Goal: Task Accomplishment & Management: Complete application form

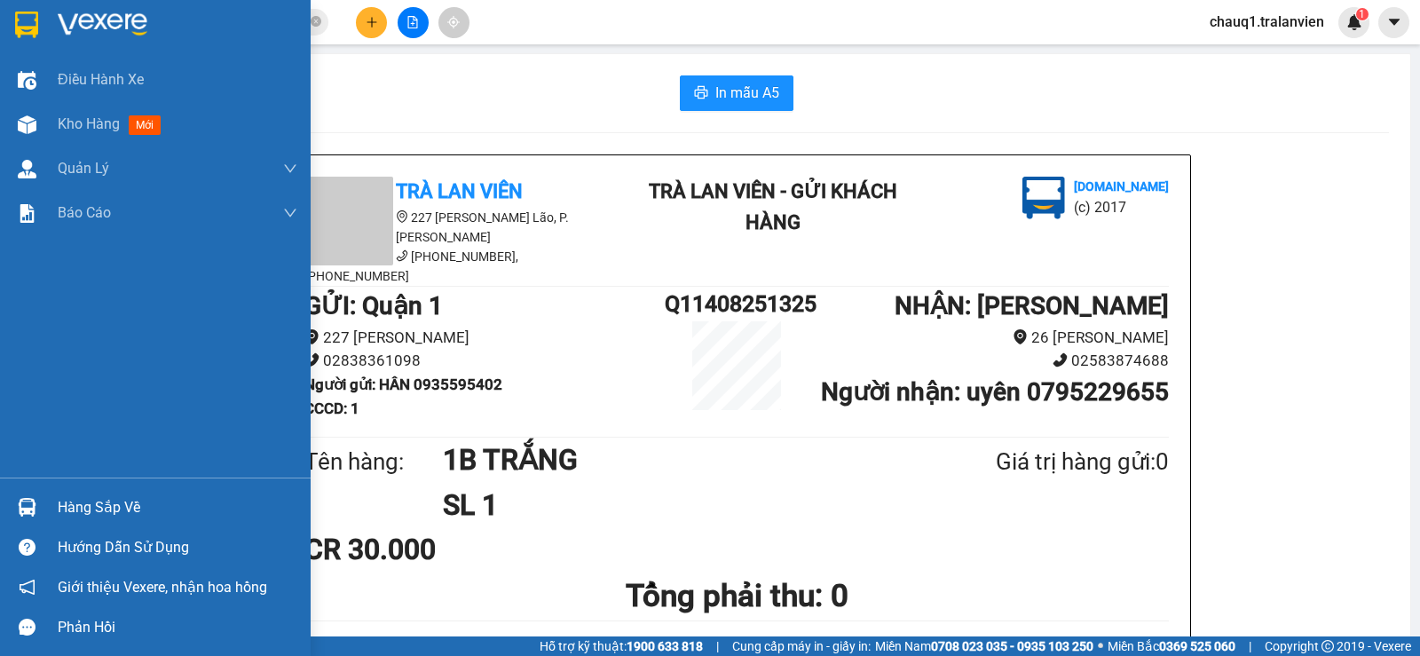
click at [134, 20] on img at bounding box center [103, 25] width 90 height 27
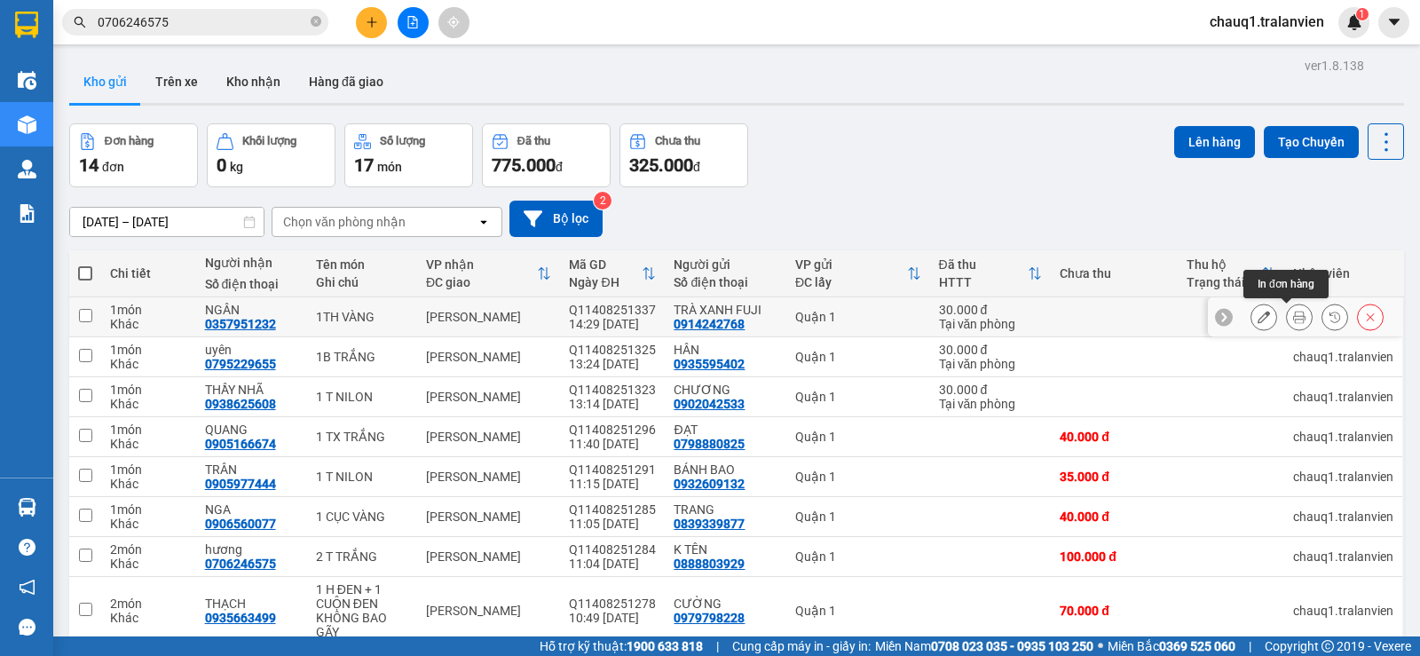
click at [1293, 312] on icon at bounding box center [1299, 317] width 12 height 12
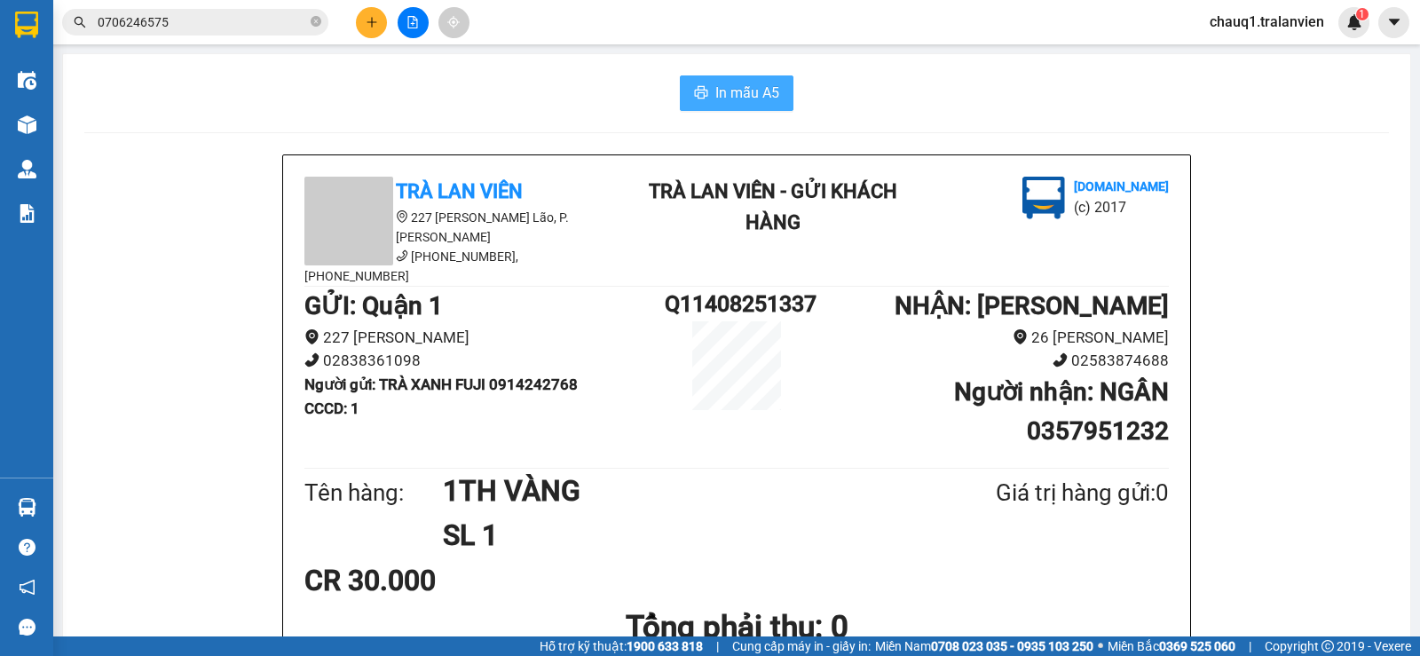
drag, startPoint x: 747, startPoint y: 94, endPoint x: 750, endPoint y: 105, distance: 11.0
click at [749, 102] on span "In mẫu A5" at bounding box center [747, 93] width 64 height 22
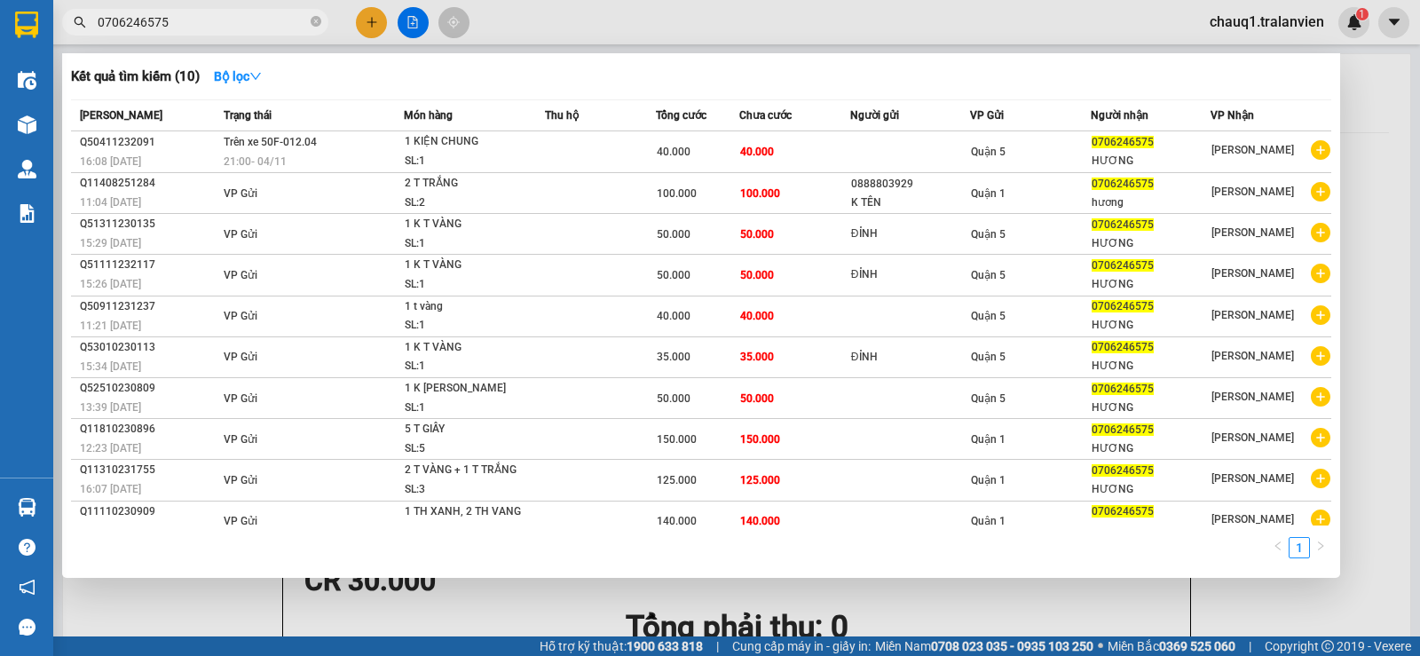
drag, startPoint x: 185, startPoint y: 22, endPoint x: 35, endPoint y: 63, distance: 155.4
click at [35, 63] on section "Kết quả tìm kiếm ( 10 ) Bộ lọc Mã ĐH Trạng thái Món hàng Thu hộ Tổng cước Chưa …" at bounding box center [710, 328] width 1420 height 656
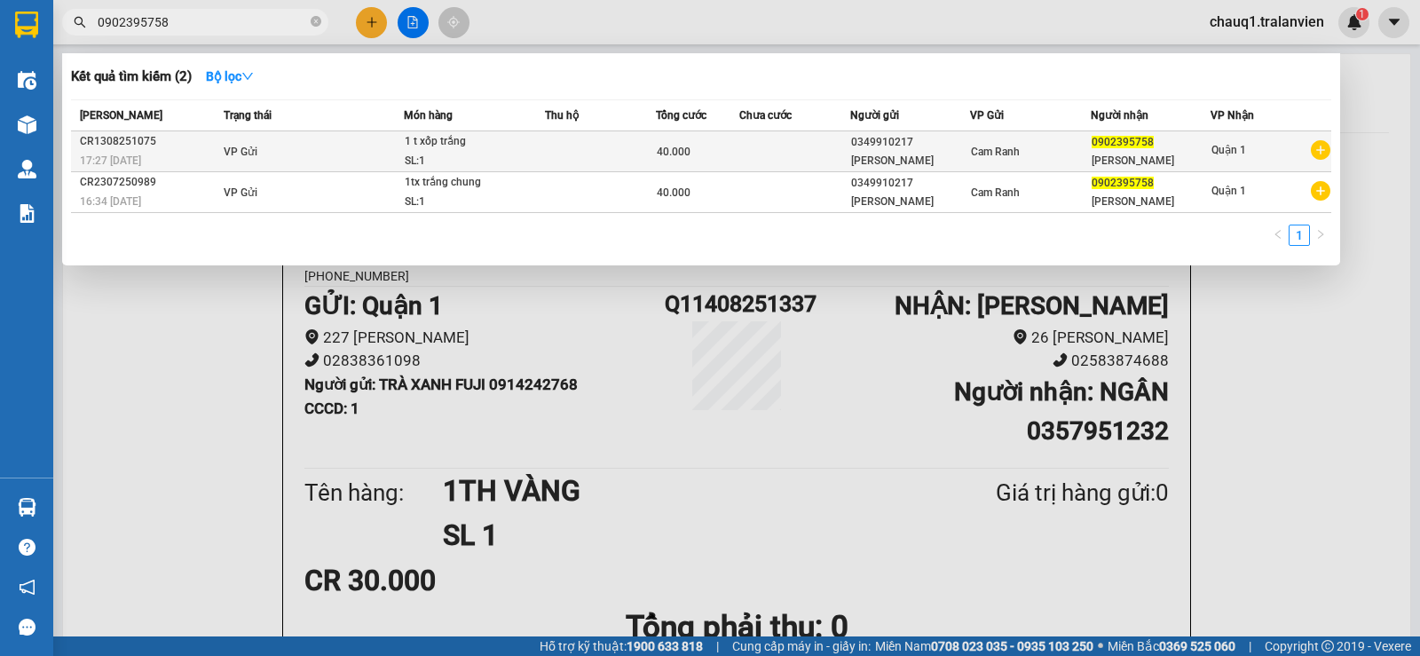
type input "0902395758"
click at [1264, 143] on div "Quận 1" at bounding box center [1270, 151] width 119 height 22
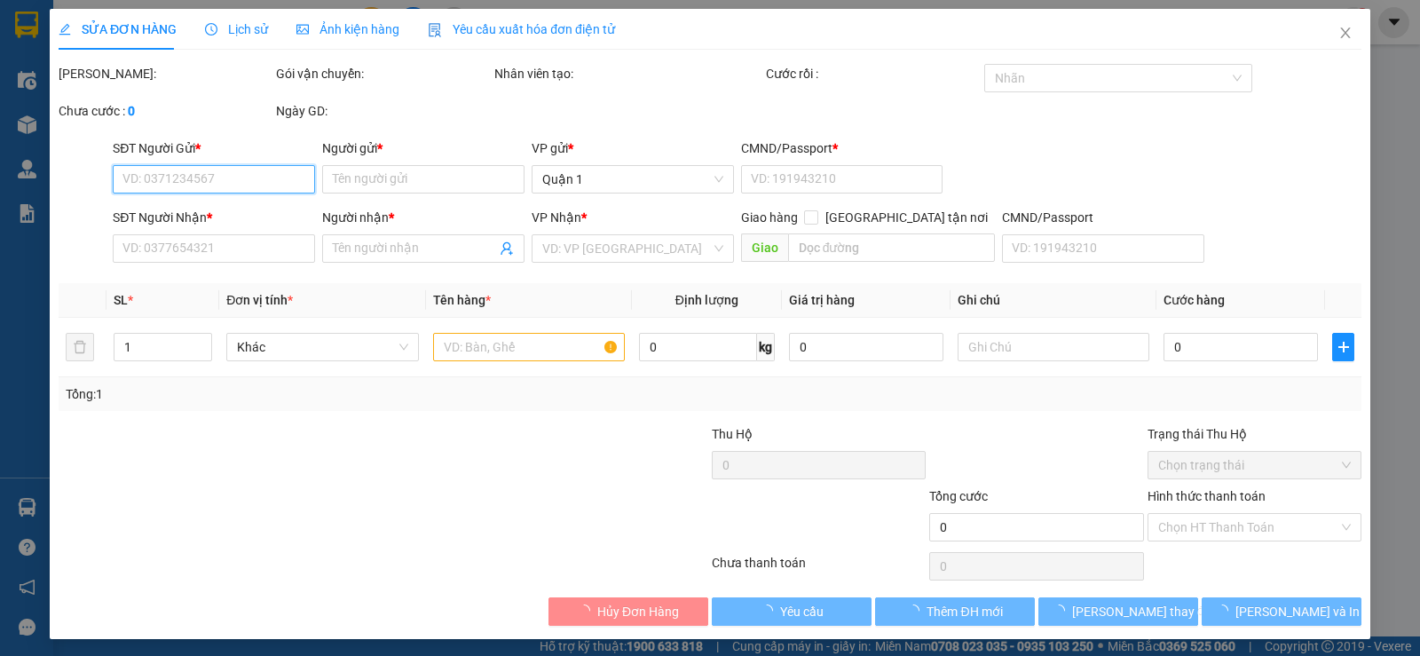
type input "0349910217"
type input "[PERSON_NAME]"
type input "056164004613"
type input "0902395758"
type input "[PERSON_NAME]"
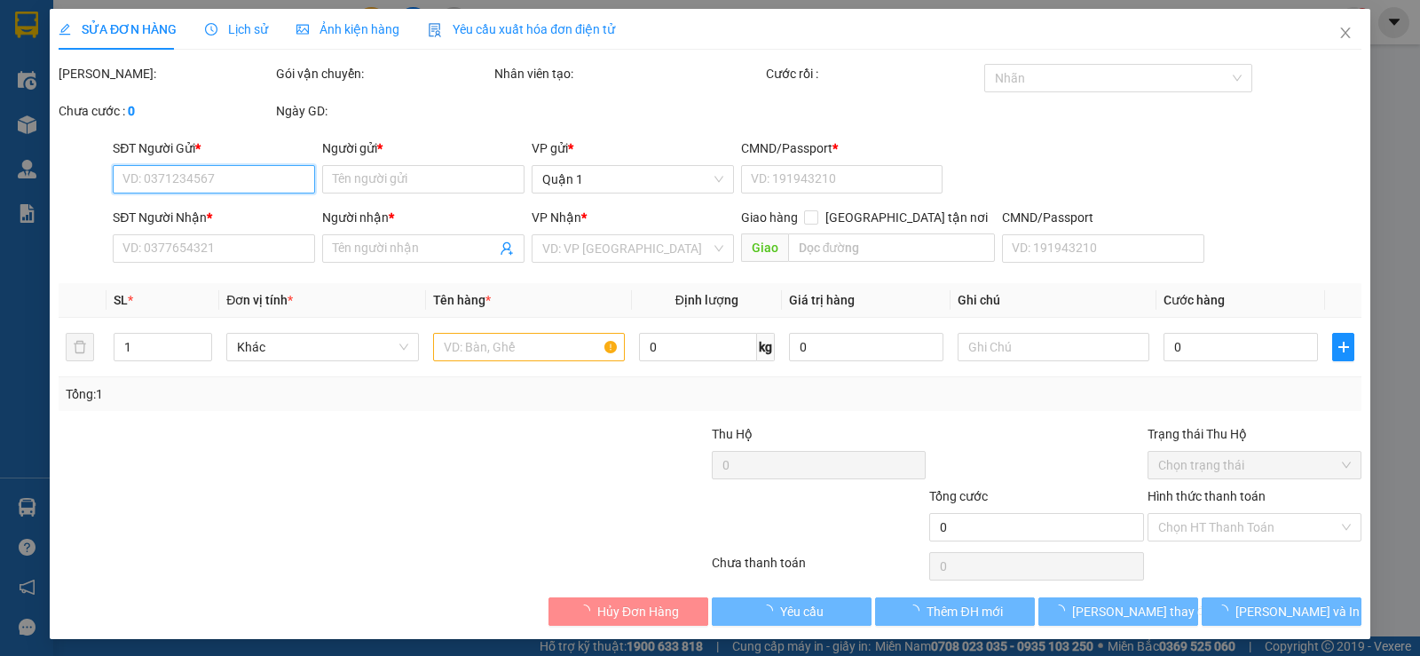
type input "40.000"
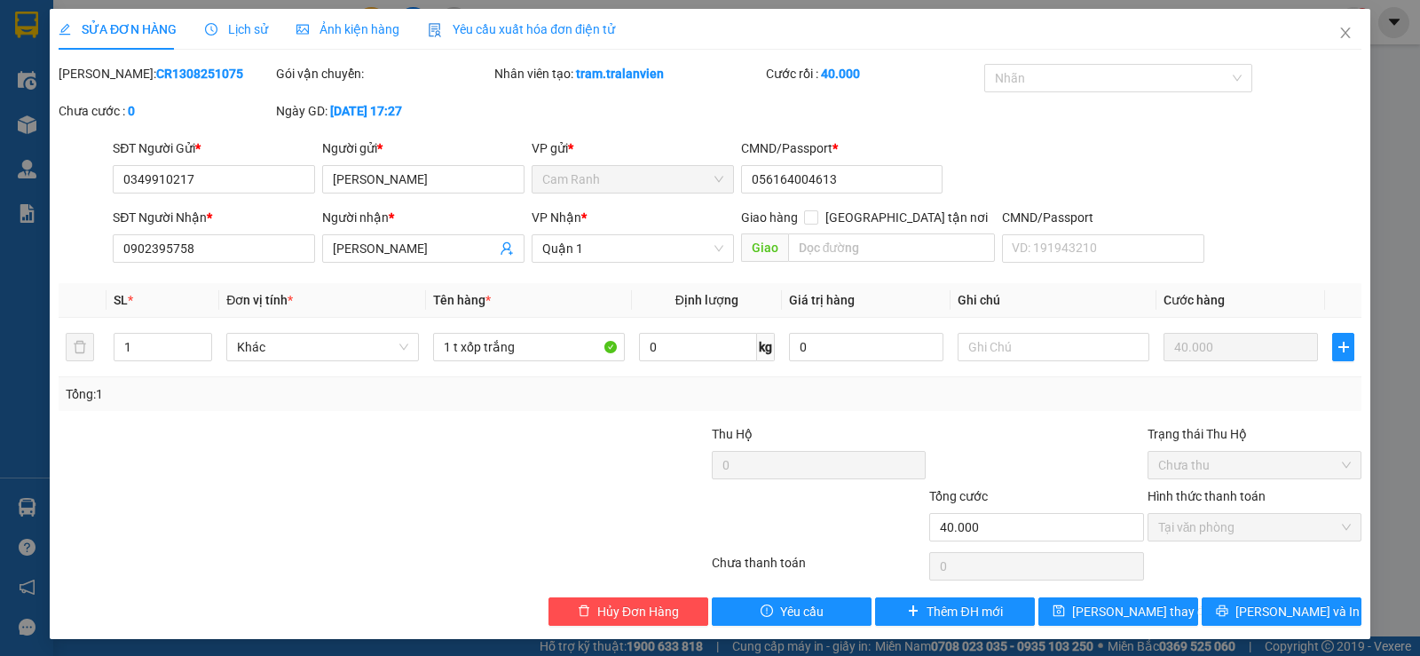
click at [0, 65] on div "SỬA ĐƠN HÀNG Lịch sử Ảnh kiện hàng Yêu cầu xuất hóa đơn điện tử Total Paid Fee …" at bounding box center [710, 328] width 1420 height 656
click at [9, 28] on div "SỬA ĐƠN HÀNG Lịch sử Ảnh kiện hàng Yêu cầu xuất hóa đơn điện tử Total Paid Fee …" at bounding box center [710, 328] width 1420 height 656
click at [1334, 22] on span "Close" at bounding box center [1345, 34] width 50 height 50
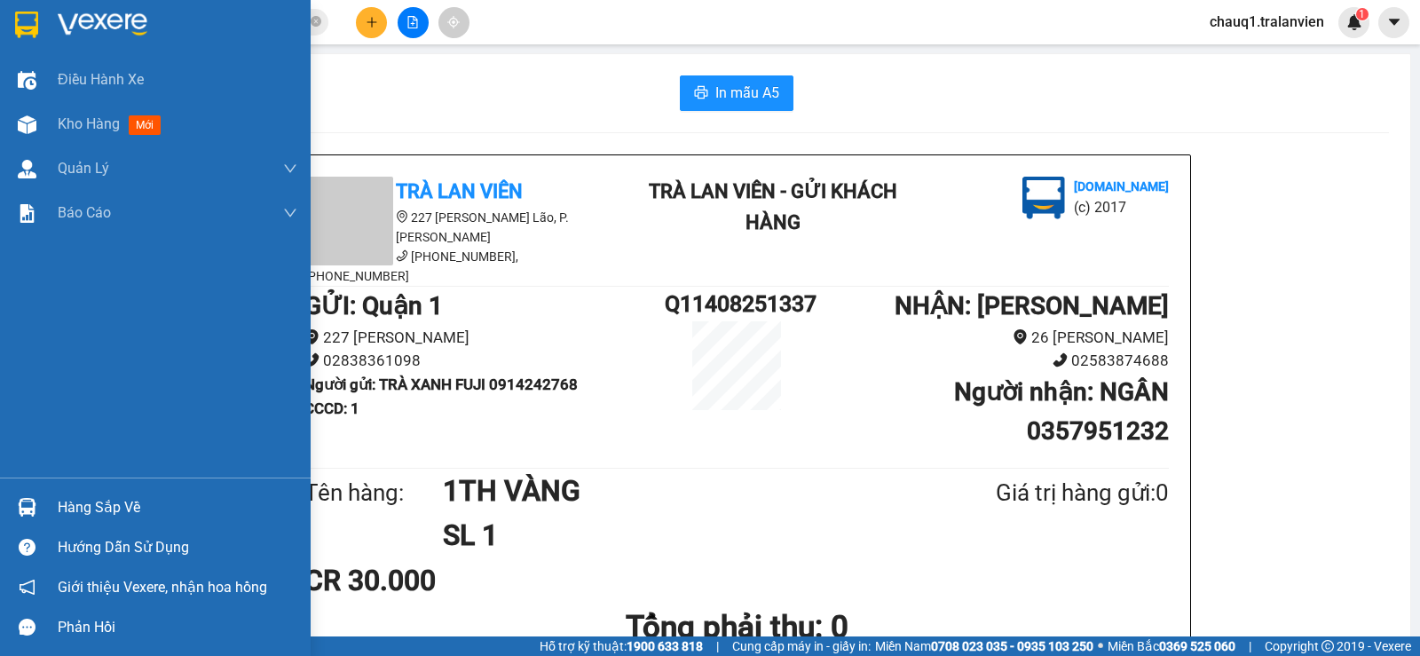
click at [84, 18] on img at bounding box center [103, 25] width 90 height 27
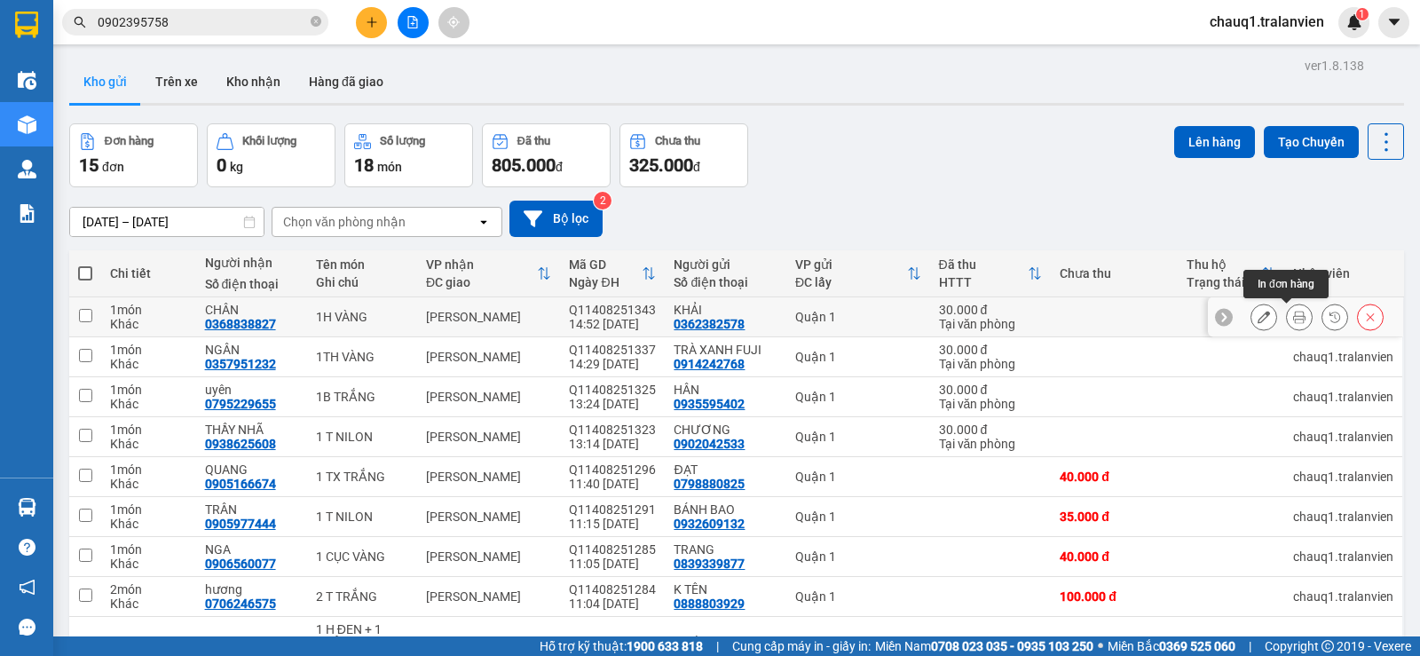
click at [1287, 309] on button at bounding box center [1299, 317] width 25 height 31
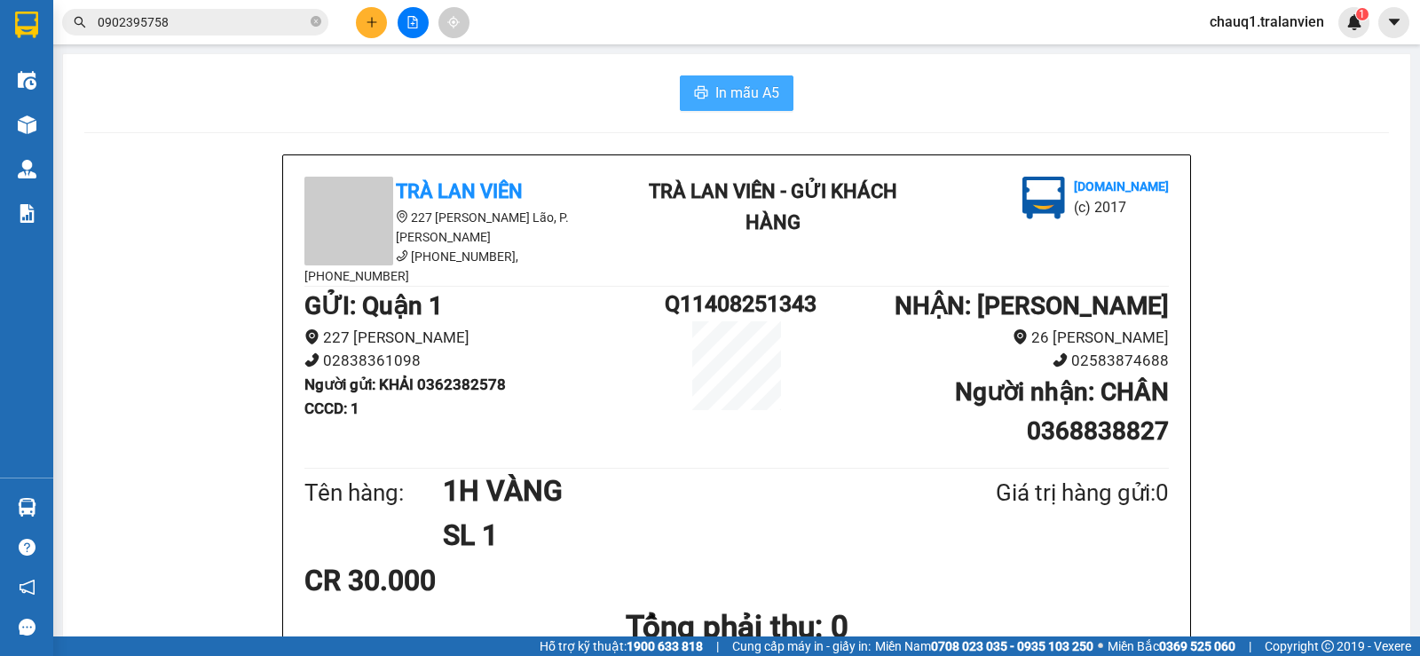
click at [727, 88] on span "In mẫu A5" at bounding box center [747, 93] width 64 height 22
click at [366, 19] on icon "plus" at bounding box center [372, 22] width 12 height 12
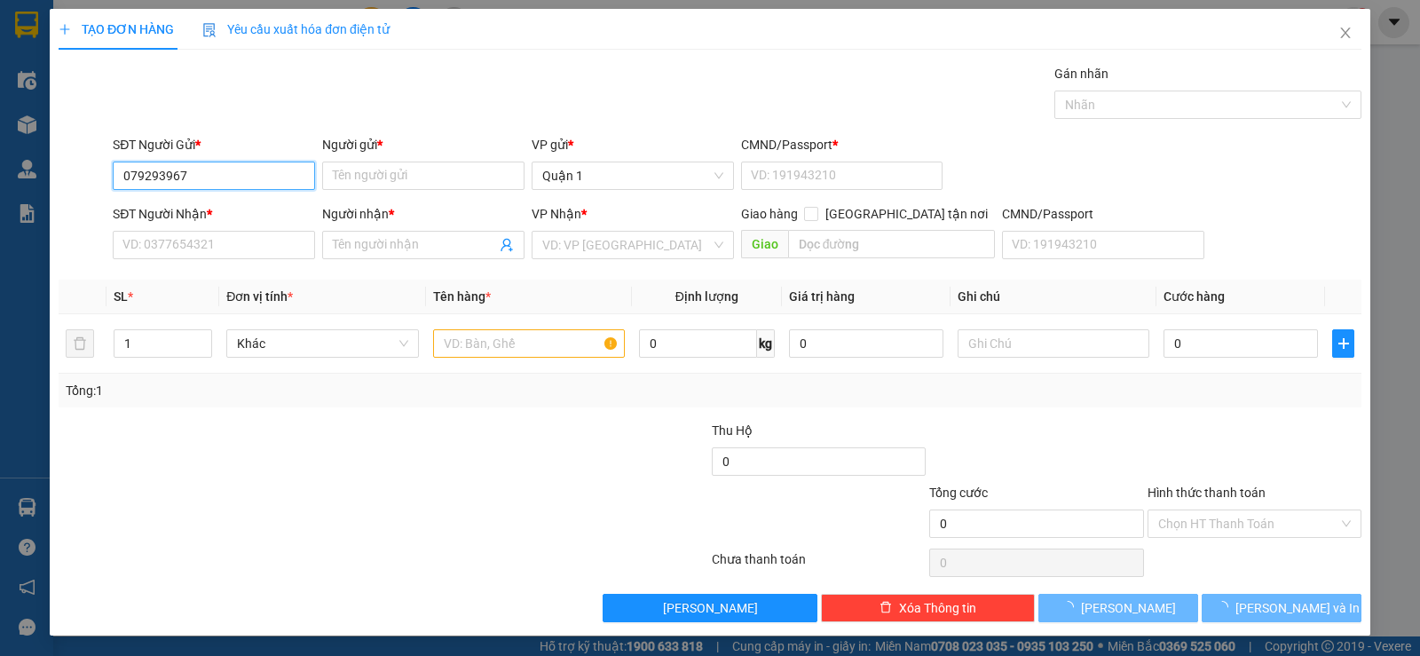
type input "0792939676"
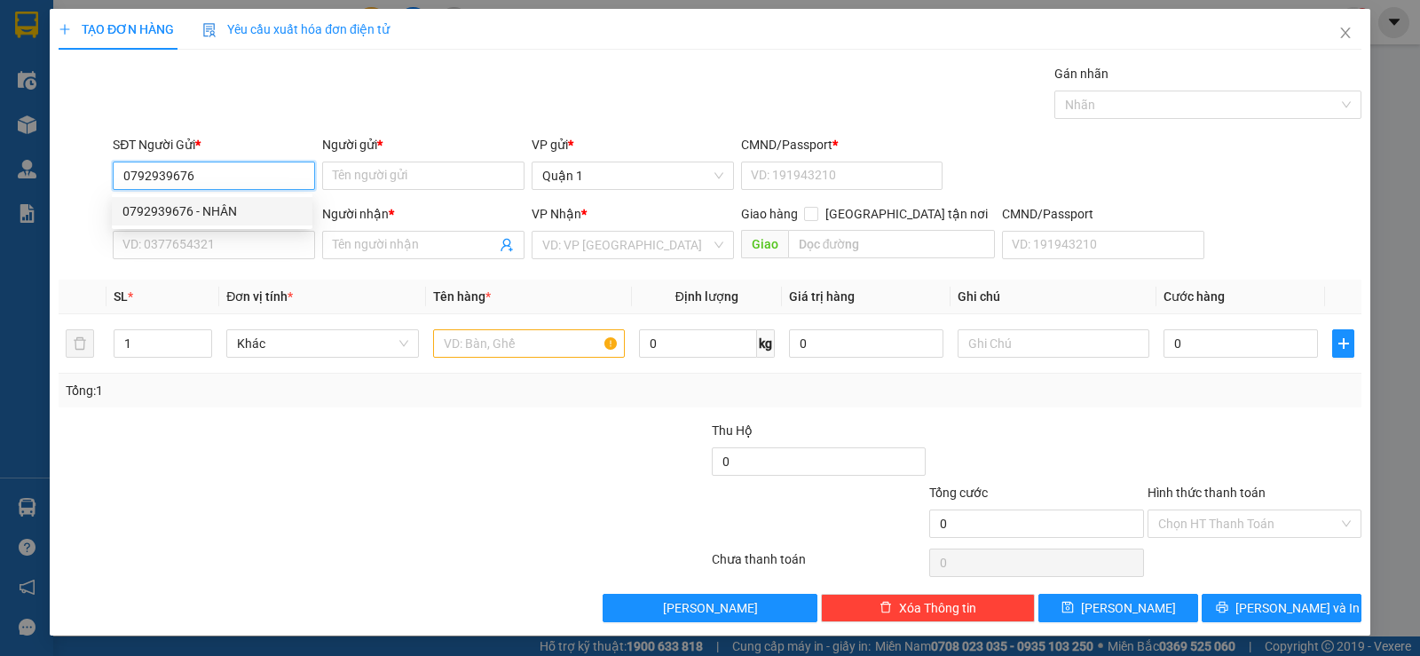
click at [193, 210] on div "0792939676 - NHÂN" at bounding box center [211, 211] width 179 height 20
type input "NHÂN"
type input "1"
type input "0941353363"
type input "TÂM"
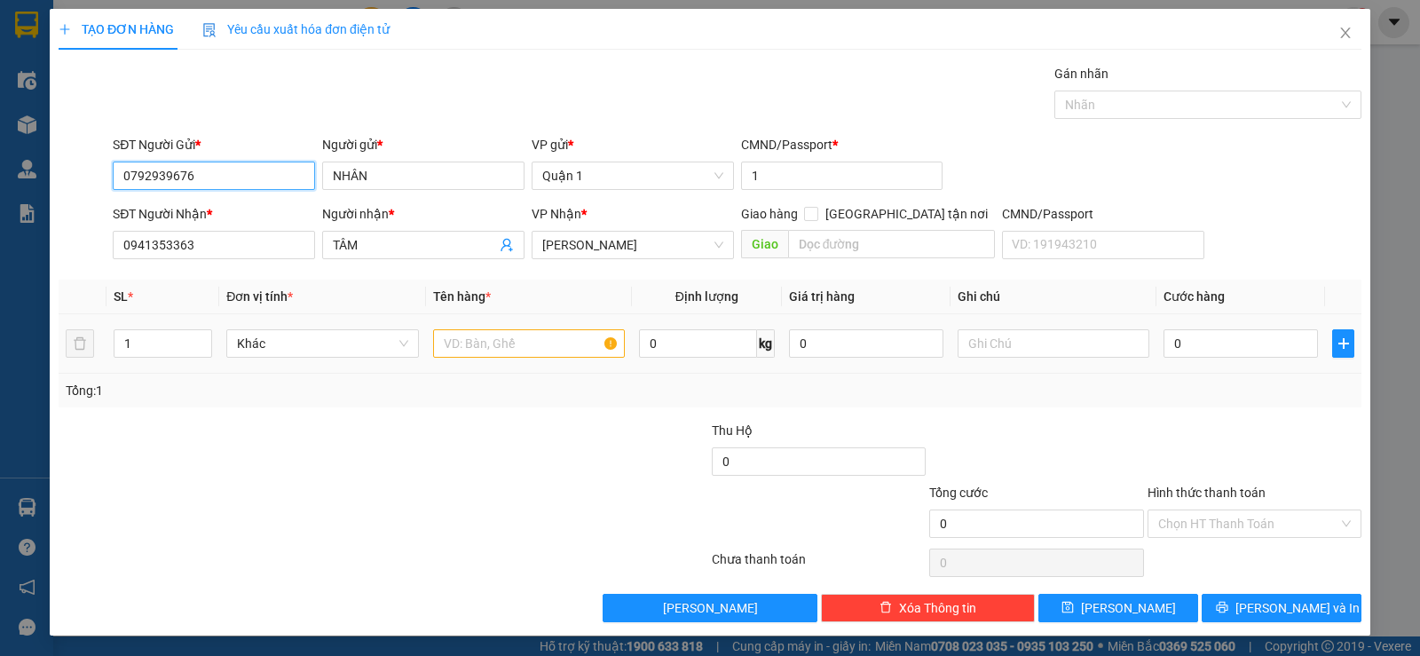
type input "0792939676"
click at [495, 348] on input "text" at bounding box center [529, 343] width 192 height 28
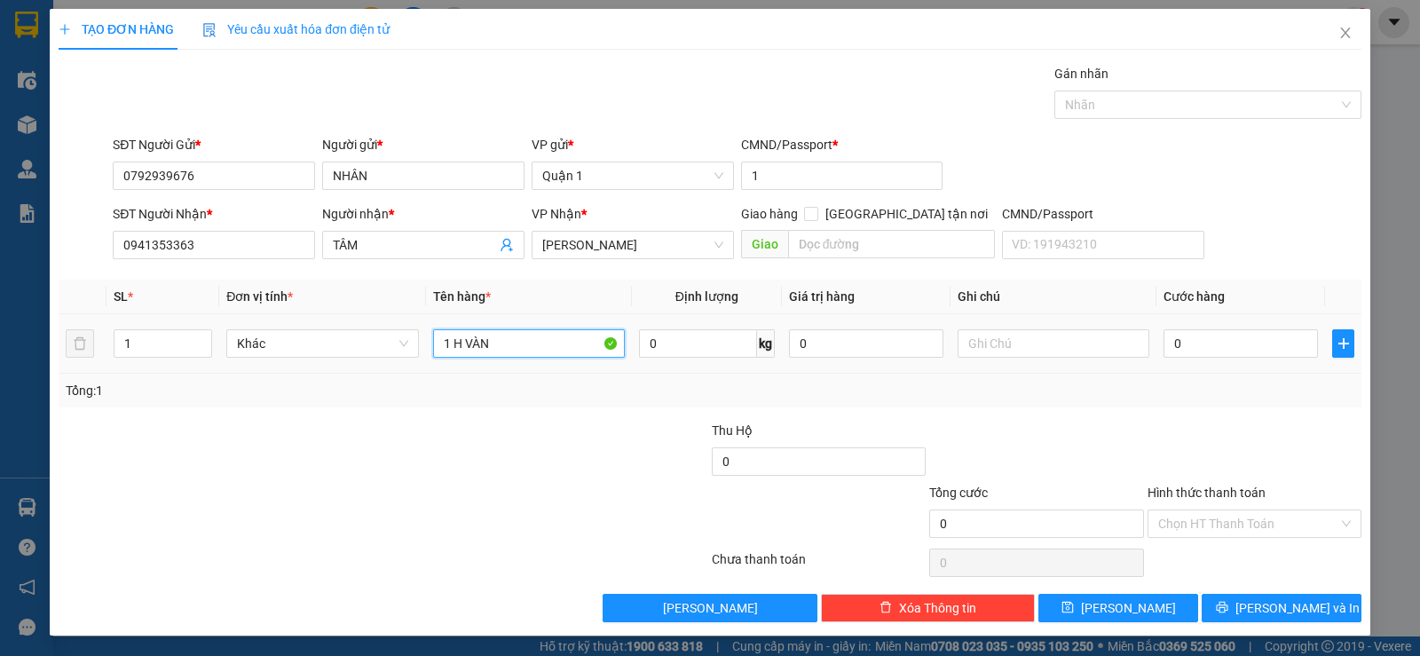
type input "1 H VÀNG"
click at [1204, 351] on input "0" at bounding box center [1240, 343] width 154 height 28
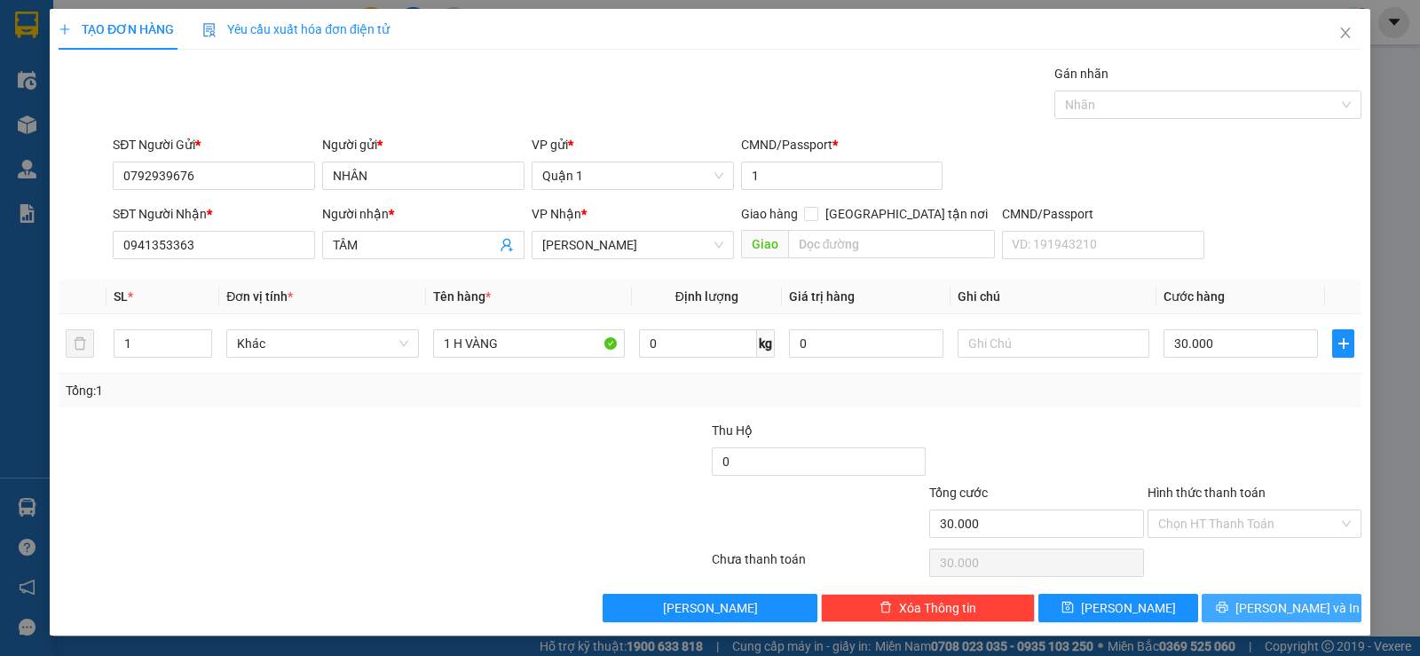
click at [1266, 617] on span "[PERSON_NAME] và In" at bounding box center [1297, 608] width 124 height 20
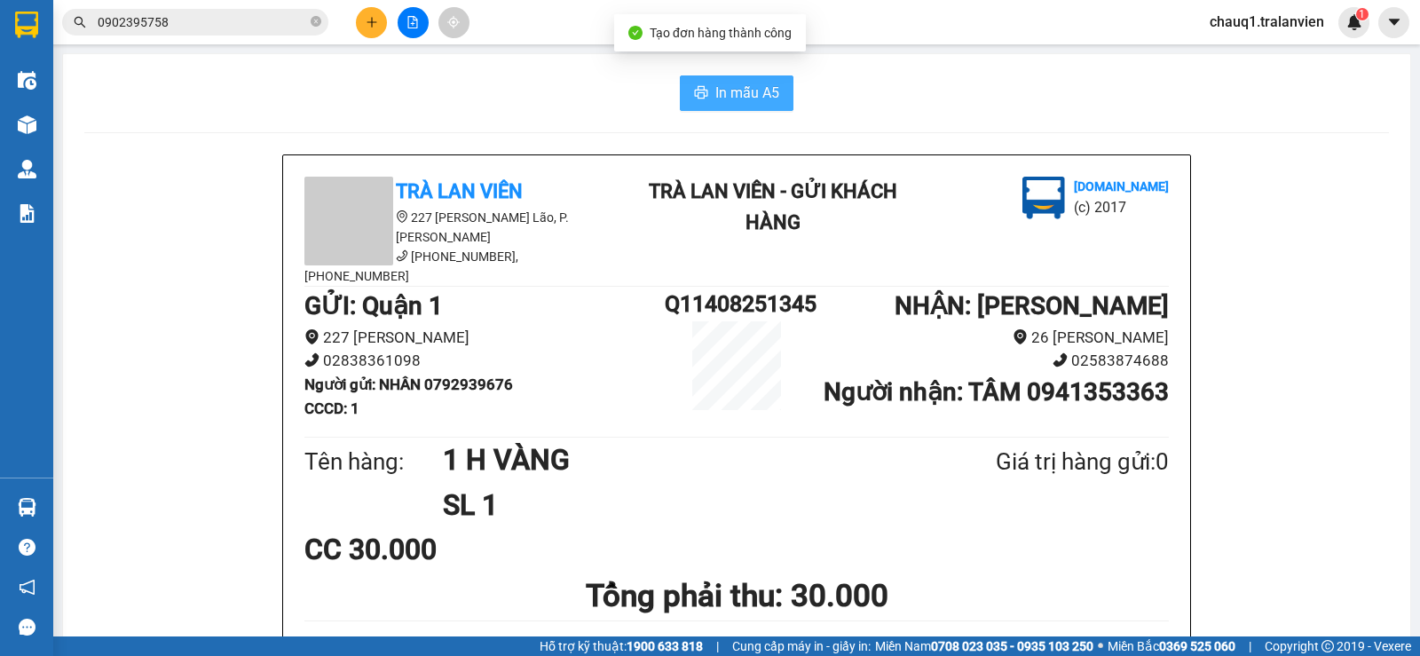
click at [719, 93] on span "In mẫu A5" at bounding box center [747, 93] width 64 height 22
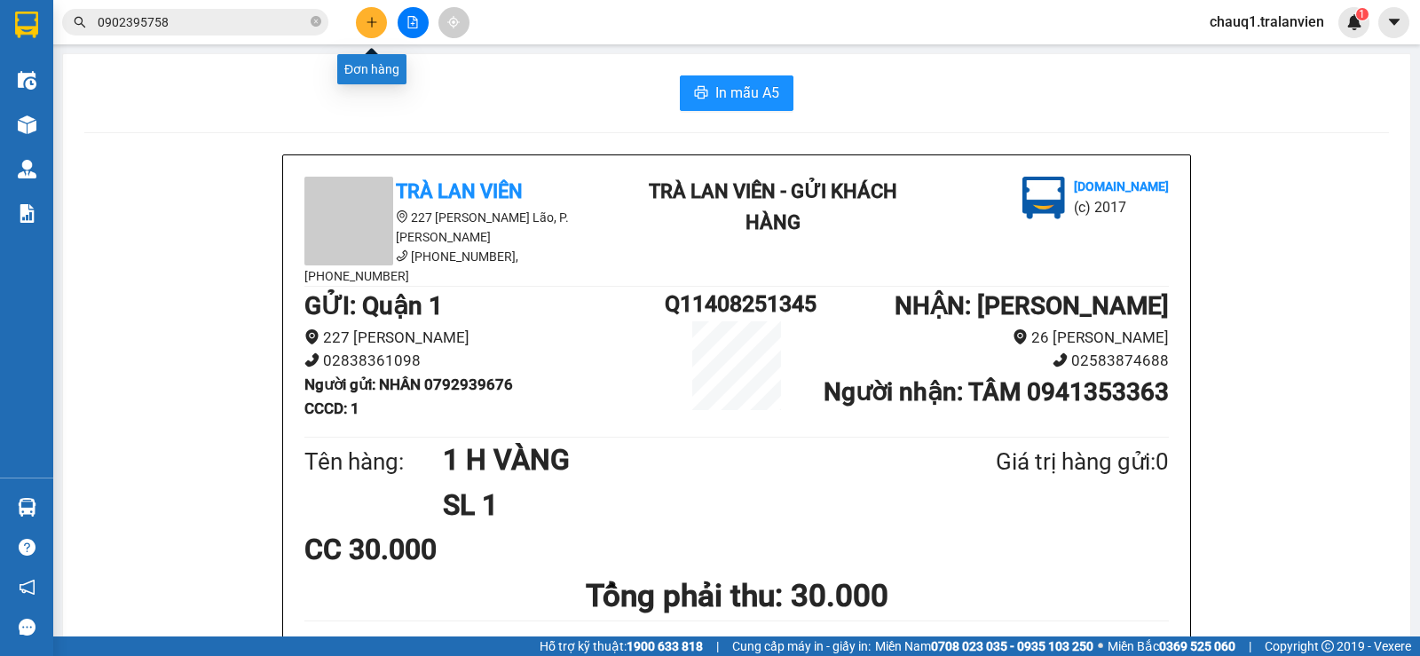
click at [375, 22] on icon "plus" at bounding box center [371, 21] width 10 height 1
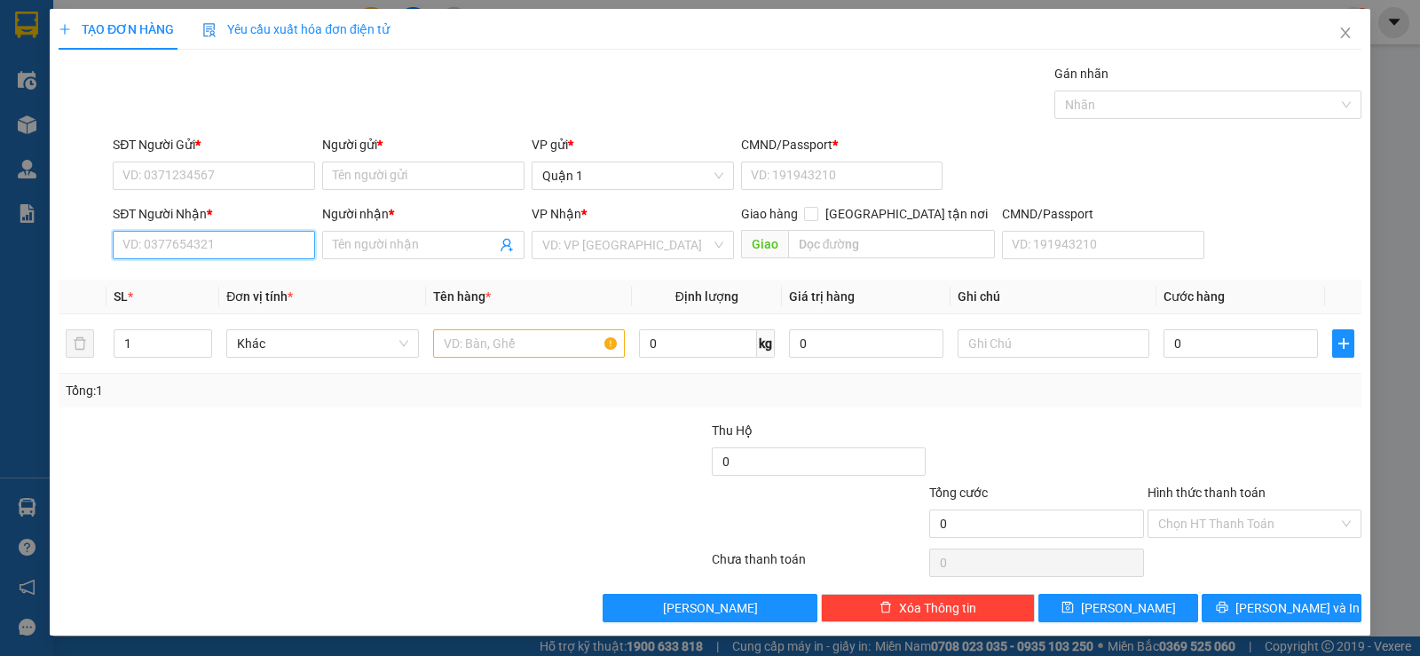
click at [138, 250] on input "SĐT Người Nhận *" at bounding box center [214, 245] width 202 height 28
click at [148, 273] on div "0384578114 - TRÂM" at bounding box center [211, 281] width 179 height 20
type input "0384578114"
type input "TRÂM"
type input "0384578114"
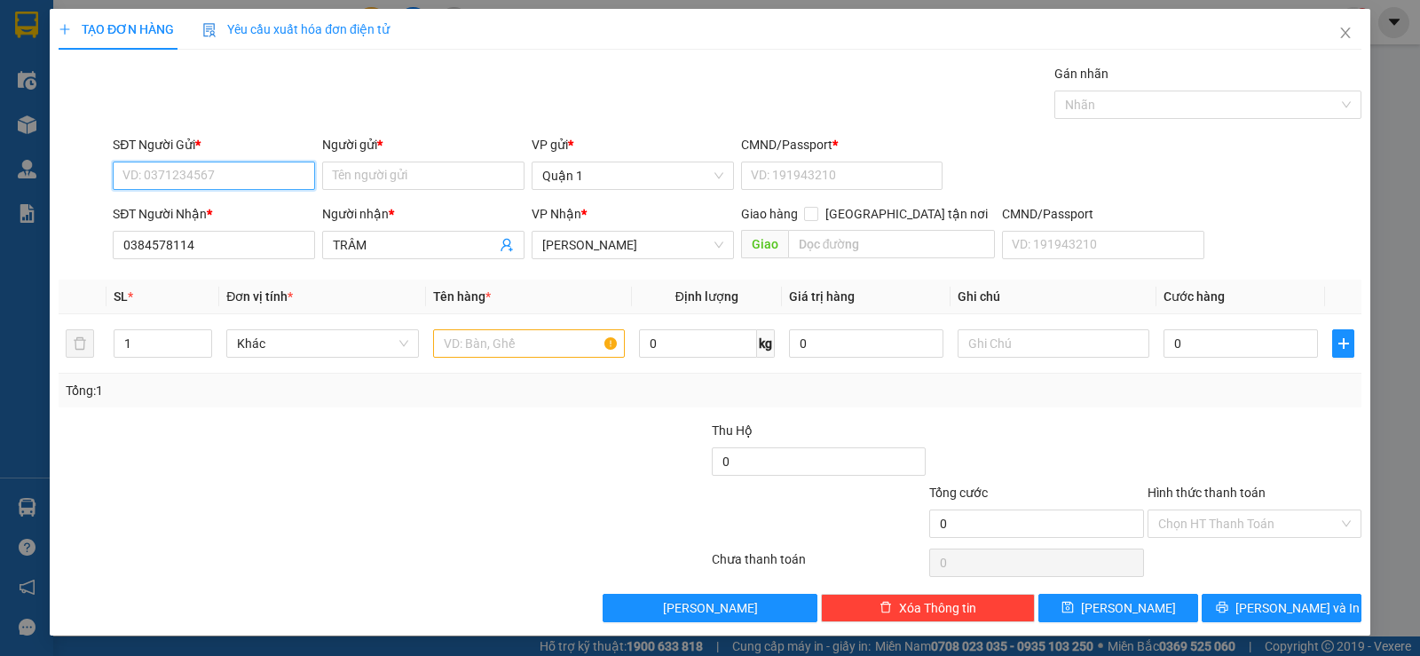
click at [161, 176] on input "SĐT Người Gửi *" at bounding box center [214, 175] width 202 height 28
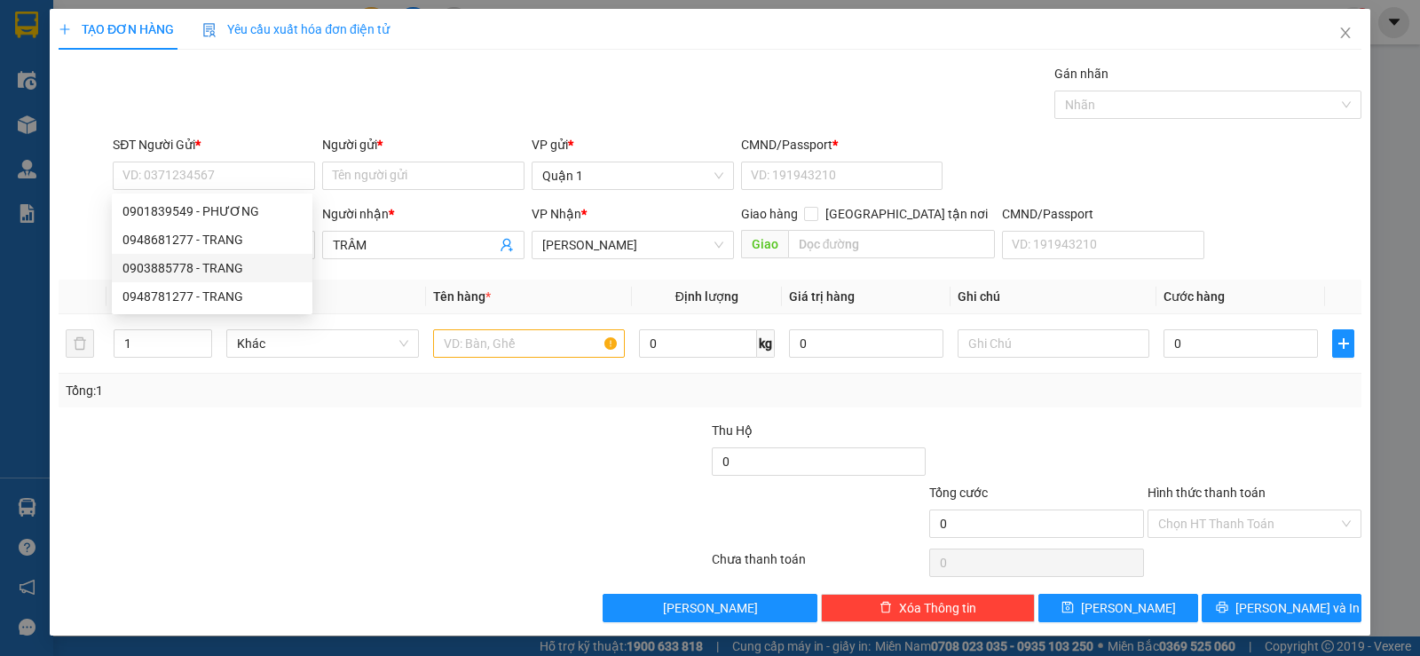
drag, startPoint x: 409, startPoint y: 468, endPoint x: 366, endPoint y: 380, distance: 97.6
click at [411, 459] on div at bounding box center [275, 452] width 436 height 62
click at [428, 344] on td at bounding box center [529, 343] width 206 height 59
click at [448, 344] on input "text" at bounding box center [529, 343] width 192 height 28
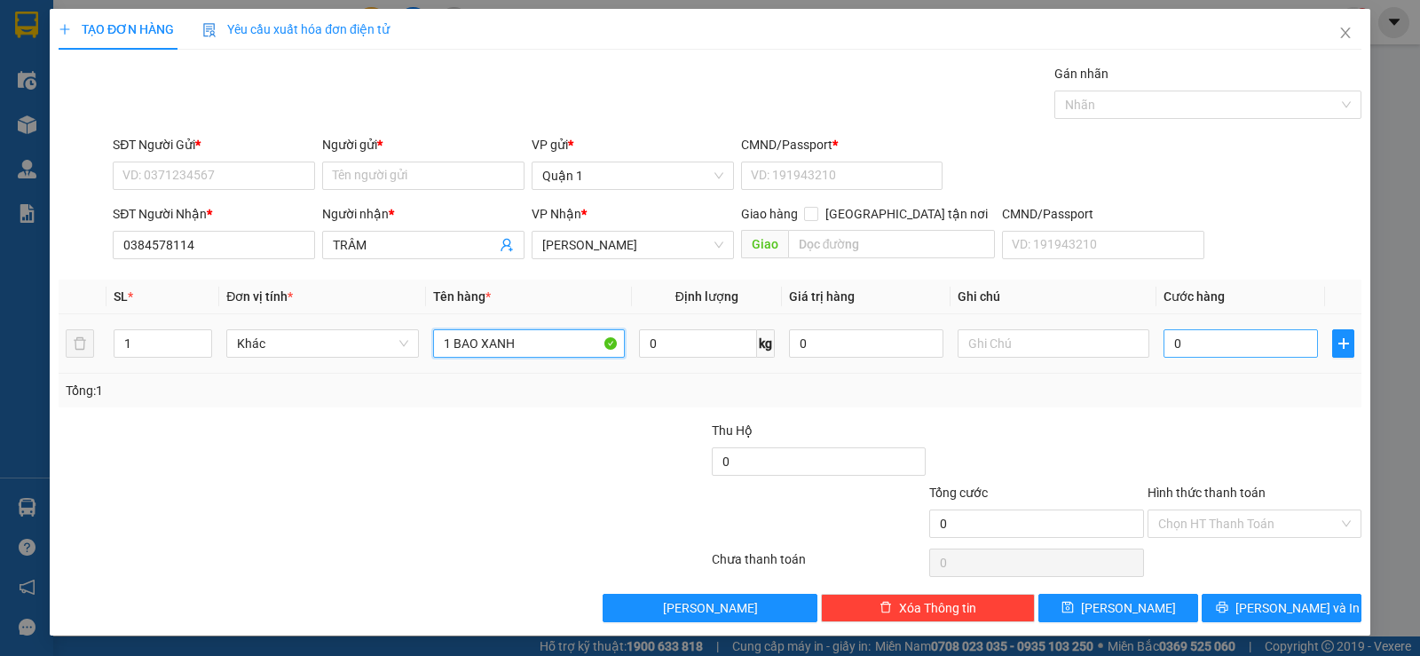
type input "1 BAO XANH"
click at [1208, 350] on input "0" at bounding box center [1240, 343] width 154 height 28
type input "8"
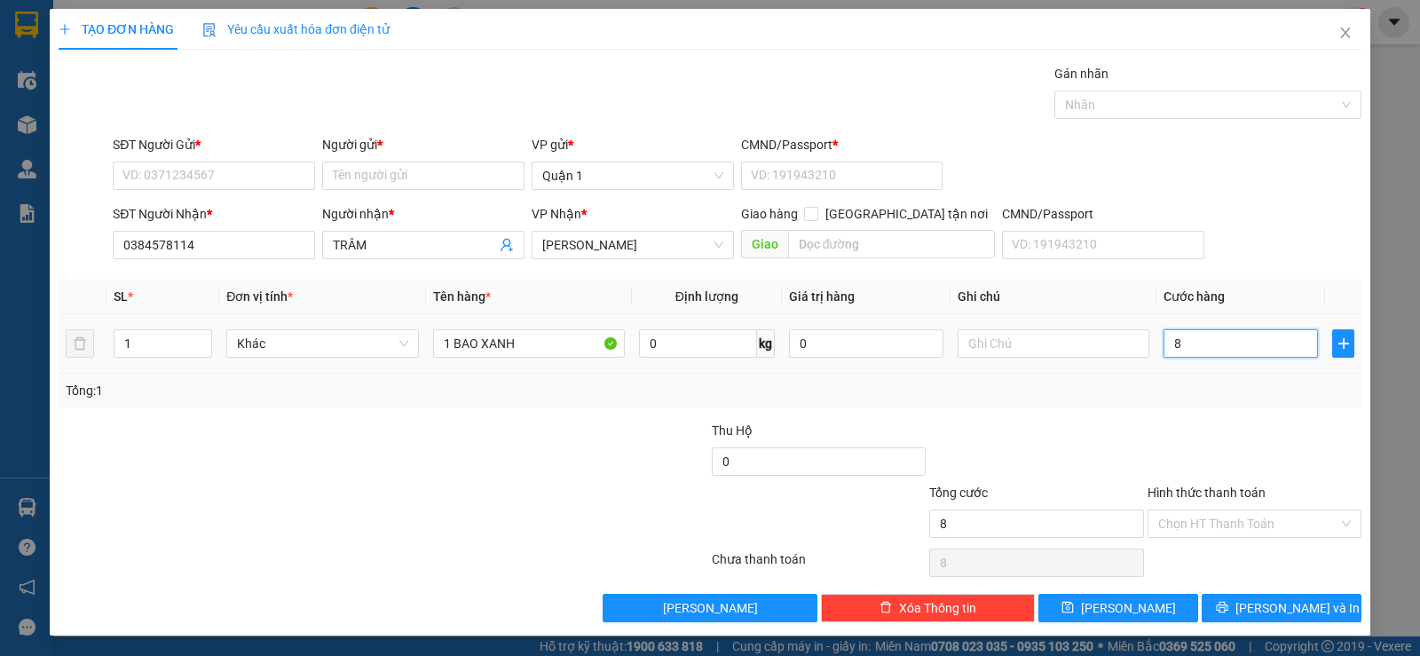
type input "80"
drag, startPoint x: 1191, startPoint y: 345, endPoint x: 1117, endPoint y: 365, distance: 76.2
click at [1117, 365] on tr "1 Khác 1 BAO XANH 0 kg 0 80" at bounding box center [710, 343] width 1303 height 59
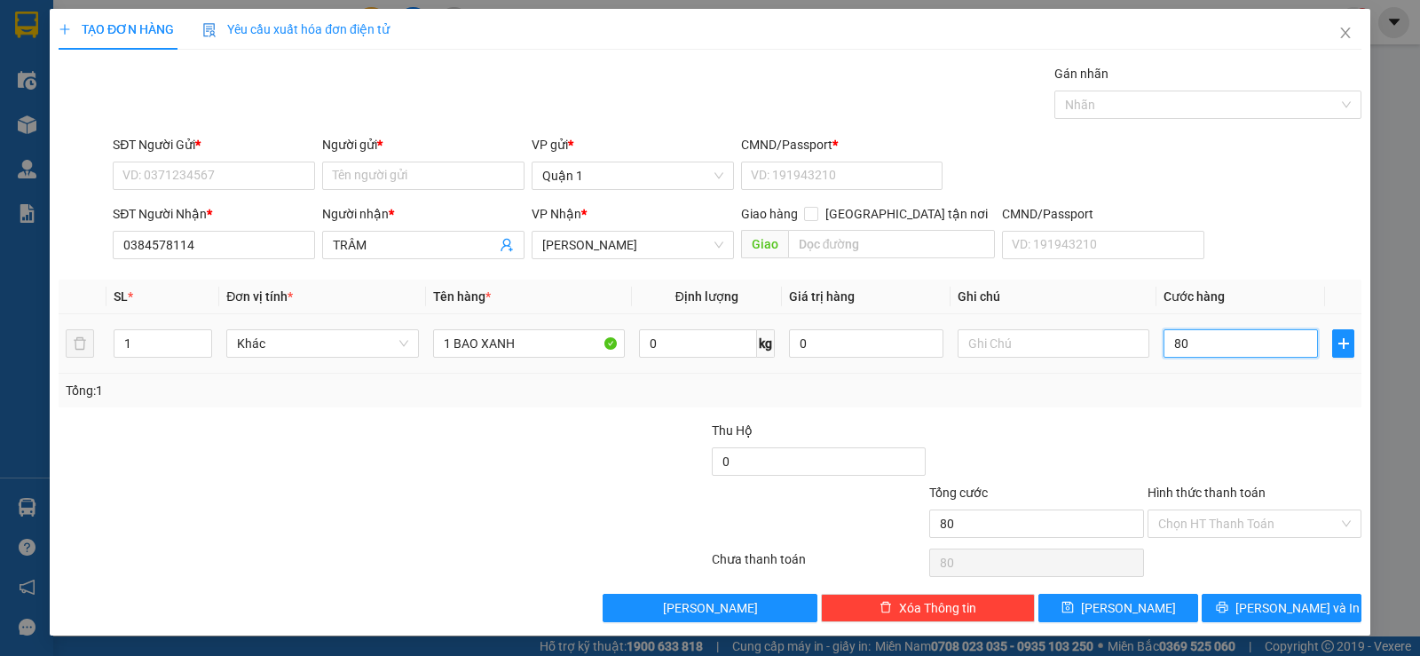
type input "6"
type input "0"
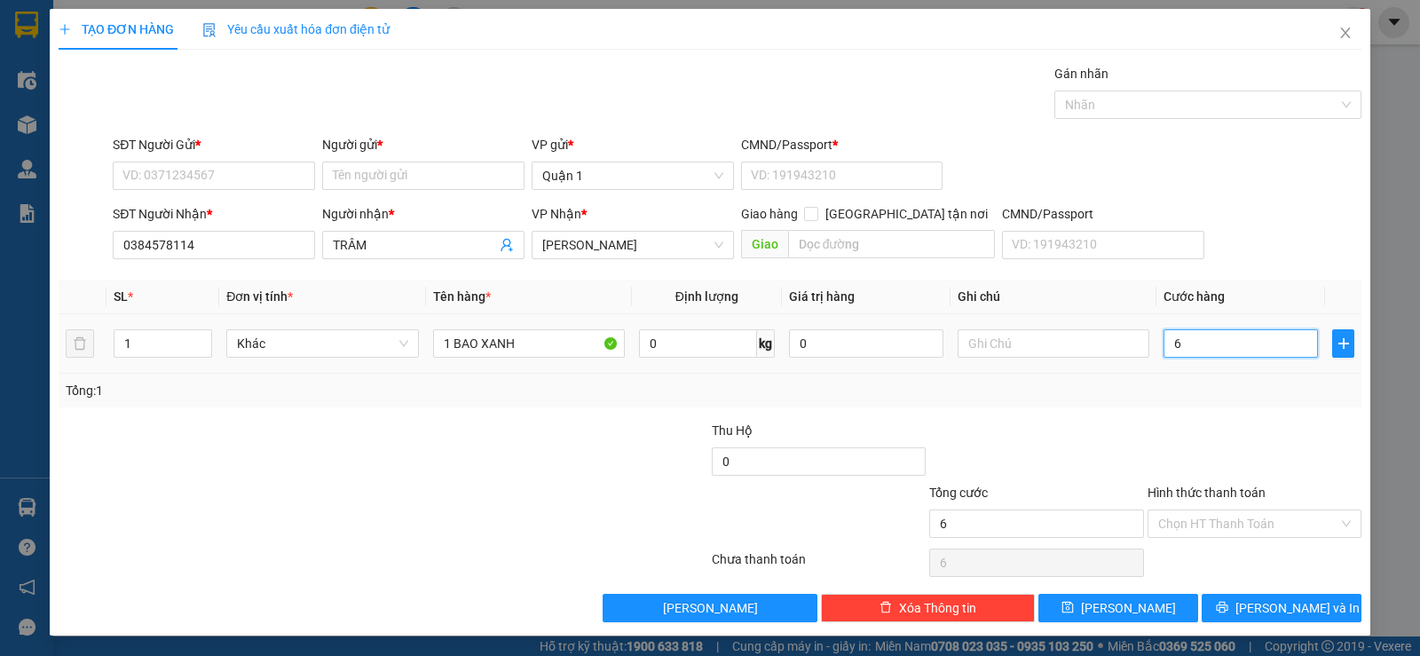
type input "0"
type input "07"
type input "7"
type input "070"
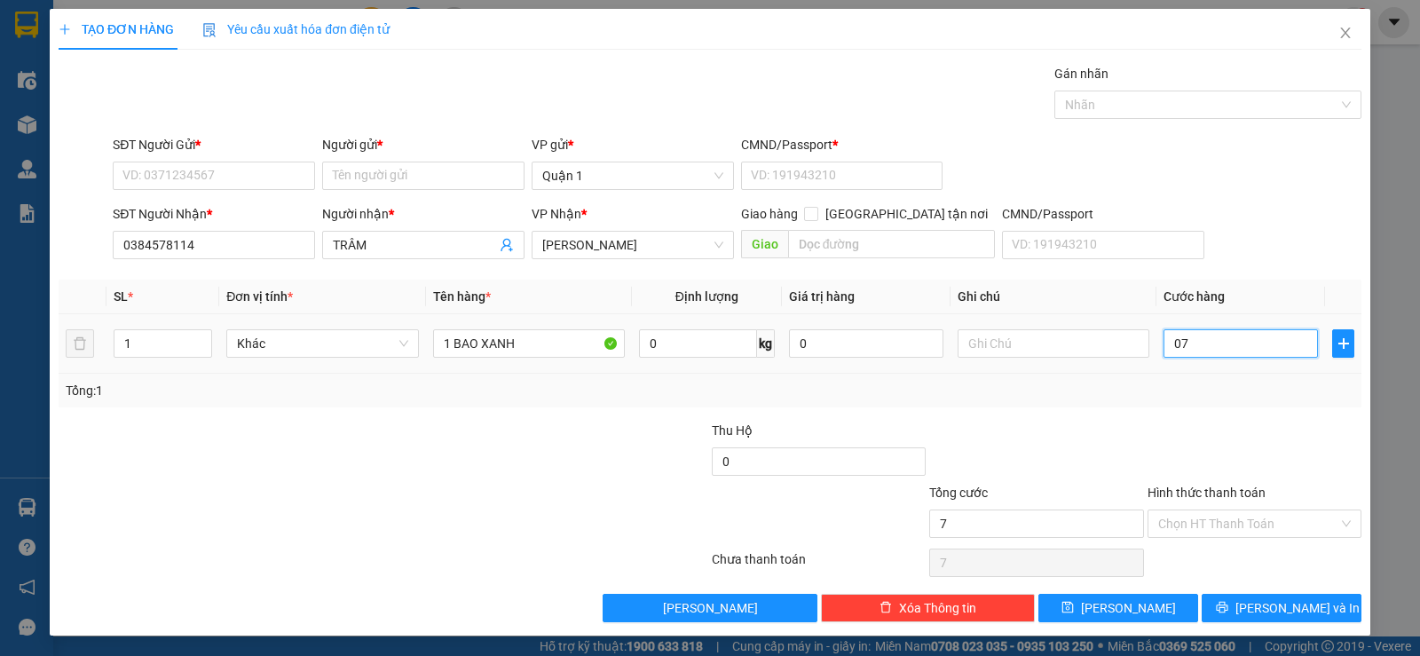
type input "70"
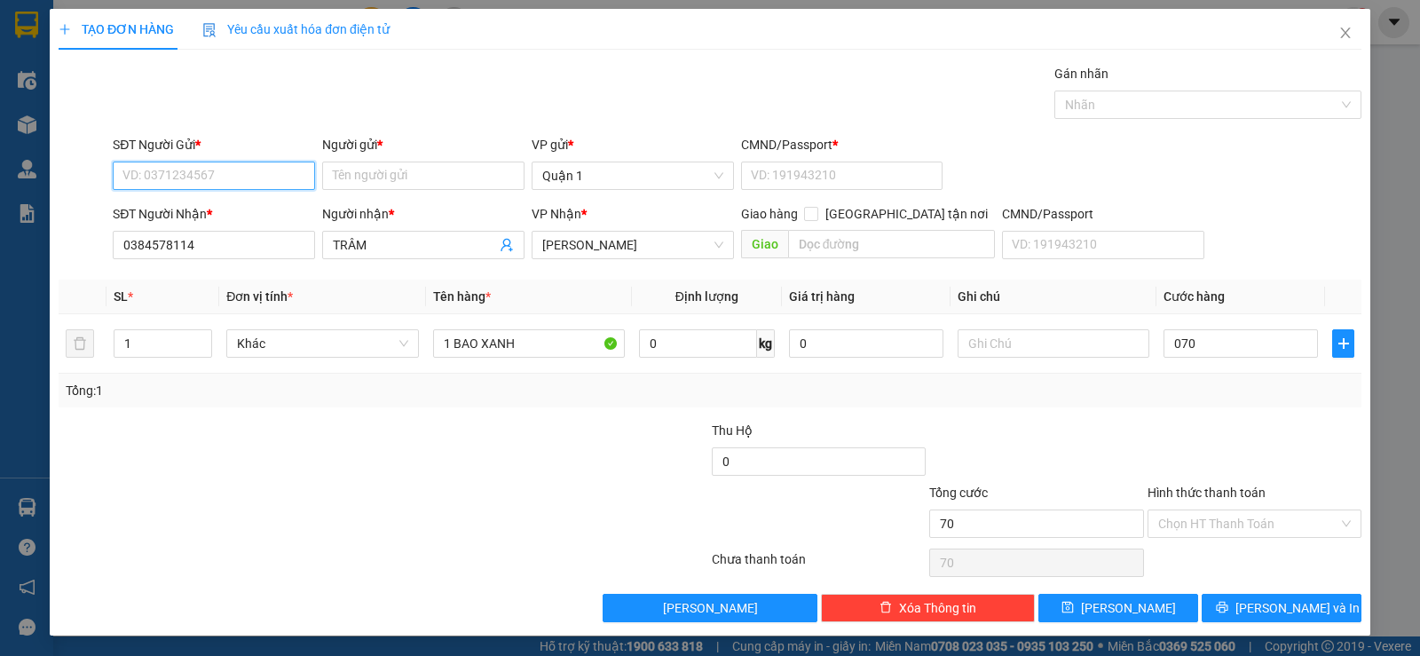
type input "70.000"
click at [239, 182] on input "SĐT Người Gửi *" at bounding box center [214, 175] width 202 height 28
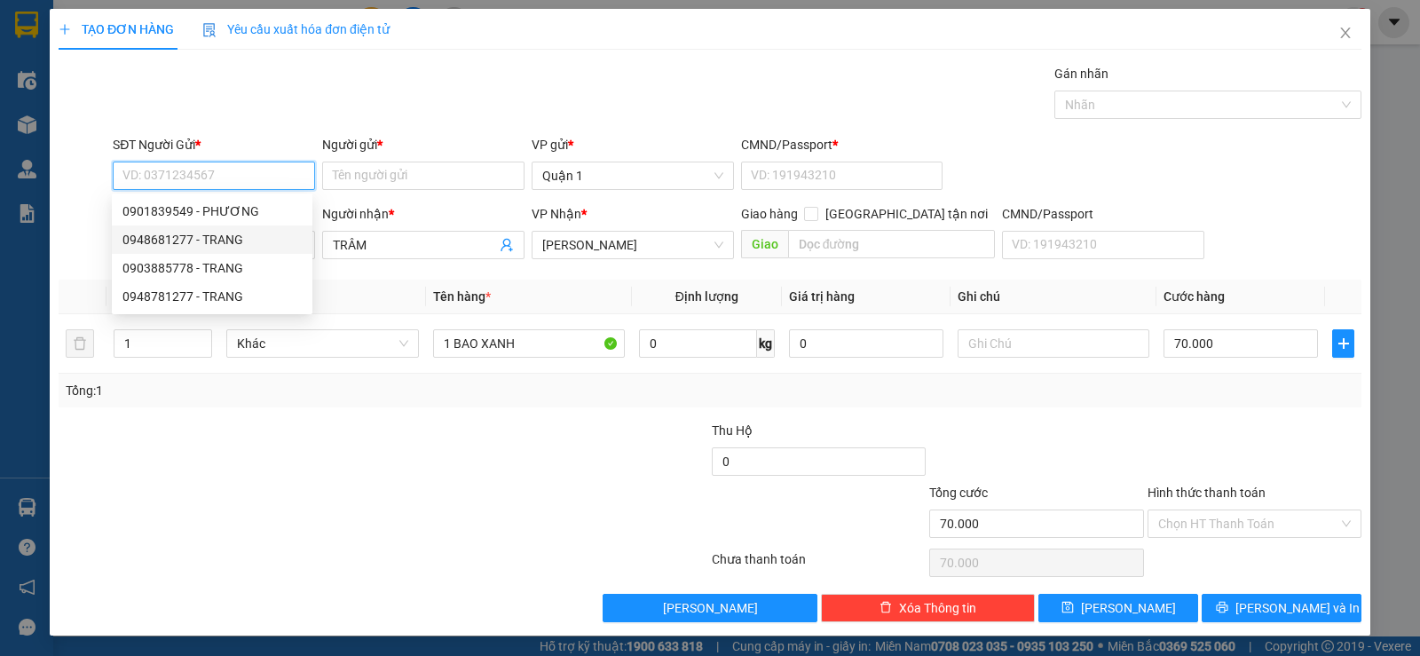
click at [224, 240] on div "0948681277 - TRANG" at bounding box center [211, 240] width 179 height 20
type input "0948681277"
type input "TRANG"
type input "1"
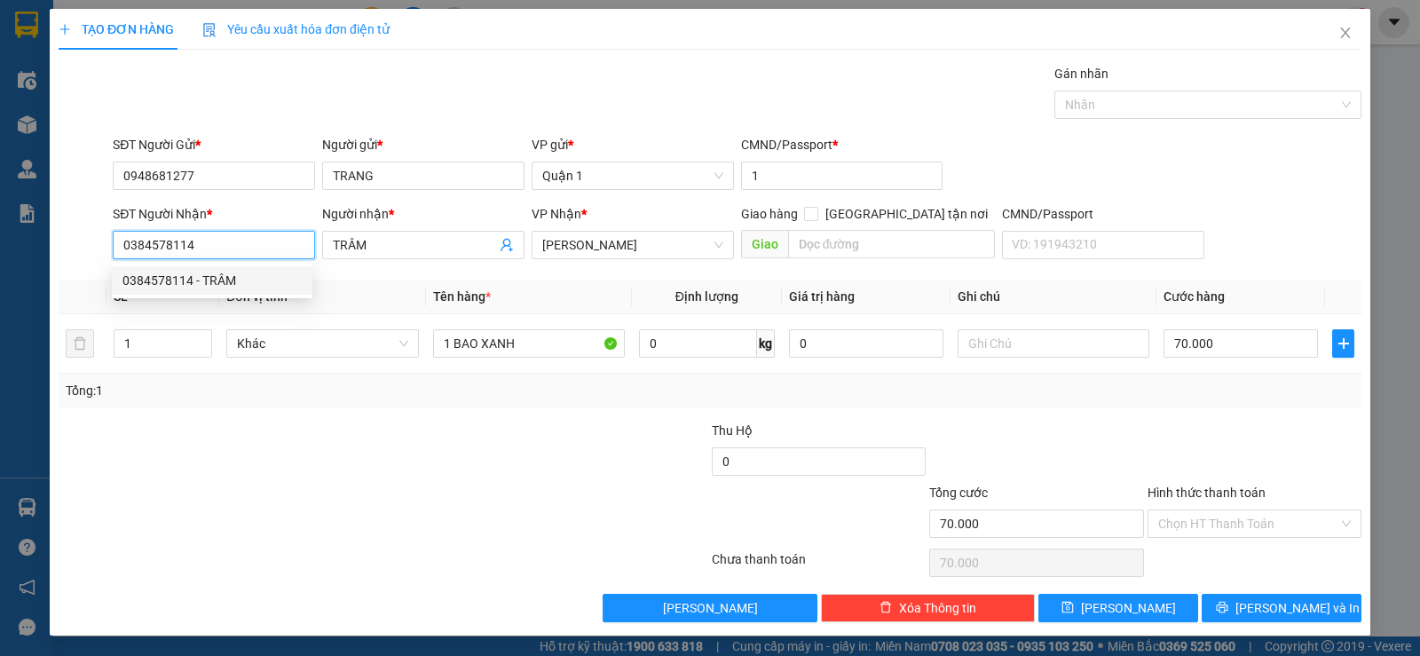
drag, startPoint x: 200, startPoint y: 236, endPoint x: 106, endPoint y: 249, distance: 95.0
click at [106, 249] on div "SĐT Người Nhận * 0384578114 Người nhận * TRÂM VP Nhận * Lê Hồng Phong Giao hàng…" at bounding box center [710, 235] width 1306 height 62
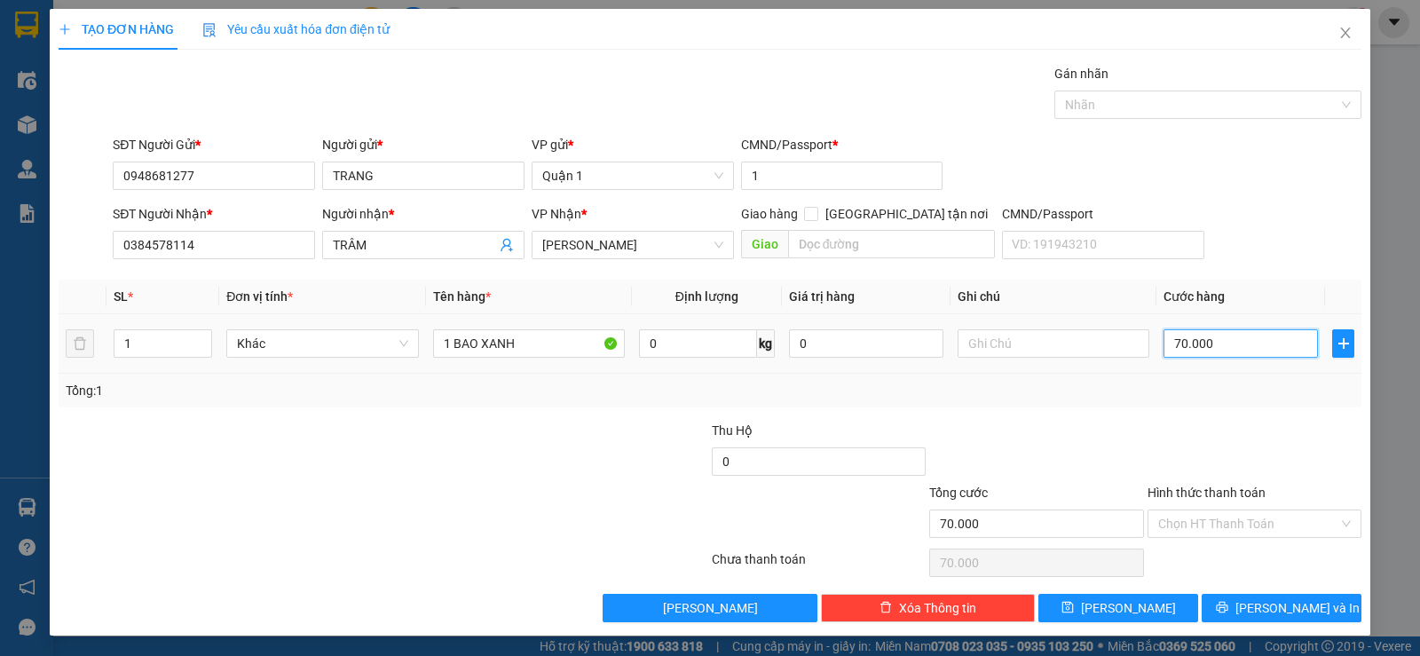
click at [1218, 342] on input "70.000" at bounding box center [1240, 343] width 154 height 28
type input "6"
type input "60"
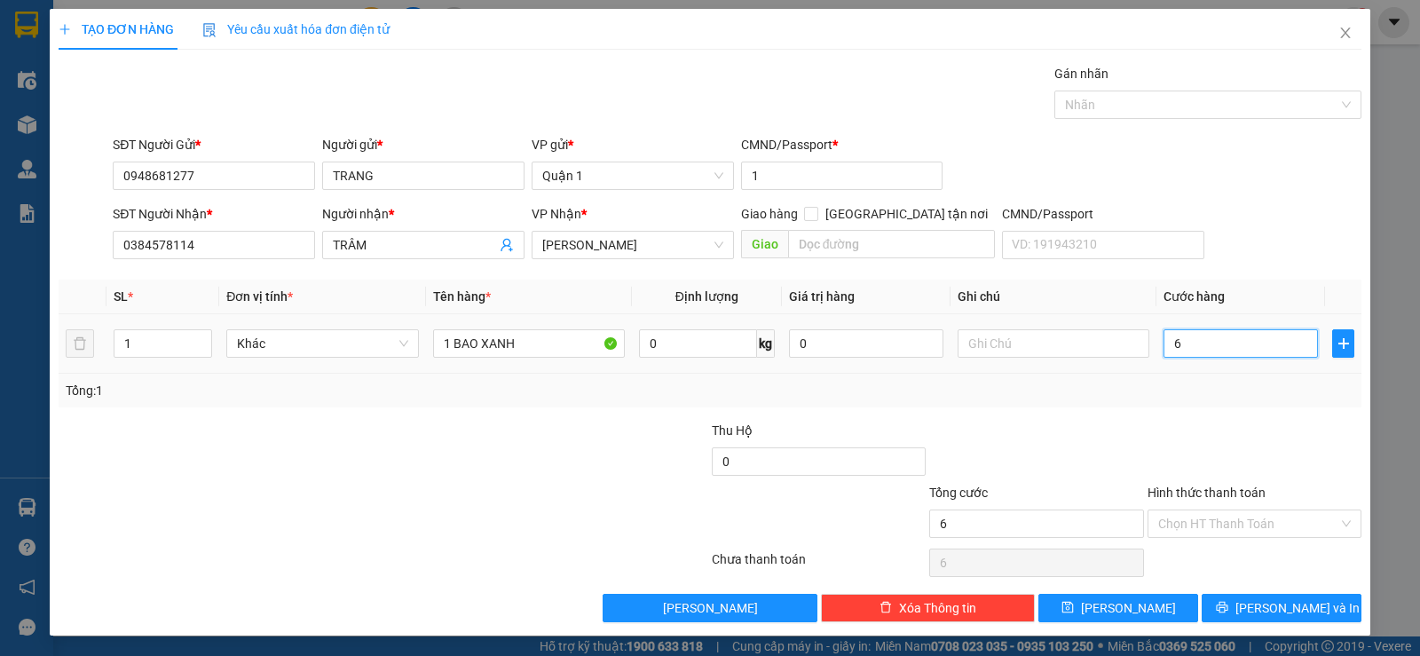
type input "60"
drag, startPoint x: 1191, startPoint y: 346, endPoint x: 1120, endPoint y: 353, distance: 71.3
click at [1120, 353] on tr "1 Khác 1 BAO XANH 0 kg 0 60" at bounding box center [710, 343] width 1303 height 59
type input "7"
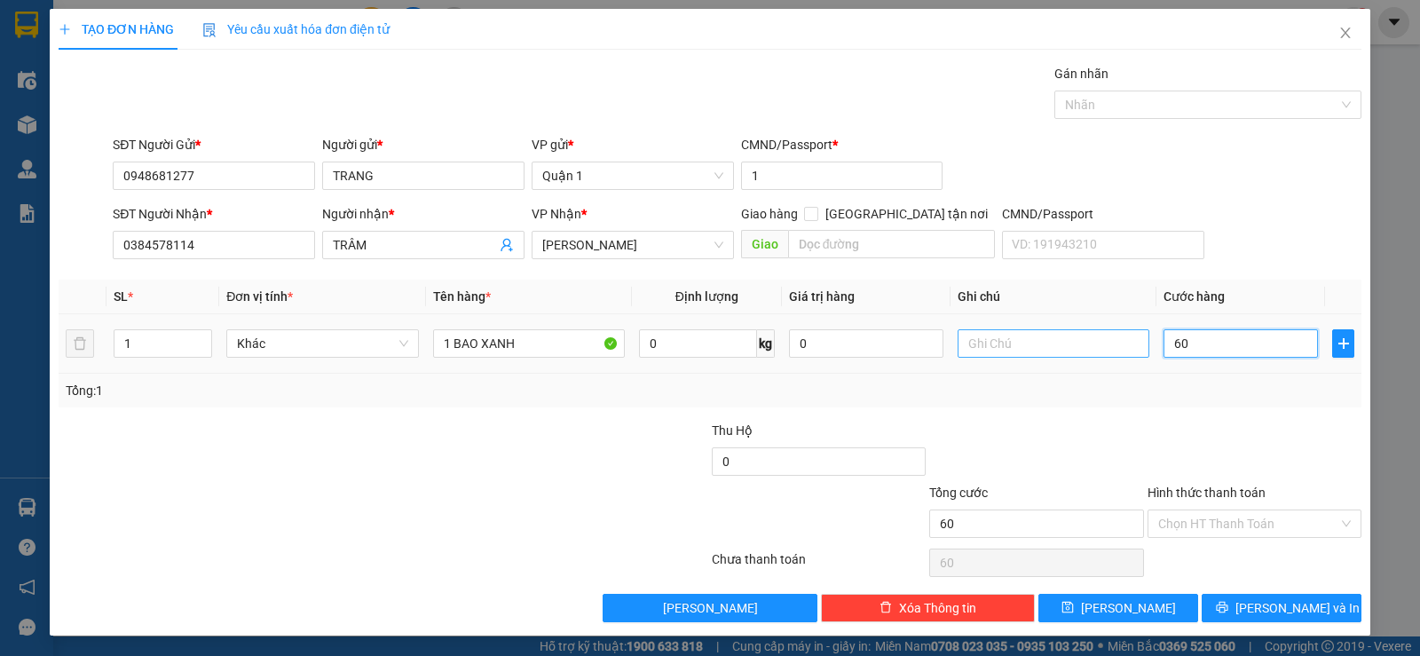
type input "7"
type input "70"
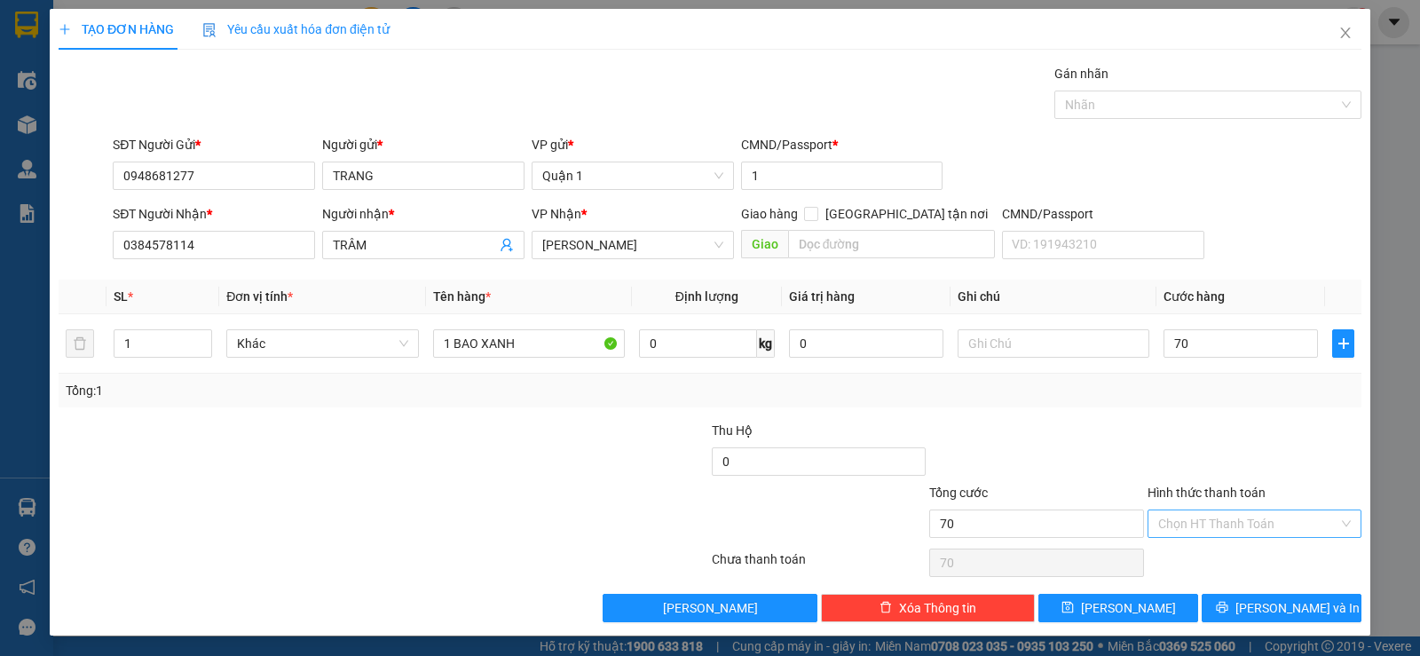
type input "70.000"
click at [1197, 524] on input "Hình thức thanh toán" at bounding box center [1248, 523] width 180 height 27
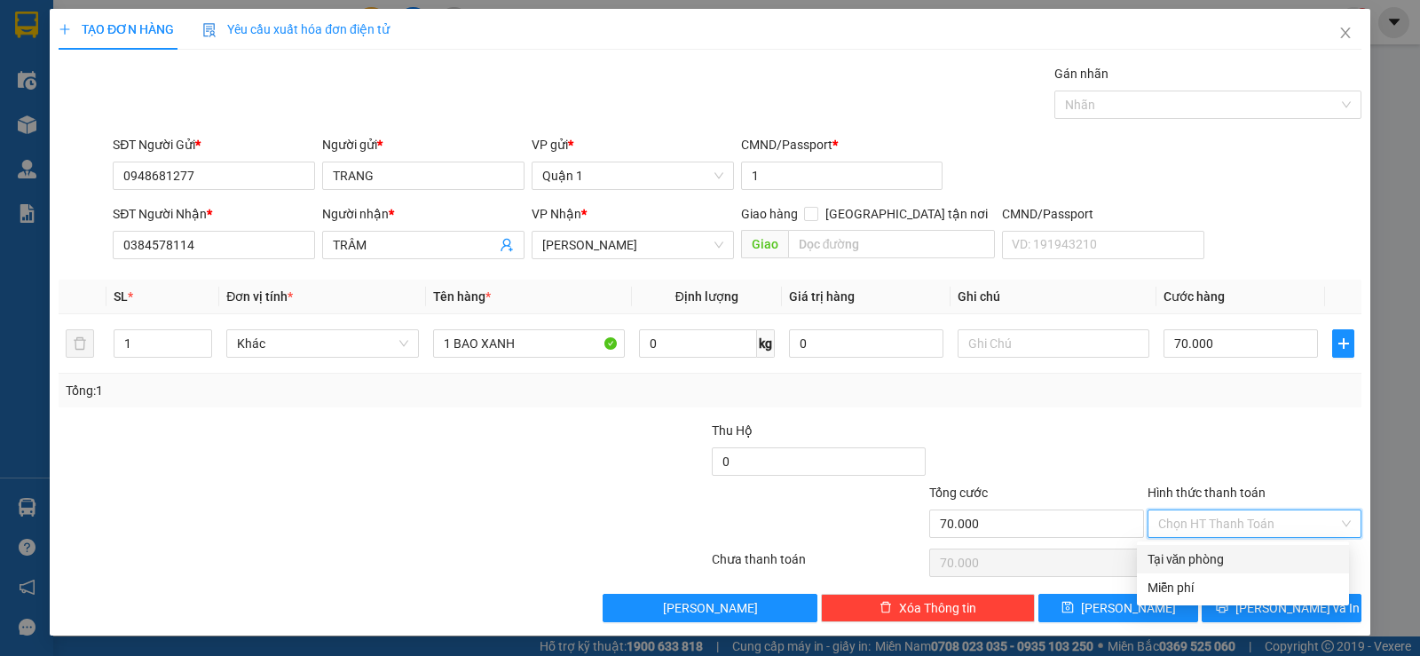
click at [1195, 557] on div "Tại văn phòng" at bounding box center [1242, 559] width 191 height 20
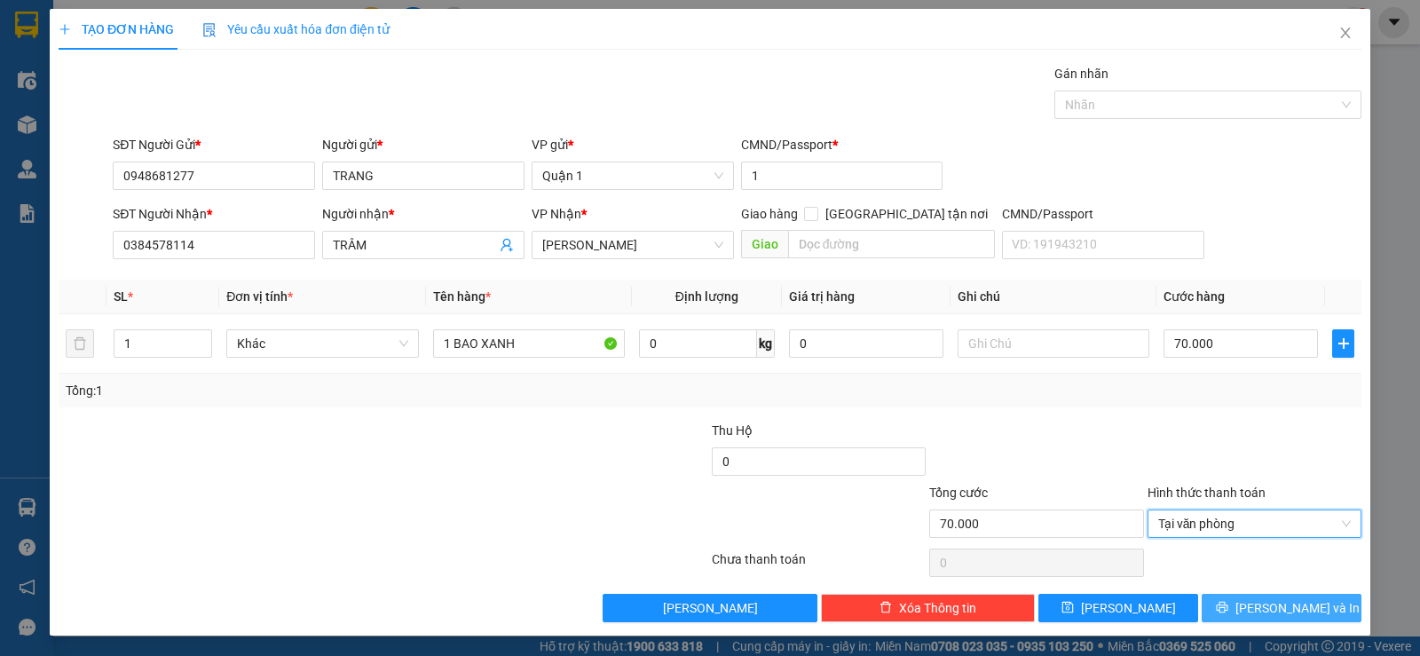
click at [1273, 612] on span "[PERSON_NAME] và In" at bounding box center [1297, 608] width 124 height 20
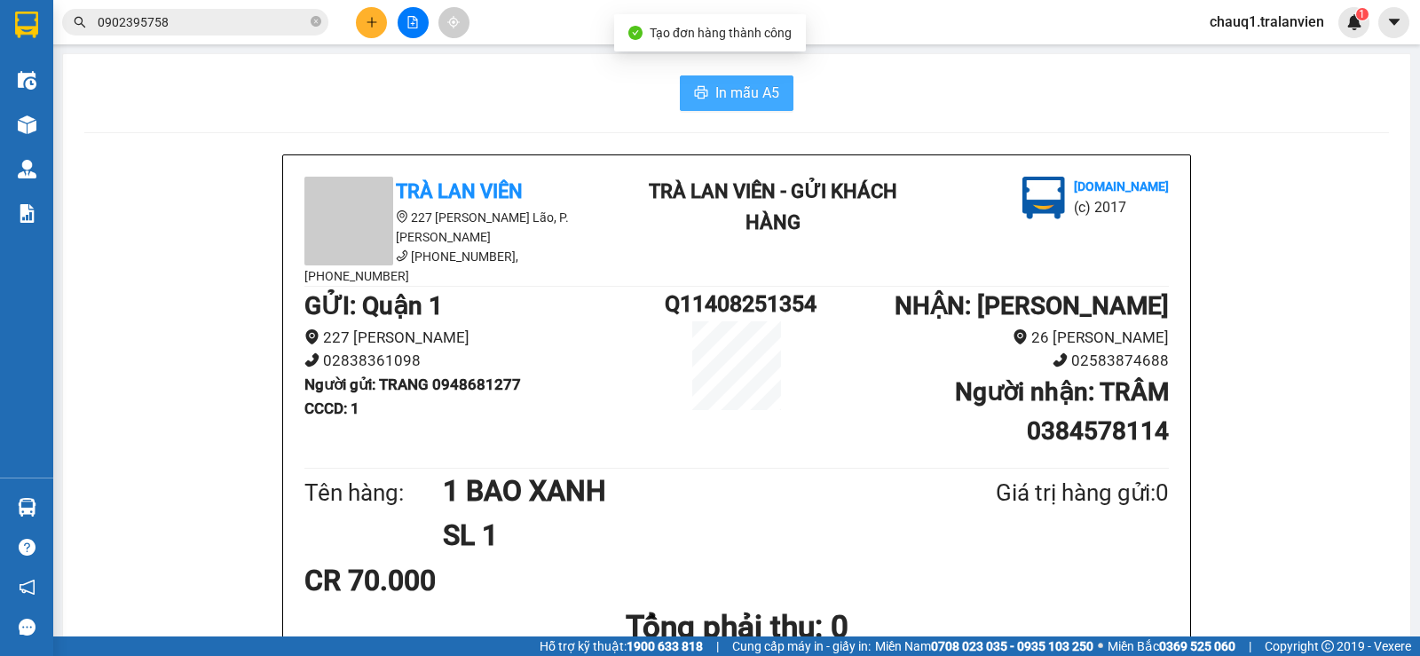
click at [715, 100] on span "In mẫu A5" at bounding box center [747, 93] width 64 height 22
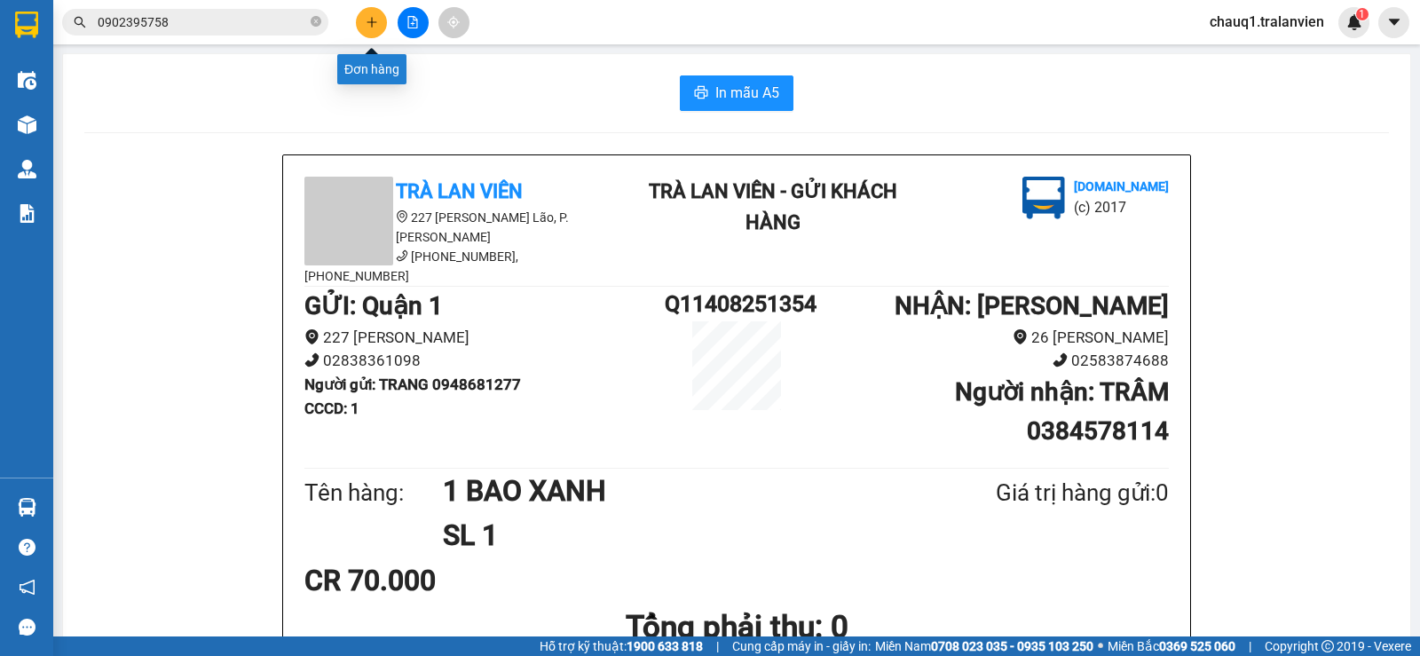
click at [375, 31] on button at bounding box center [371, 22] width 31 height 31
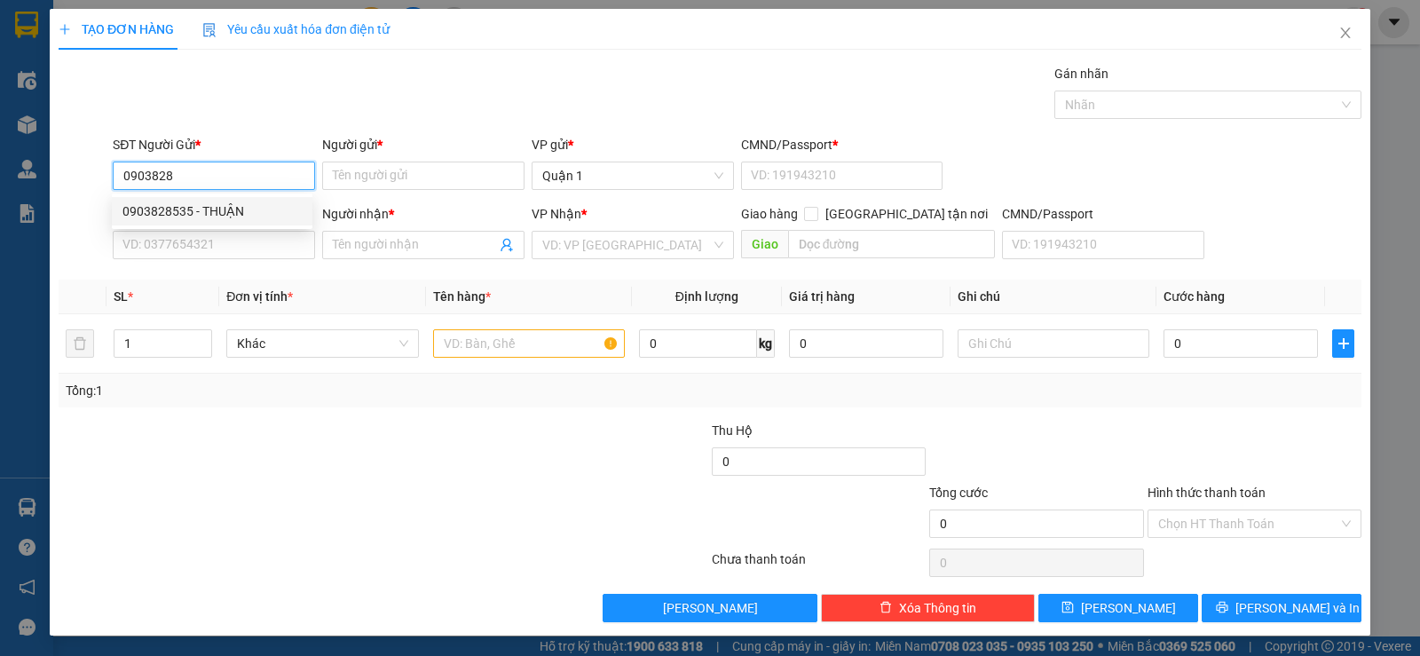
click at [176, 210] on div "0903828535 - THUẬN" at bounding box center [211, 211] width 179 height 20
type input "0903828535"
type input "THUẬN"
type input "1"
type input "0935942008"
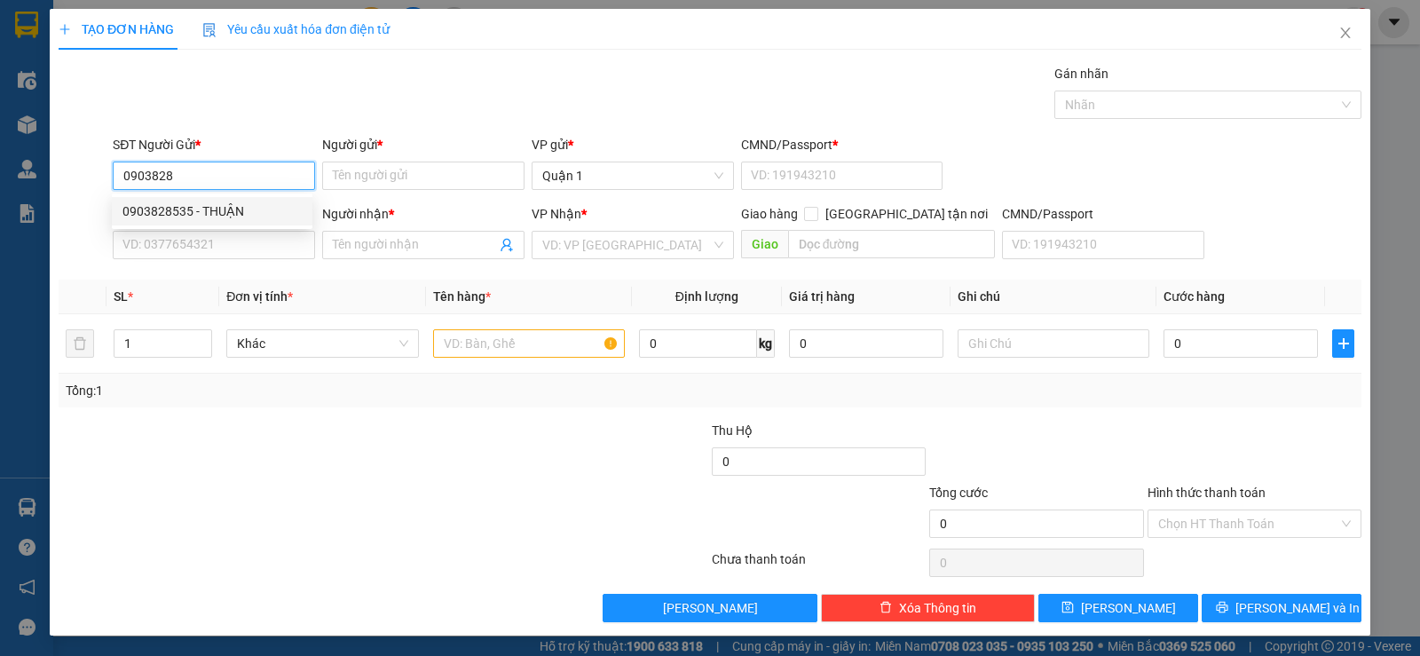
type input "TUYẾT"
type input "0903828535"
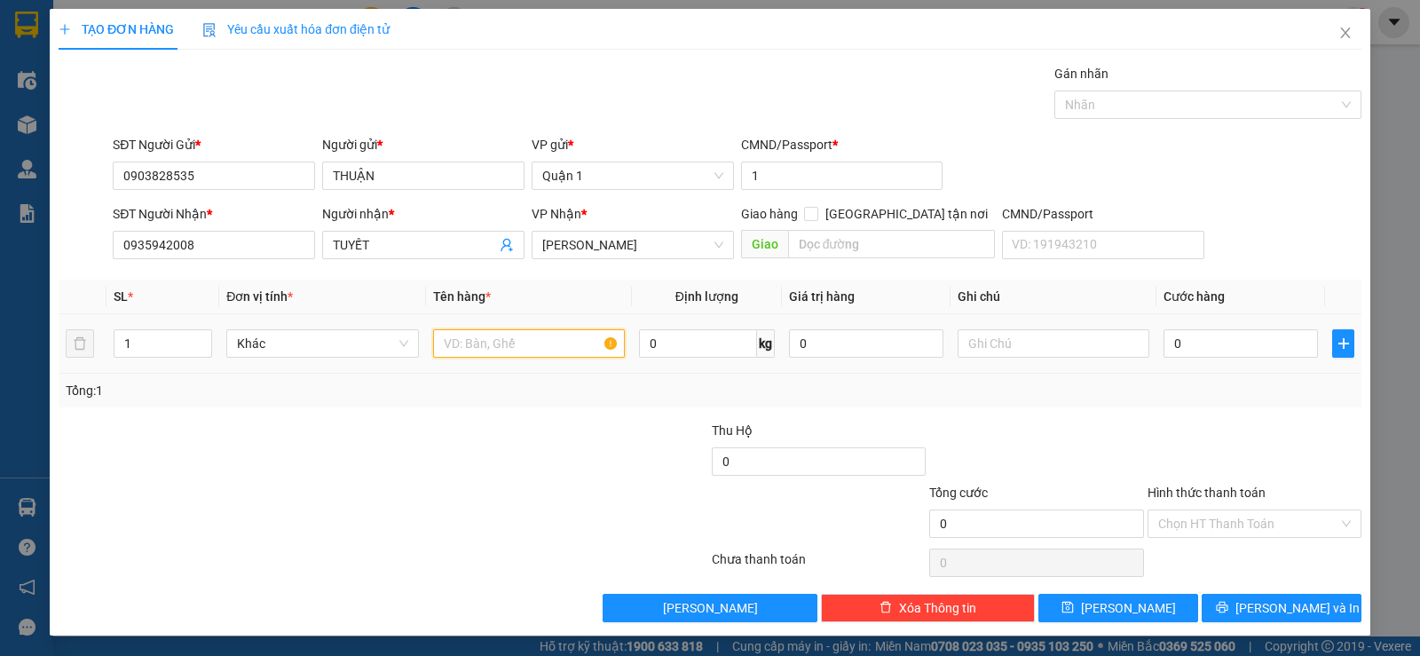
click at [456, 336] on input "text" at bounding box center [529, 343] width 192 height 28
type input "1 H VÀNG CHUNG"
click at [1204, 337] on input "0" at bounding box center [1240, 343] width 154 height 28
type input "3"
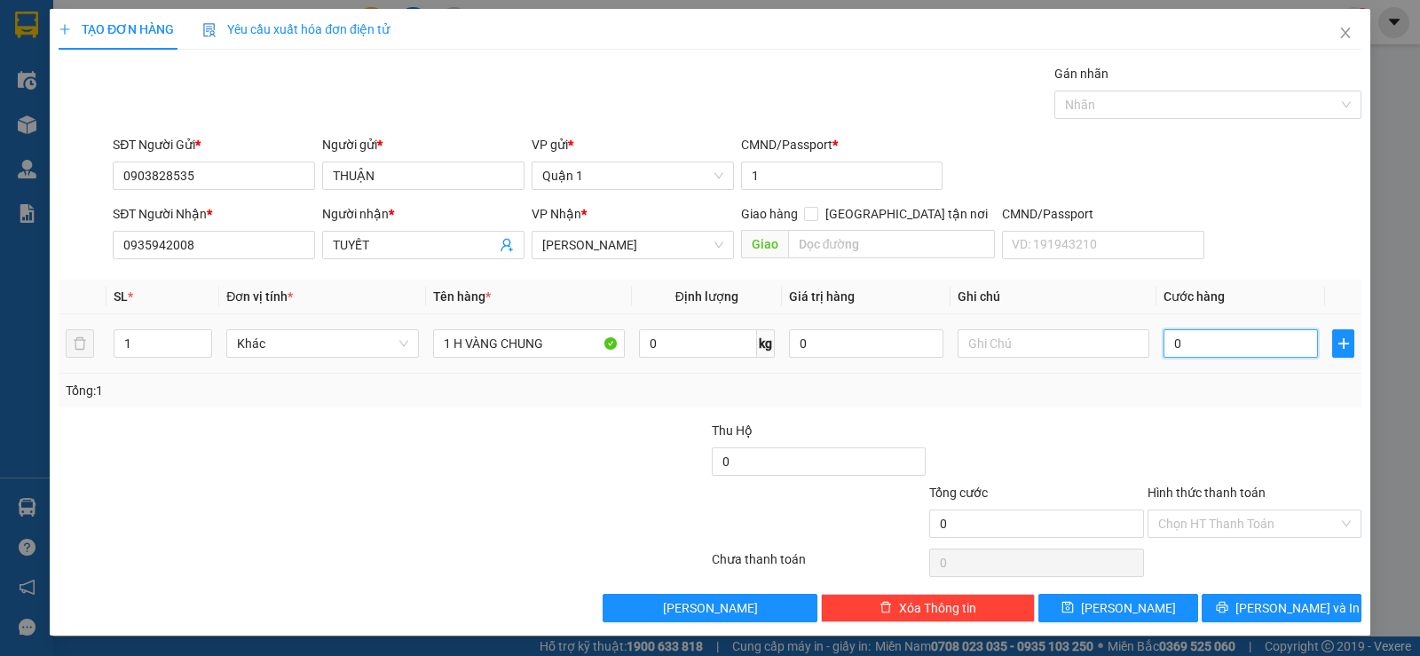
type input "3"
type input "30"
type input "30.000"
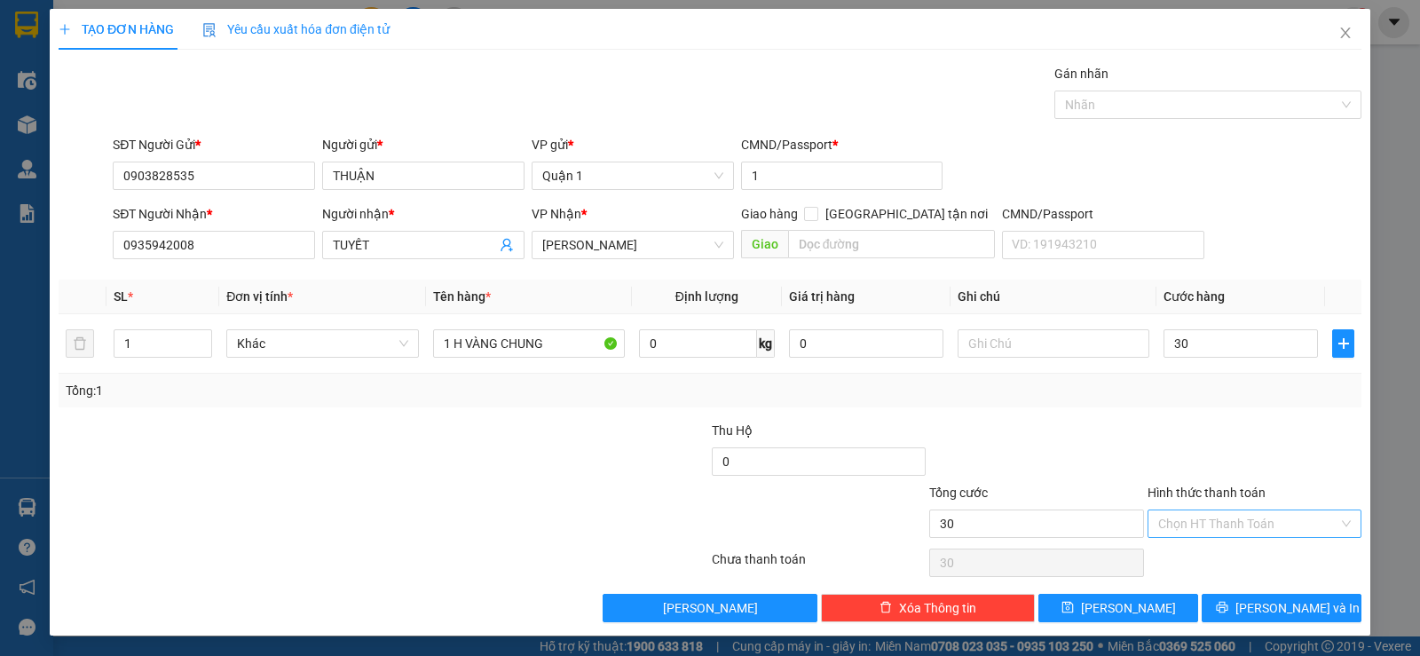
type input "30.000"
click at [1201, 524] on input "Hình thức thanh toán" at bounding box center [1248, 523] width 180 height 27
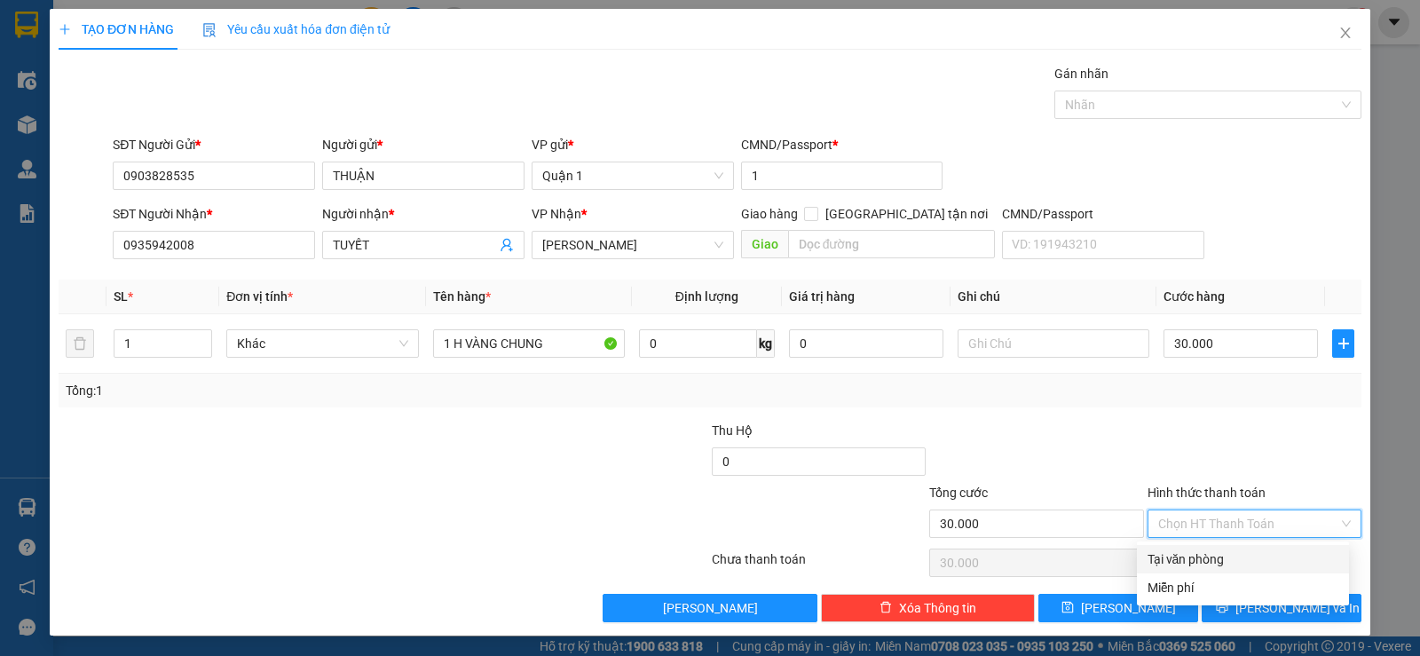
click at [1220, 563] on div "Tại văn phòng" at bounding box center [1242, 559] width 191 height 20
type input "0"
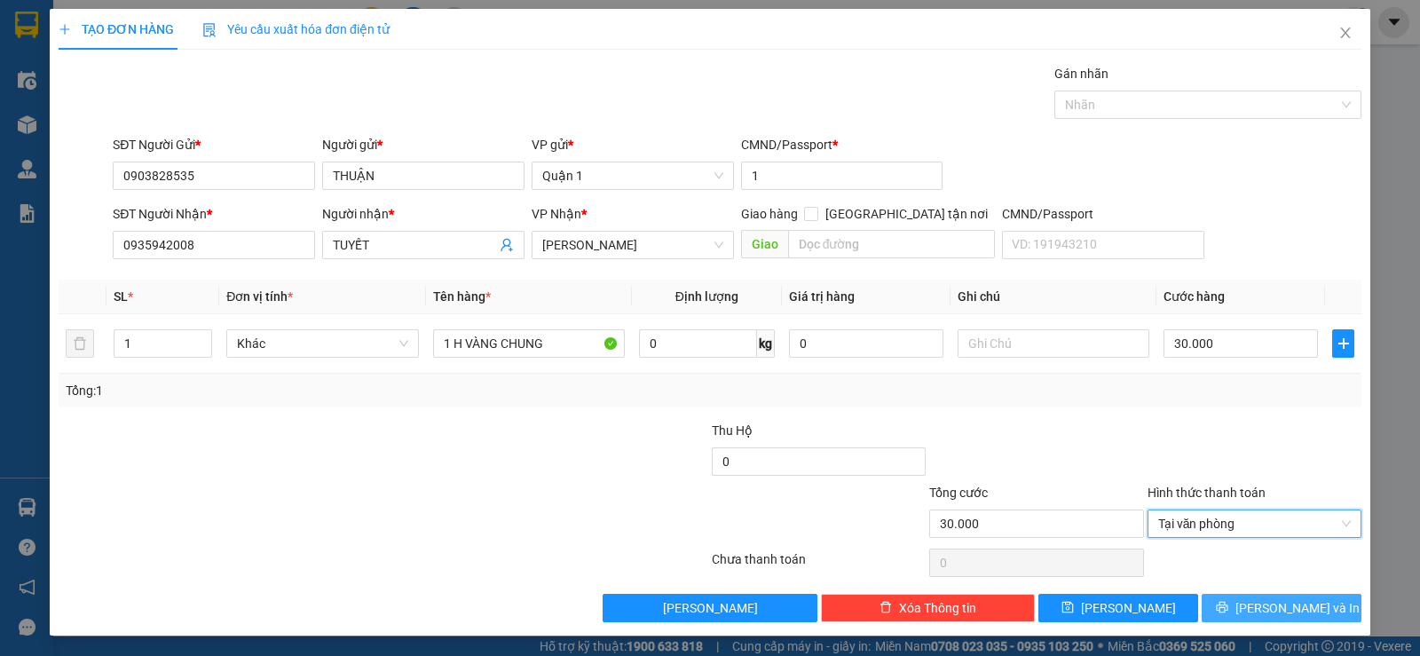
click at [1258, 607] on span "[PERSON_NAME] và In" at bounding box center [1297, 608] width 124 height 20
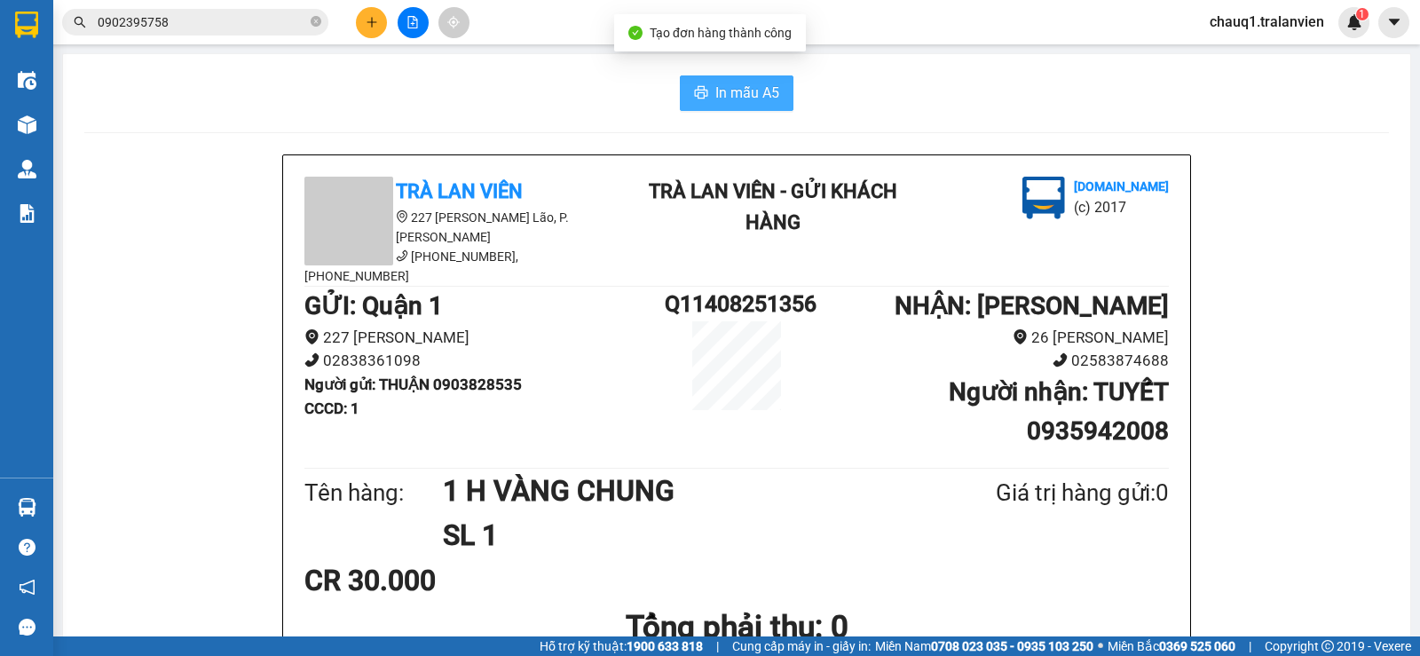
click at [723, 93] on span "In mẫu A5" at bounding box center [747, 93] width 64 height 22
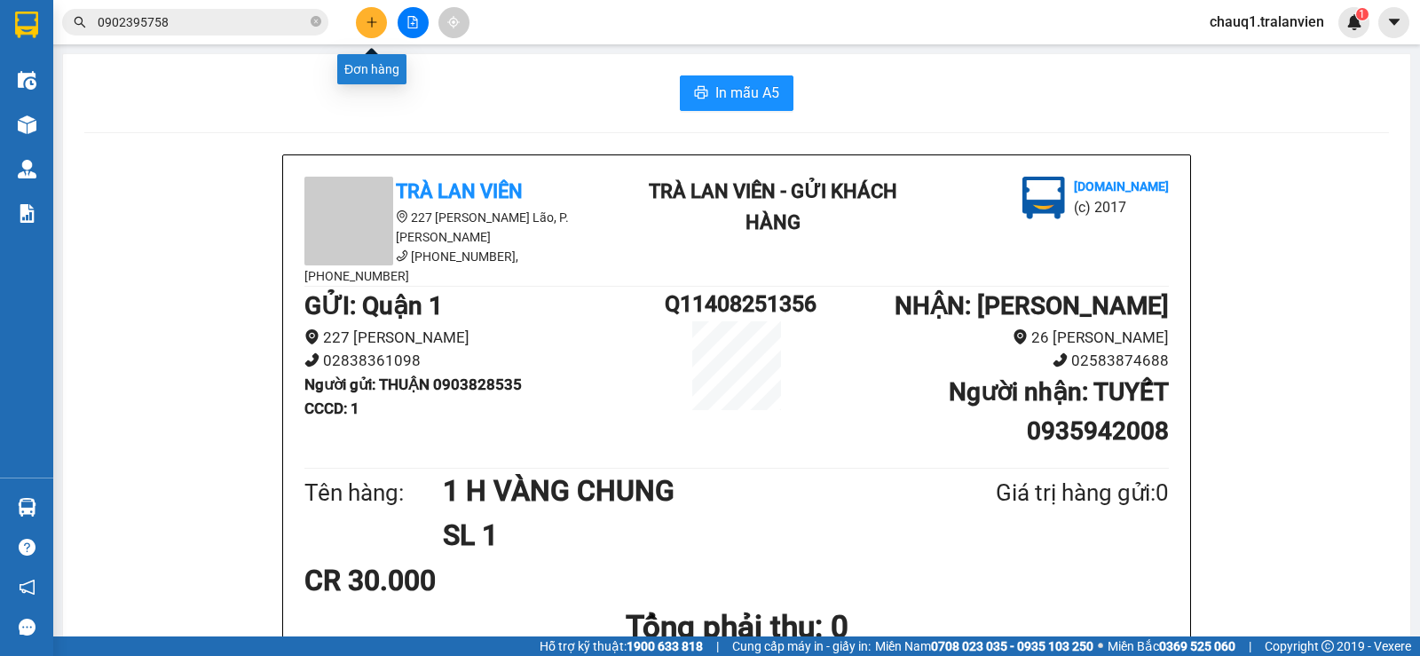
click at [366, 20] on icon "plus" at bounding box center [372, 22] width 12 height 12
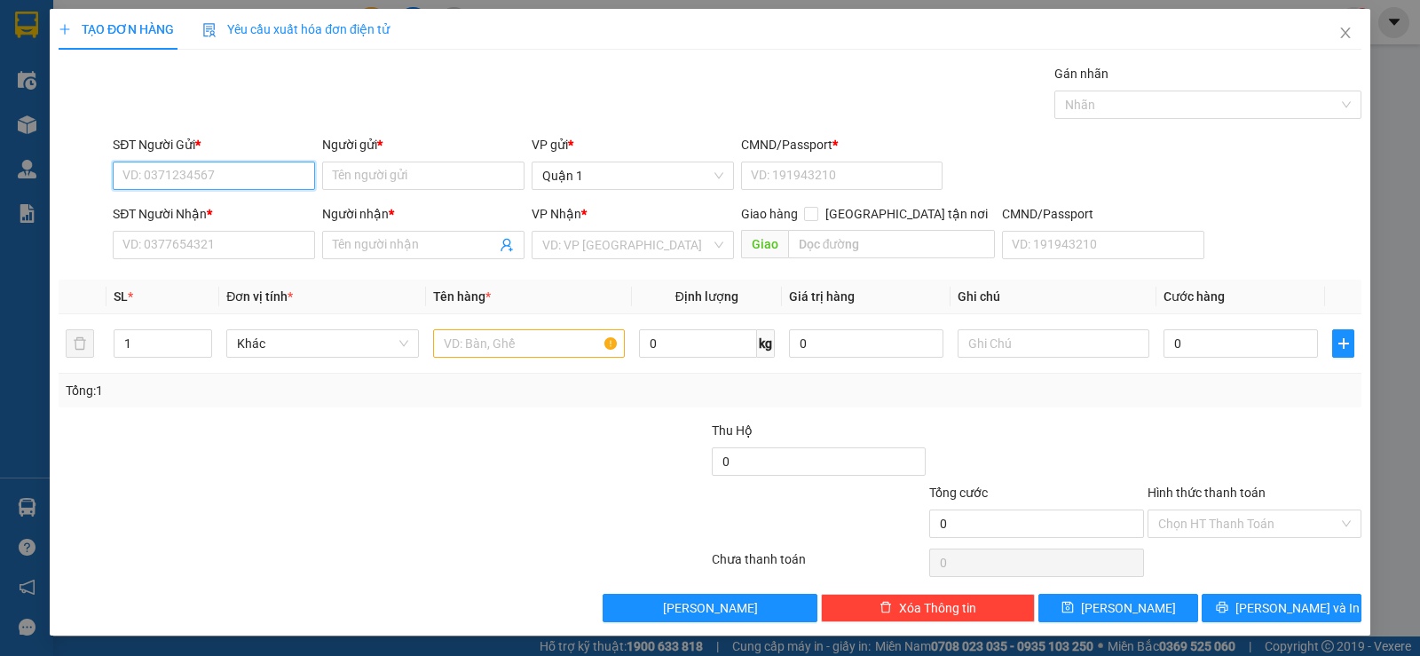
click at [186, 182] on input "SĐT Người Gửi *" at bounding box center [214, 175] width 202 height 28
click at [144, 174] on input "SĐT Người Gửi *" at bounding box center [214, 175] width 202 height 28
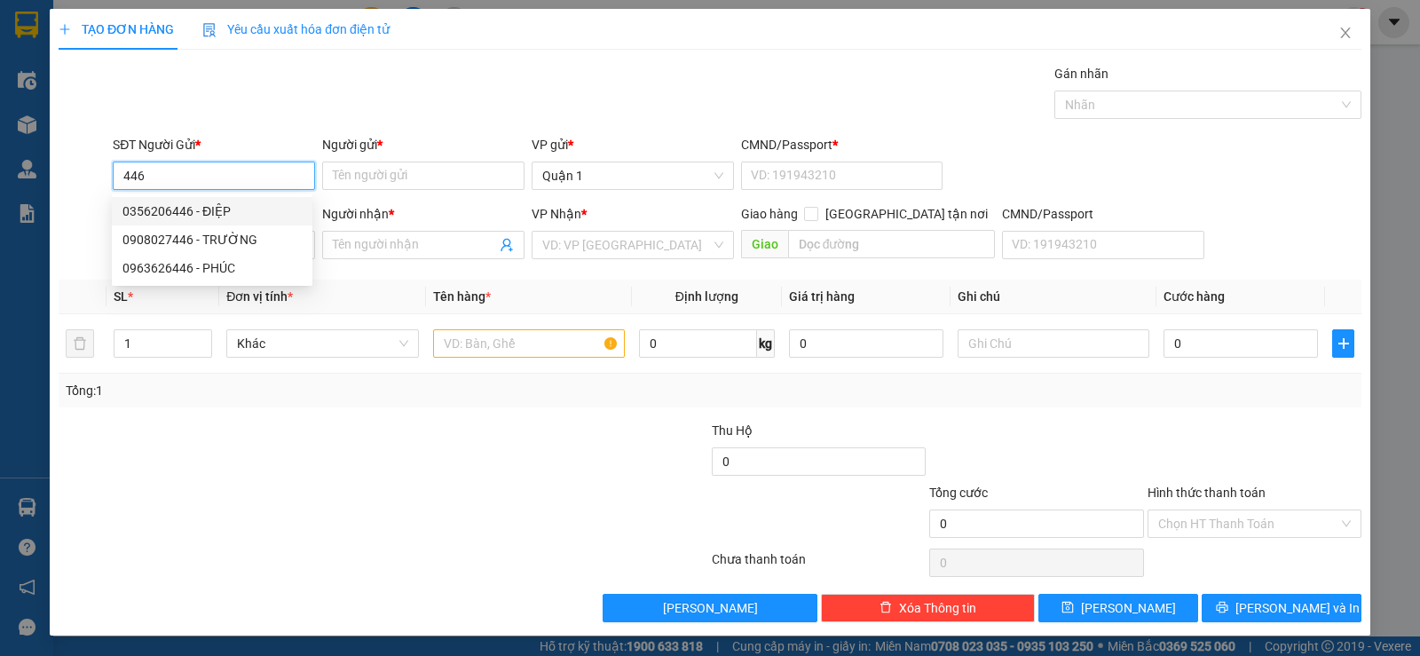
drag, startPoint x: 151, startPoint y: 177, endPoint x: 59, endPoint y: 197, distance: 93.5
click at [59, 198] on form "SĐT Người Gửi * 446 Người gửi * Tên người gửi VP gửi * Quận 1 CMND/Passport * V…" at bounding box center [710, 200] width 1303 height 131
type input "0356206446"
click at [176, 212] on div "0356206446 - ĐIỆP" at bounding box center [211, 211] width 179 height 20
type input "ĐIỆP"
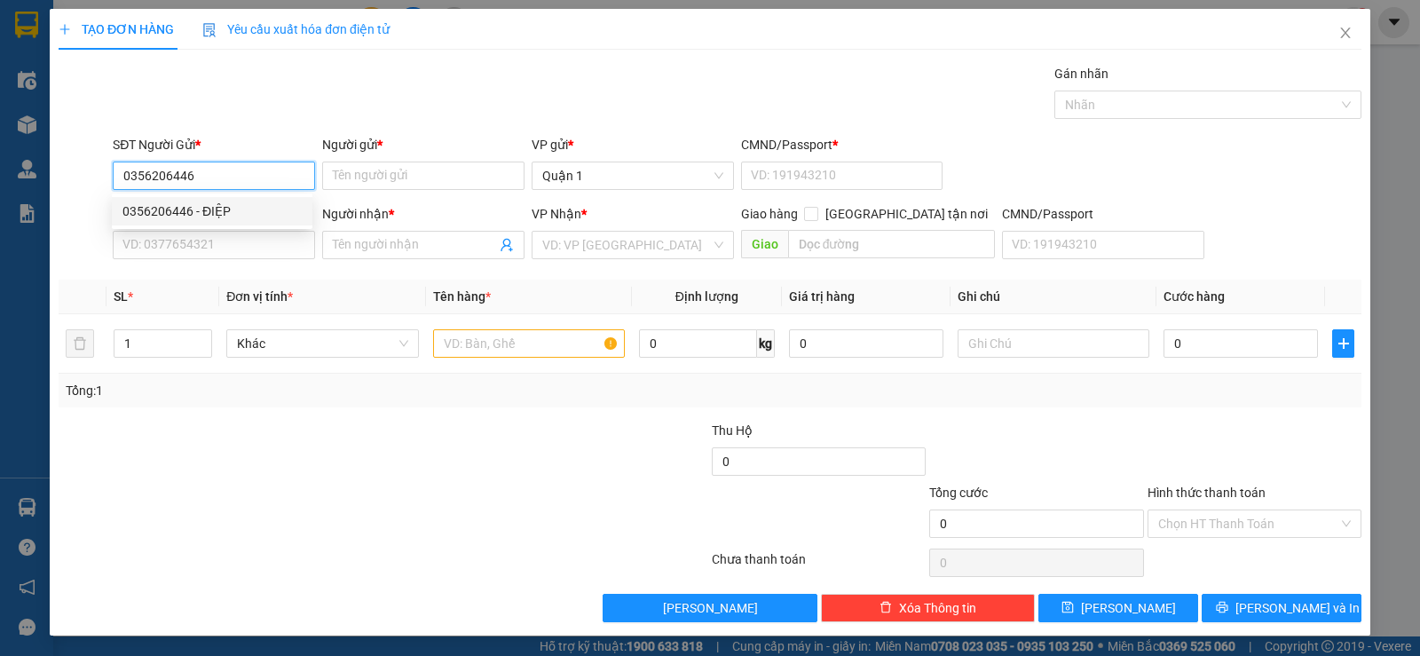
type input "1"
type input "0913145066"
type input "THÚY VY"
type input "0356206446"
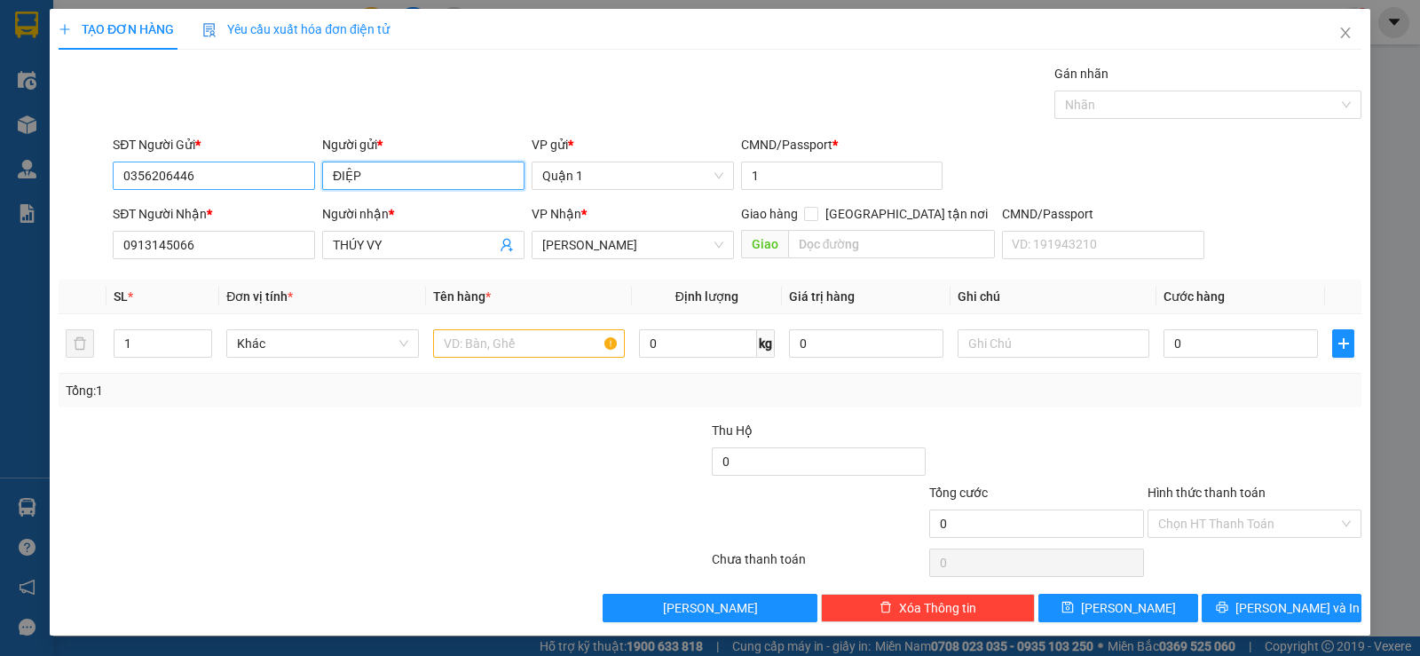
drag, startPoint x: 369, startPoint y: 169, endPoint x: 265, endPoint y: 186, distance: 105.3
click at [265, 186] on div "SĐT Người Gửi * 0356206446 Người gửi * ĐIỆP ĐIỆP VP gửi * Quận 1 CMND/Passport …" at bounding box center [737, 166] width 1256 height 62
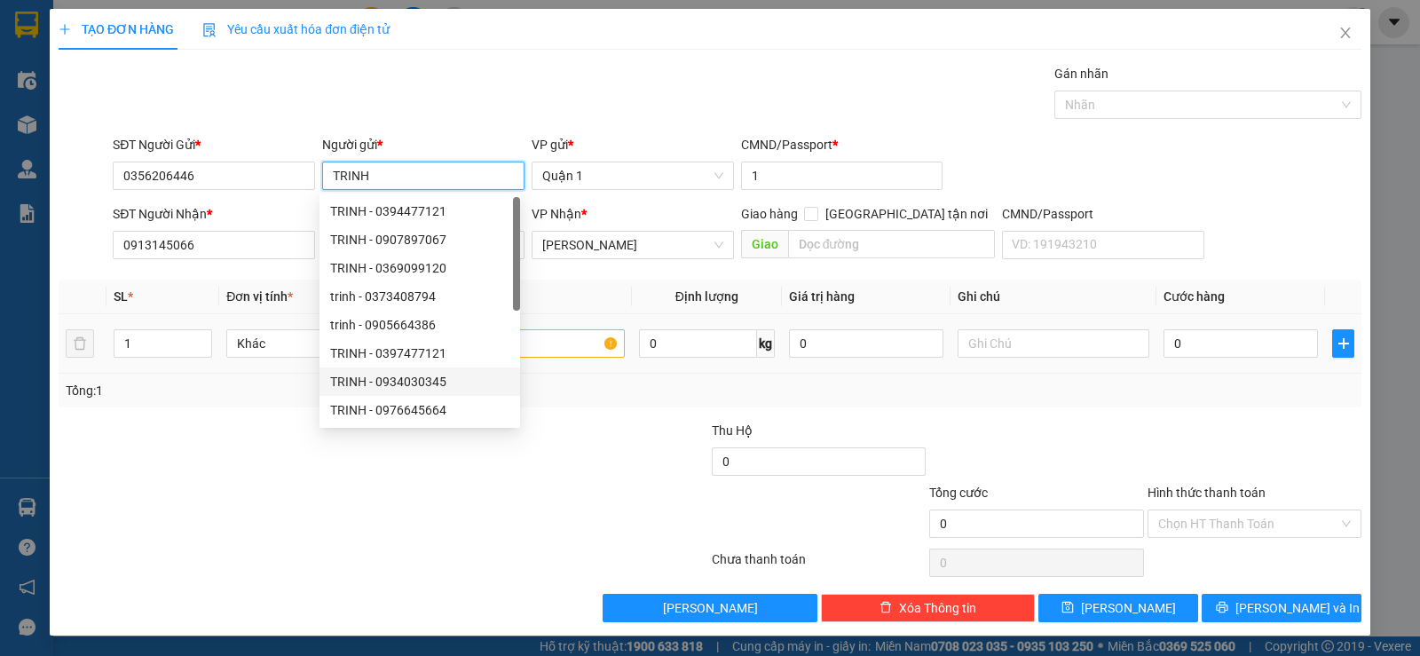
type input "TRINH"
click at [573, 343] on input "text" at bounding box center [529, 343] width 192 height 28
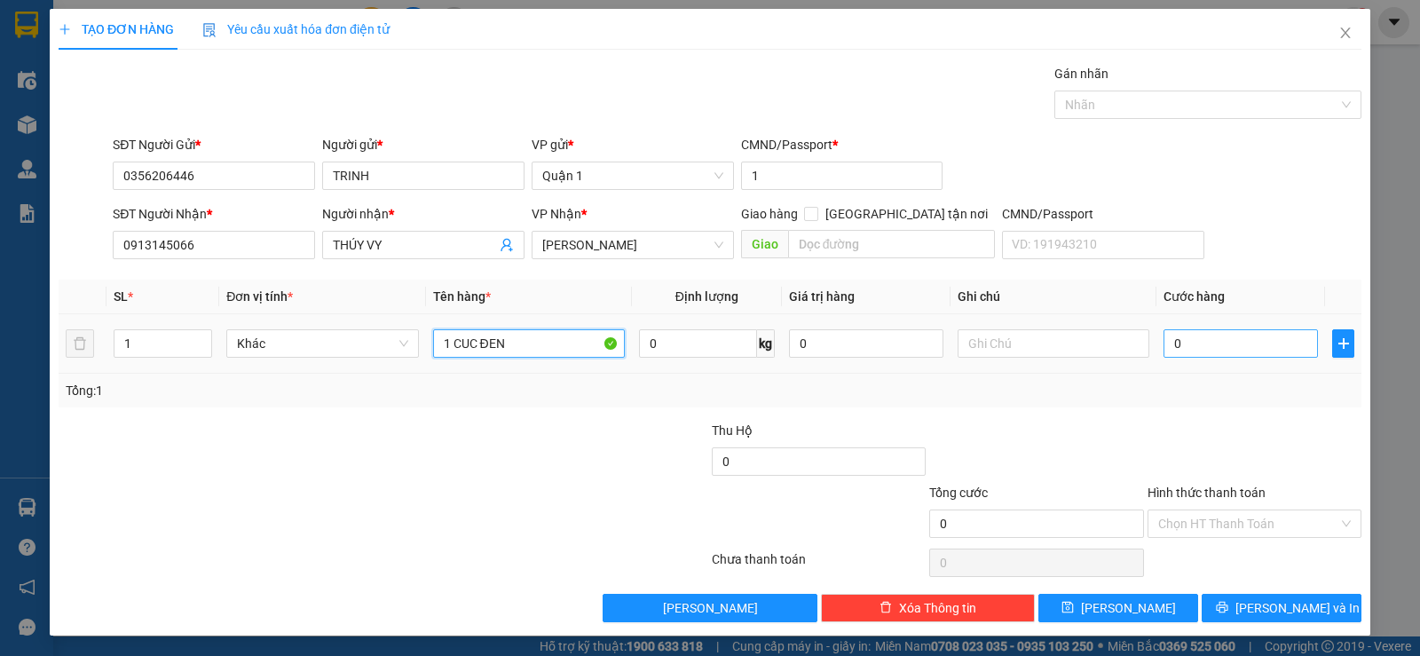
type input "1 CUC ĐEN"
click at [1205, 347] on input "0" at bounding box center [1240, 343] width 154 height 28
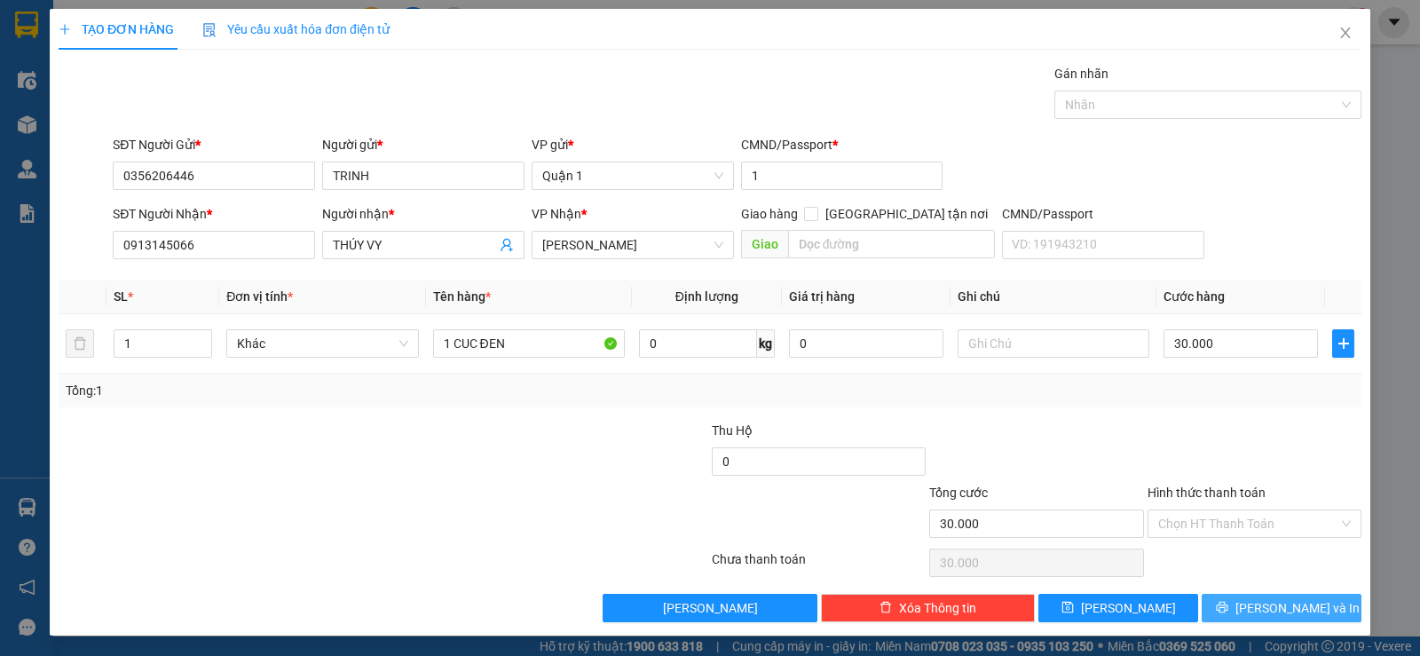
click at [1267, 608] on span "[PERSON_NAME] và In" at bounding box center [1297, 608] width 124 height 20
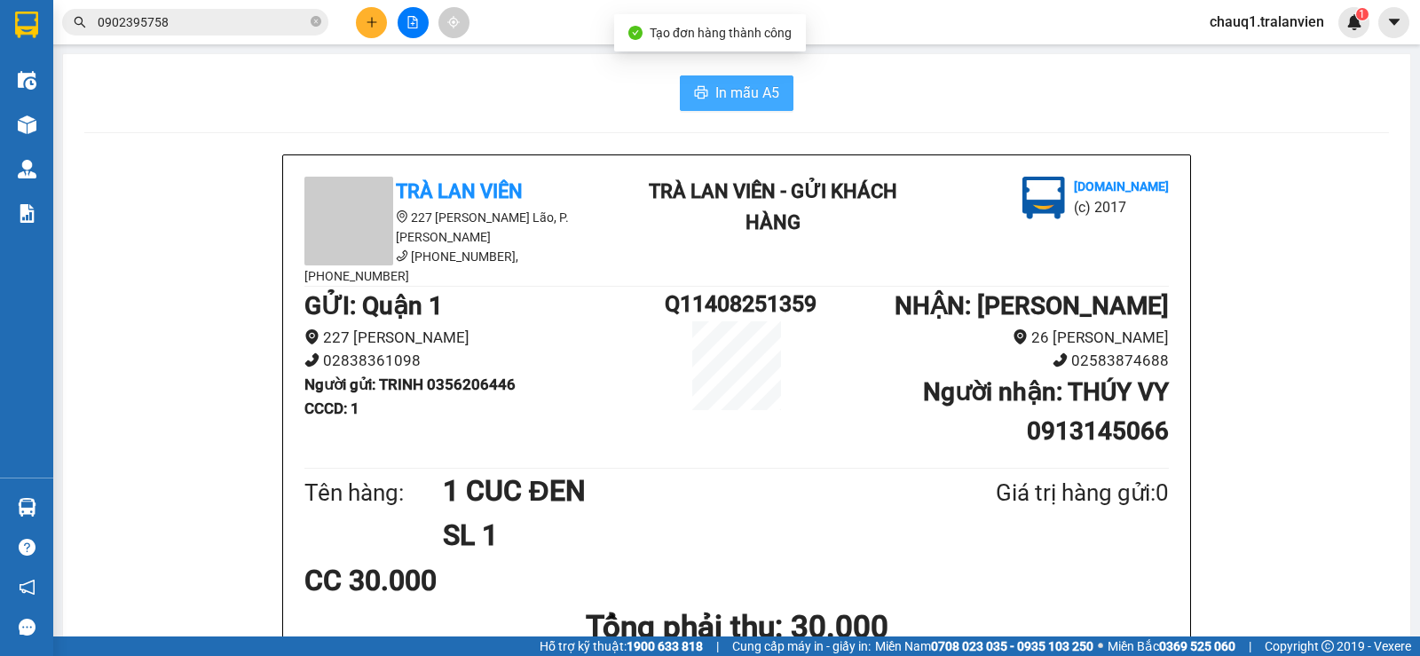
drag, startPoint x: 730, startPoint y: 87, endPoint x: 601, endPoint y: 90, distance: 129.6
click at [731, 88] on span "In mẫu A5" at bounding box center [747, 93] width 64 height 22
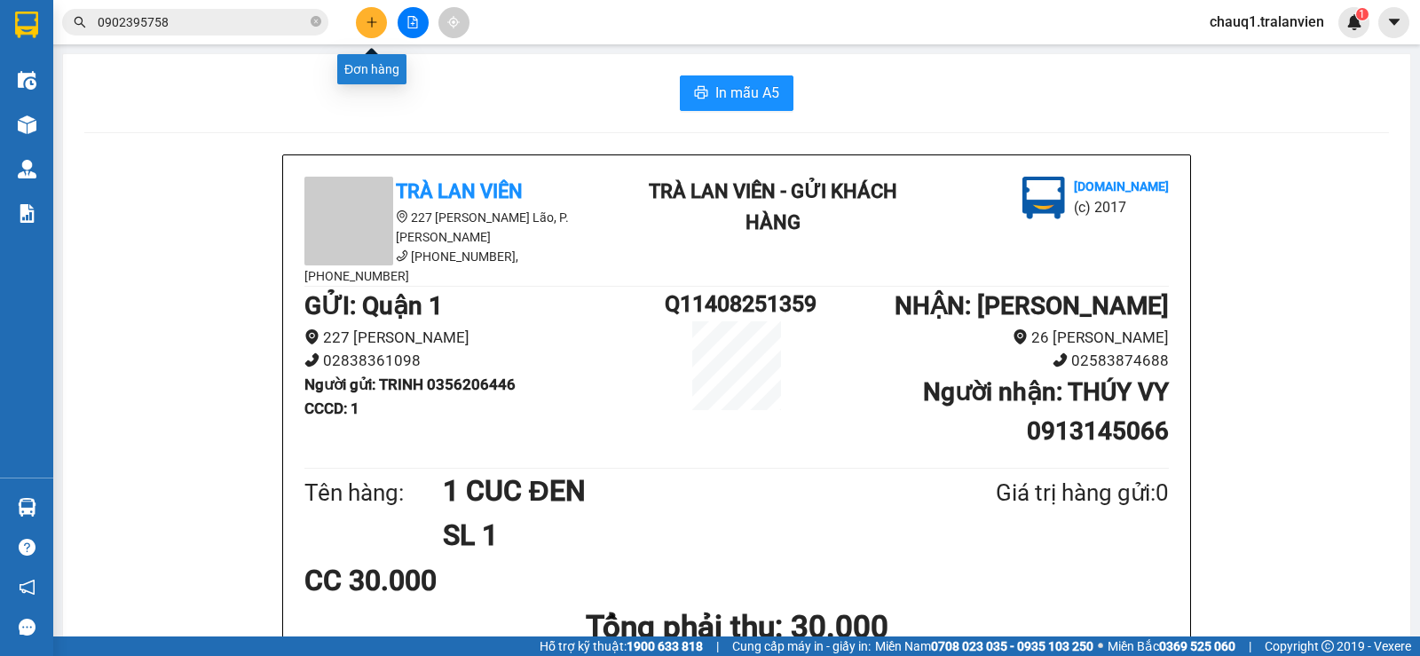
click at [373, 20] on icon "plus" at bounding box center [372, 22] width 12 height 12
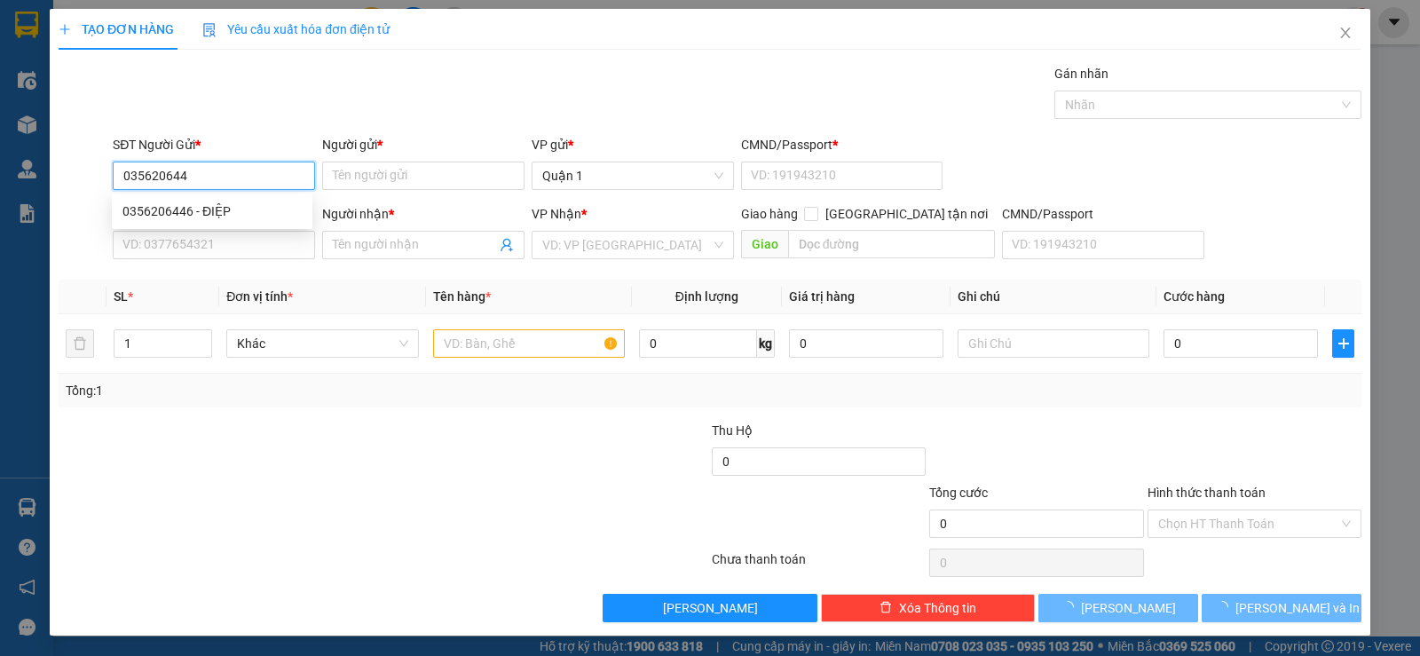
type input "0356206446"
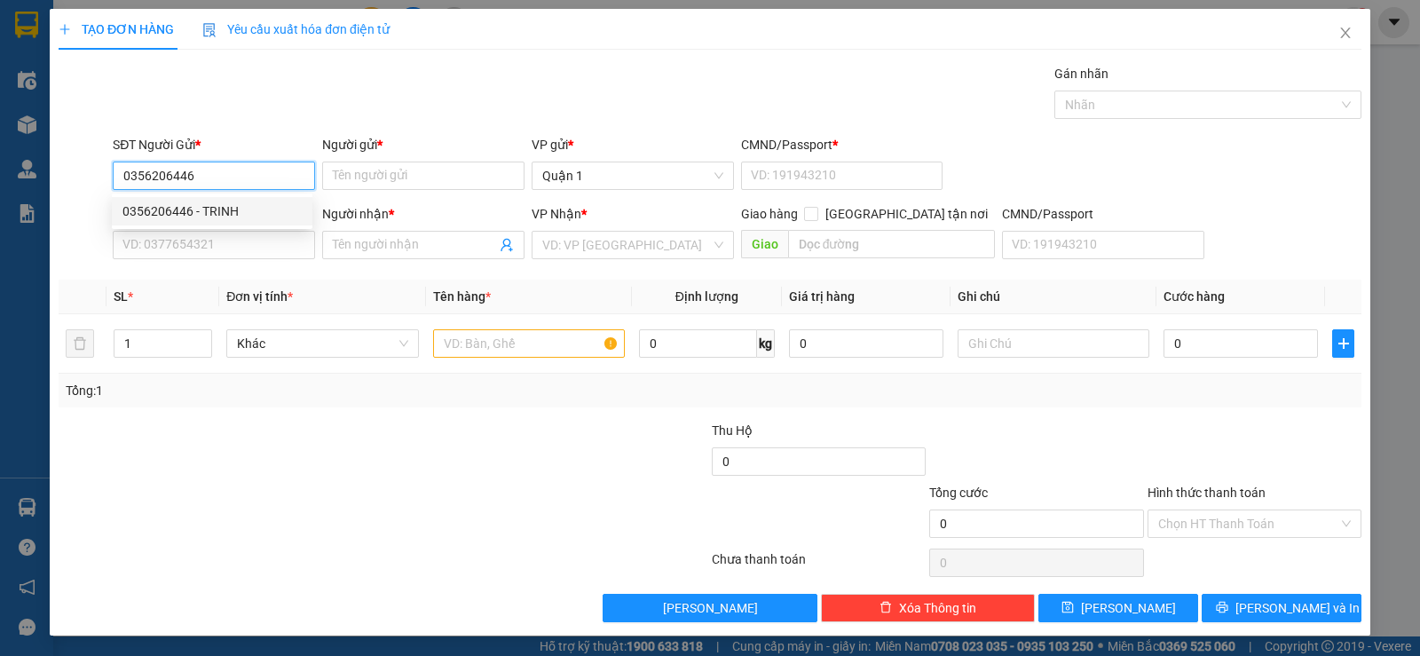
click at [190, 210] on div "0356206446 - TRINH" at bounding box center [211, 211] width 179 height 20
type input "TRINH"
type input "1"
type input "0913145066"
type input "THÚY VY"
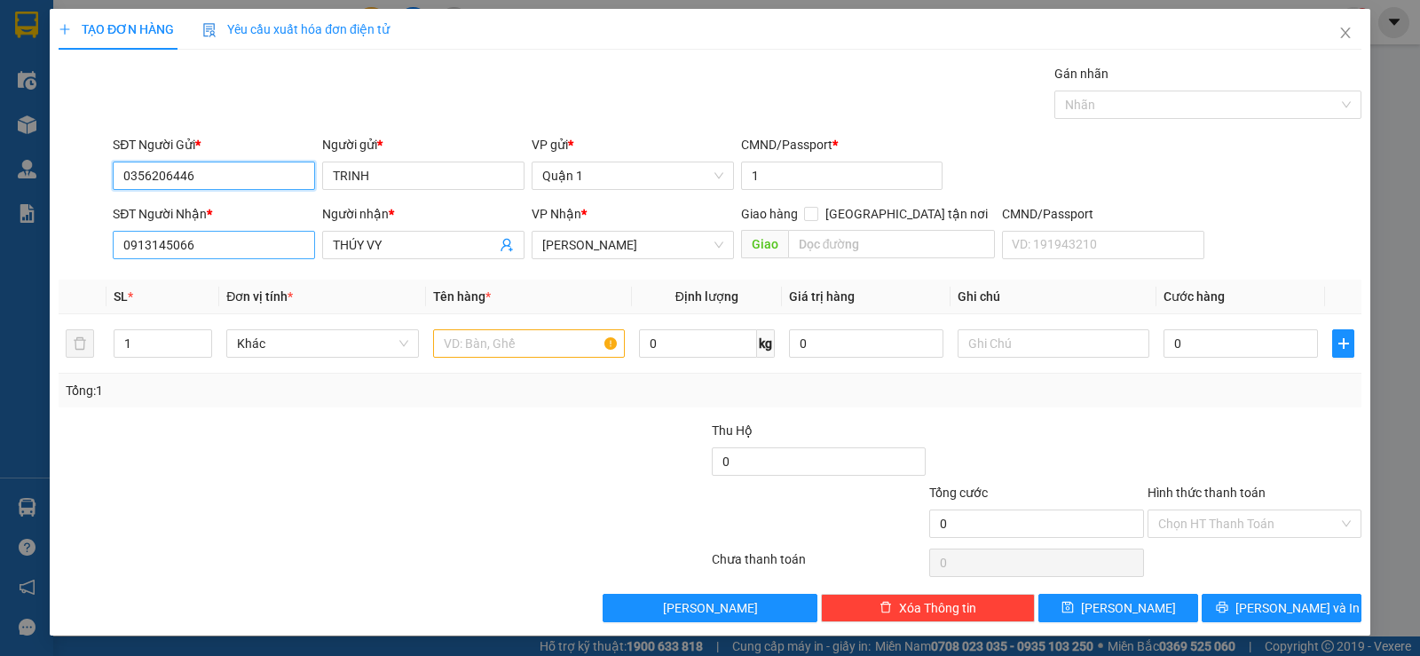
type input "0356206446"
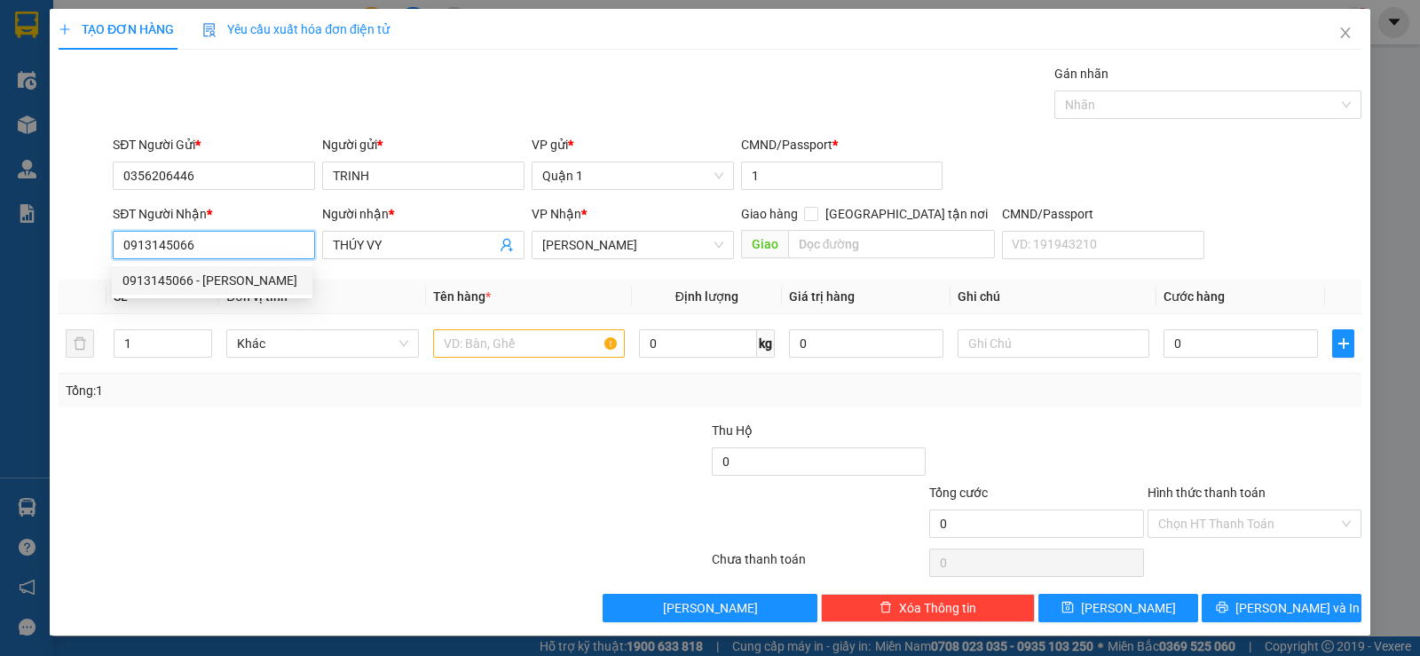
drag, startPoint x: 209, startPoint y: 248, endPoint x: 98, endPoint y: 263, distance: 111.1
click at [98, 263] on div "SĐT Người Nhận * 0913145066 Người nhận * THÚY VY VP Nhận * Lê Hồng Phong Giao h…" at bounding box center [710, 235] width 1306 height 62
type input "0"
type input "2"
drag, startPoint x: 194, startPoint y: 255, endPoint x: 60, endPoint y: 282, distance: 136.8
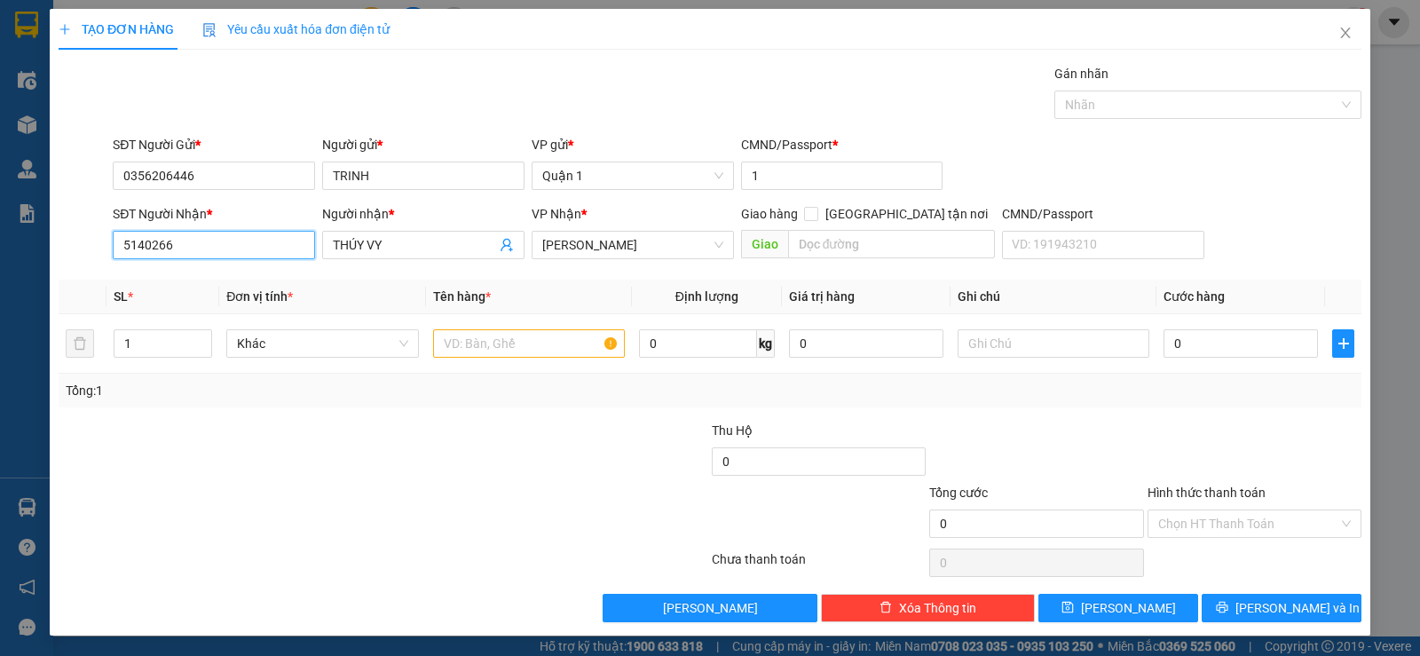
click at [60, 282] on div "Transit Pickup Surcharge Ids Transit Deliver Surcharge Ids Transit Deliver Surc…" at bounding box center [710, 343] width 1303 height 558
click at [159, 280] on div "0905140221 - CHÂU" at bounding box center [211, 281] width 179 height 20
type input "0905140221"
type input "CHÂU"
type input "0905140221"
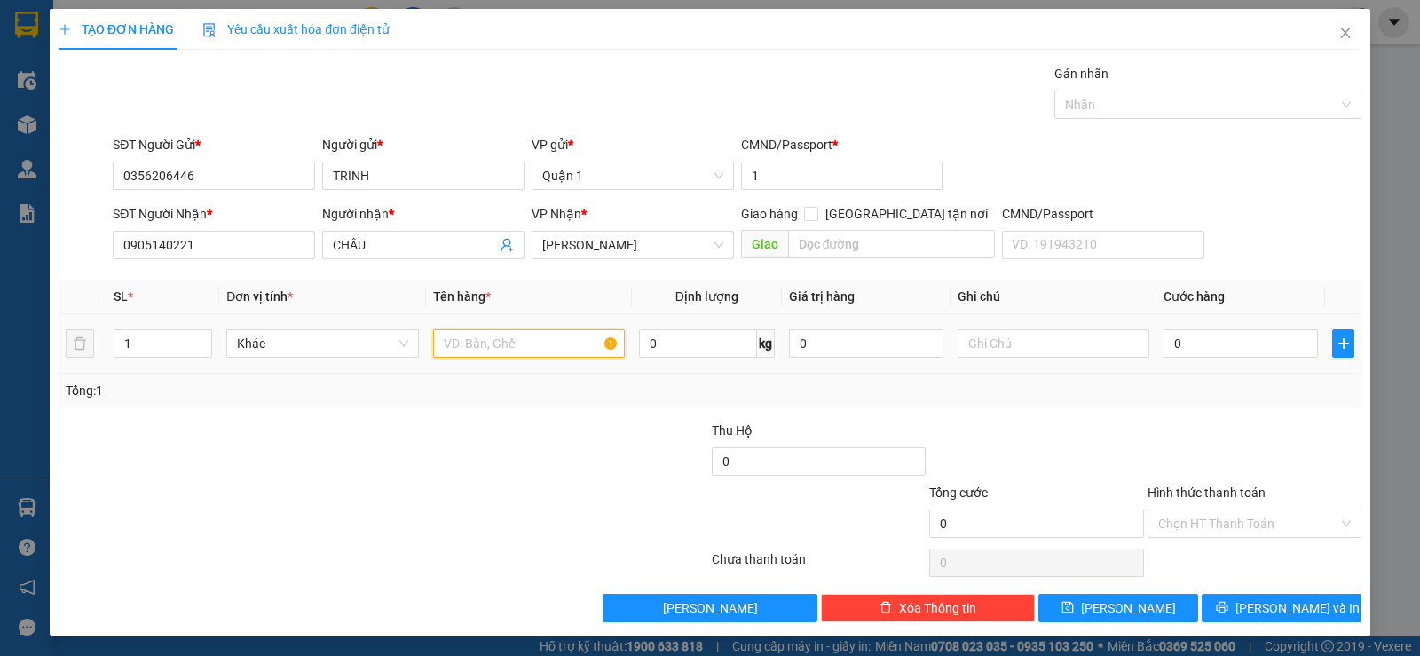
click at [454, 341] on input "text" at bounding box center [529, 343] width 192 height 28
type input "1 CỤC ĐEN"
click at [1199, 363] on td "0" at bounding box center [1240, 343] width 169 height 59
click at [1207, 350] on input "0" at bounding box center [1240, 343] width 154 height 28
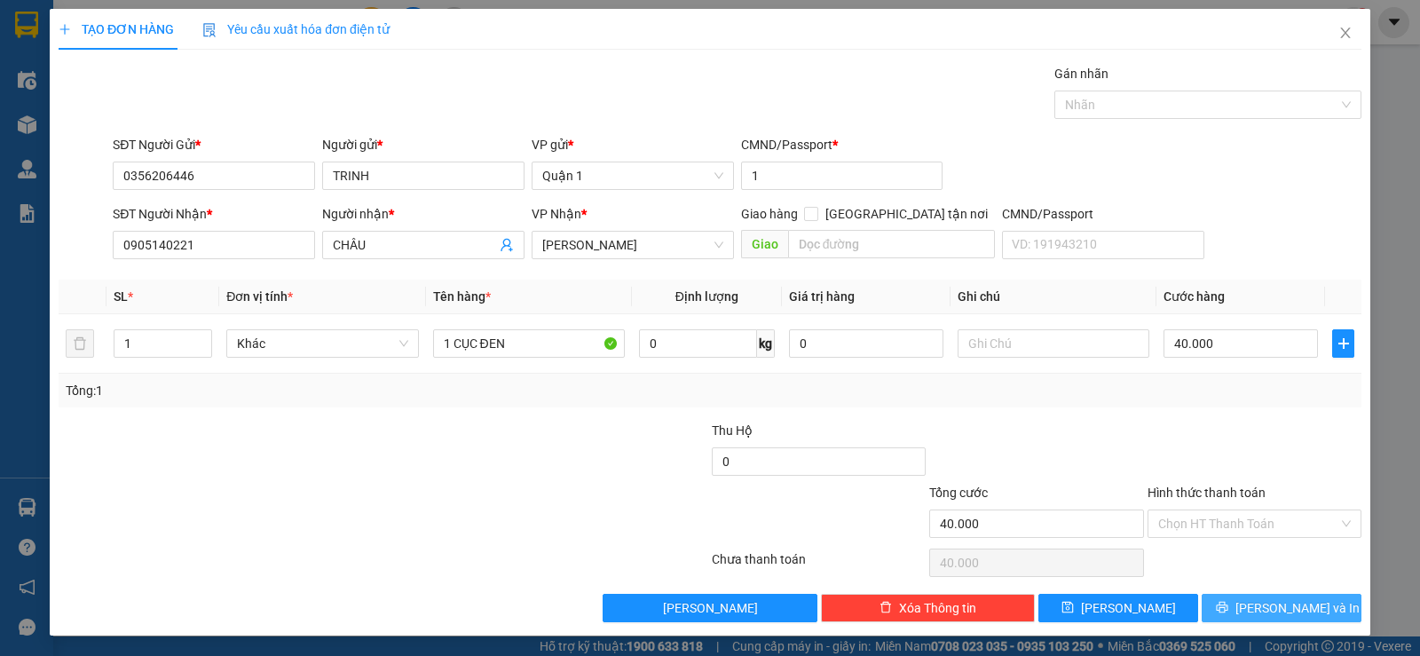
click at [1305, 603] on button "[PERSON_NAME] và In" at bounding box center [1281, 608] width 160 height 28
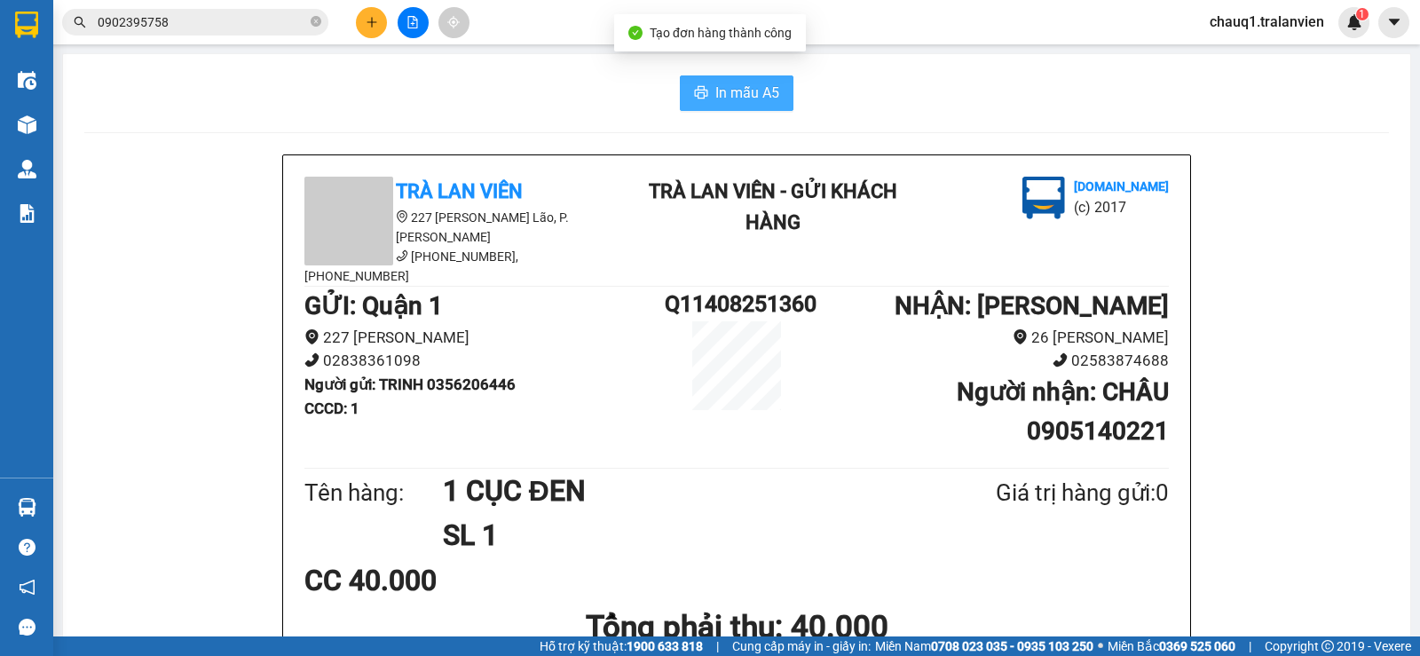
drag, startPoint x: 713, startPoint y: 92, endPoint x: 758, endPoint y: 102, distance: 45.4
click at [717, 92] on span "In mẫu A5" at bounding box center [747, 93] width 64 height 22
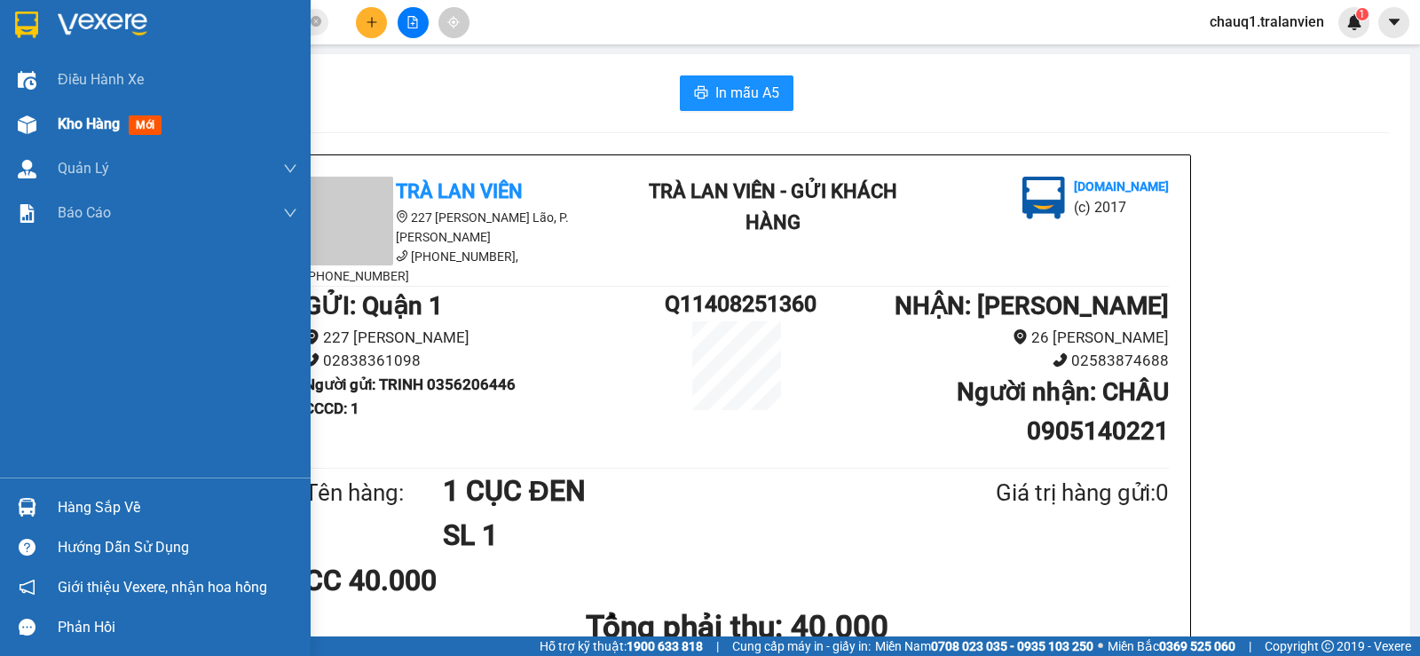
click at [108, 124] on span "Kho hàng" at bounding box center [89, 123] width 62 height 17
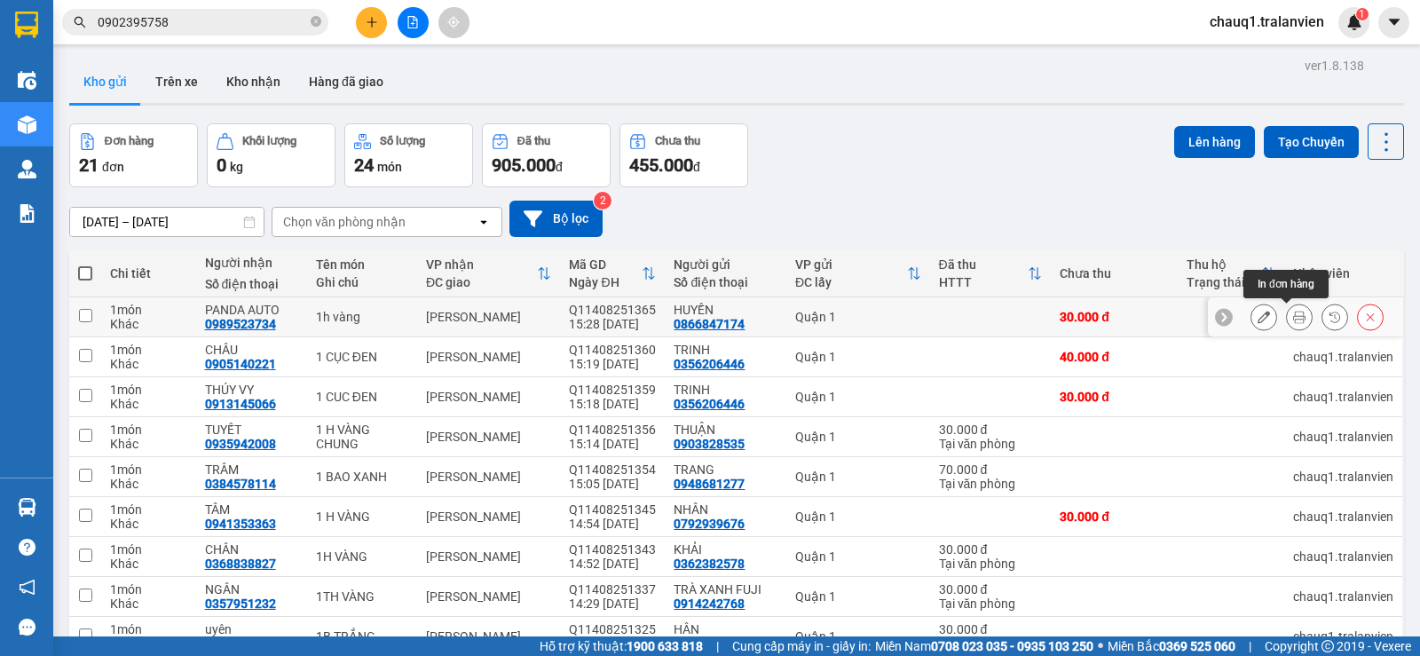
click at [1292, 314] on button at bounding box center [1299, 317] width 25 height 31
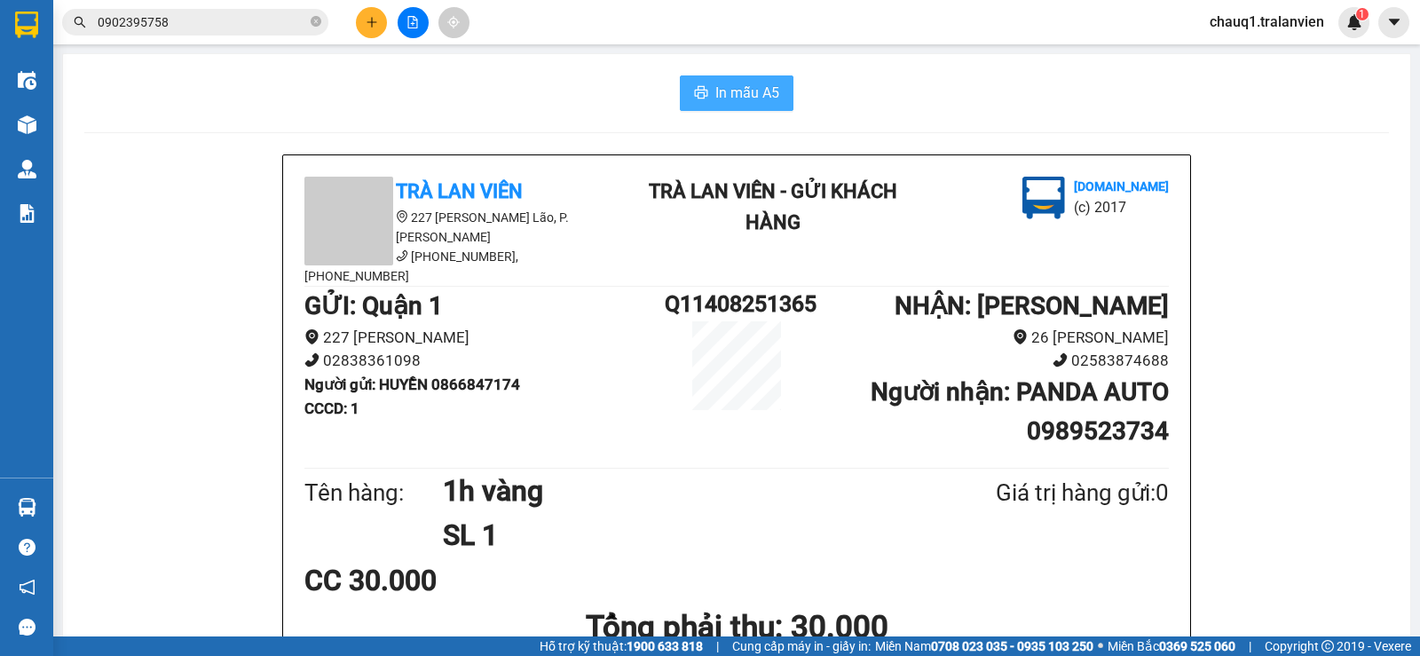
click at [733, 84] on span "In mẫu A5" at bounding box center [747, 93] width 64 height 22
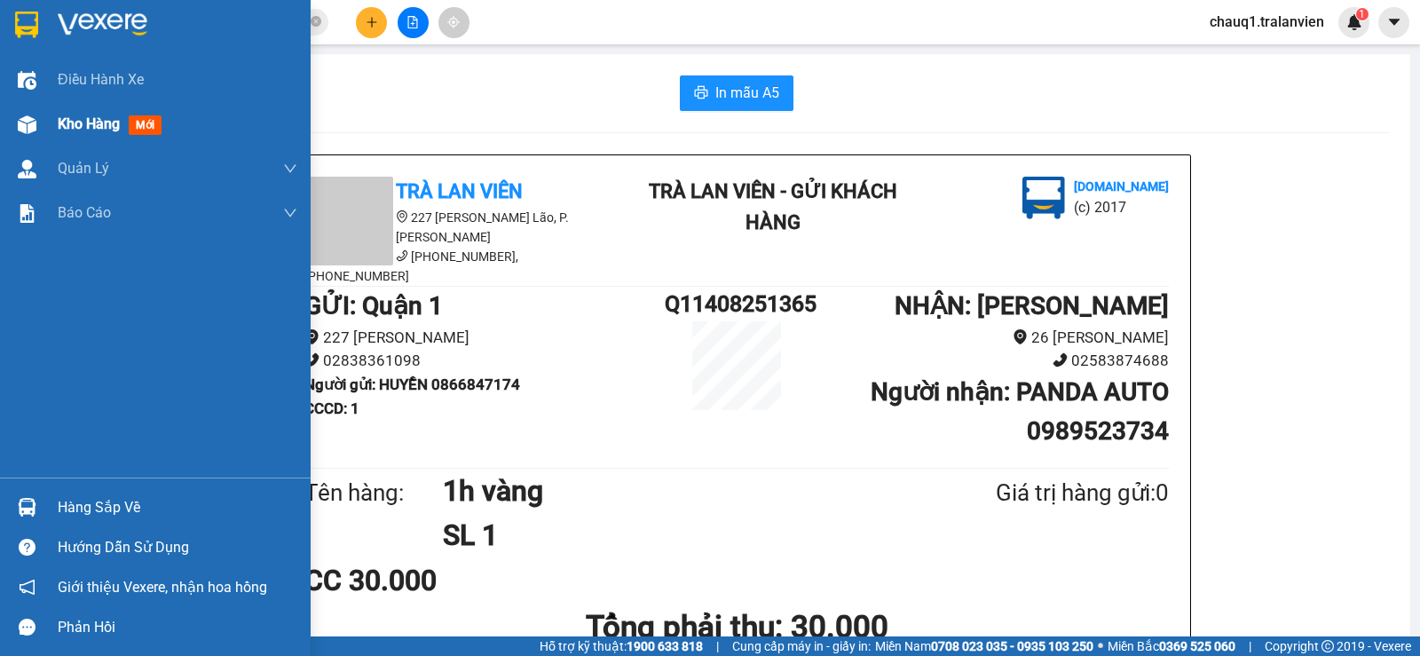
click at [75, 124] on span "Kho hàng" at bounding box center [89, 123] width 62 height 17
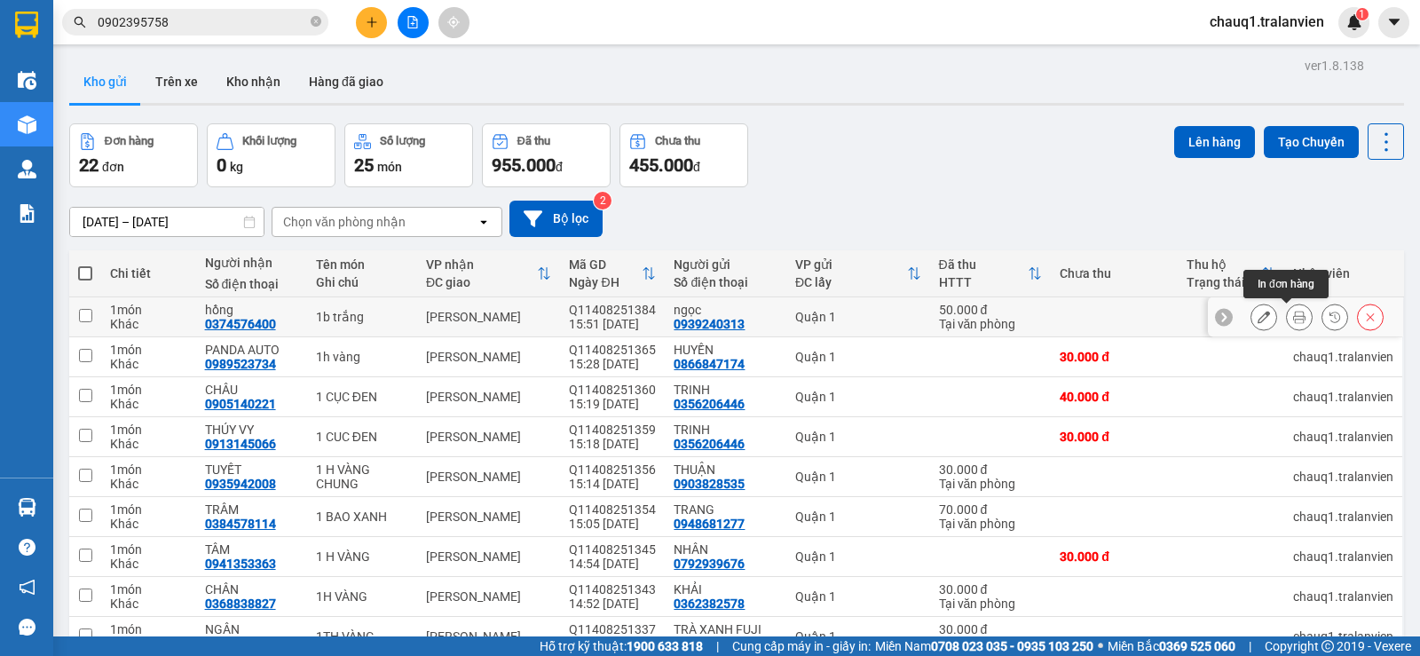
click at [1293, 316] on icon at bounding box center [1299, 317] width 12 height 12
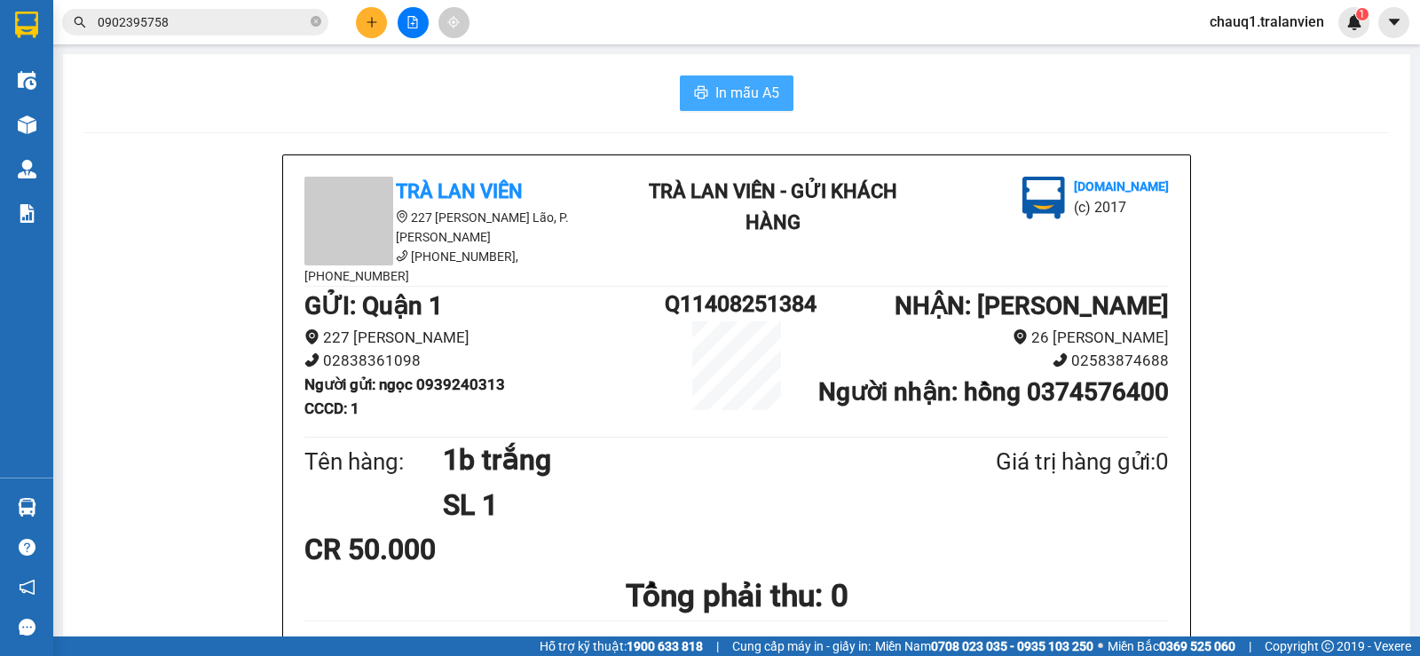
click at [757, 91] on span "In mẫu A5" at bounding box center [747, 93] width 64 height 22
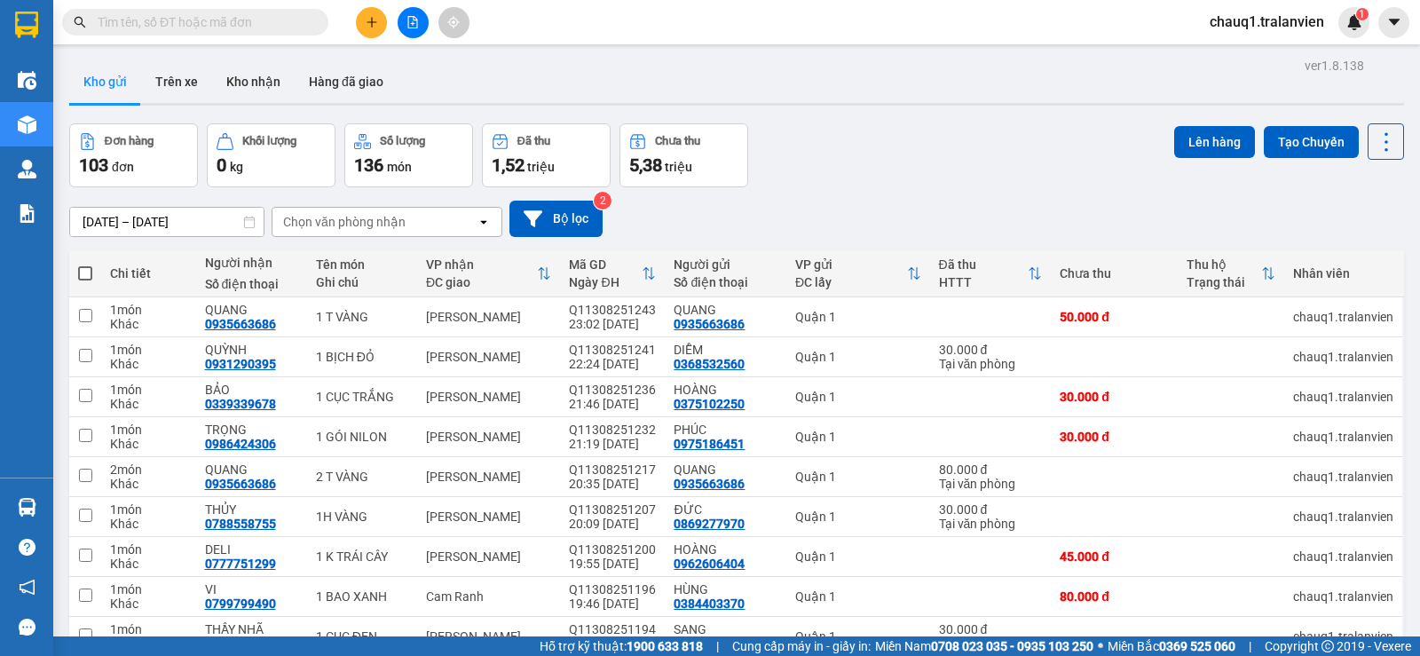
click at [197, 13] on input "text" at bounding box center [202, 22] width 209 height 20
paste input "0384578114"
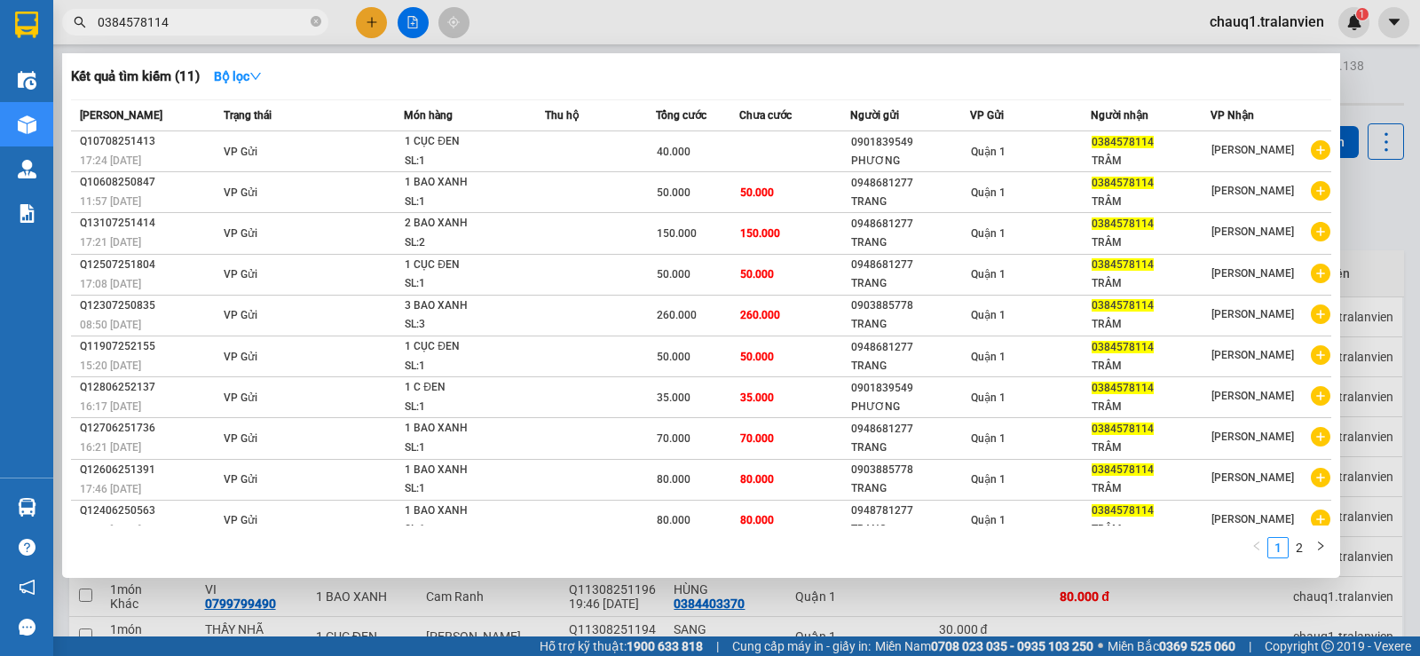
type input "0384578114"
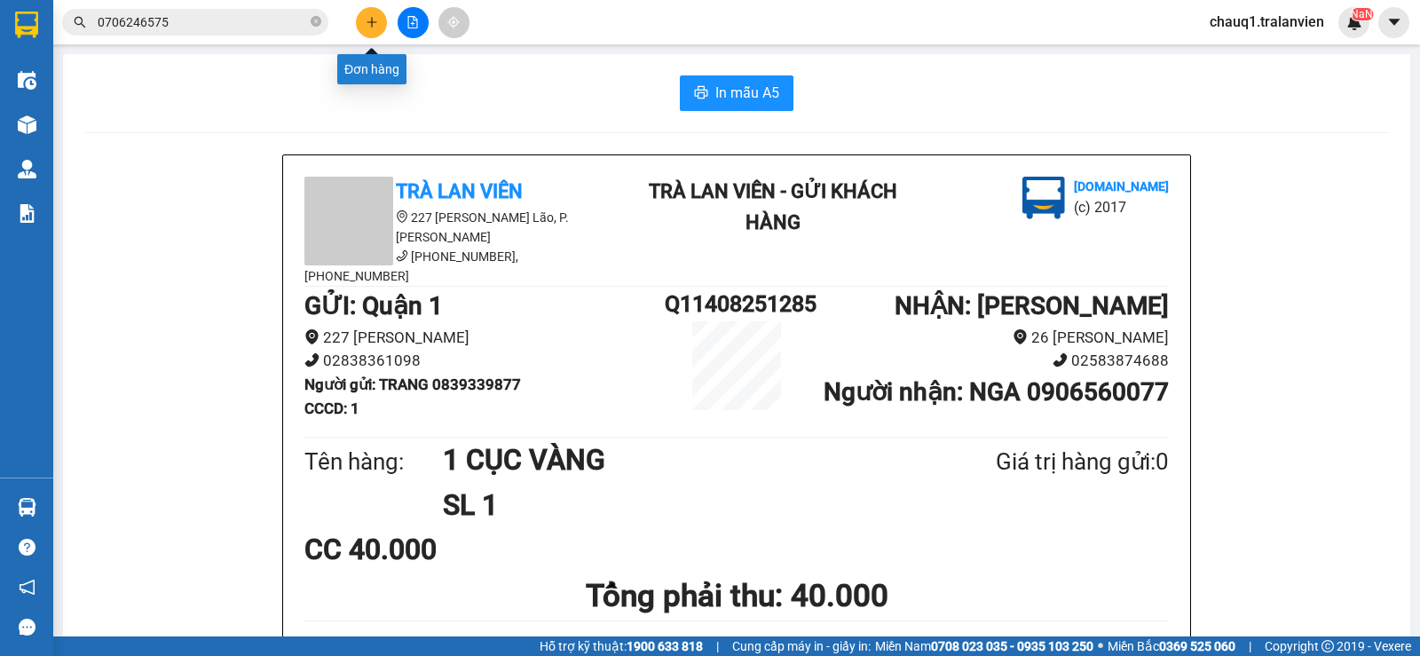
click at [370, 23] on icon "plus" at bounding box center [372, 22] width 12 height 12
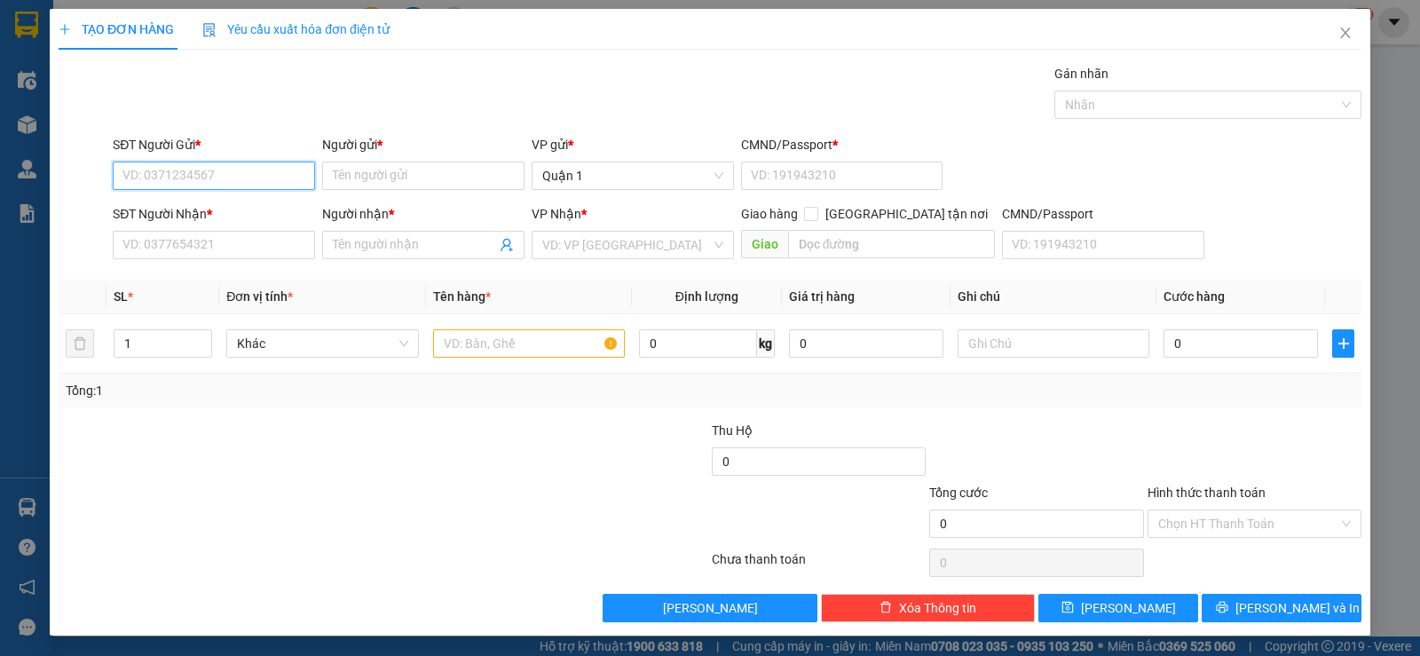
click at [159, 173] on input "SĐT Người Gửi *" at bounding box center [214, 175] width 202 height 28
type input "0906768312"
click at [359, 188] on input "Người gửi *" at bounding box center [423, 175] width 202 height 28
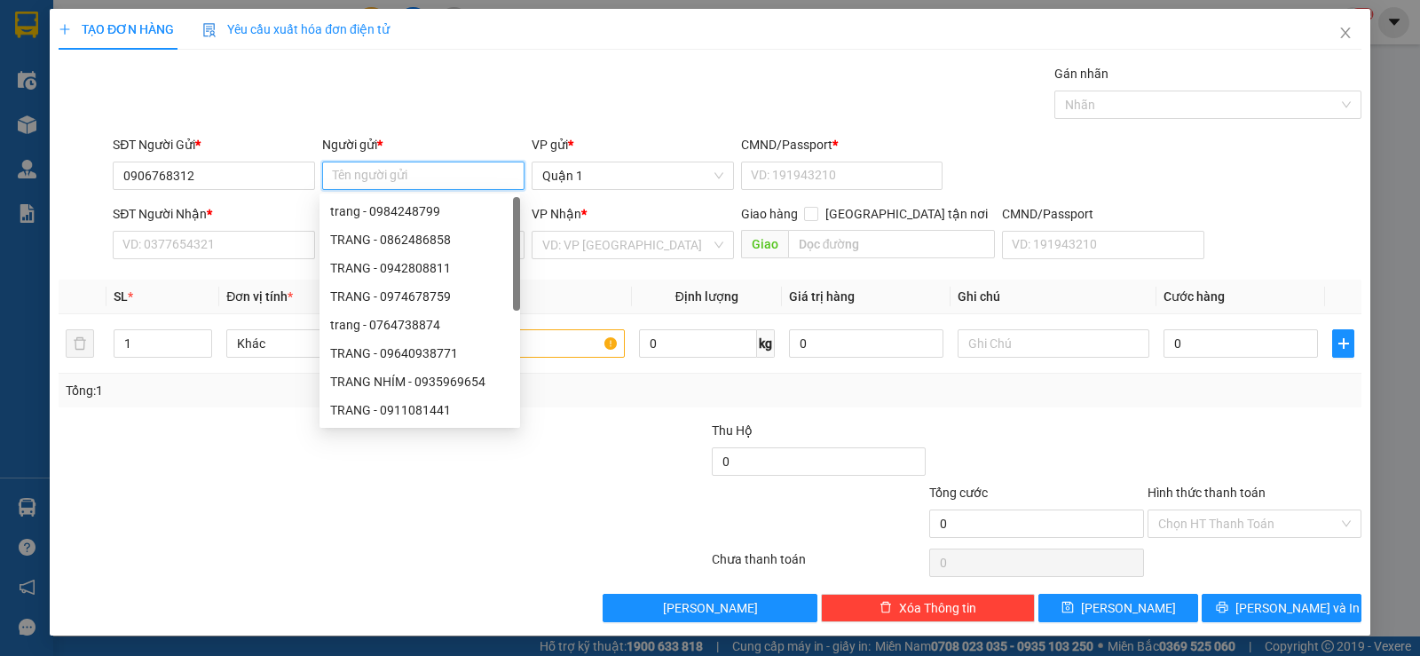
type input "d"
type input "đức"
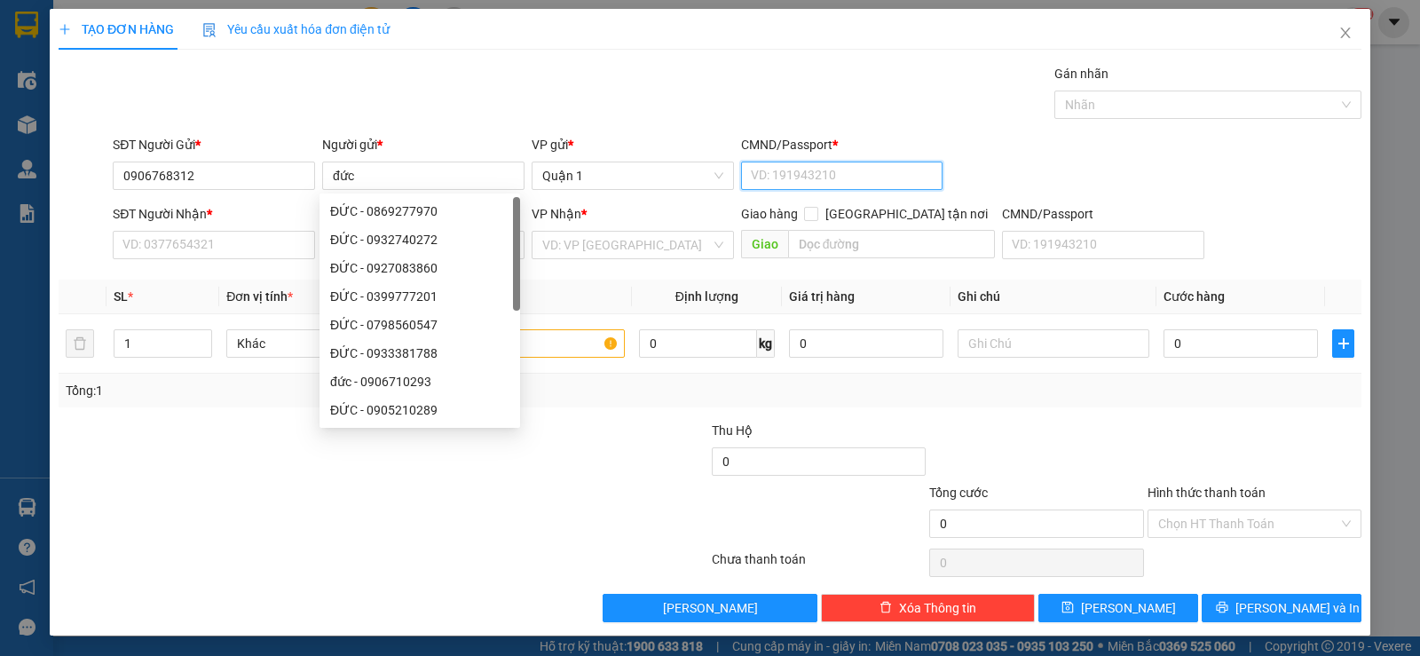
click at [786, 185] on input "CMND/Passport *" at bounding box center [842, 175] width 202 height 28
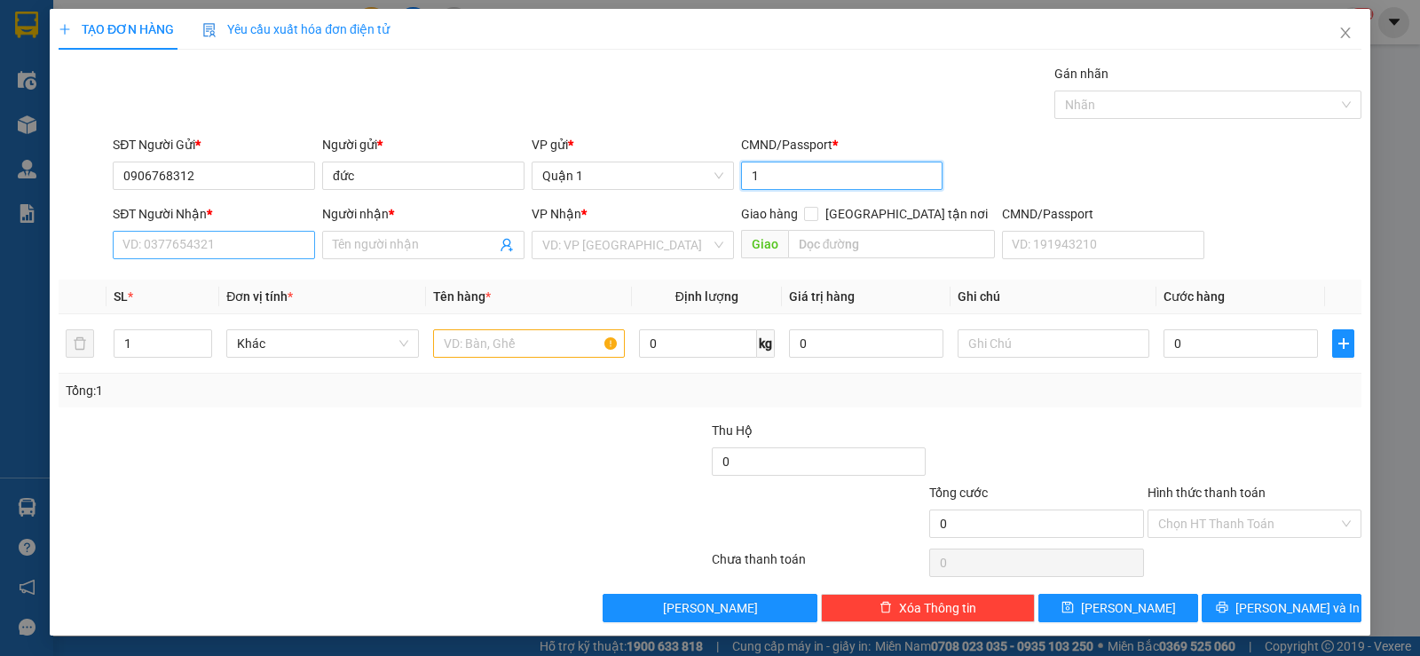
type input "1"
click at [130, 238] on input "SĐT Người Nhận *" at bounding box center [214, 245] width 202 height 28
type input "0935789197"
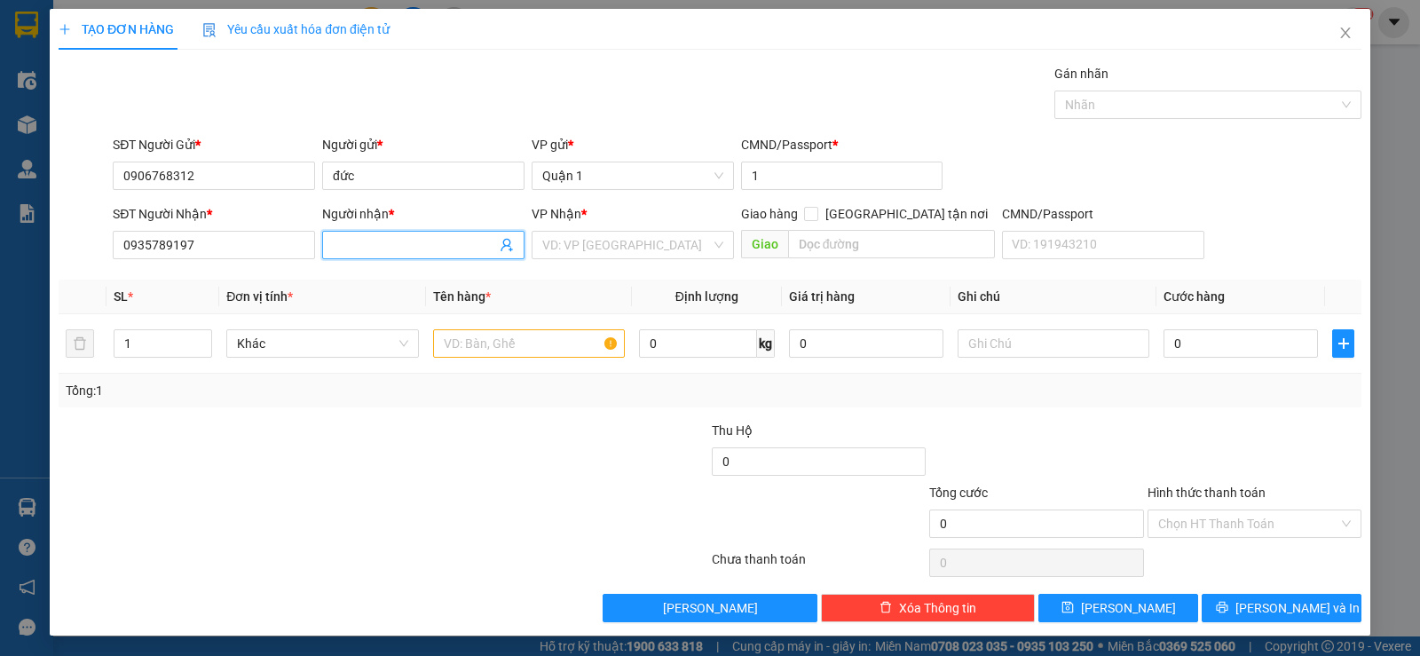
click at [346, 246] on input "Người nhận *" at bounding box center [414, 245] width 163 height 20
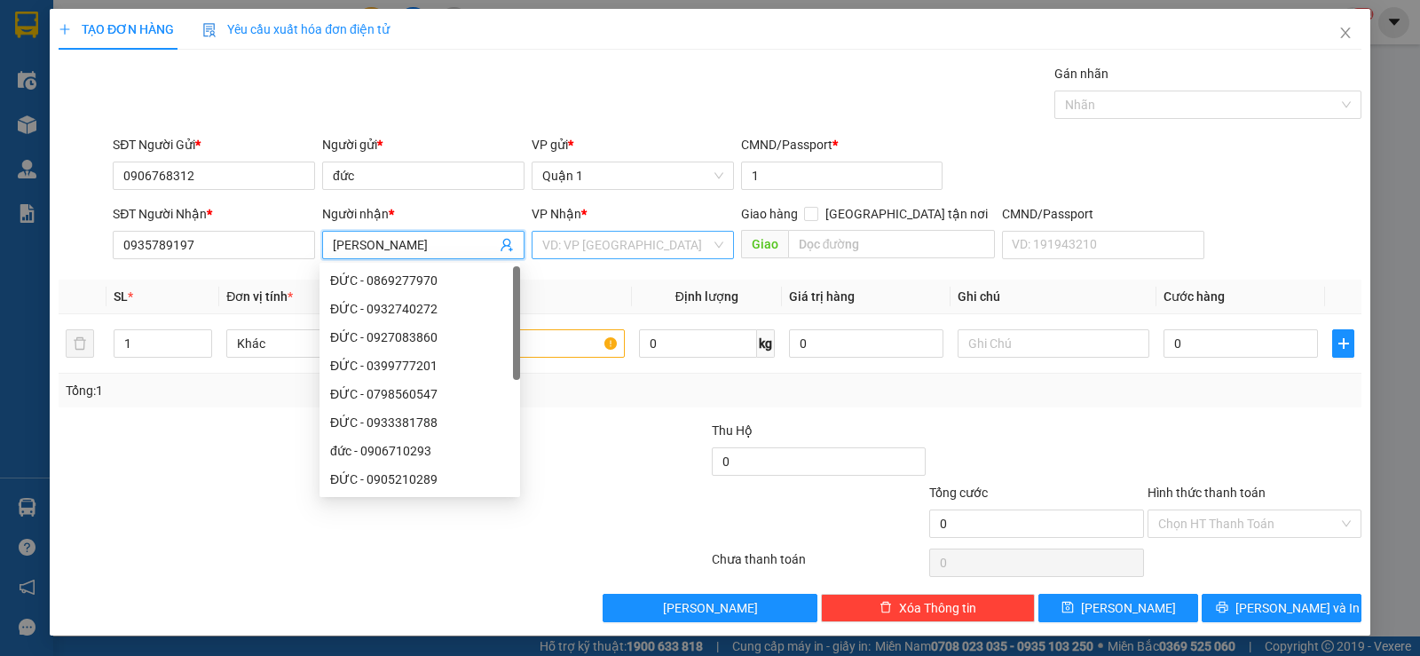
type input "[PERSON_NAME]"
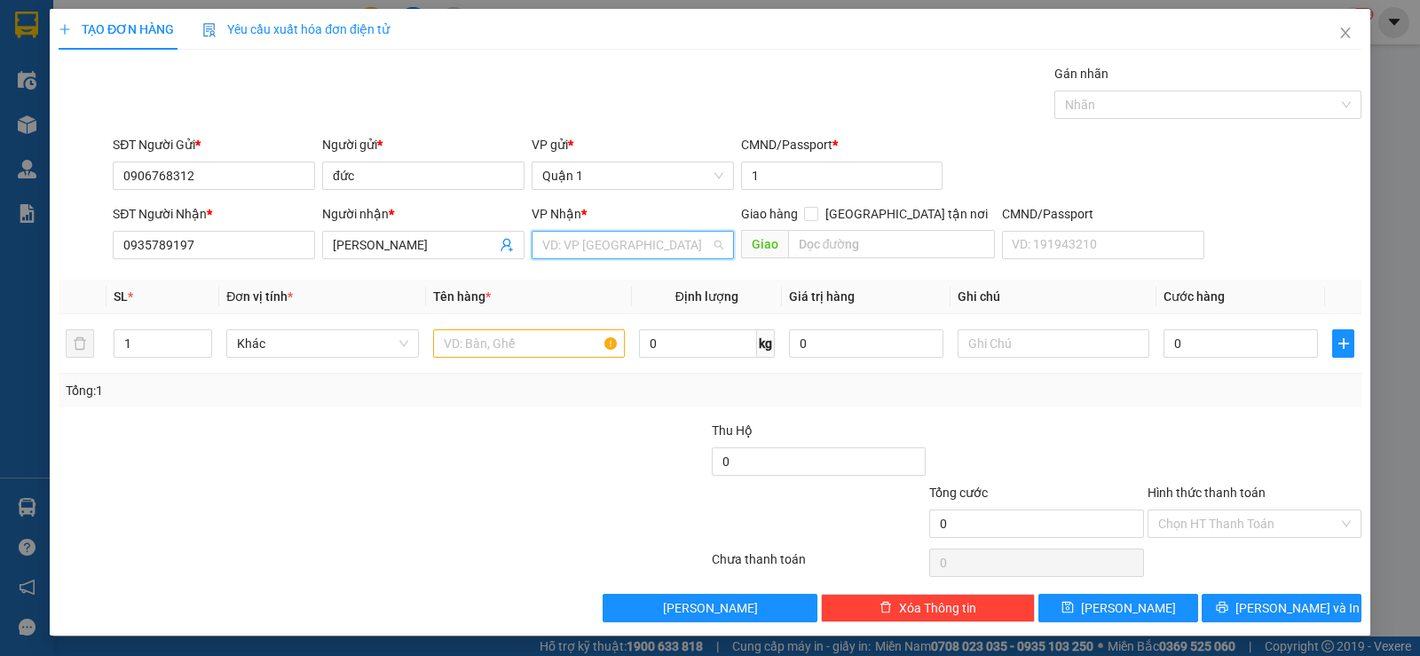
drag, startPoint x: 560, startPoint y: 247, endPoint x: 569, endPoint y: 254, distance: 11.4
click at [561, 246] on input "search" at bounding box center [626, 245] width 169 height 27
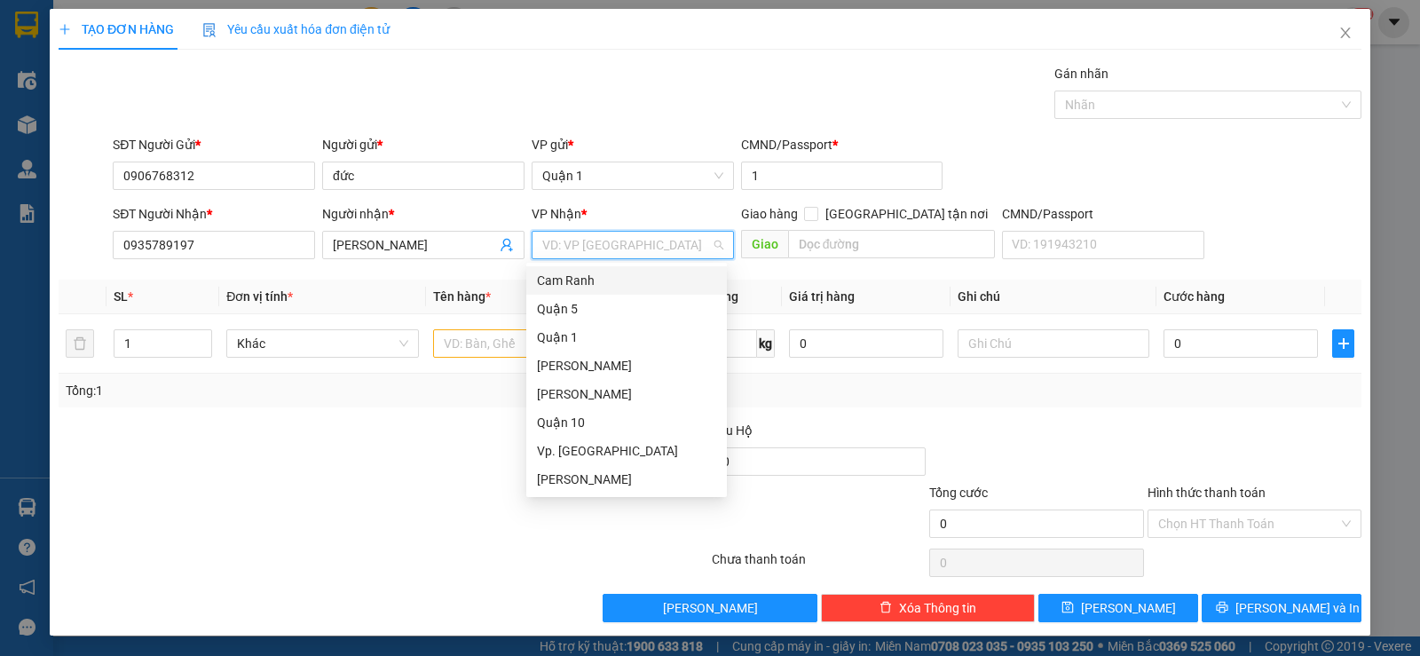
drag, startPoint x: 581, startPoint y: 281, endPoint x: 573, endPoint y: 286, distance: 9.1
click at [581, 282] on div "Cam Ranh" at bounding box center [626, 281] width 179 height 20
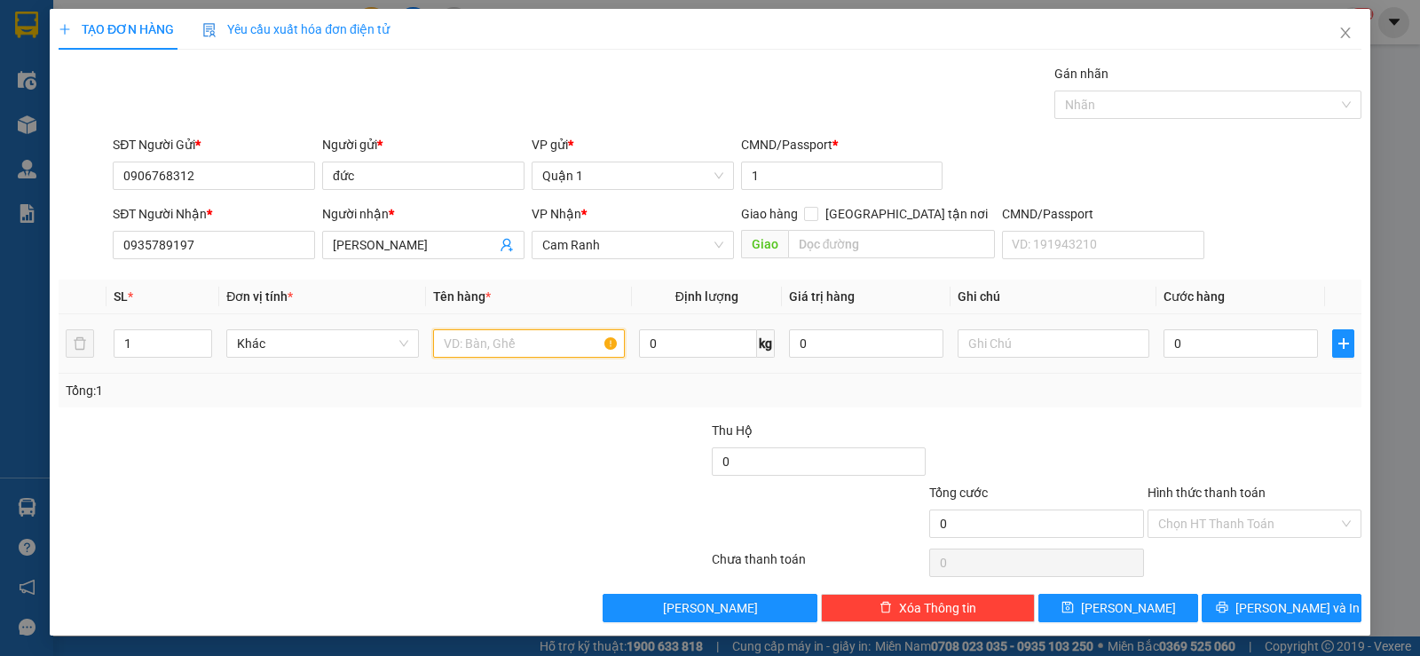
click at [444, 332] on input "text" at bounding box center [529, 343] width 192 height 28
type input "1 TX VÀNG"
click at [1280, 345] on input "0" at bounding box center [1240, 343] width 154 height 28
type input "3"
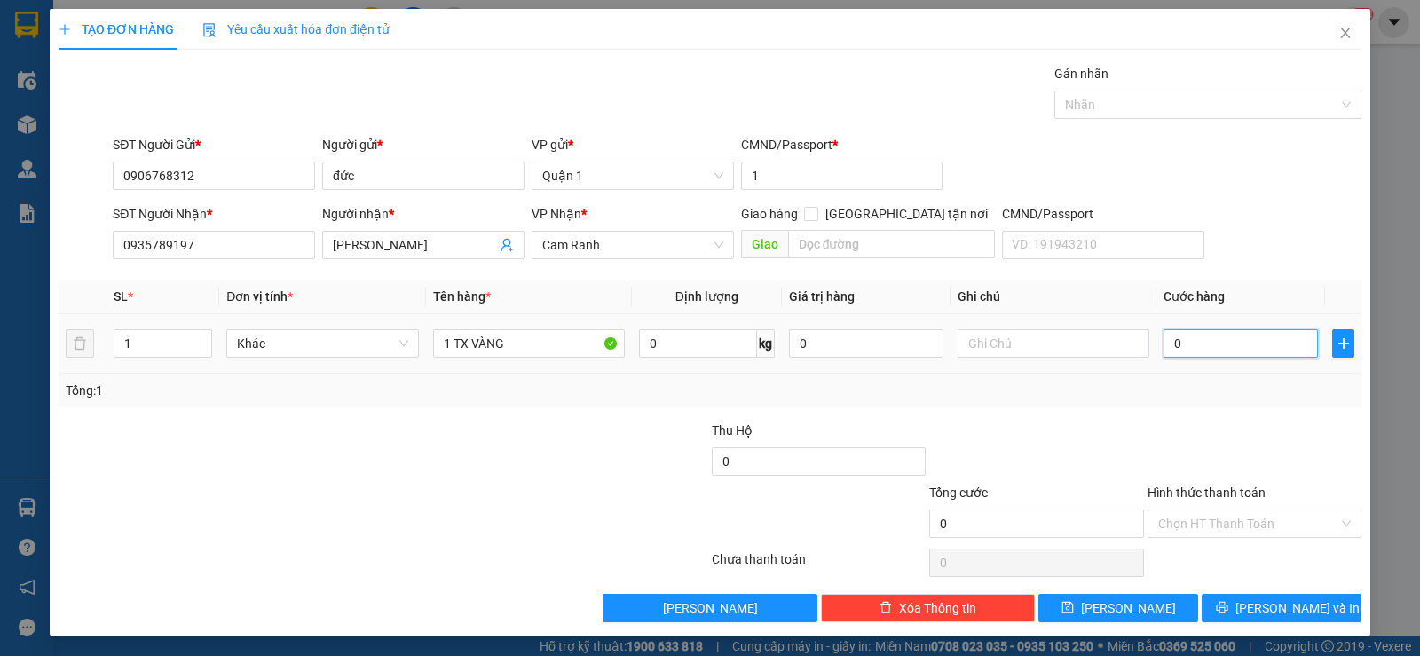
type input "3"
type input "35"
type input "35.000"
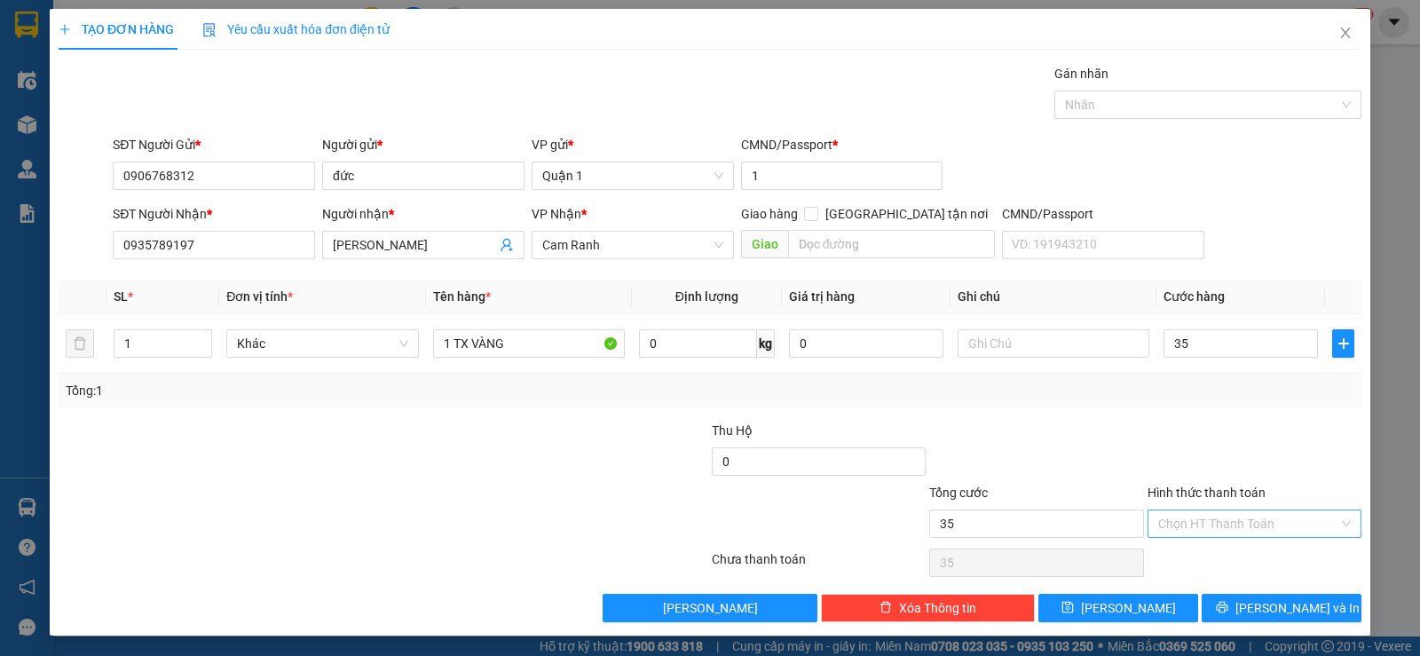
type input "35.000"
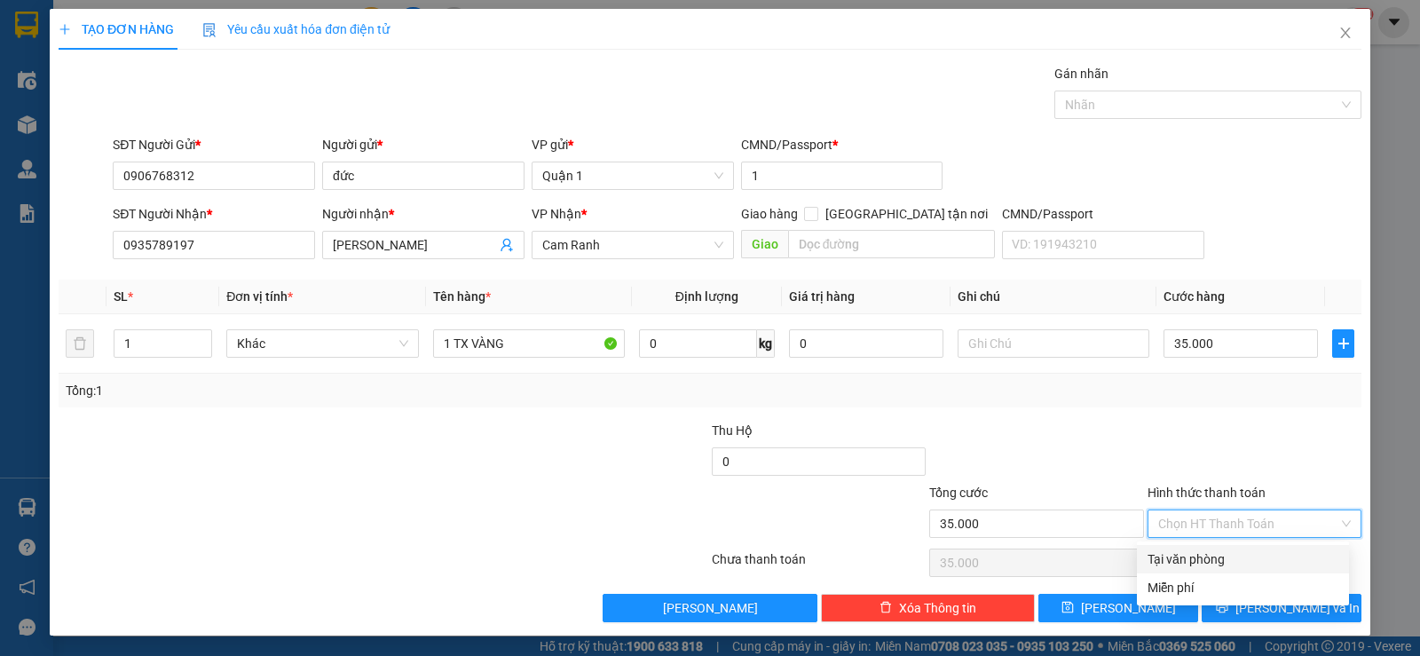
click at [1256, 517] on input "Hình thức thanh toán" at bounding box center [1248, 523] width 180 height 27
click at [1210, 562] on div "Tại văn phòng" at bounding box center [1242, 559] width 191 height 20
type input "0"
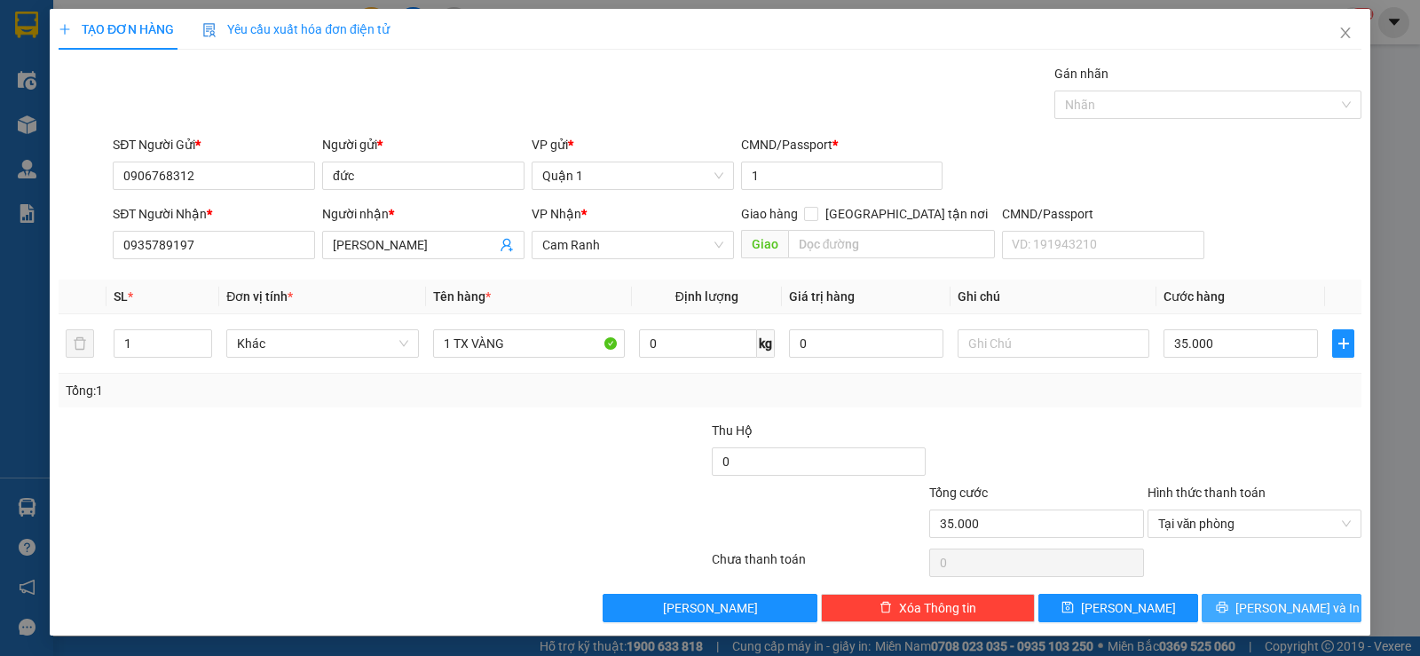
click at [1227, 605] on icon "printer" at bounding box center [1222, 608] width 12 height 12
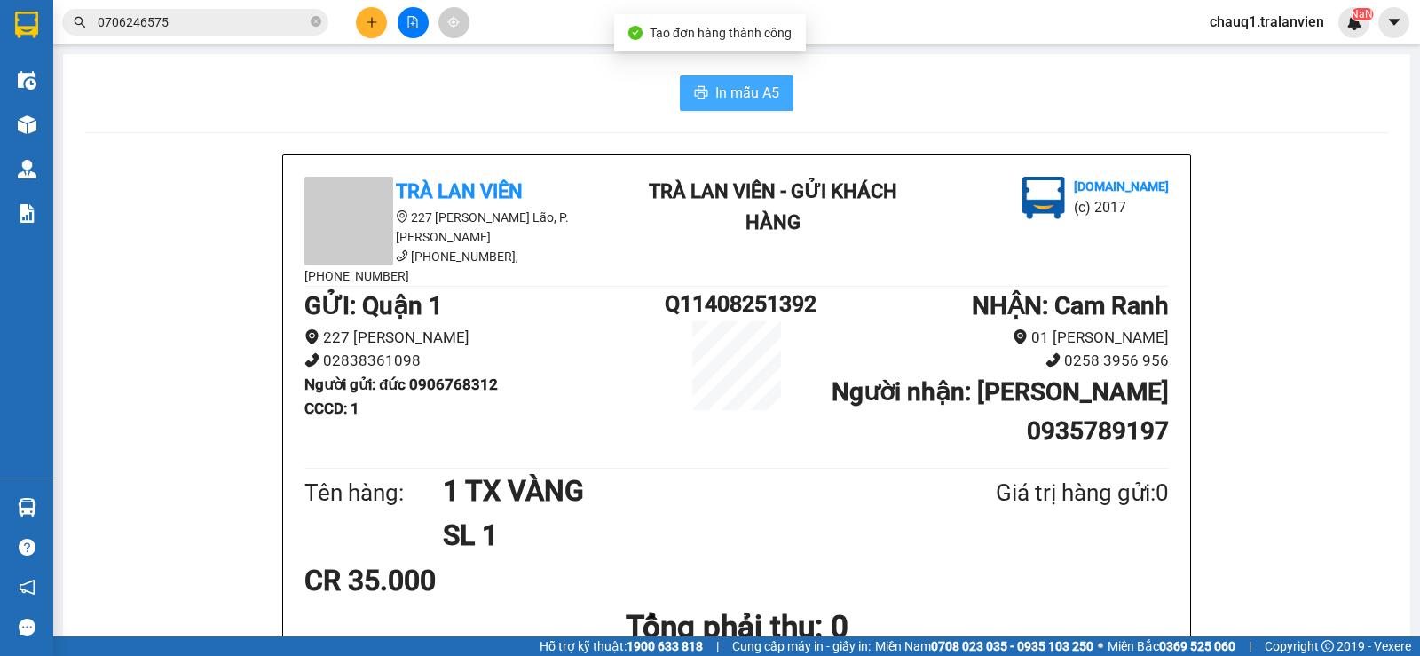
click at [758, 91] on span "In mẫu A5" at bounding box center [747, 93] width 64 height 22
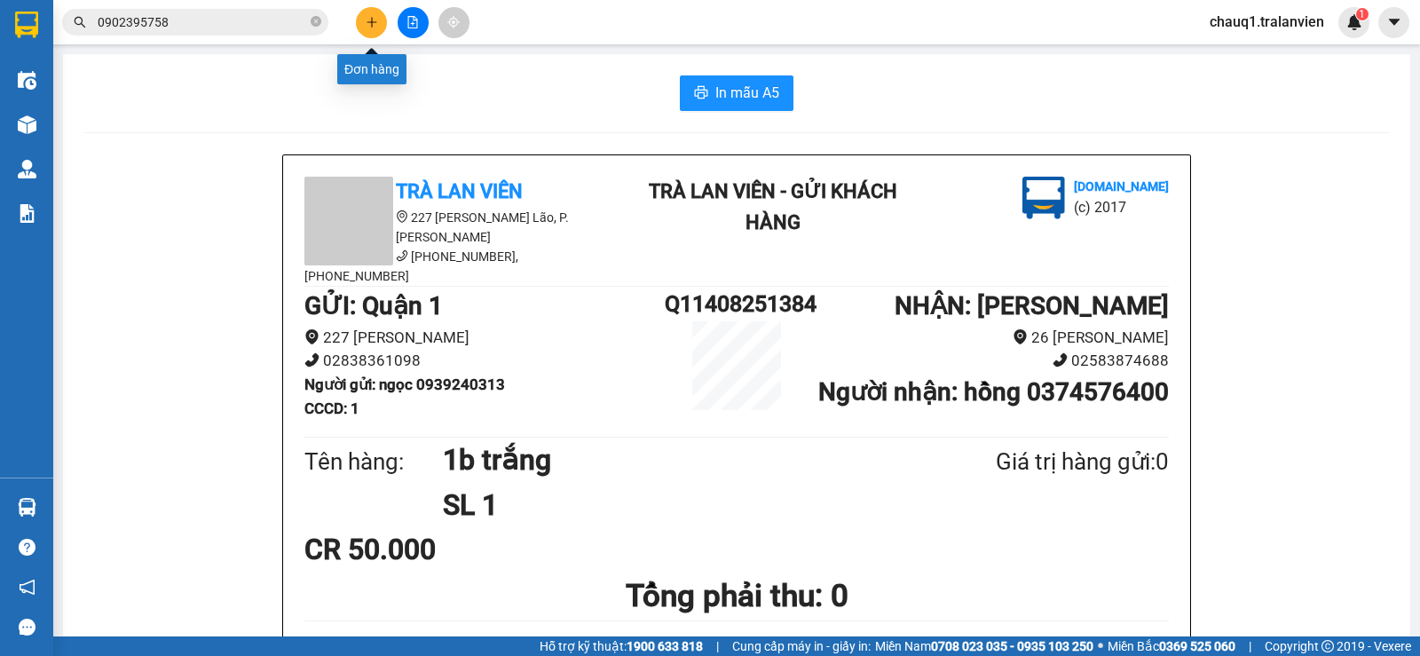
click at [364, 19] on button at bounding box center [371, 22] width 31 height 31
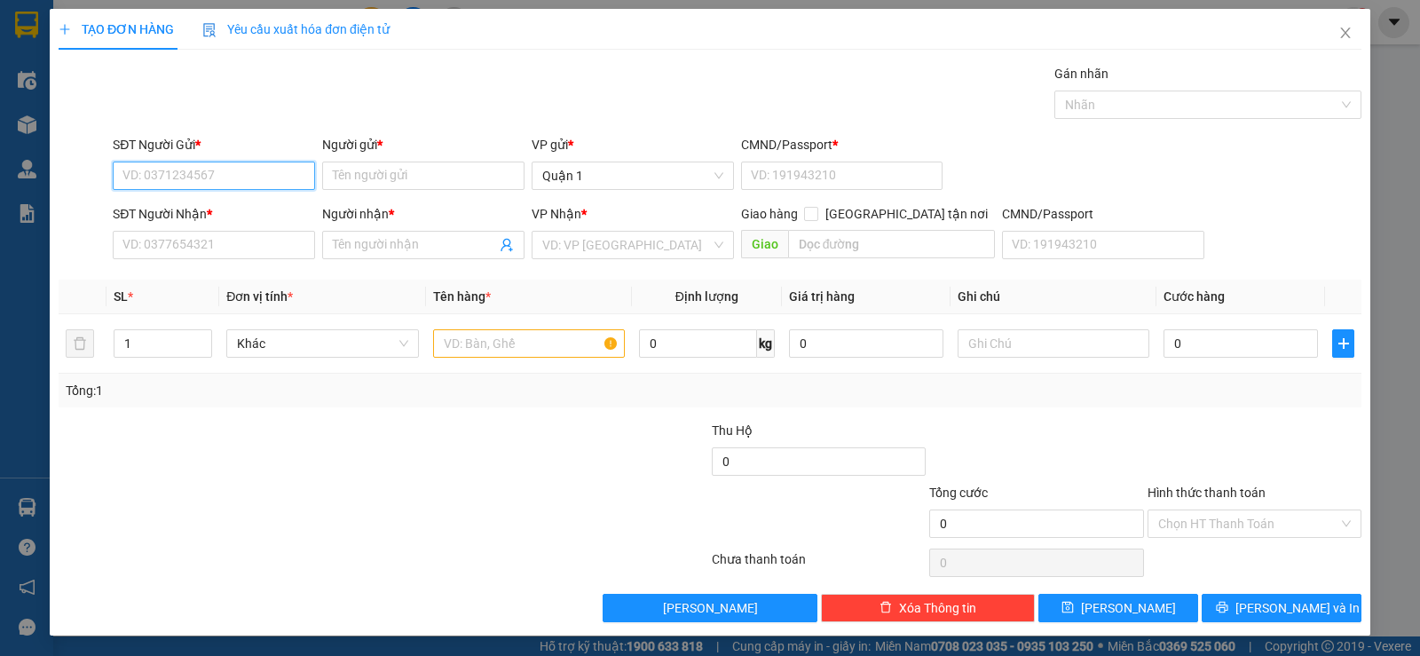
drag, startPoint x: 169, startPoint y: 170, endPoint x: 172, endPoint y: 161, distance: 9.3
click at [169, 169] on input "SĐT Người Gửi *" at bounding box center [214, 175] width 202 height 28
type input "0905271758"
click at [401, 173] on input "Người gửi *" at bounding box center [423, 175] width 202 height 28
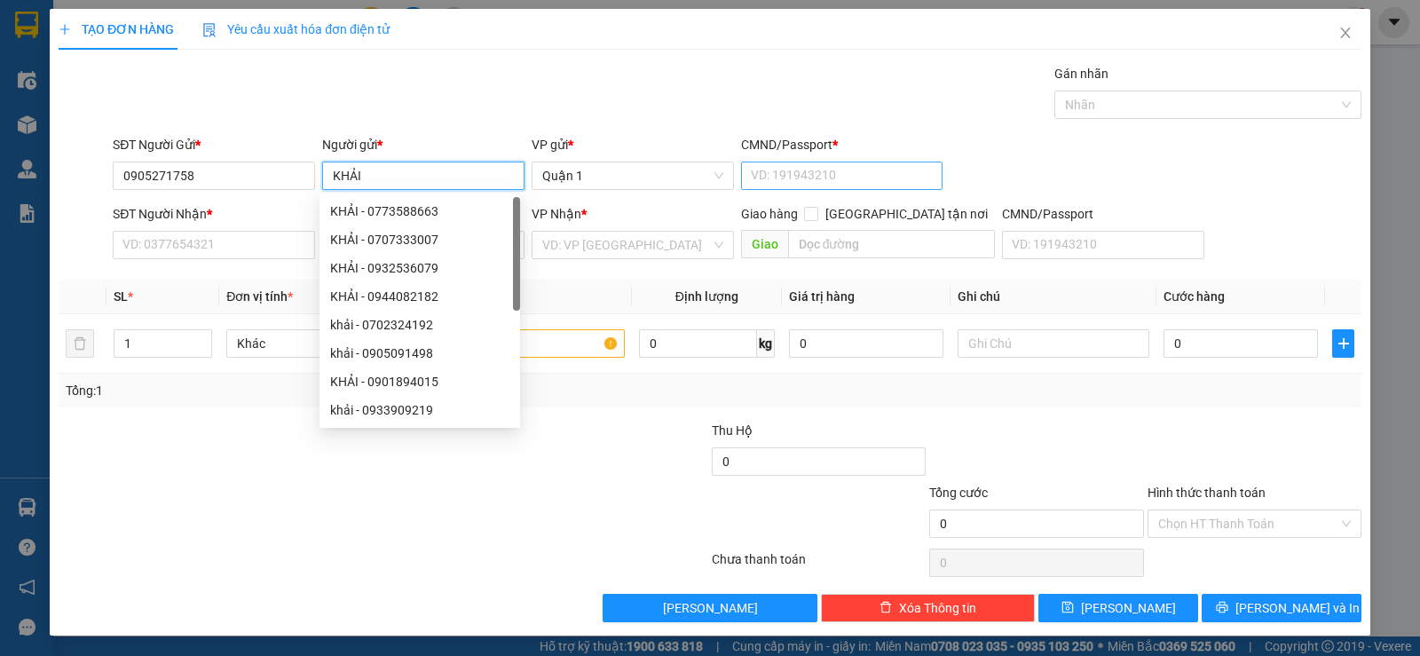
type input "KHẢI"
click at [761, 184] on input "CMND/Passport *" at bounding box center [842, 175] width 202 height 28
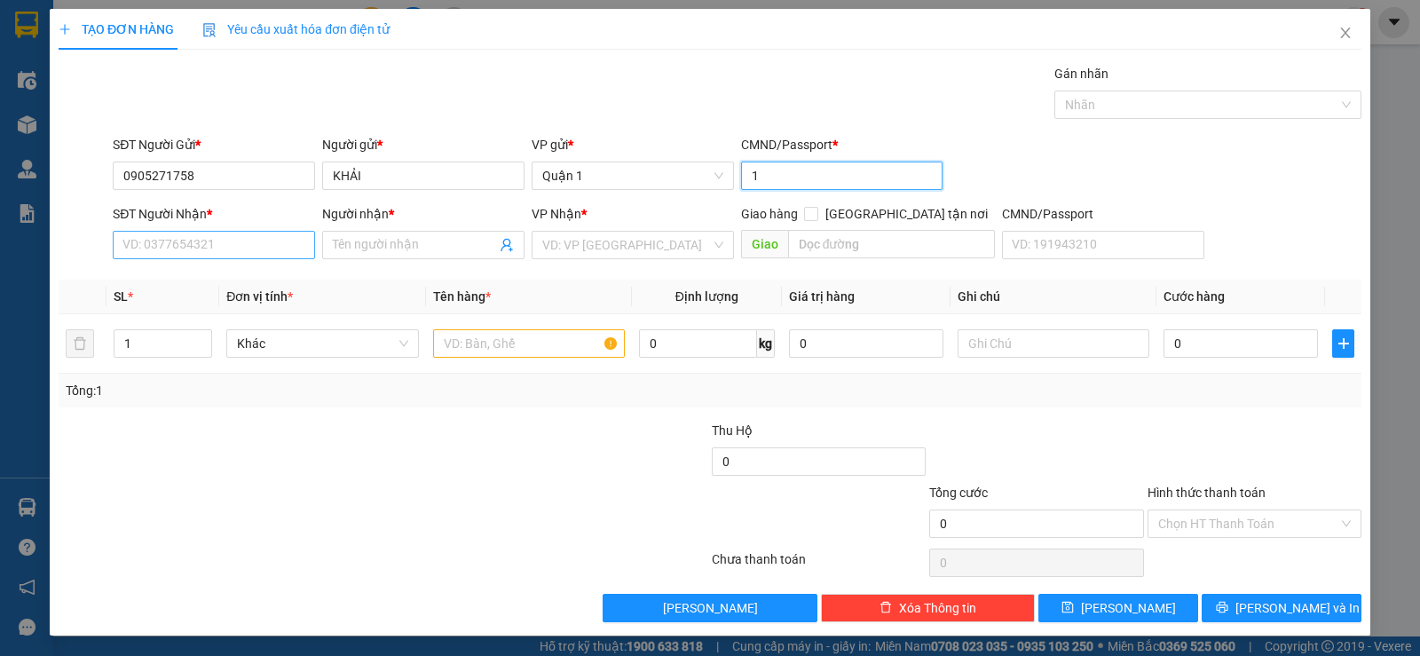
type input "1"
click at [284, 252] on input "SĐT Người Nhận *" at bounding box center [214, 245] width 202 height 28
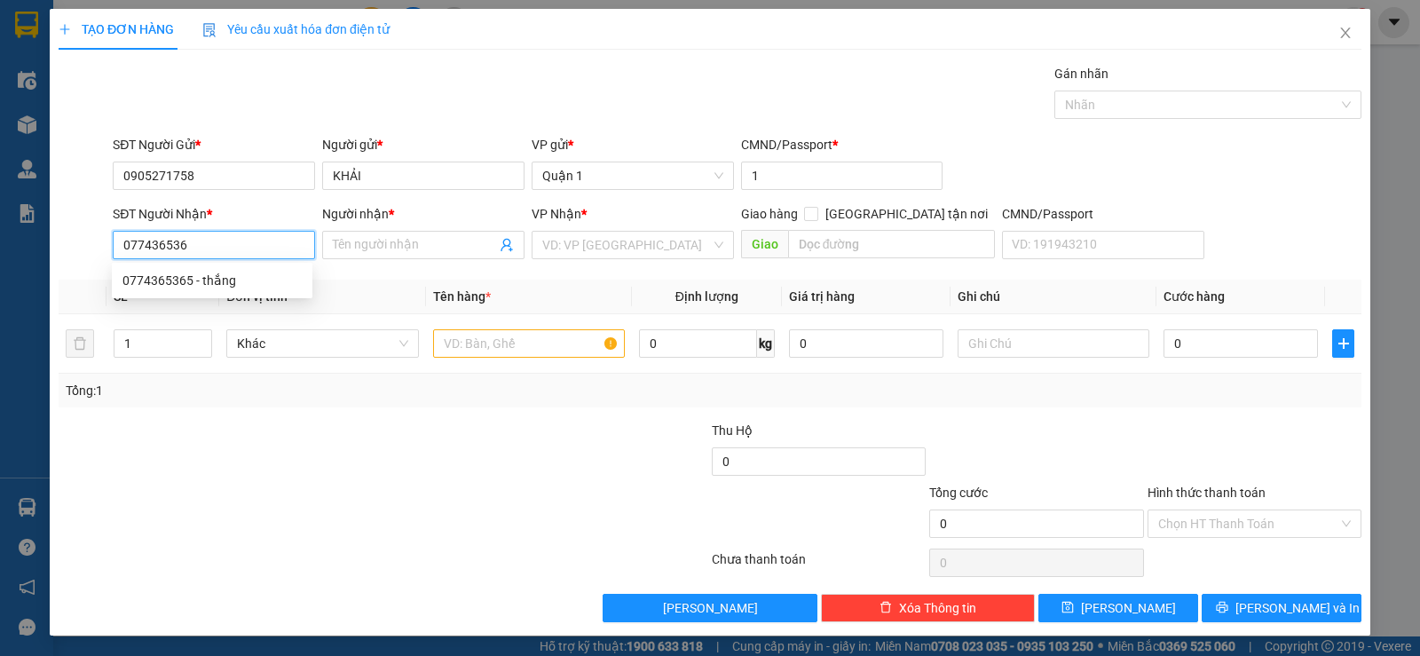
type input "0774365365"
click at [175, 284] on div "0774365365 - thắng" at bounding box center [211, 281] width 179 height 20
type input "thắng"
type input "0774365365"
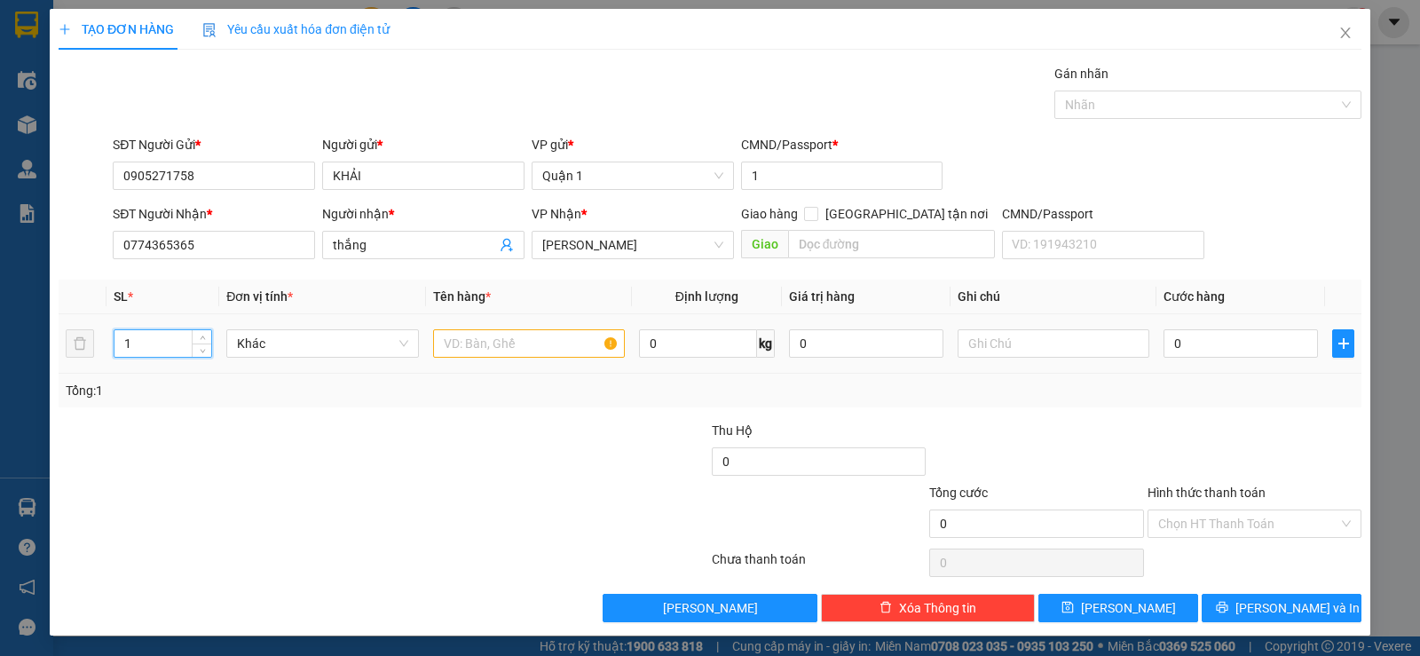
click at [67, 344] on tr "1 Khác 0 kg 0 0" at bounding box center [710, 343] width 1303 height 59
type input "2"
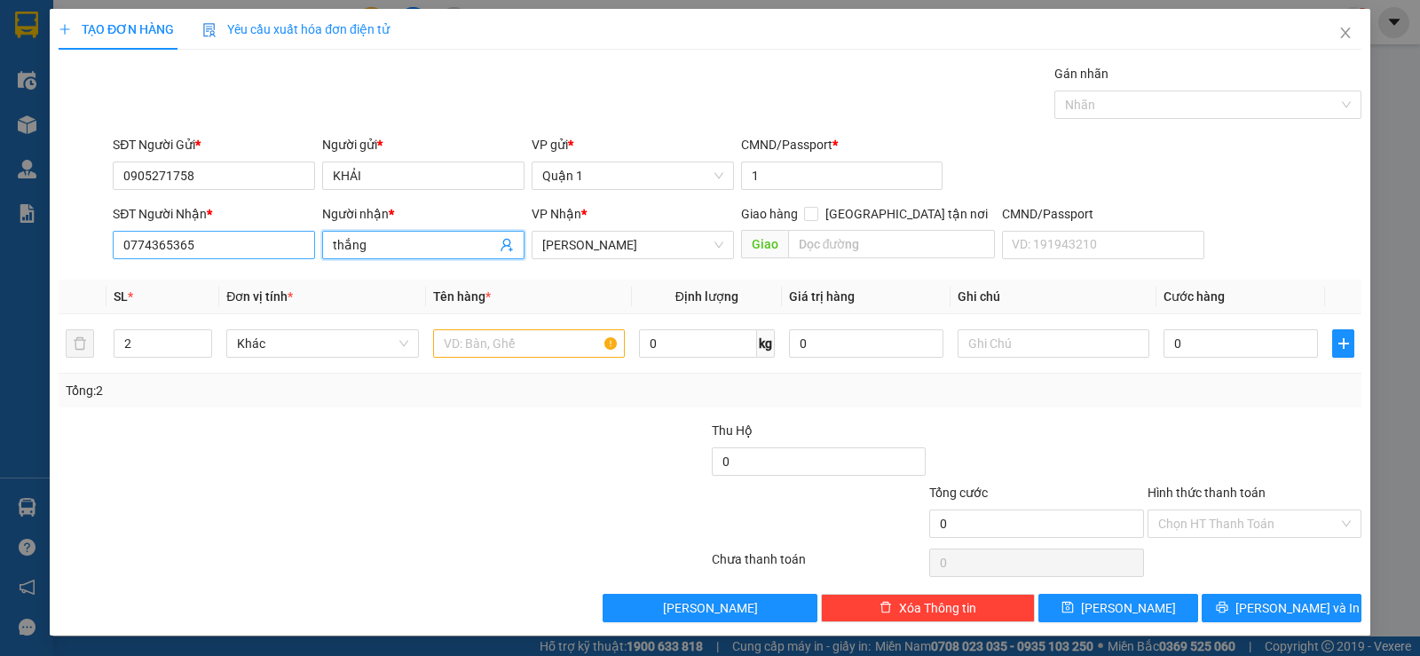
drag, startPoint x: 371, startPoint y: 243, endPoint x: 295, endPoint y: 255, distance: 77.2
click at [295, 255] on div "SĐT Người Nhận * 0774365365 Người nhận * thắng thắng VP Nhận * [PERSON_NAME] hà…" at bounding box center [737, 235] width 1256 height 62
type input "THẢO TRẦN"
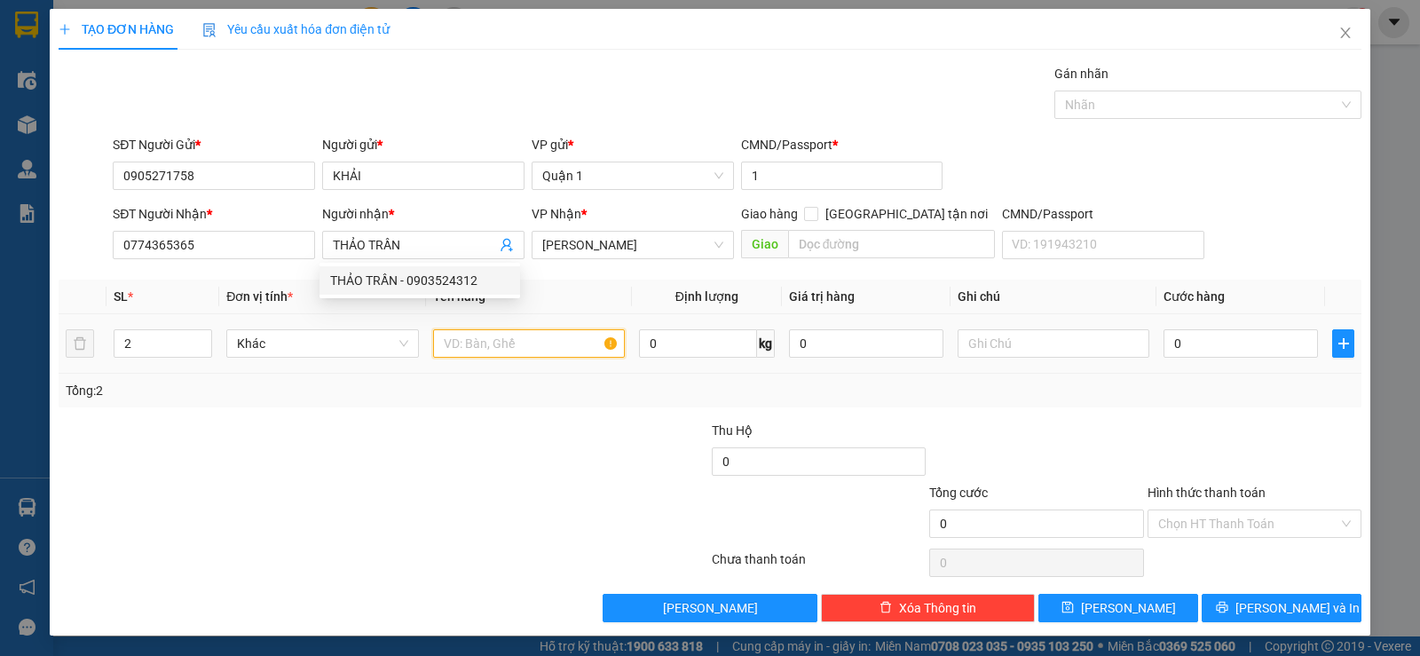
click at [531, 339] on input "text" at bounding box center [529, 343] width 192 height 28
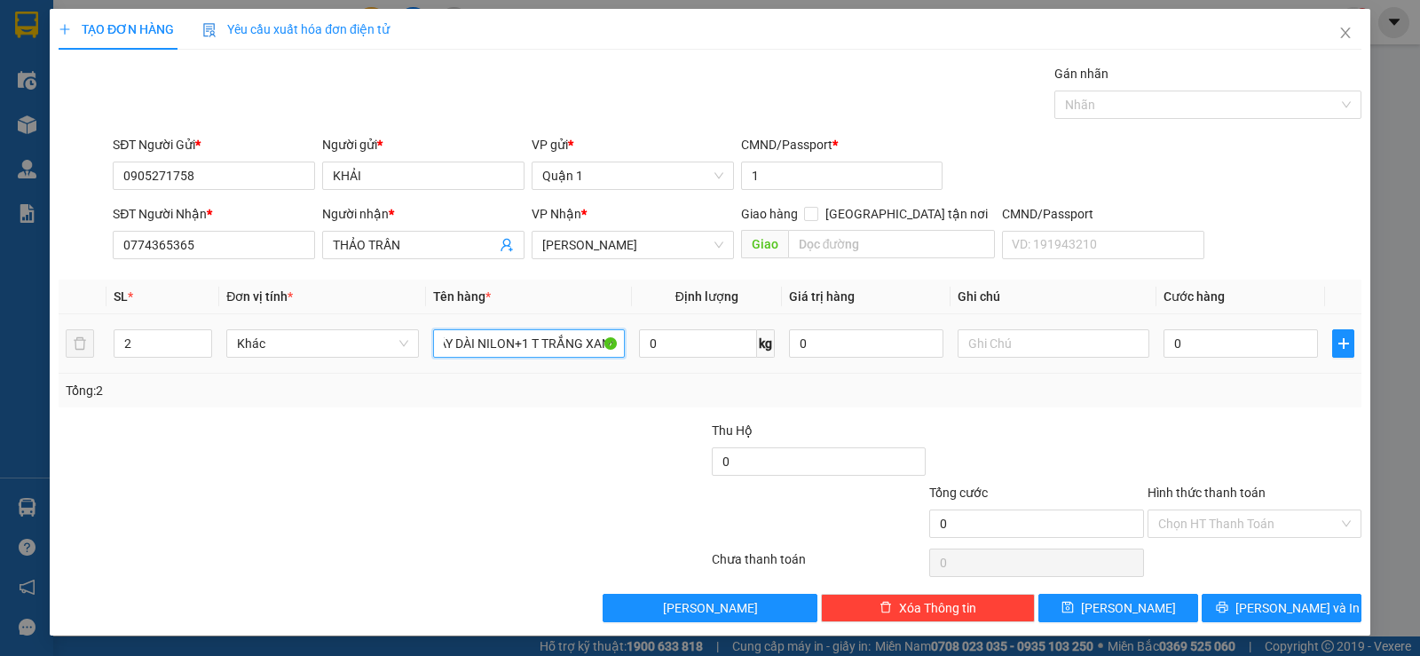
scroll to position [0, 32]
type input "1 CÂY DÀI NILON+1 T TRẮNG XANH"
click at [1200, 342] on input "0" at bounding box center [1240, 343] width 154 height 28
type input "1"
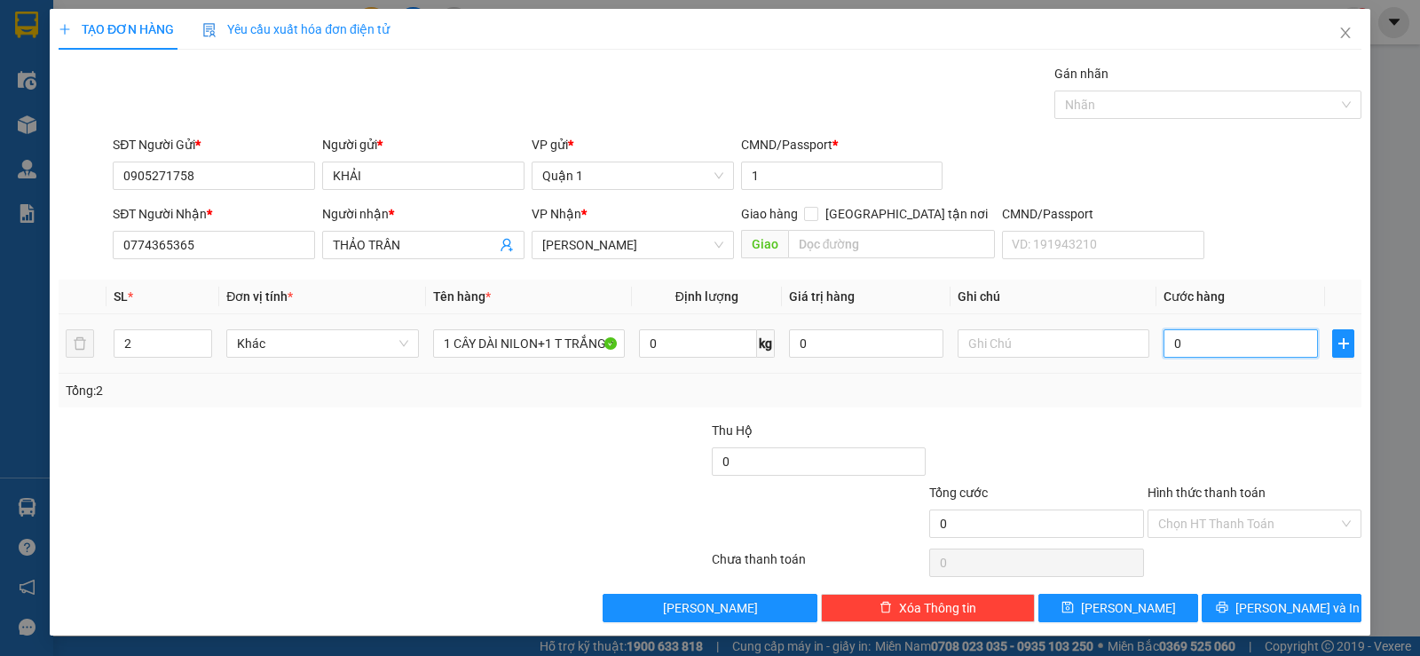
type input "1"
type input "13"
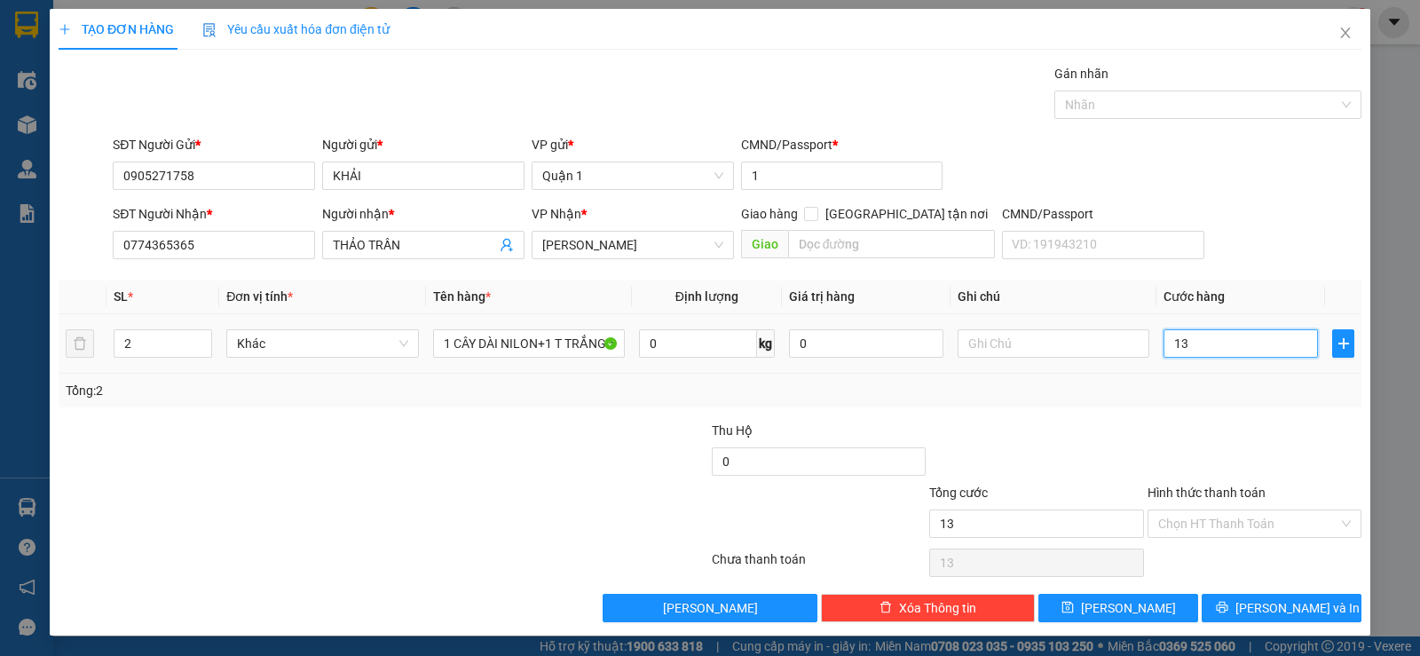
type input "130"
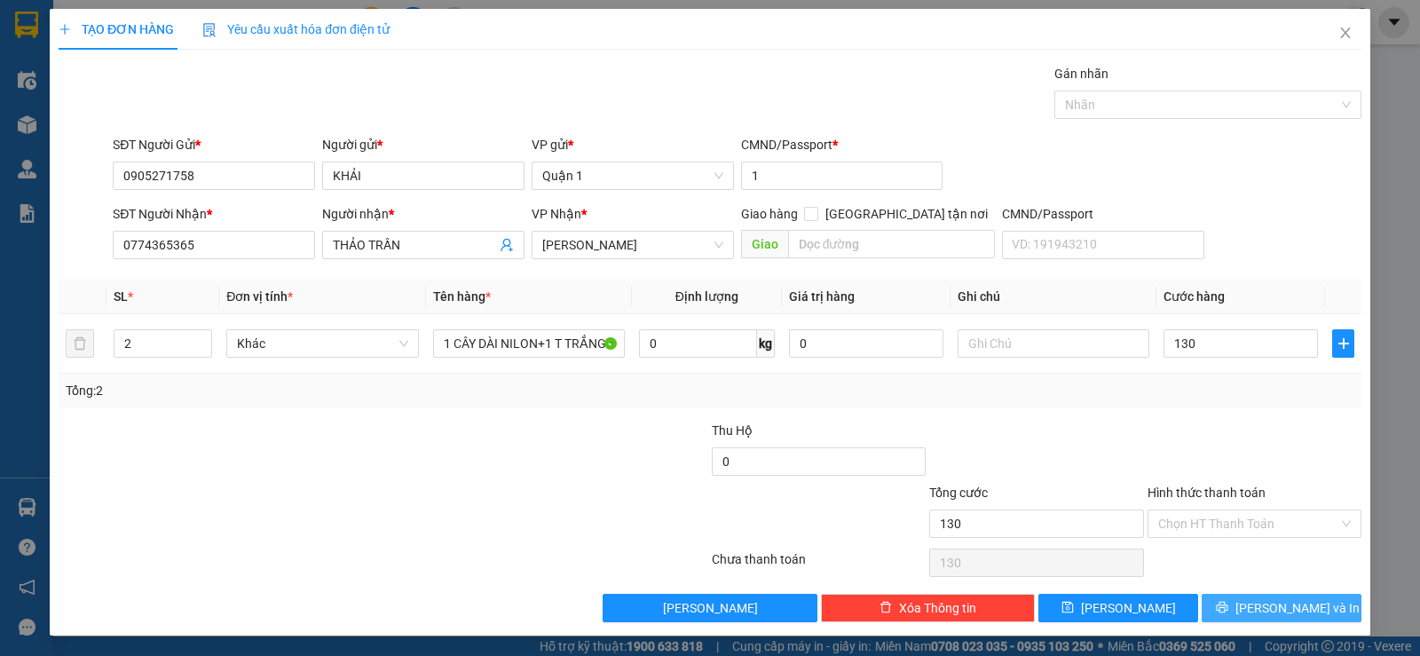
type input "130.000"
drag, startPoint x: 1235, startPoint y: 609, endPoint x: 1086, endPoint y: 347, distance: 301.2
click at [1228, 603] on icon "printer" at bounding box center [1222, 607] width 12 height 12
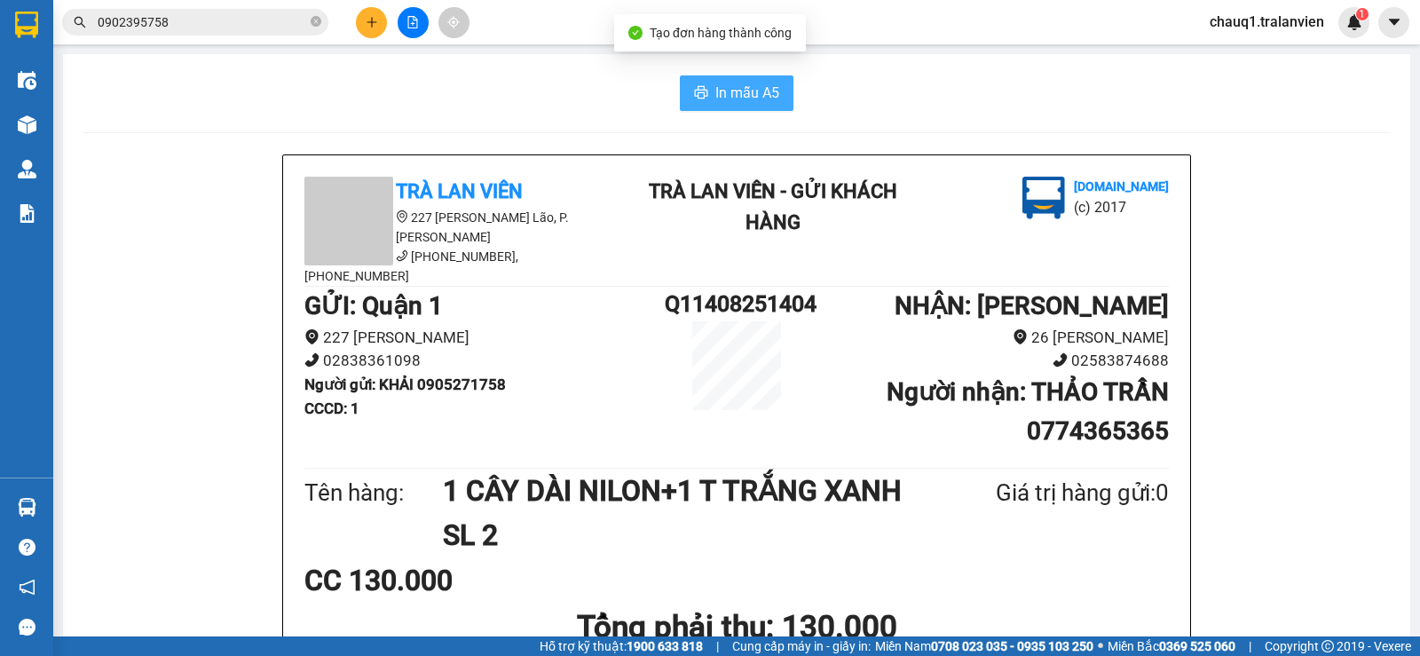
drag, startPoint x: 746, startPoint y: 96, endPoint x: 741, endPoint y: 120, distance: 24.5
click at [747, 98] on span "In mẫu A5" at bounding box center [747, 93] width 64 height 22
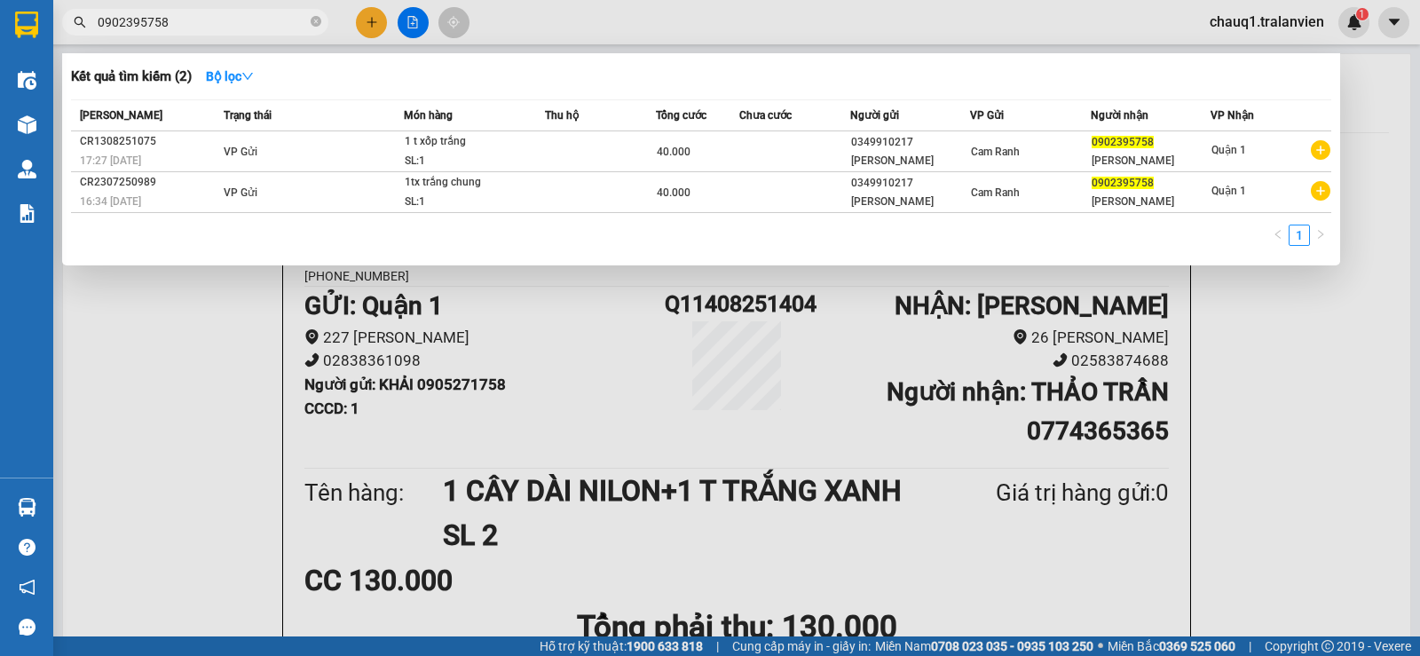
drag, startPoint x: 185, startPoint y: 29, endPoint x: 13, endPoint y: 47, distance: 173.0
click at [13, 47] on section "Kết quả tìm kiếm ( 2 ) Bộ lọc Mã ĐH Trạng thái Món hàng Thu hộ Tổng cước Chưa c…" at bounding box center [710, 328] width 1420 height 656
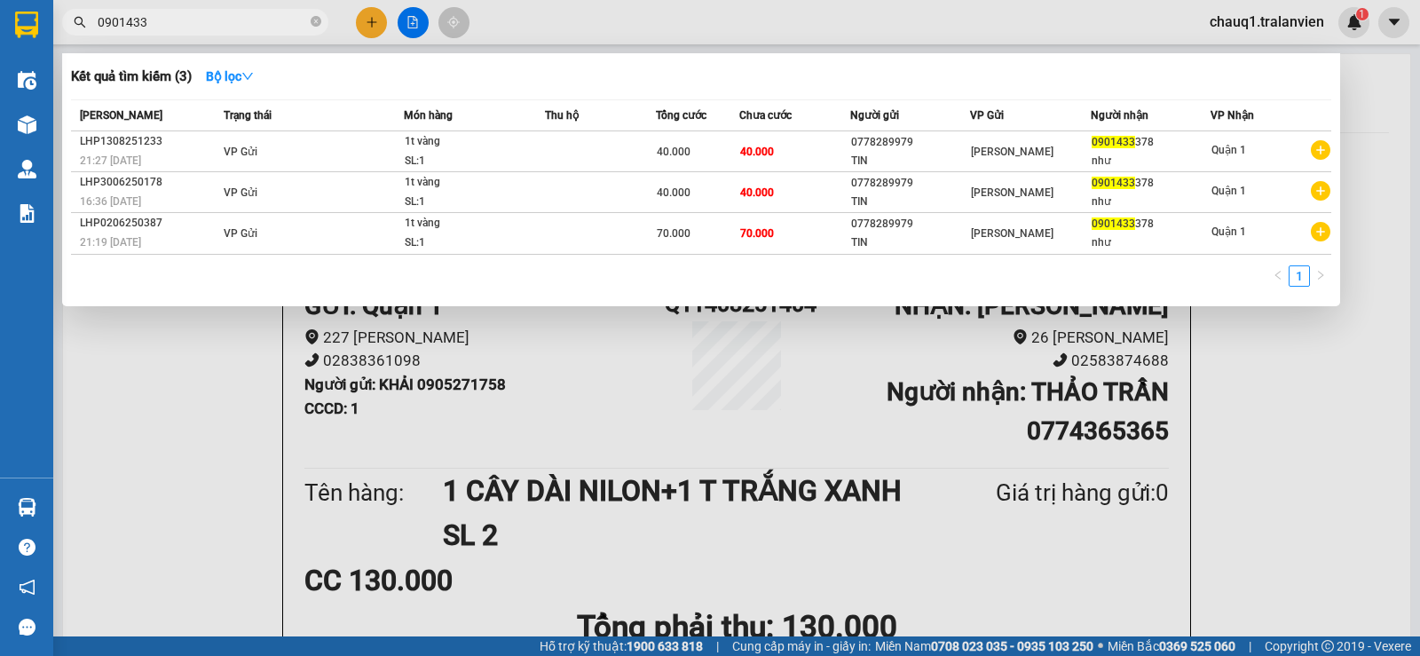
type input "0901433"
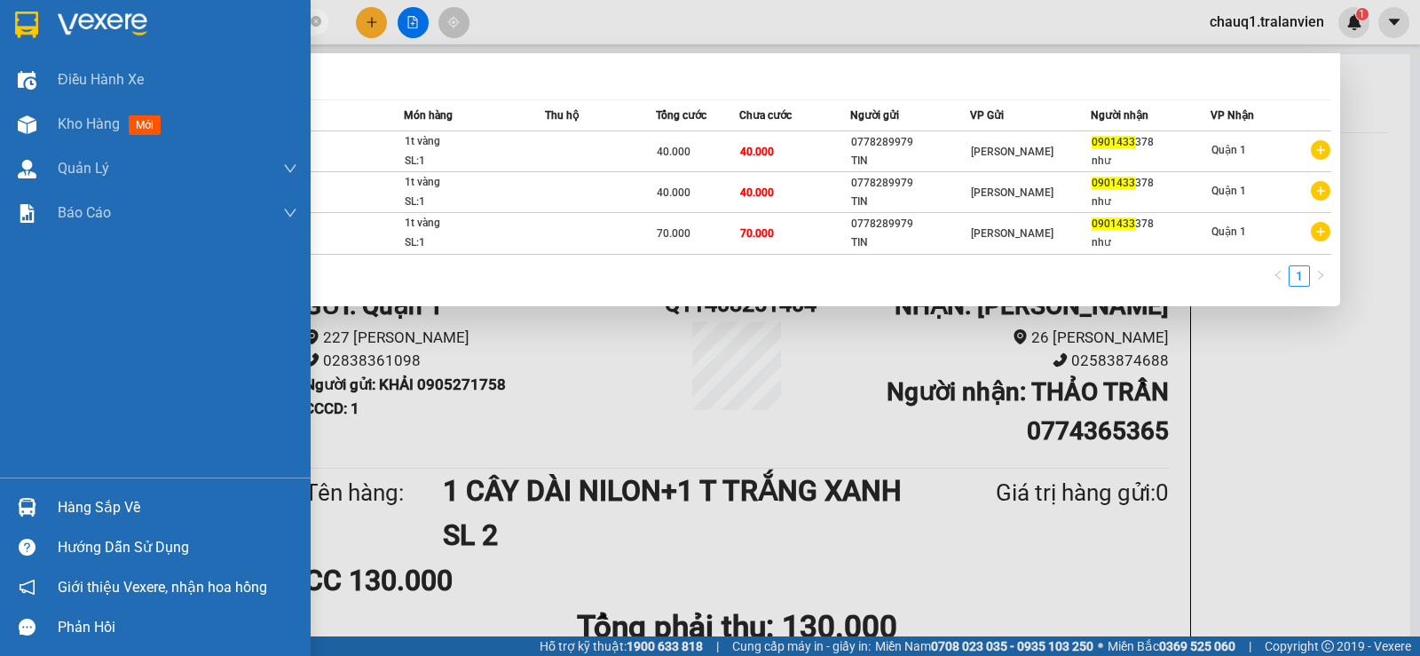
click at [28, 20] on img at bounding box center [26, 25] width 23 height 27
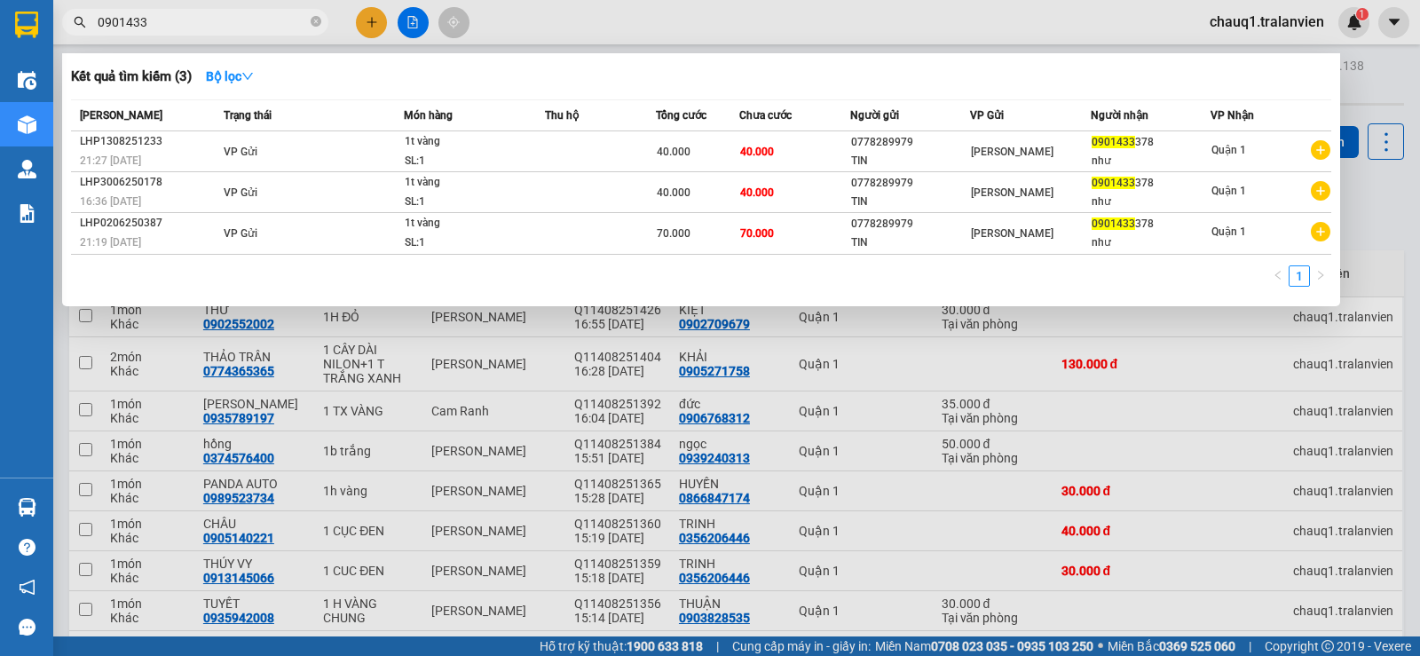
click at [1386, 216] on div at bounding box center [710, 328] width 1420 height 656
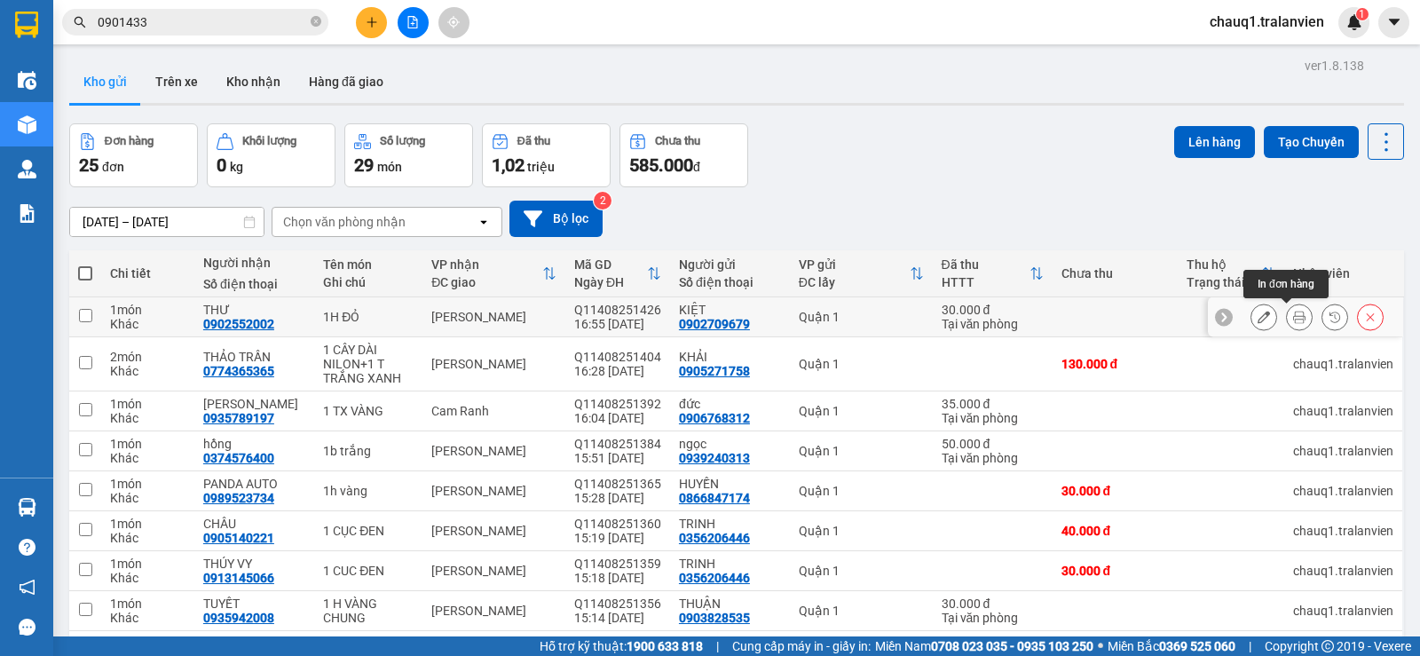
click at [1293, 319] on icon at bounding box center [1299, 317] width 12 height 12
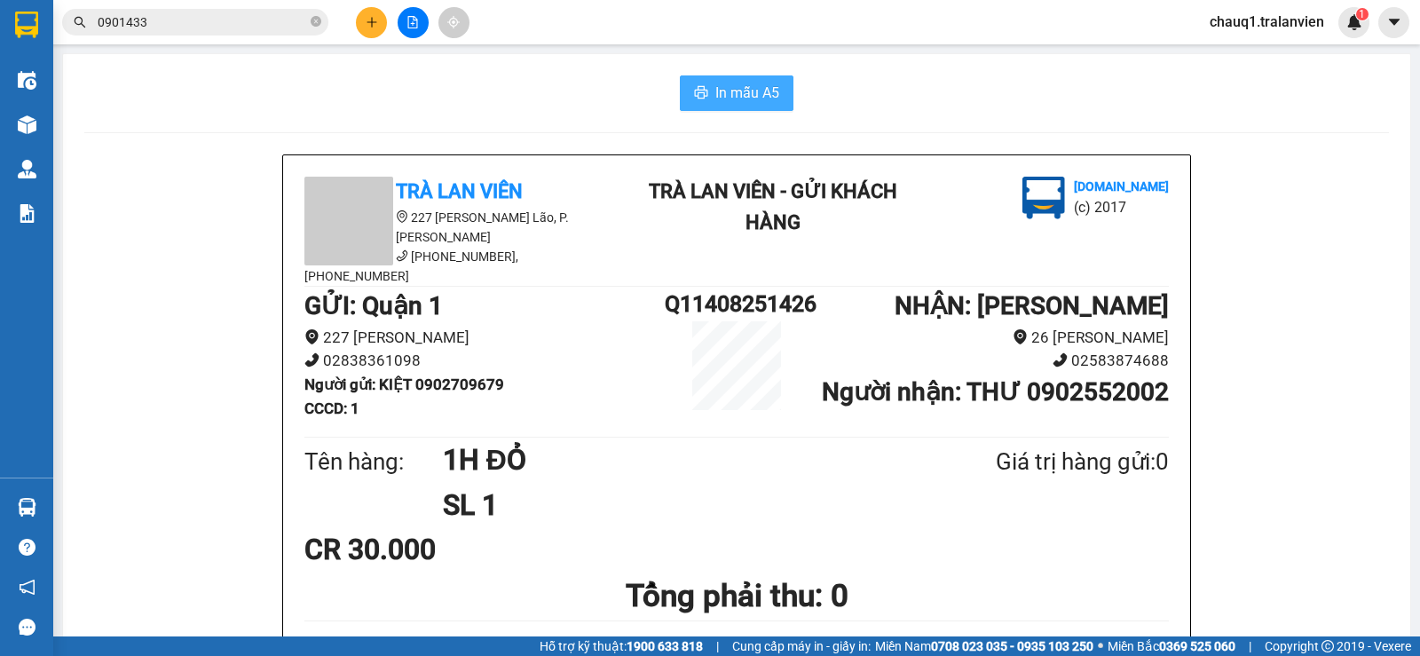
click at [743, 88] on span "In mẫu A5" at bounding box center [747, 93] width 64 height 22
click at [372, 29] on button at bounding box center [371, 22] width 31 height 31
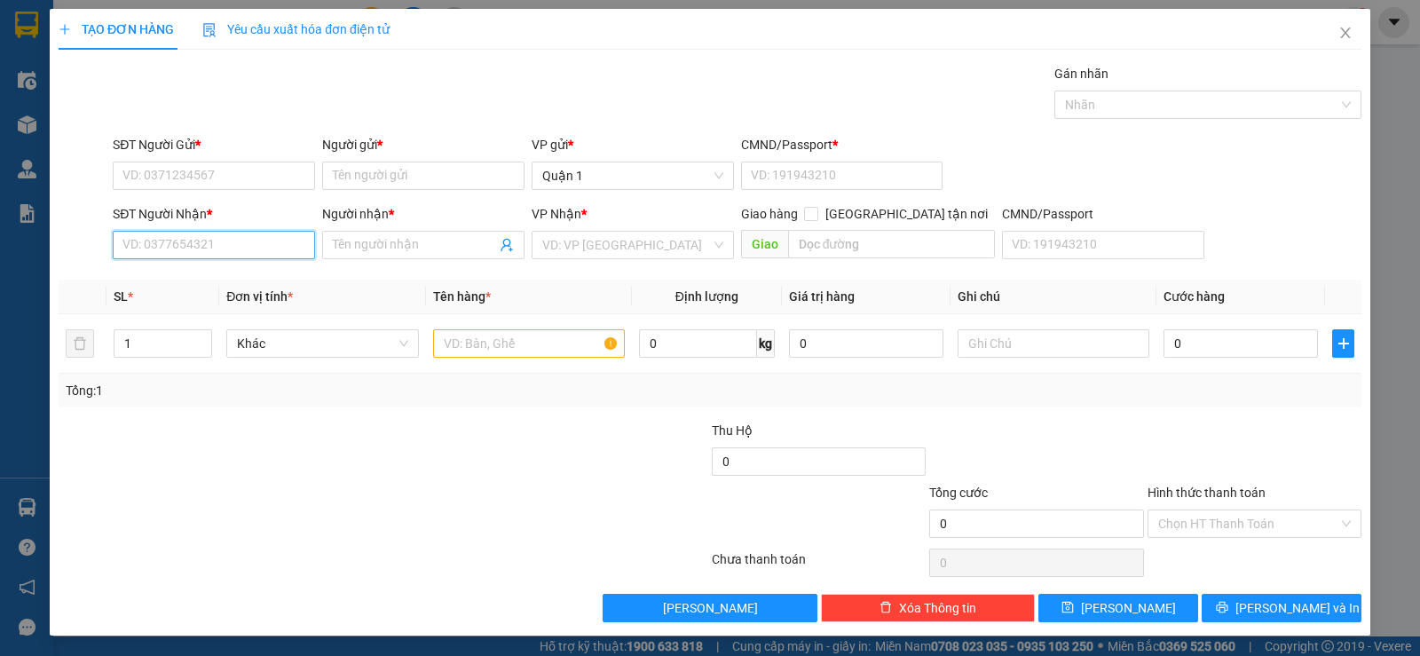
click at [150, 248] on input "SĐT Người Nhận *" at bounding box center [214, 245] width 202 height 28
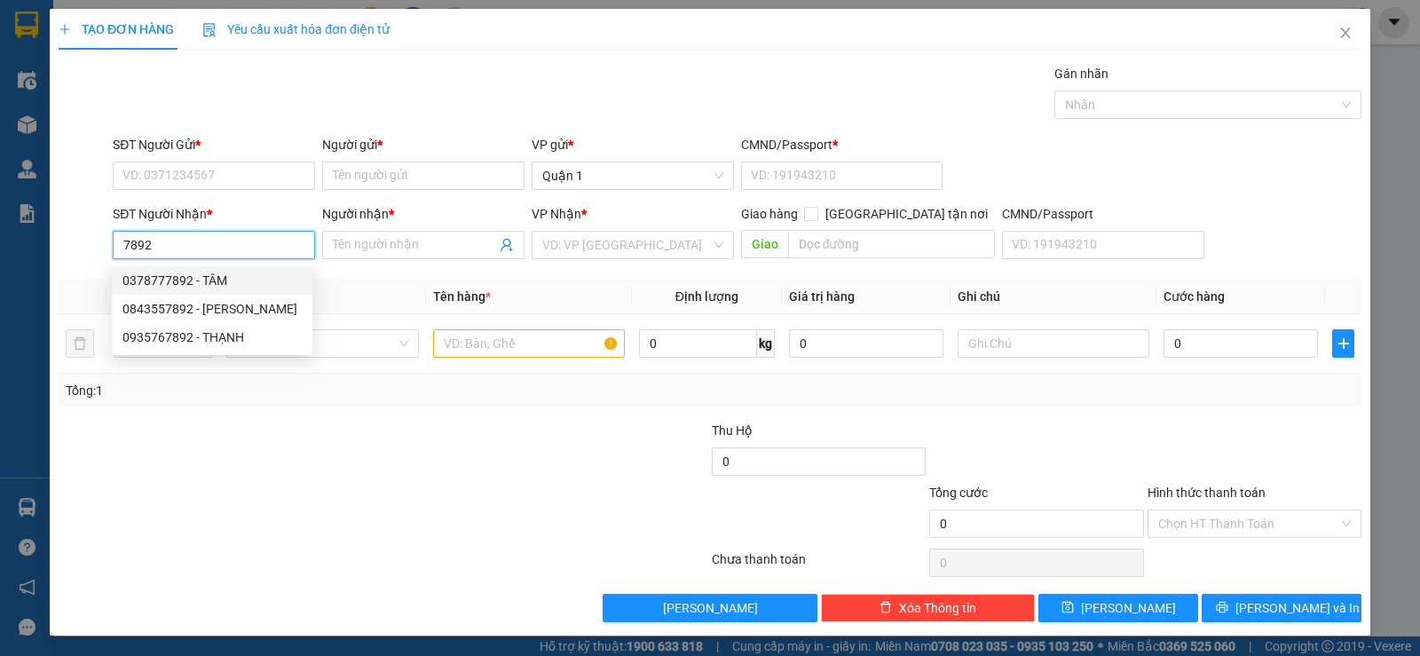
click at [158, 279] on div "0378777892 - TÂM" at bounding box center [211, 281] width 179 height 20
type input "0378777892"
type input "TÂM"
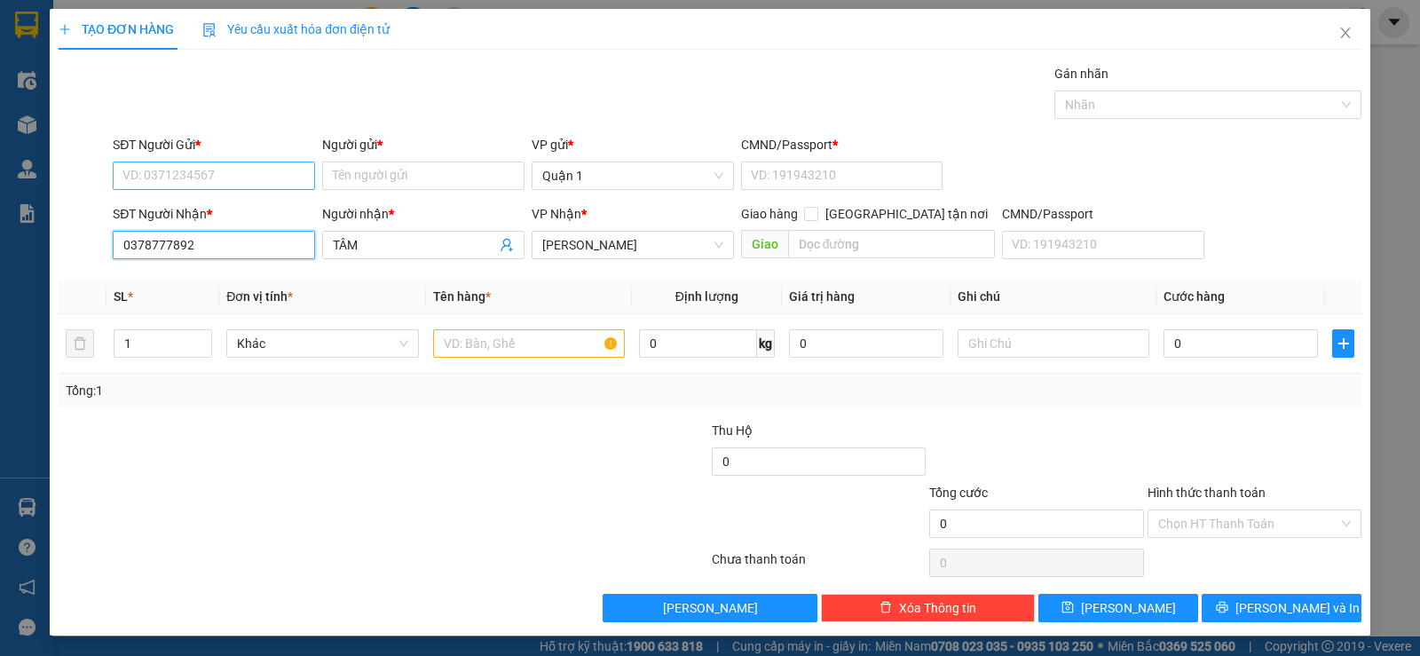
type input "0378777892"
click at [165, 166] on input "SĐT Người Gửi *" at bounding box center [214, 175] width 202 height 28
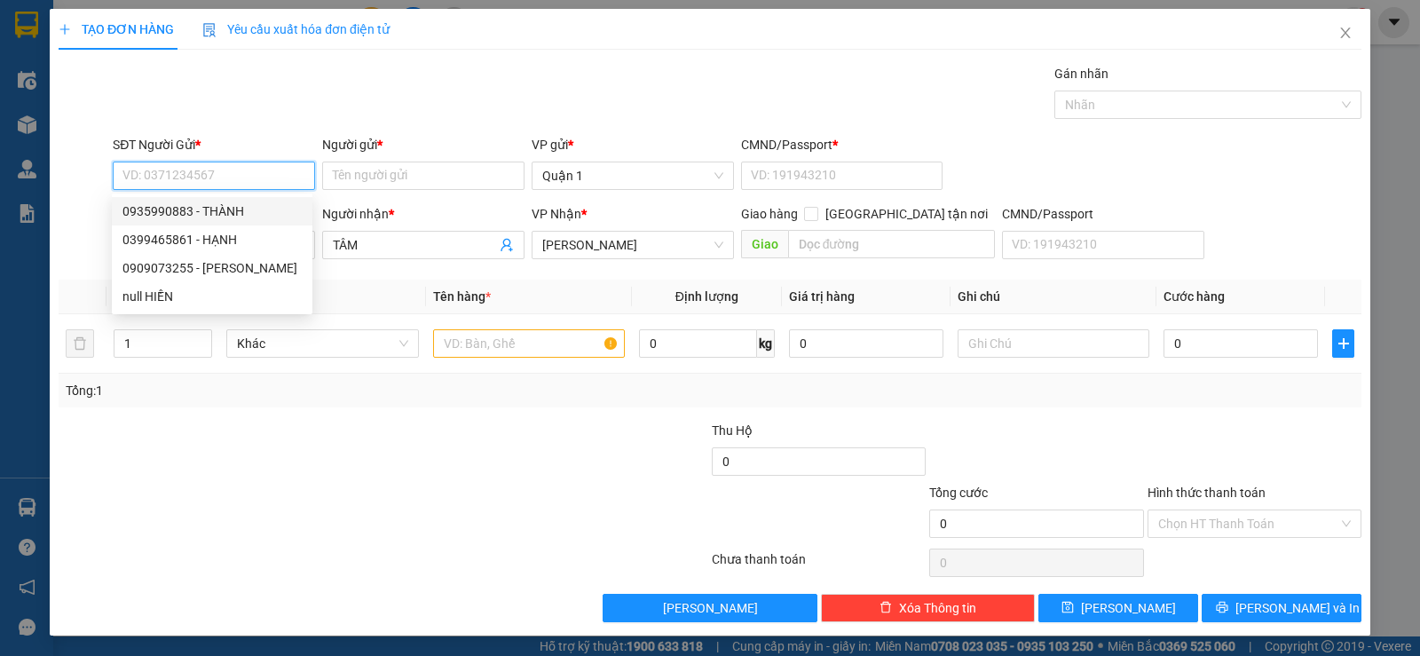
click at [200, 213] on div "0935990883 - THÀNH" at bounding box center [211, 211] width 179 height 20
type input "0935990883"
type input "THÀNH"
type input "1"
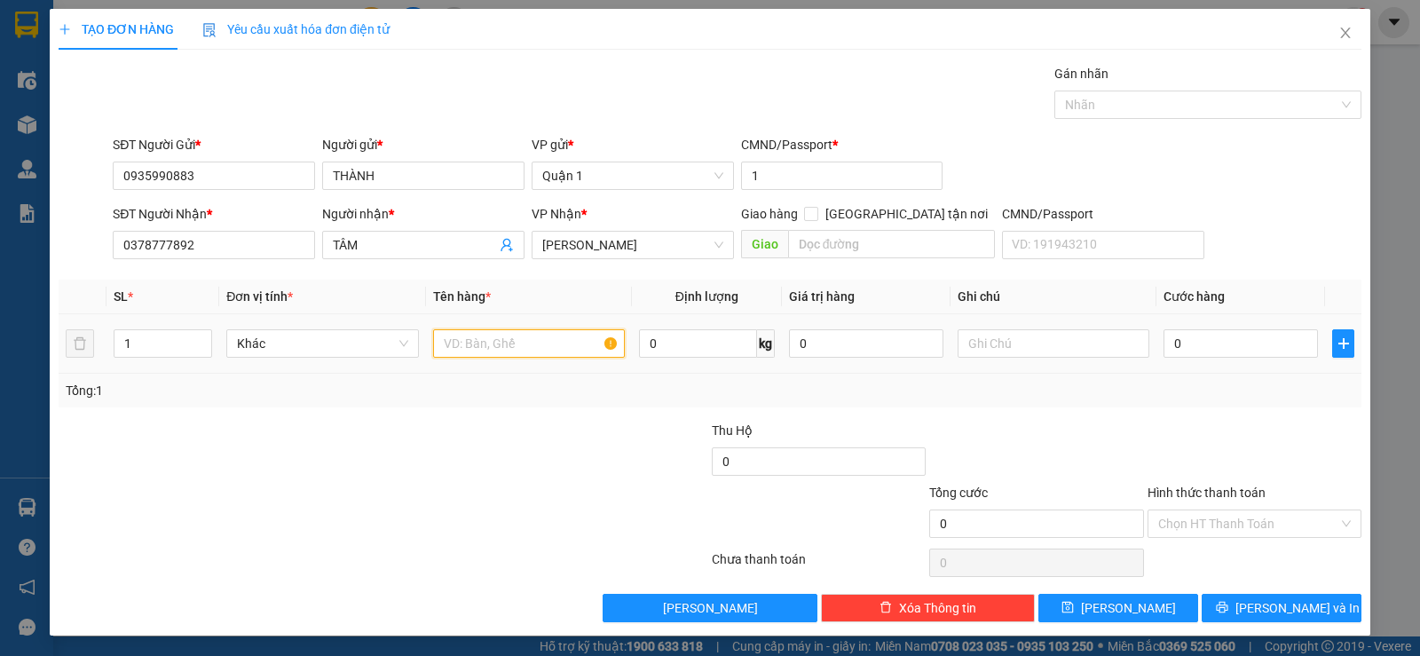
click at [482, 346] on input "text" at bounding box center [529, 343] width 192 height 28
type input "1 T VÀNG NHỎ"
click at [1171, 341] on input "0" at bounding box center [1240, 343] width 154 height 28
type input "3"
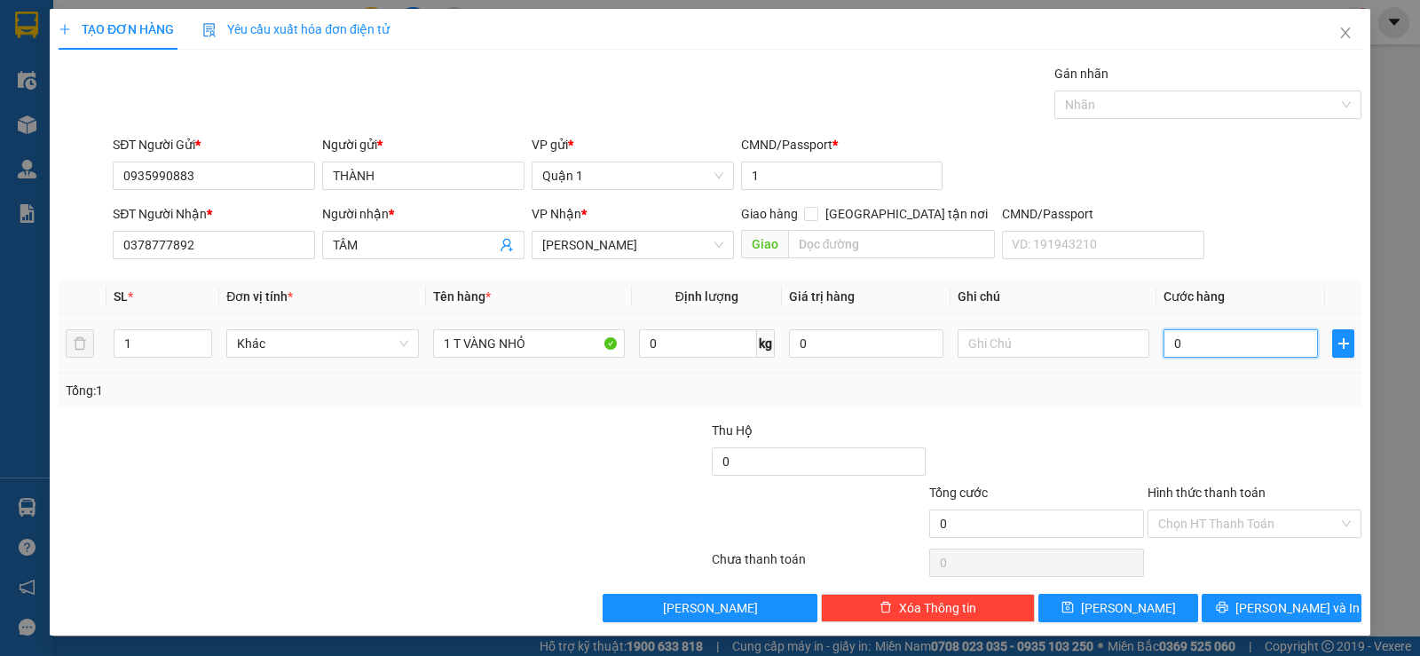
type input "3"
type input "30"
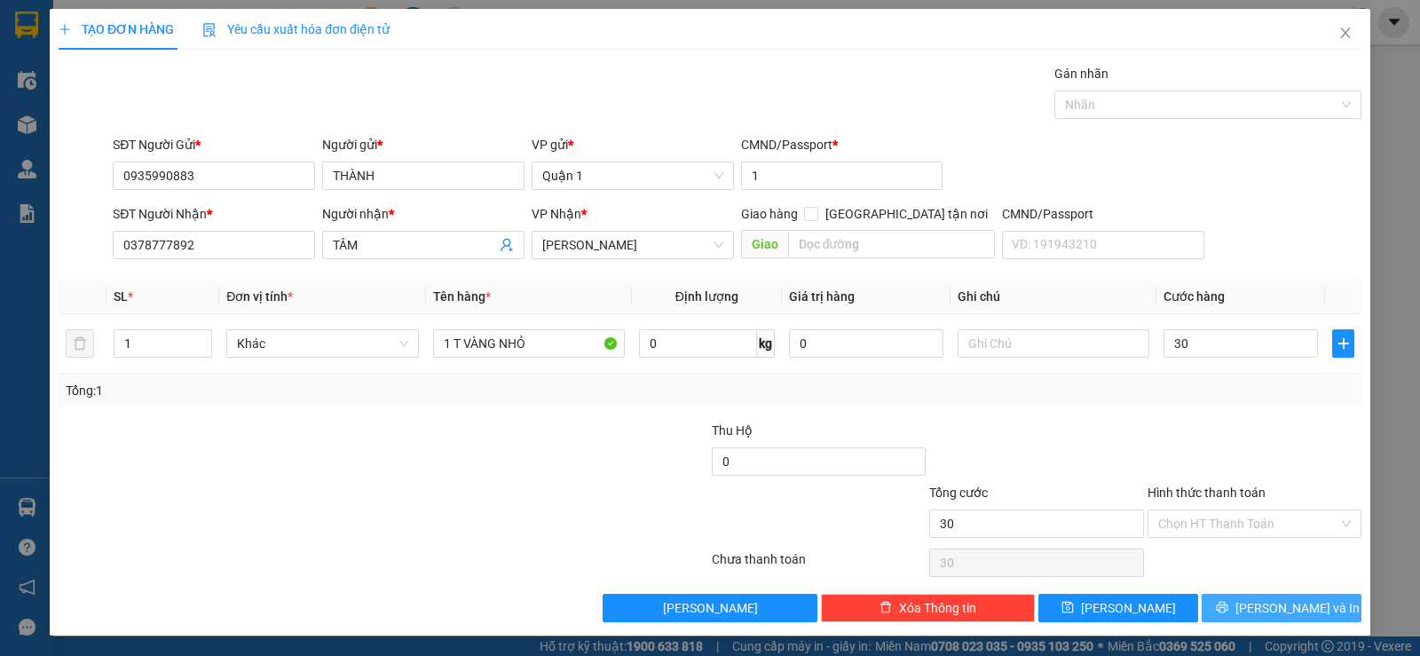
type input "30.000"
drag, startPoint x: 1256, startPoint y: 614, endPoint x: 1167, endPoint y: 545, distance: 113.2
click at [1256, 613] on span "[PERSON_NAME] và In" at bounding box center [1297, 608] width 124 height 20
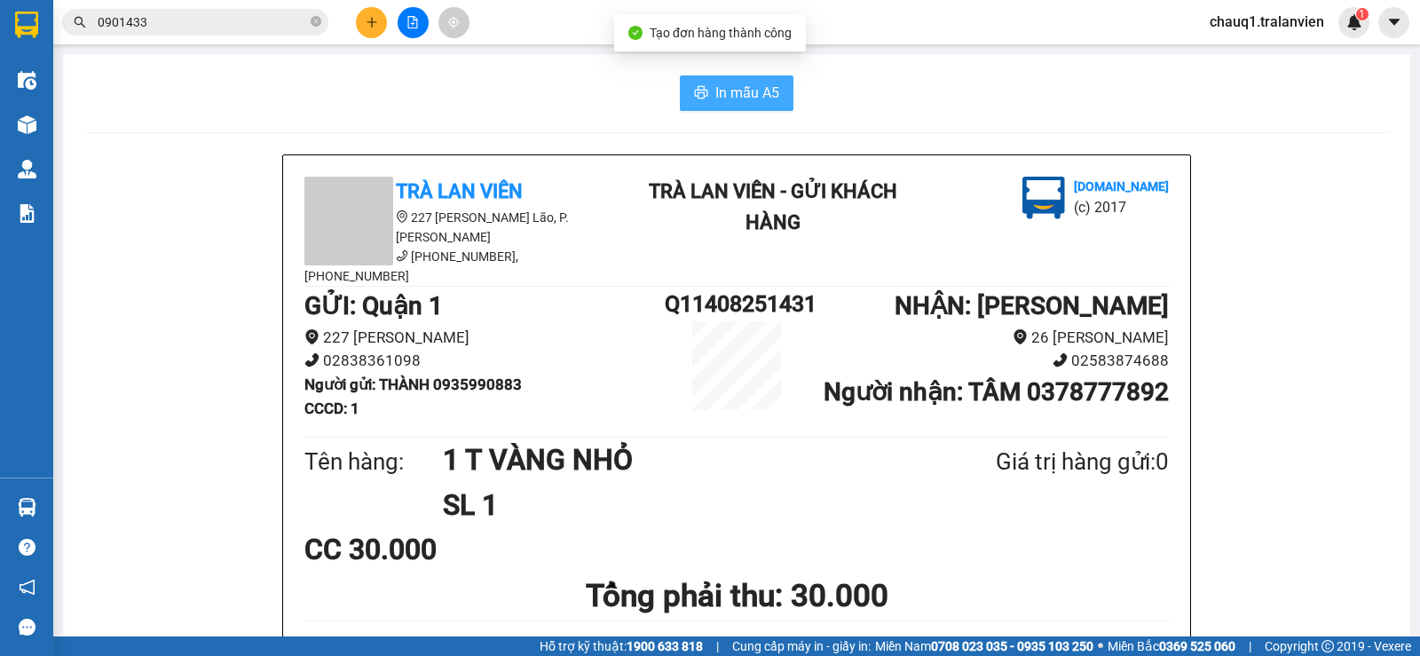
click at [726, 88] on span "In mẫu A5" at bounding box center [747, 93] width 64 height 22
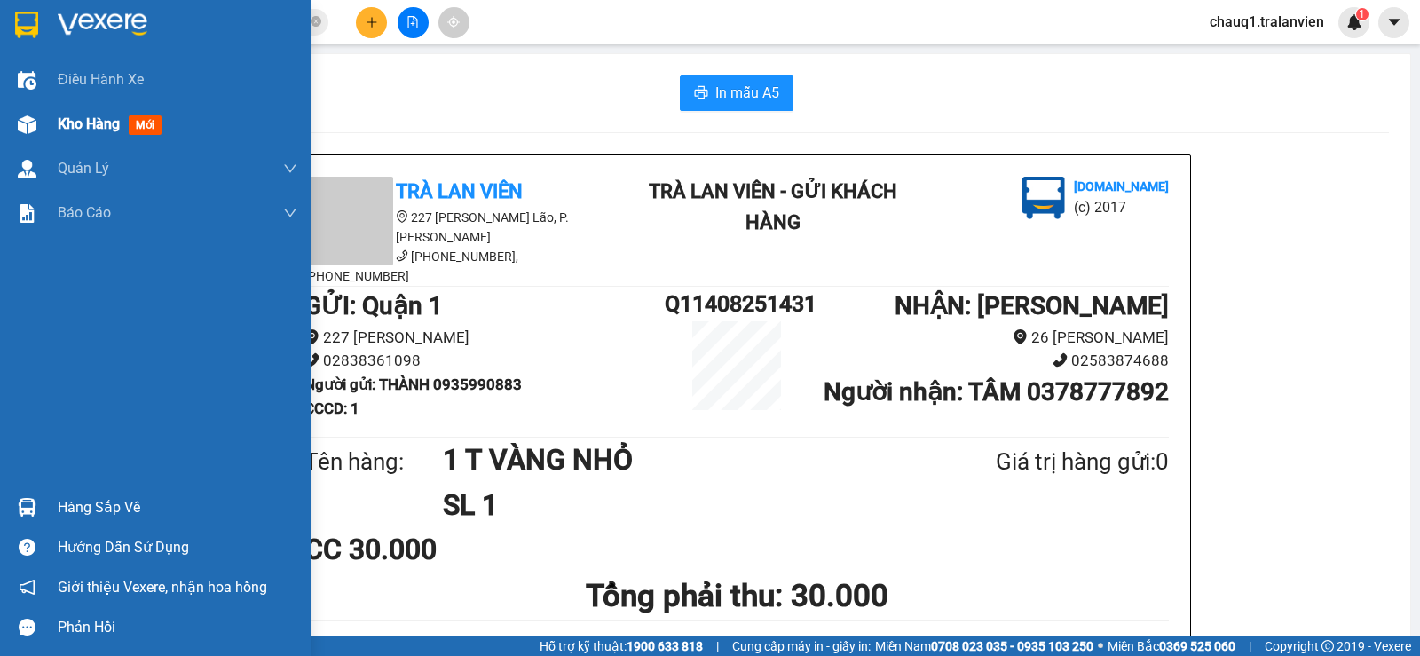
click at [67, 123] on span "Kho hàng" at bounding box center [89, 123] width 62 height 17
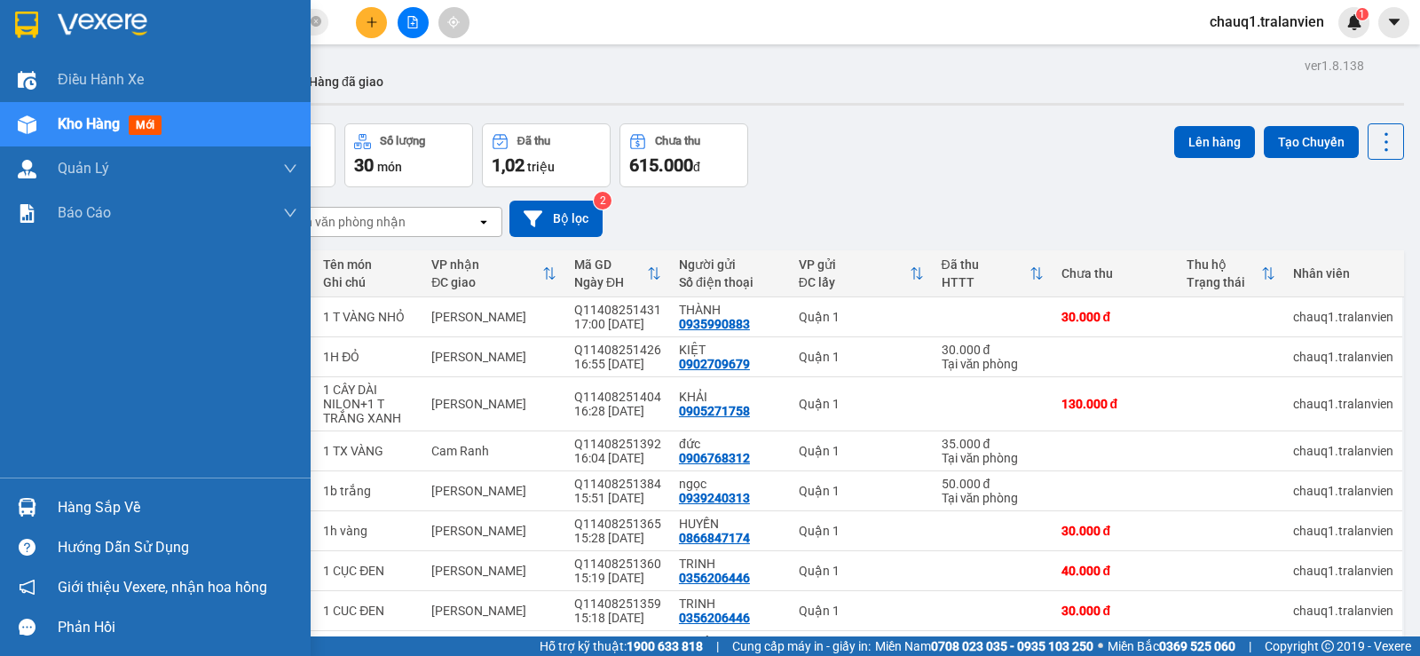
click at [155, 34] on div at bounding box center [178, 25] width 240 height 27
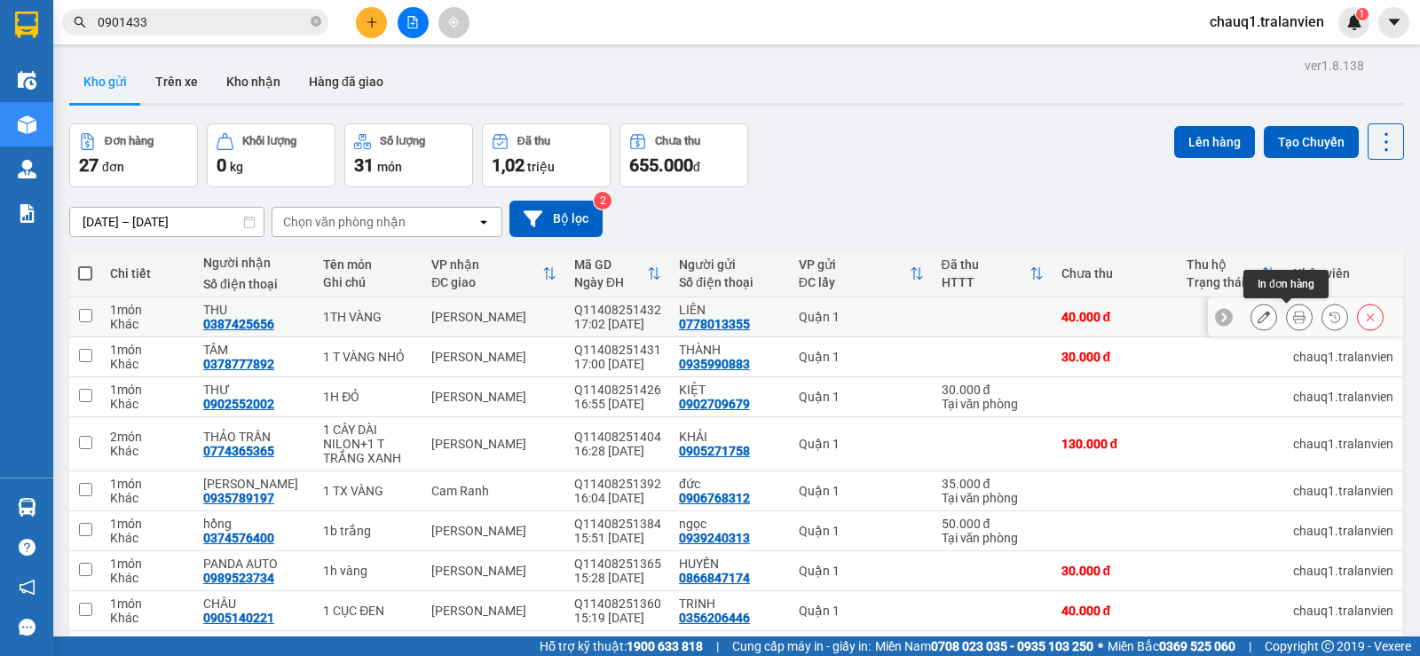
click at [1287, 310] on button at bounding box center [1299, 317] width 25 height 31
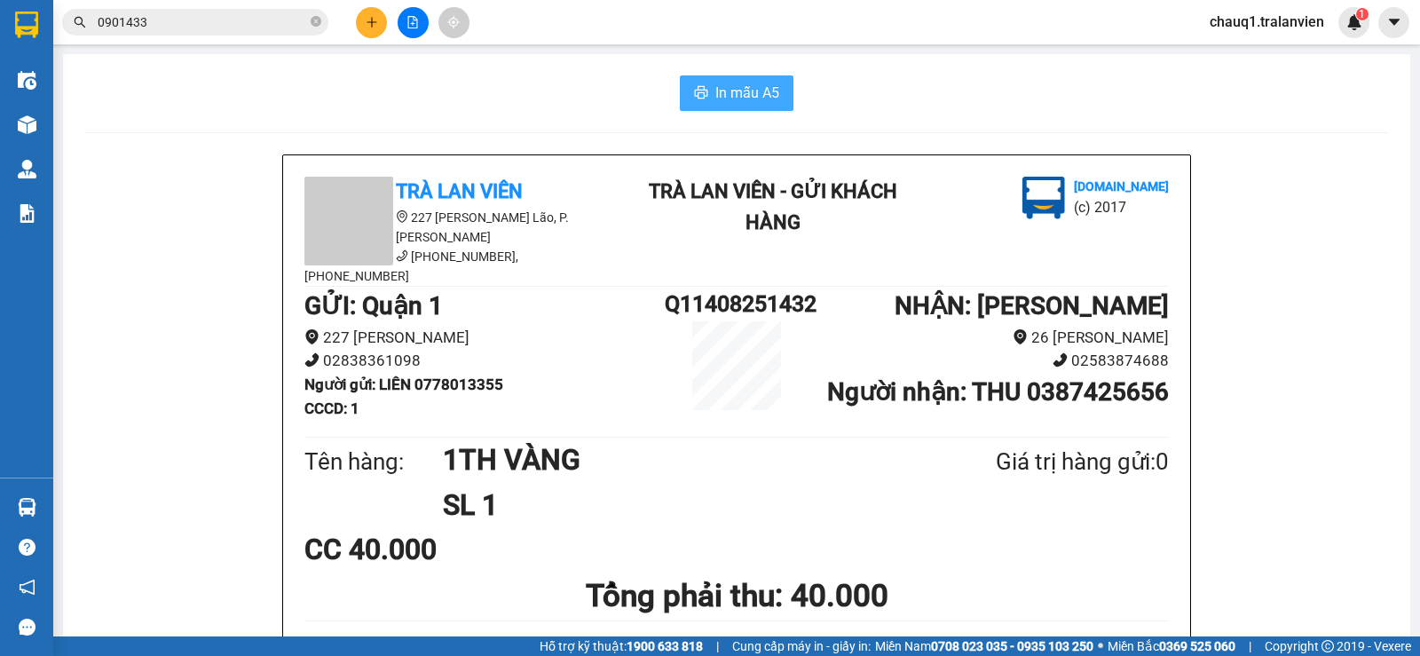
click at [756, 91] on span "In mẫu A5" at bounding box center [747, 93] width 64 height 22
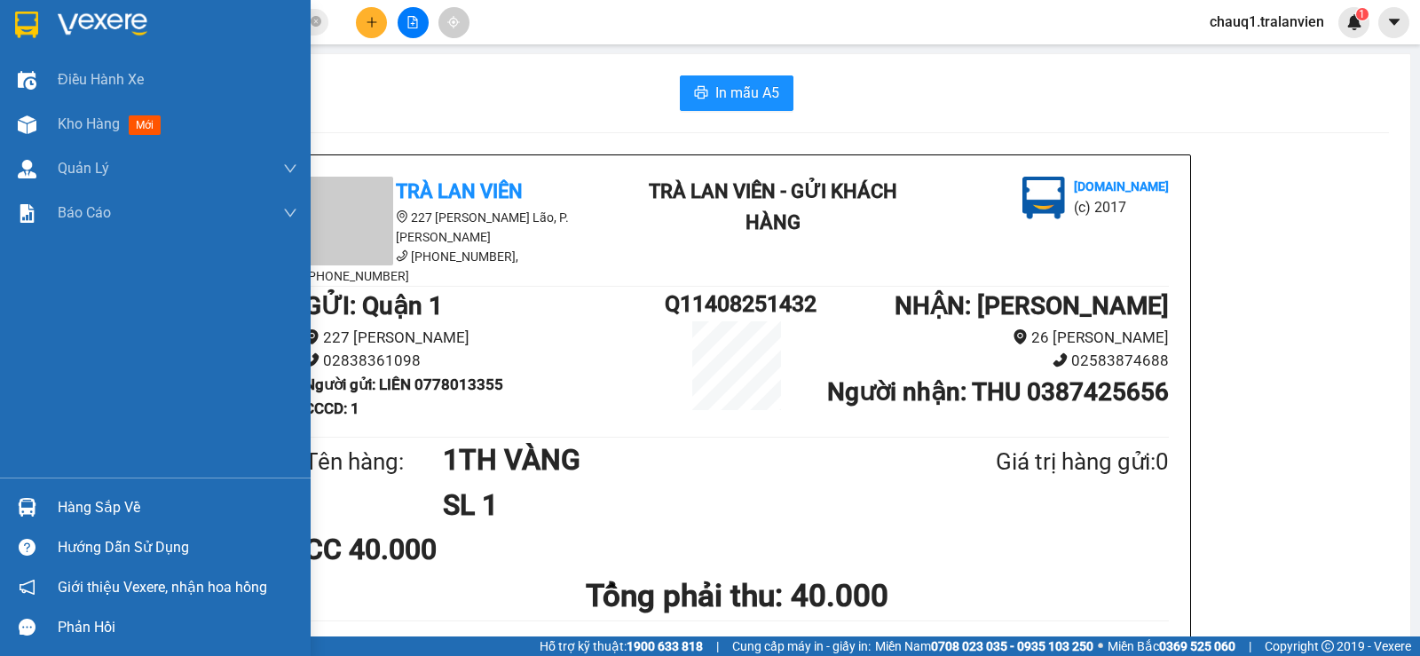
click at [154, 28] on div at bounding box center [178, 25] width 240 height 27
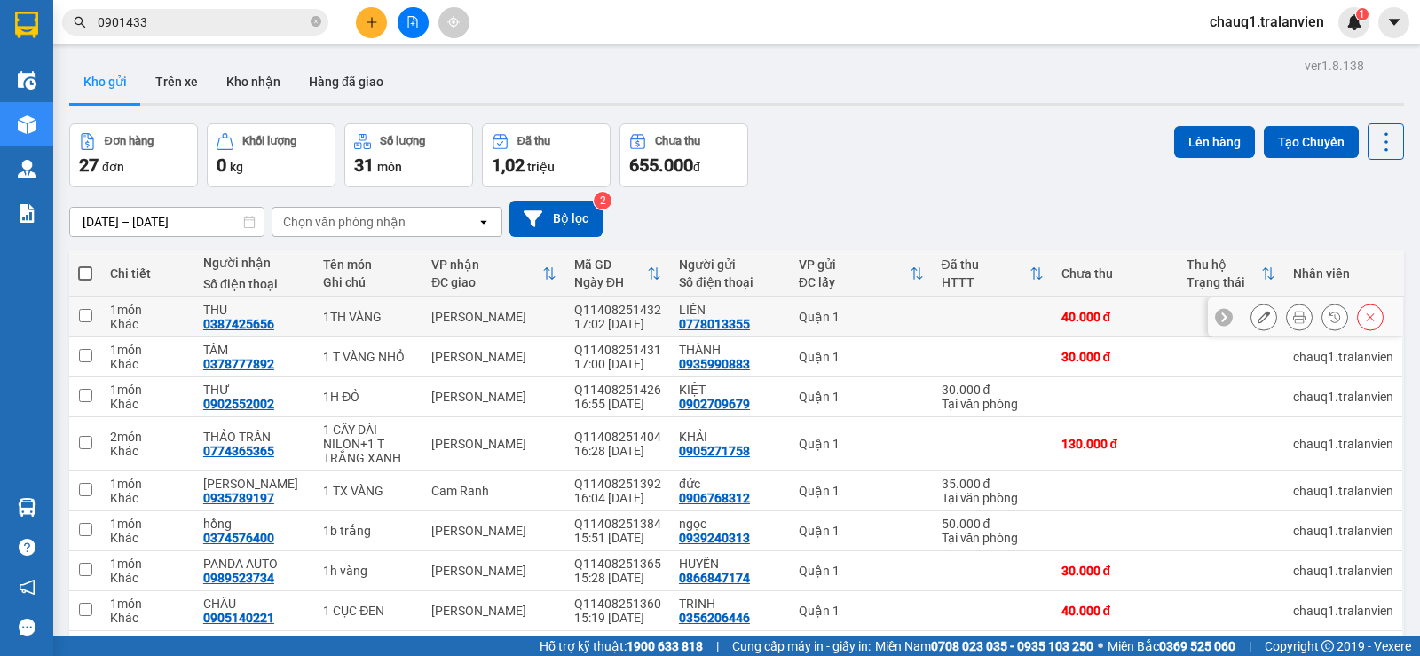
click at [1251, 319] on button at bounding box center [1263, 317] width 25 height 31
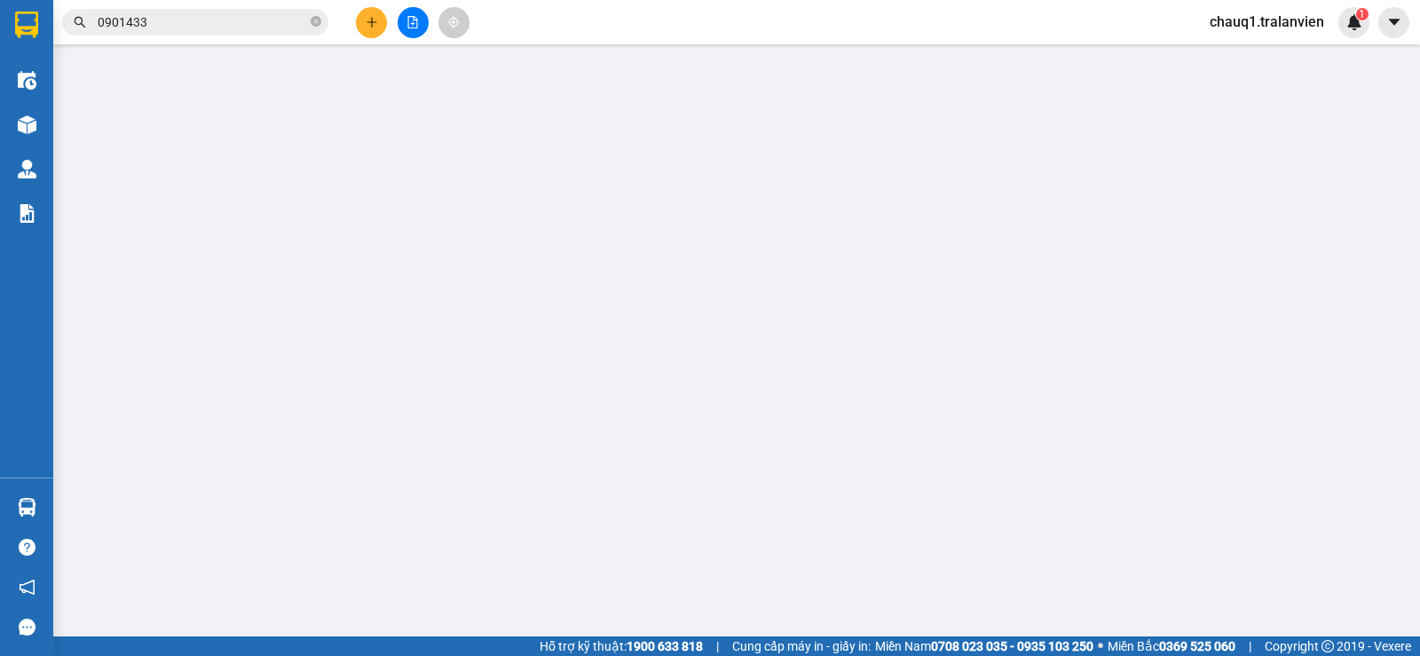
type input "0778013355"
type input "LIÊN"
type input "1"
type input "0387425656"
type input "THU"
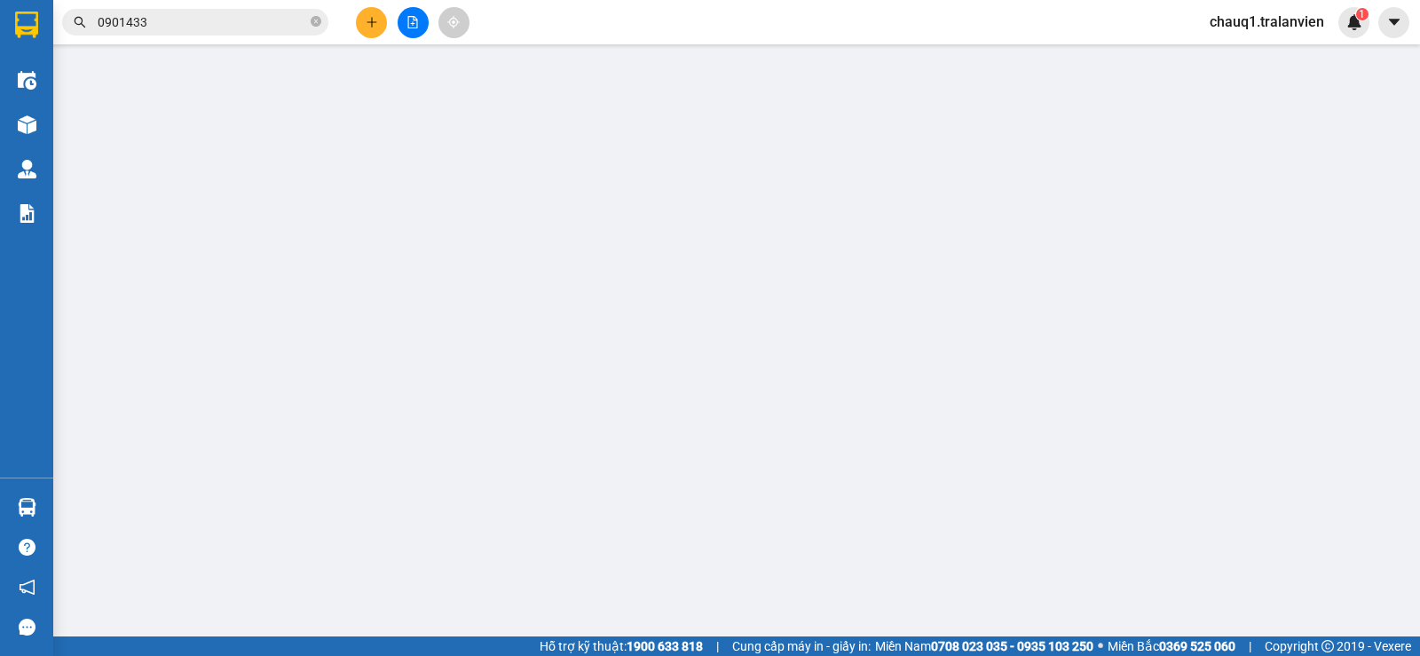
type input "40.000"
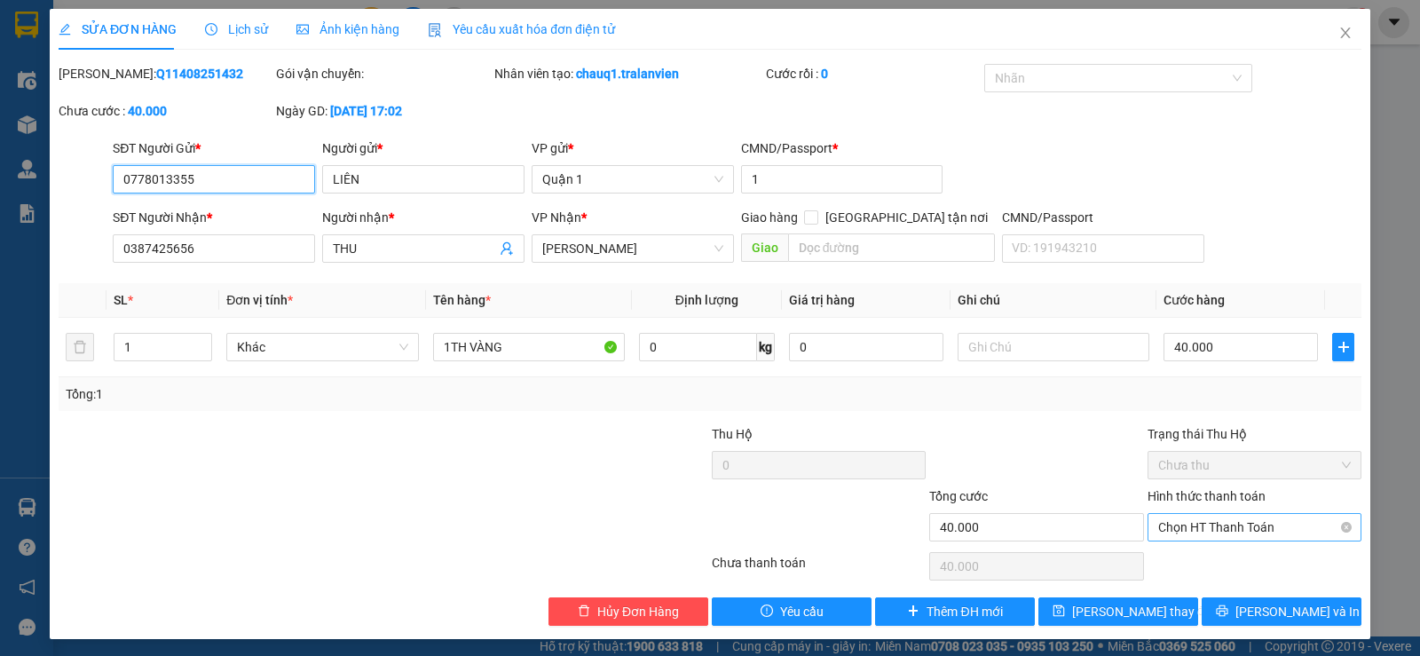
click at [1270, 534] on span "Chọn HT Thanh Toán" at bounding box center [1254, 527] width 193 height 27
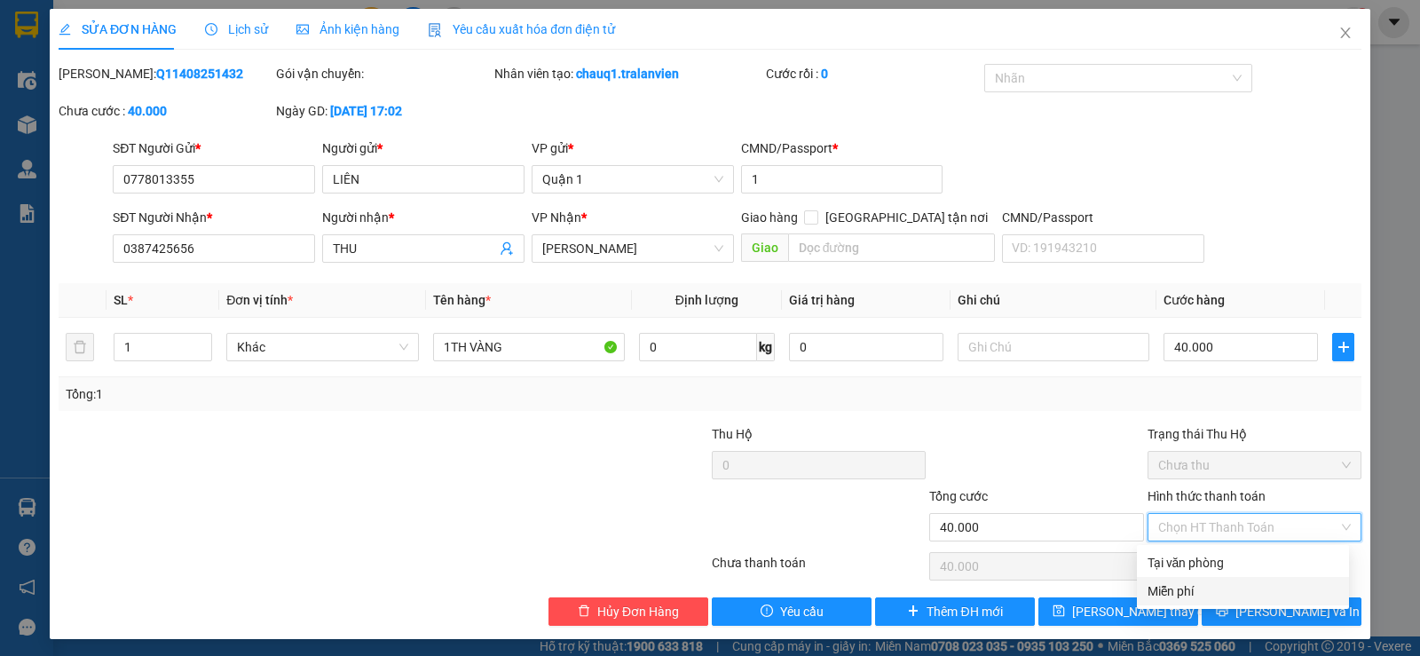
drag, startPoint x: 1211, startPoint y: 579, endPoint x: 1219, endPoint y: 571, distance: 11.3
click at [1216, 574] on div "Tại văn phòng Miễn phí" at bounding box center [1243, 576] width 212 height 57
click at [1219, 571] on div "Tại văn phòng" at bounding box center [1242, 563] width 191 height 20
type input "0"
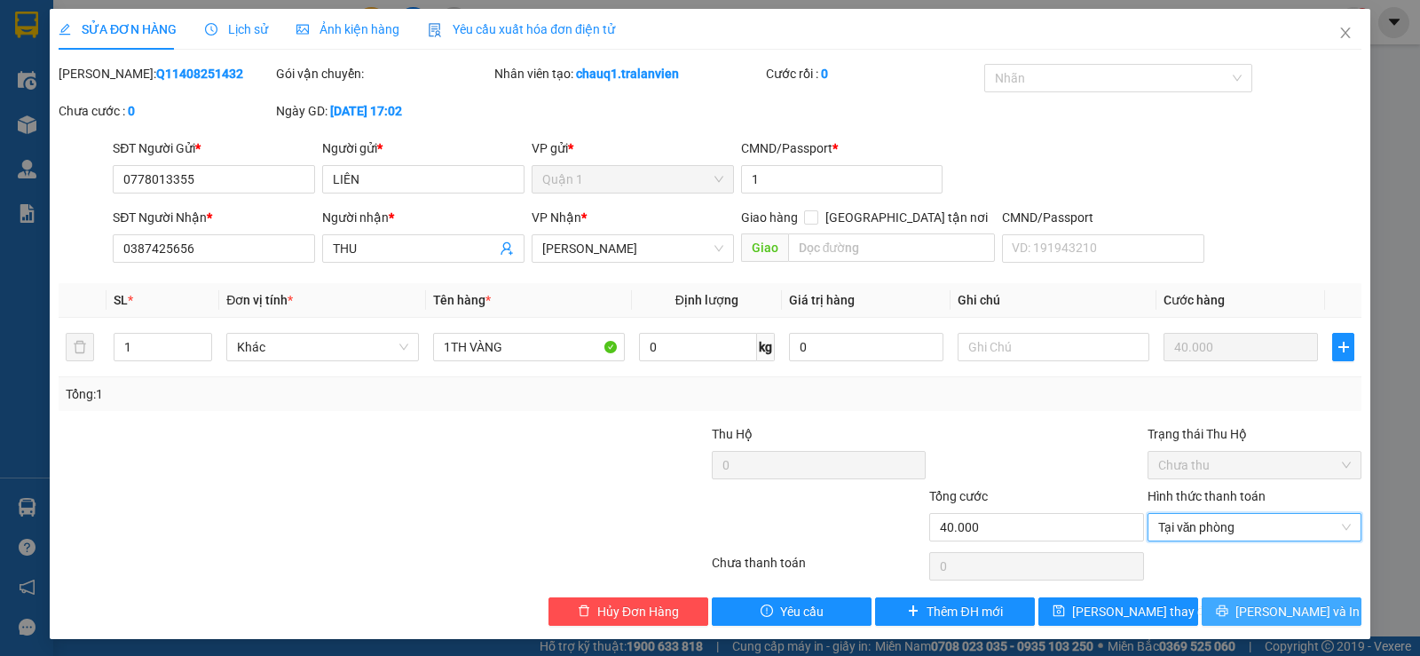
click at [1290, 605] on span "[PERSON_NAME] và In" at bounding box center [1297, 612] width 124 height 20
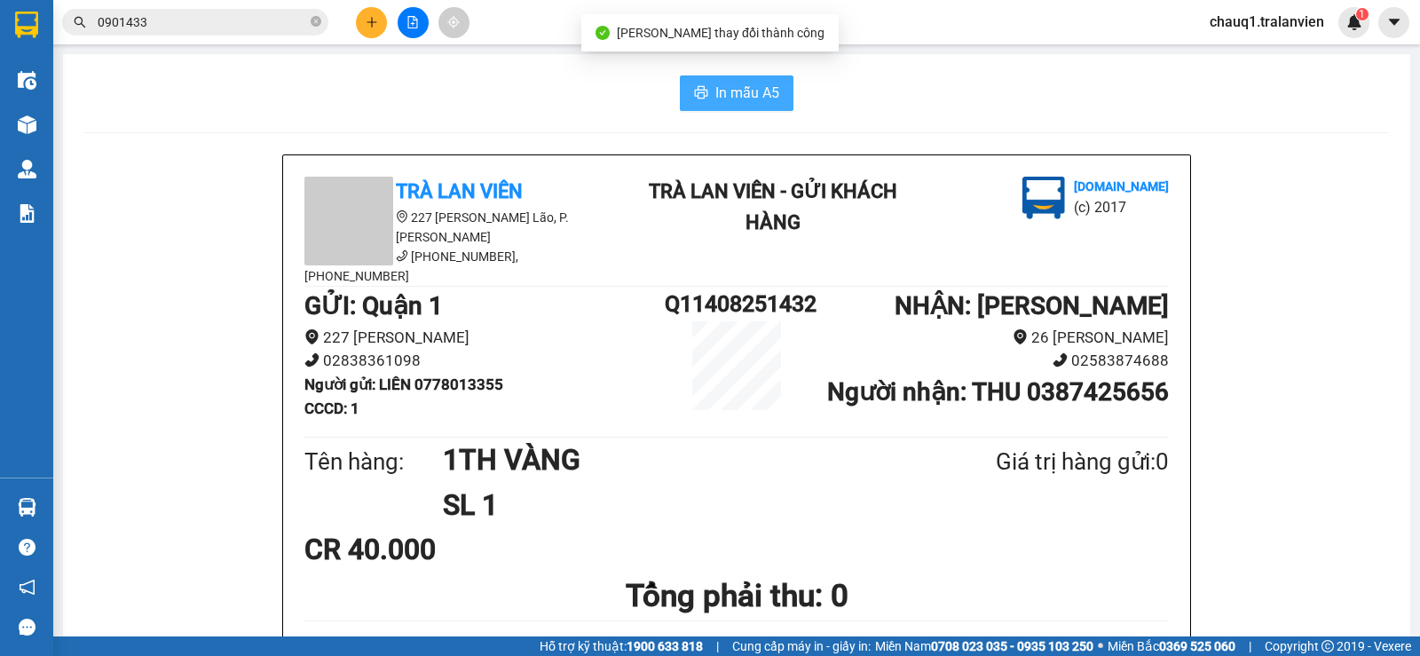
click at [699, 98] on icon "printer" at bounding box center [701, 92] width 14 height 14
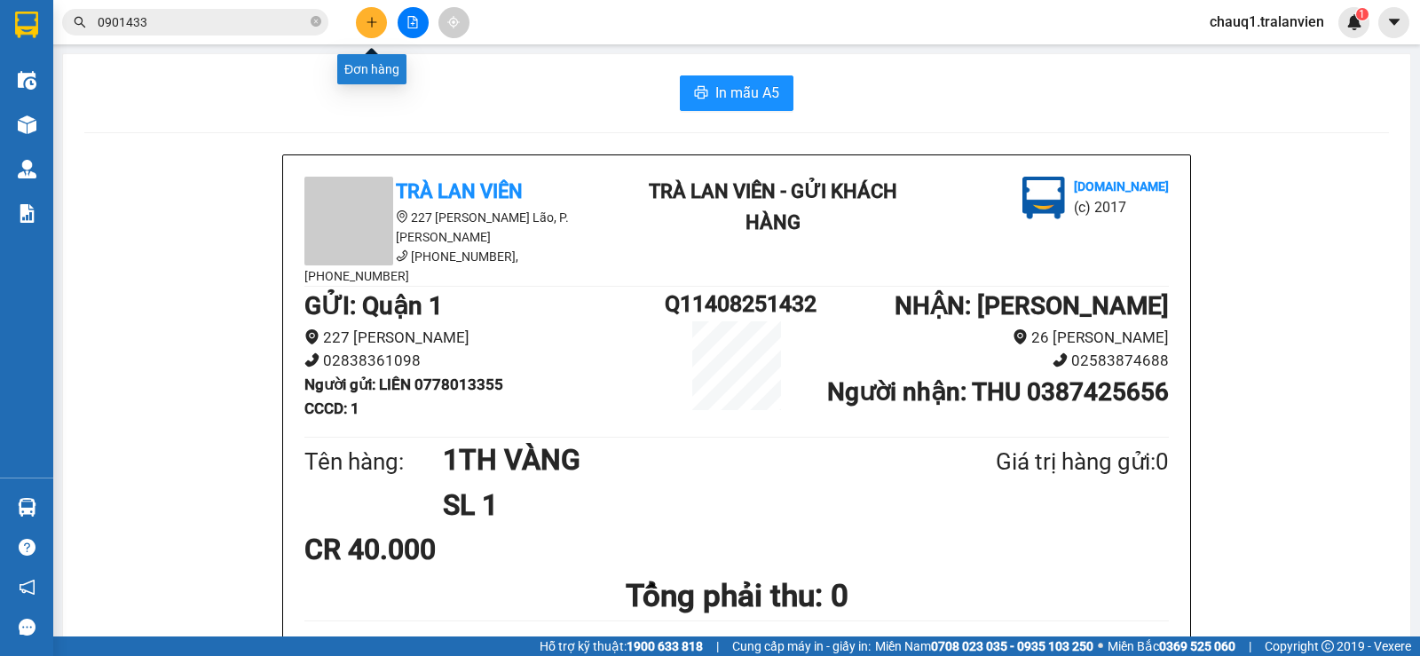
click at [372, 30] on button at bounding box center [371, 22] width 31 height 31
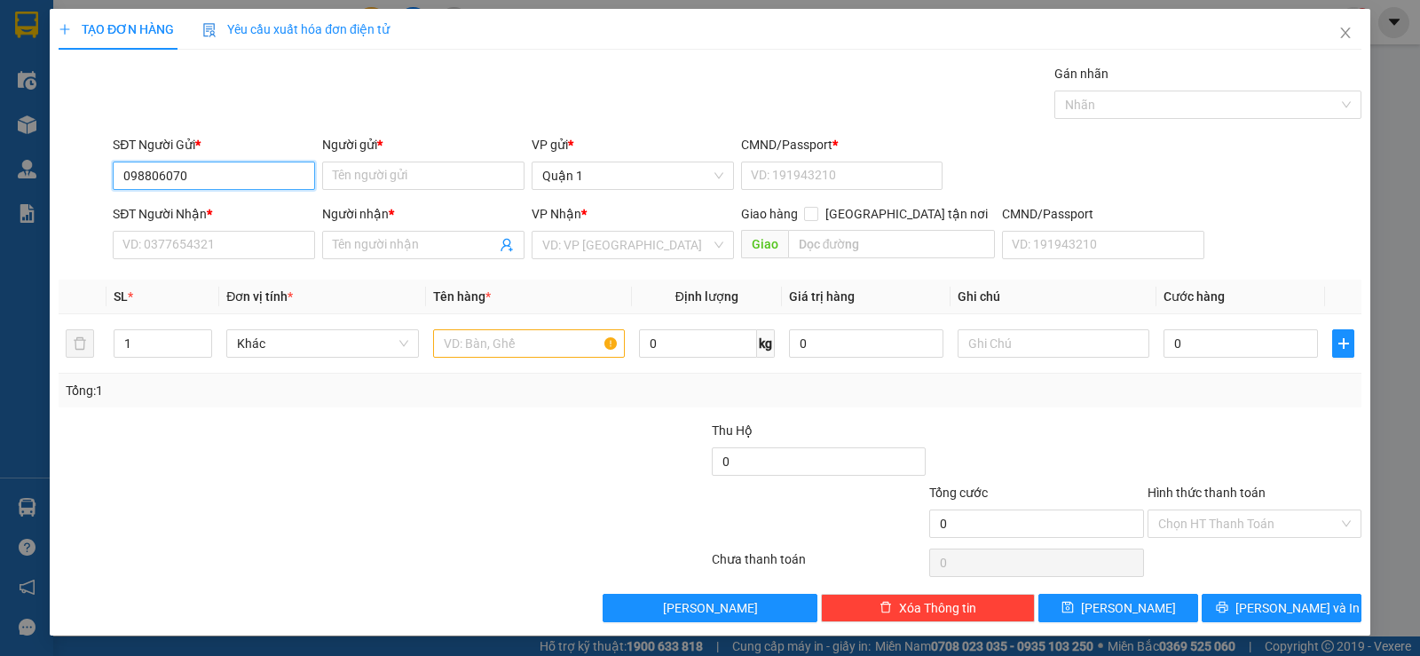
type input "0988060708"
click at [122, 207] on div "0988060708 - ĐẠT" at bounding box center [211, 211] width 179 height 20
type input "ĐẠT"
type input "1"
type input "0905028202"
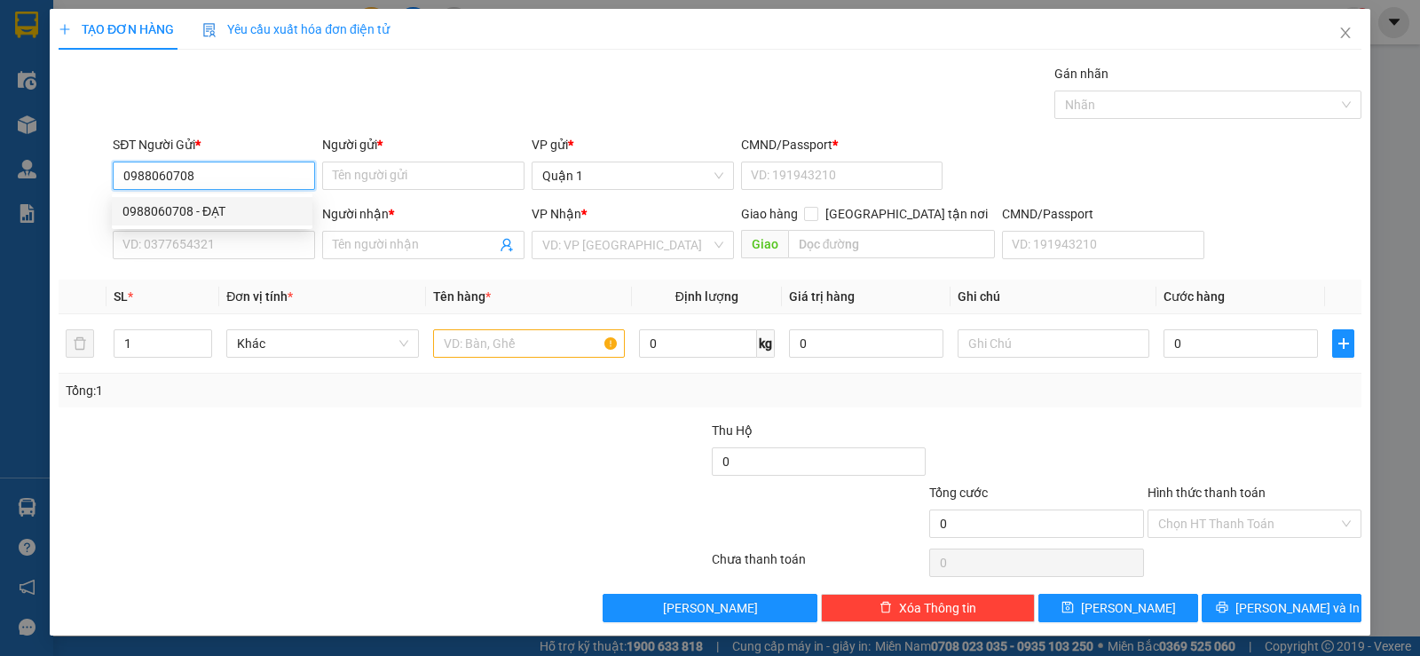
type input "HÙNG"
type input "0988060708"
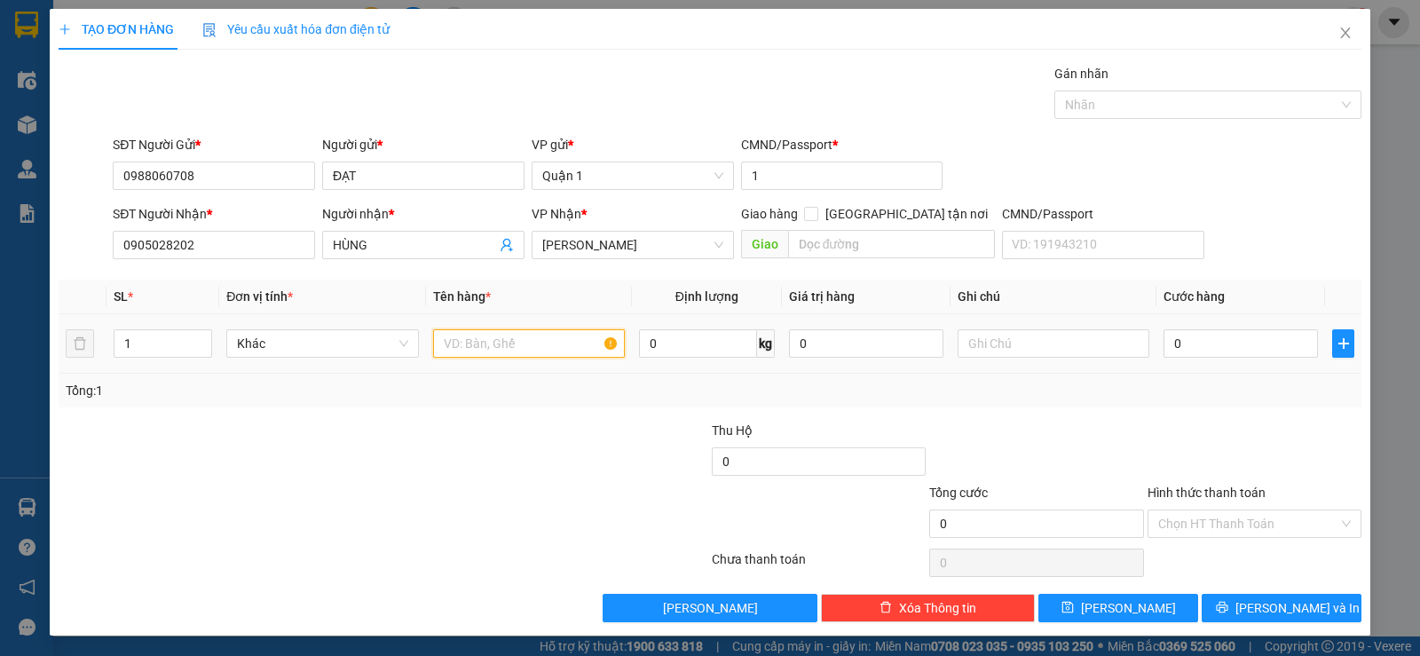
click at [473, 350] on input "text" at bounding box center [529, 343] width 192 height 28
type input "1 CỤC ĐEN"
click at [1258, 332] on input "0" at bounding box center [1240, 343] width 154 height 28
type input "5"
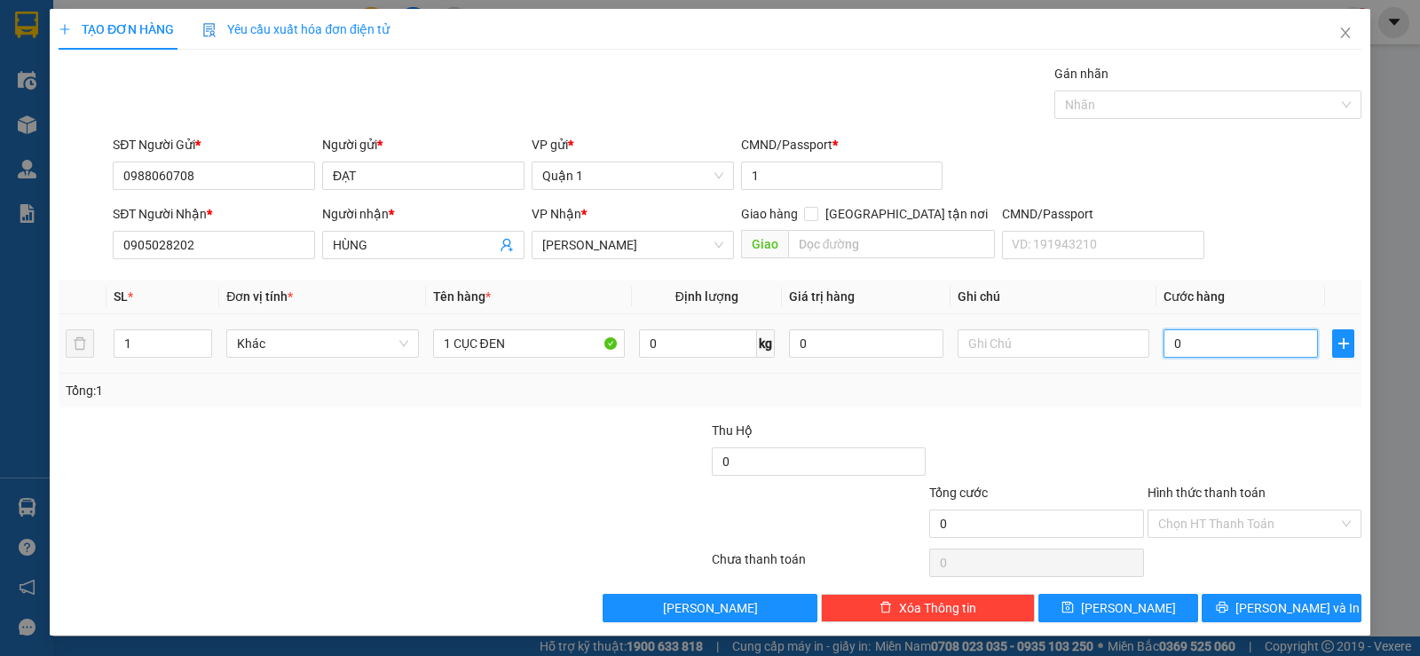
type input "5"
type input "50"
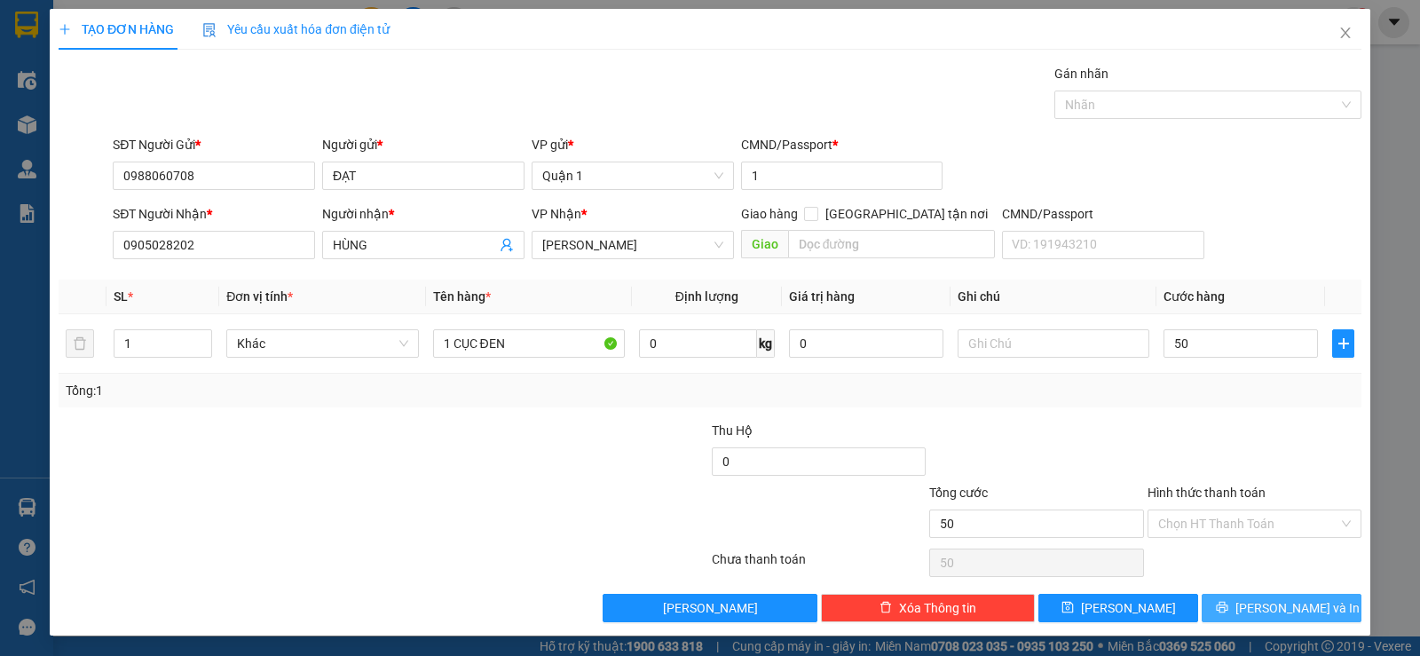
type input "50.000"
click at [1335, 611] on button "[PERSON_NAME] và In" at bounding box center [1281, 608] width 160 height 28
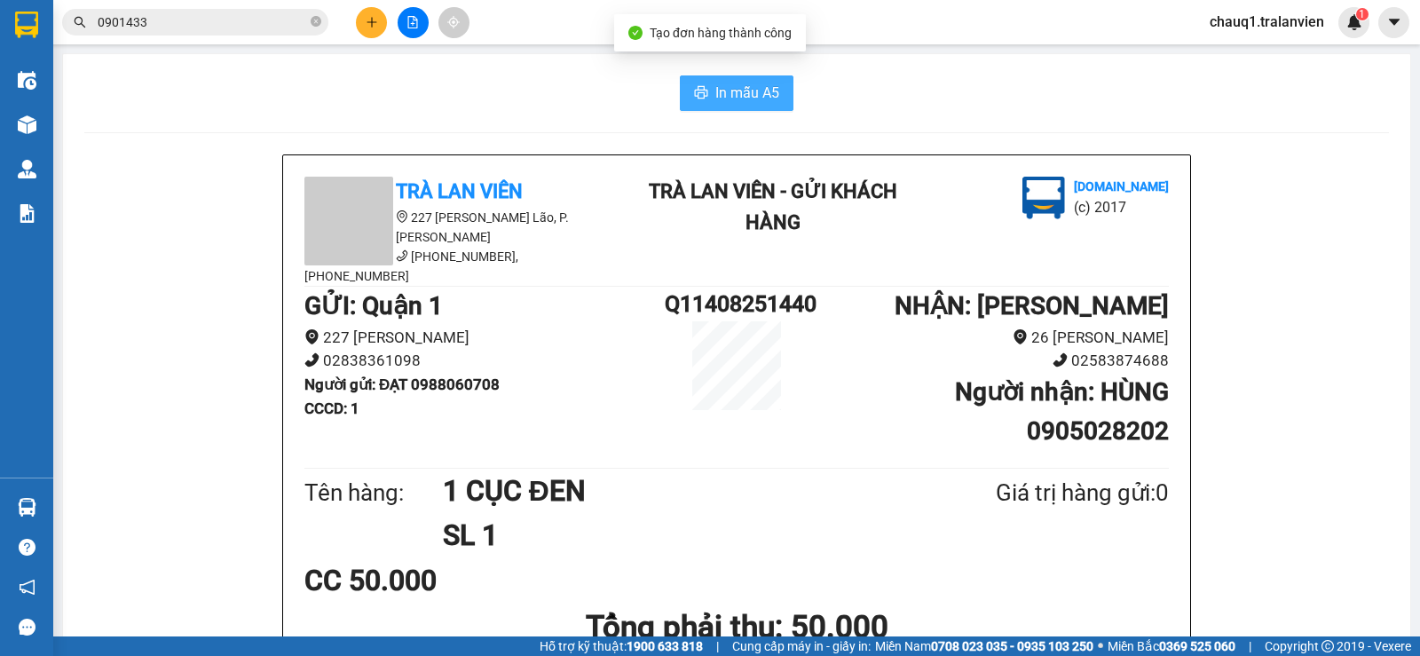
click at [725, 92] on span "In mẫu A5" at bounding box center [747, 93] width 64 height 22
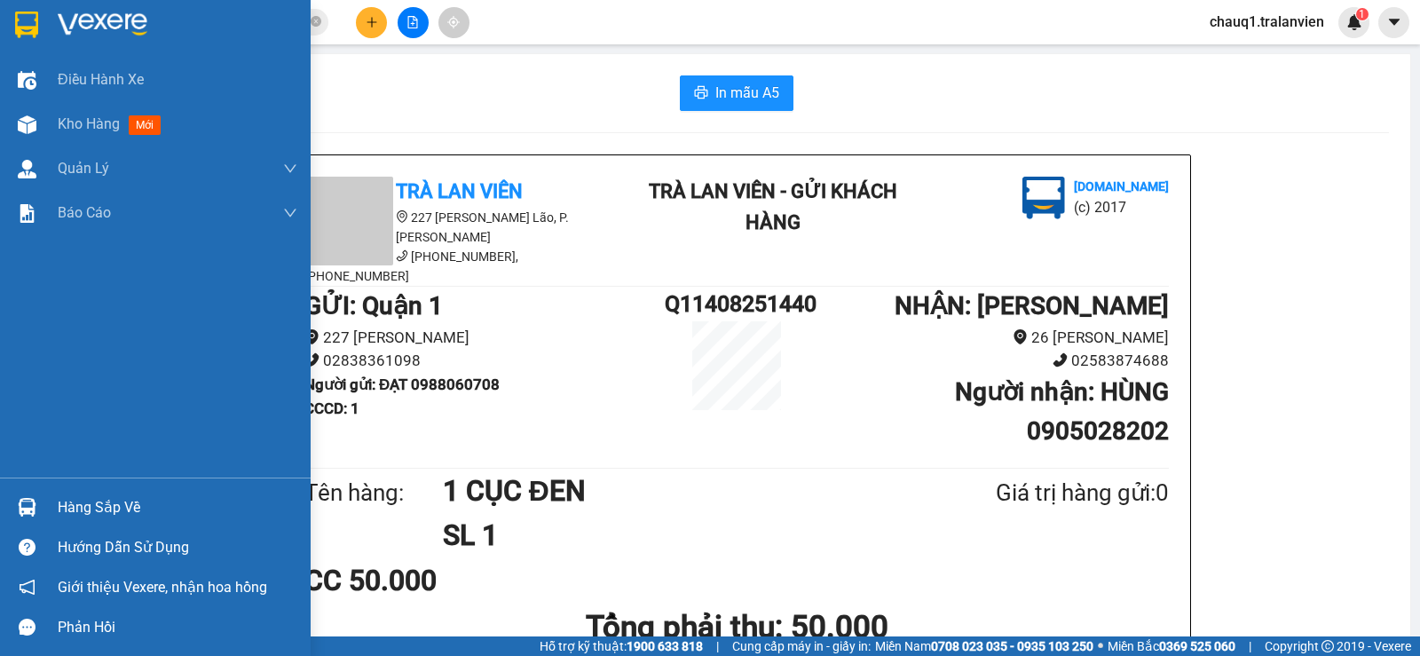
click at [116, 15] on img at bounding box center [103, 25] width 90 height 27
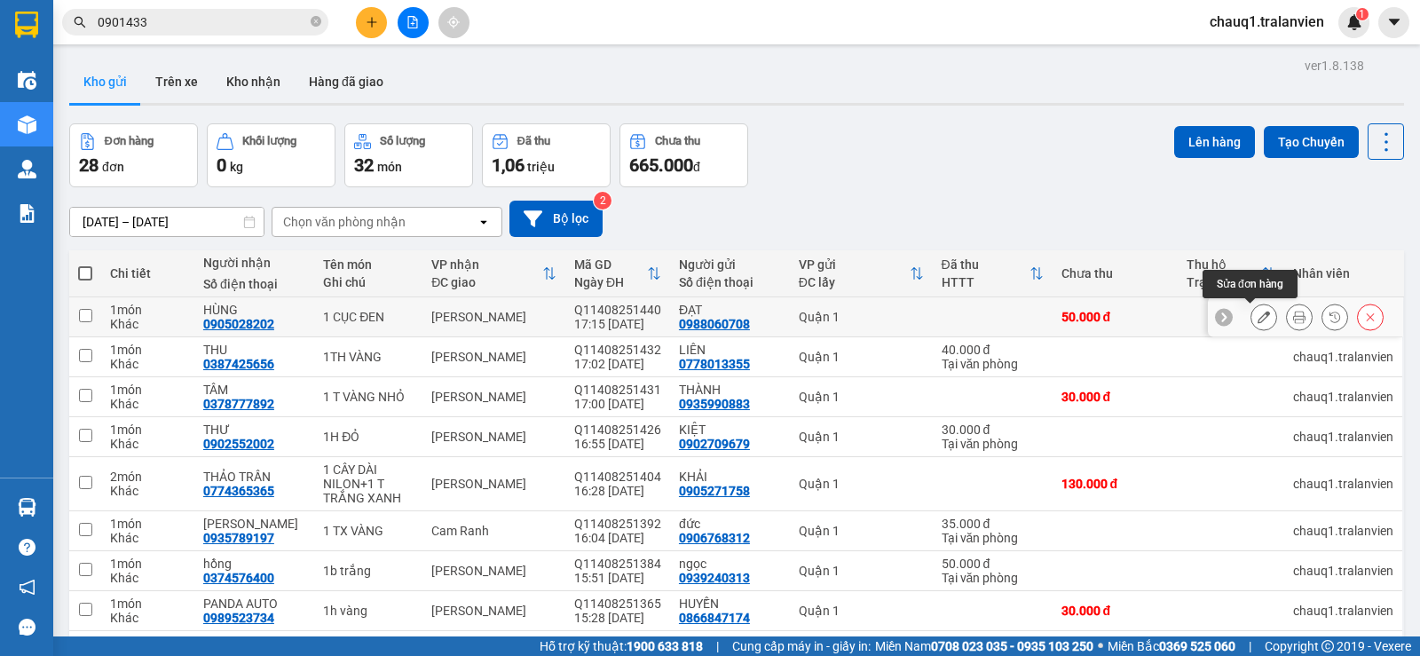
click at [1257, 320] on icon at bounding box center [1263, 317] width 12 height 12
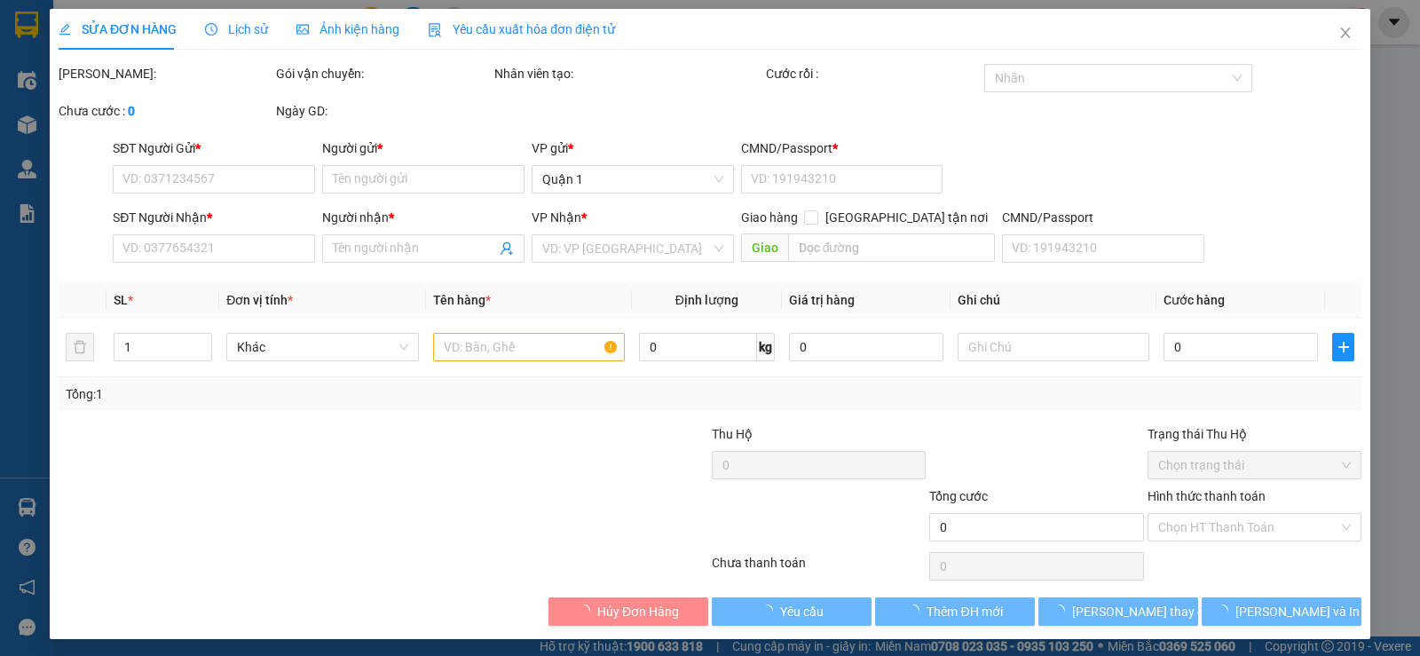
type input "0988060708"
type input "ĐẠT"
type input "1"
type input "0905028202"
type input "HÙNG"
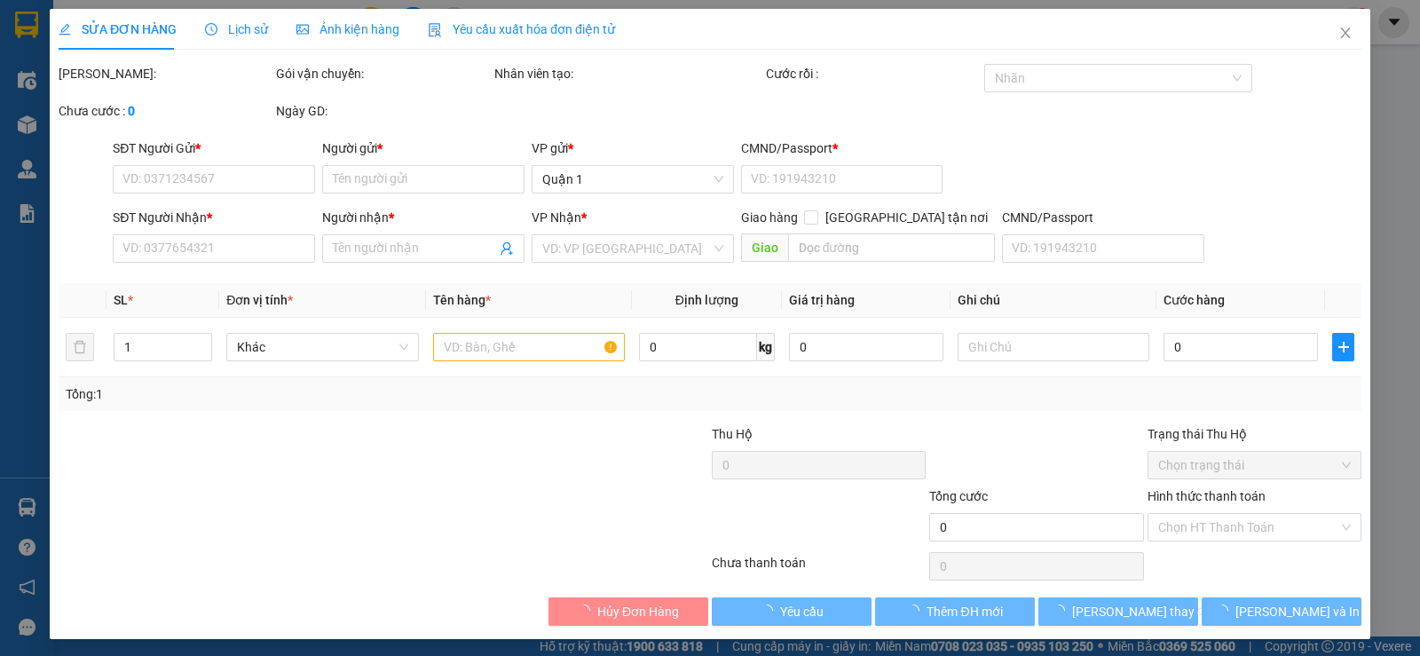
type input "50.000"
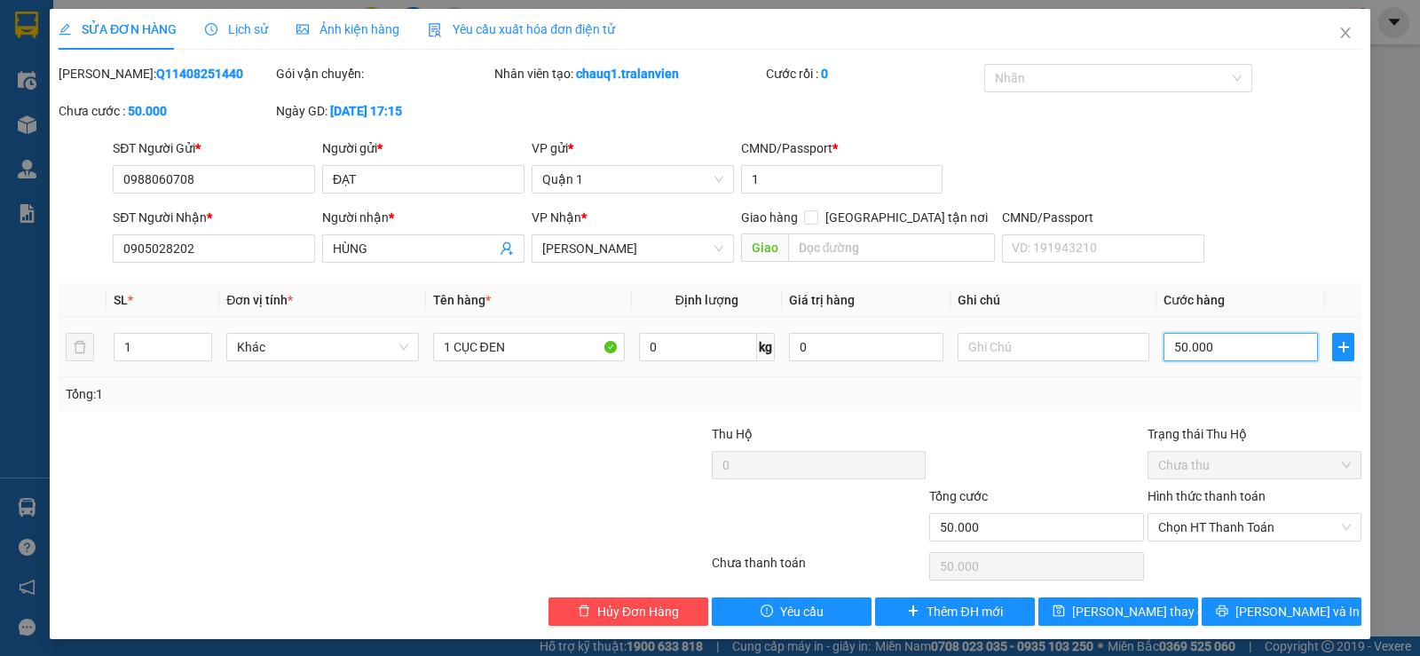
click at [1228, 358] on input "50.000" at bounding box center [1240, 347] width 154 height 28
type input "4"
type input "41"
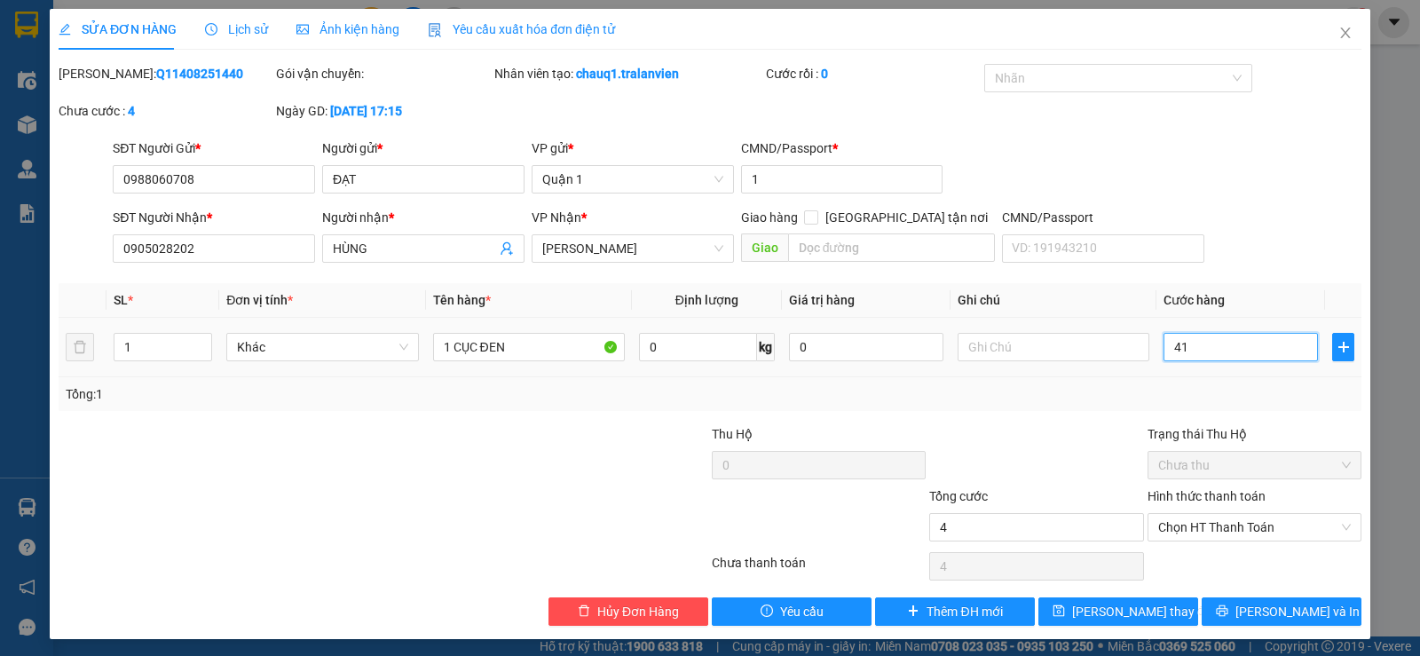
type input "410"
type input "41"
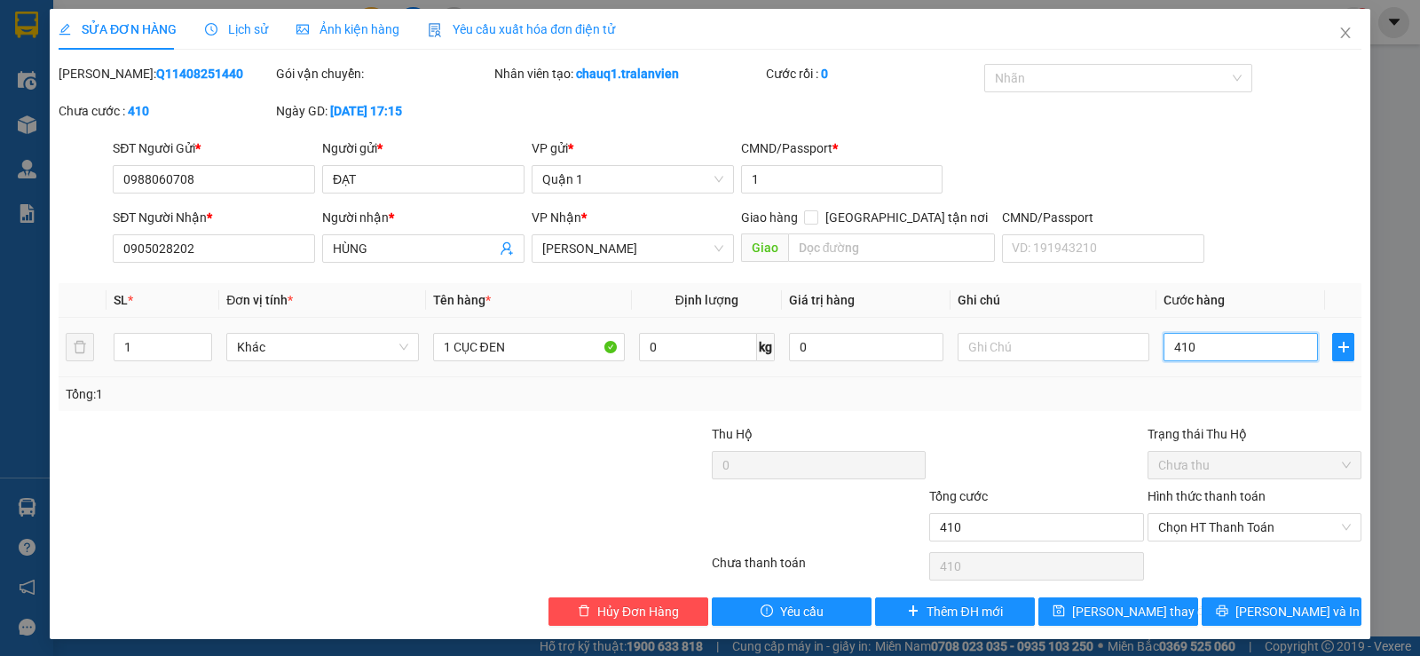
type input "41"
type input "4"
type input "40"
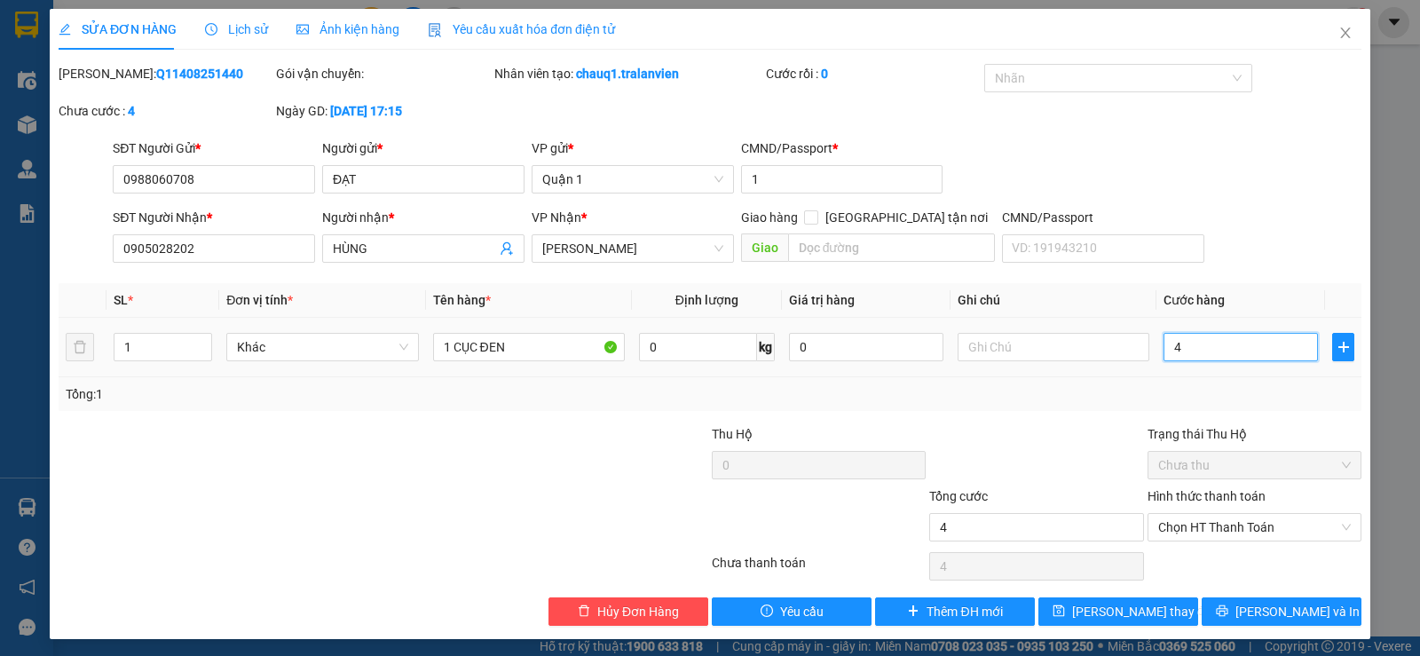
type input "40"
type input "40.000"
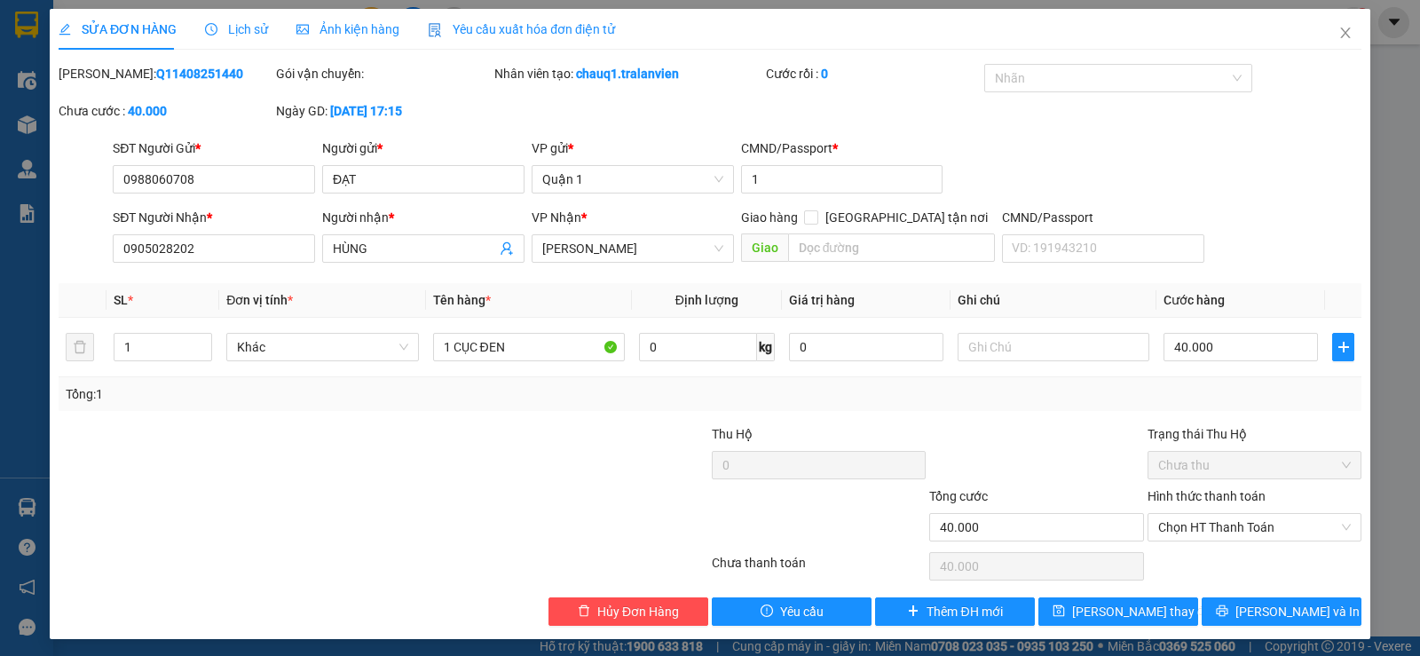
click at [1238, 388] on div "Tổng: 1" at bounding box center [710, 394] width 1288 height 20
click at [1112, 616] on span "[PERSON_NAME] thay đổi" at bounding box center [1143, 612] width 142 height 20
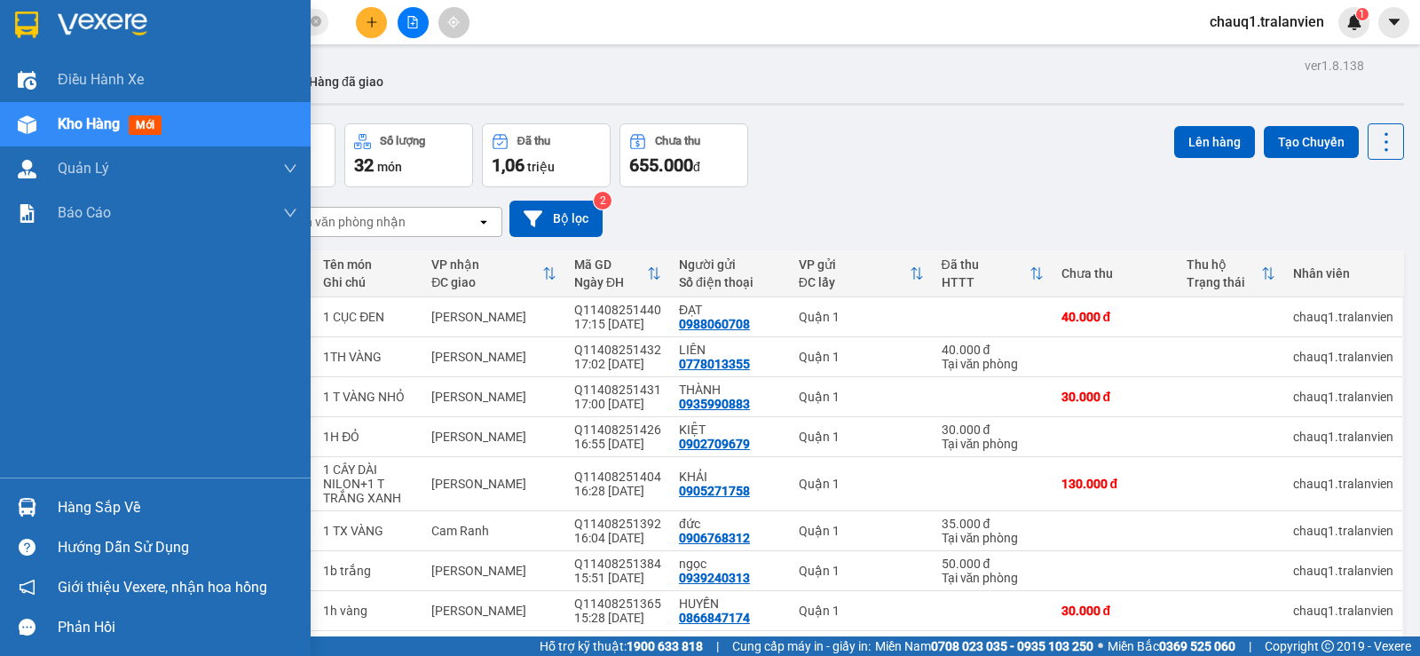
click at [17, 23] on img at bounding box center [26, 25] width 23 height 27
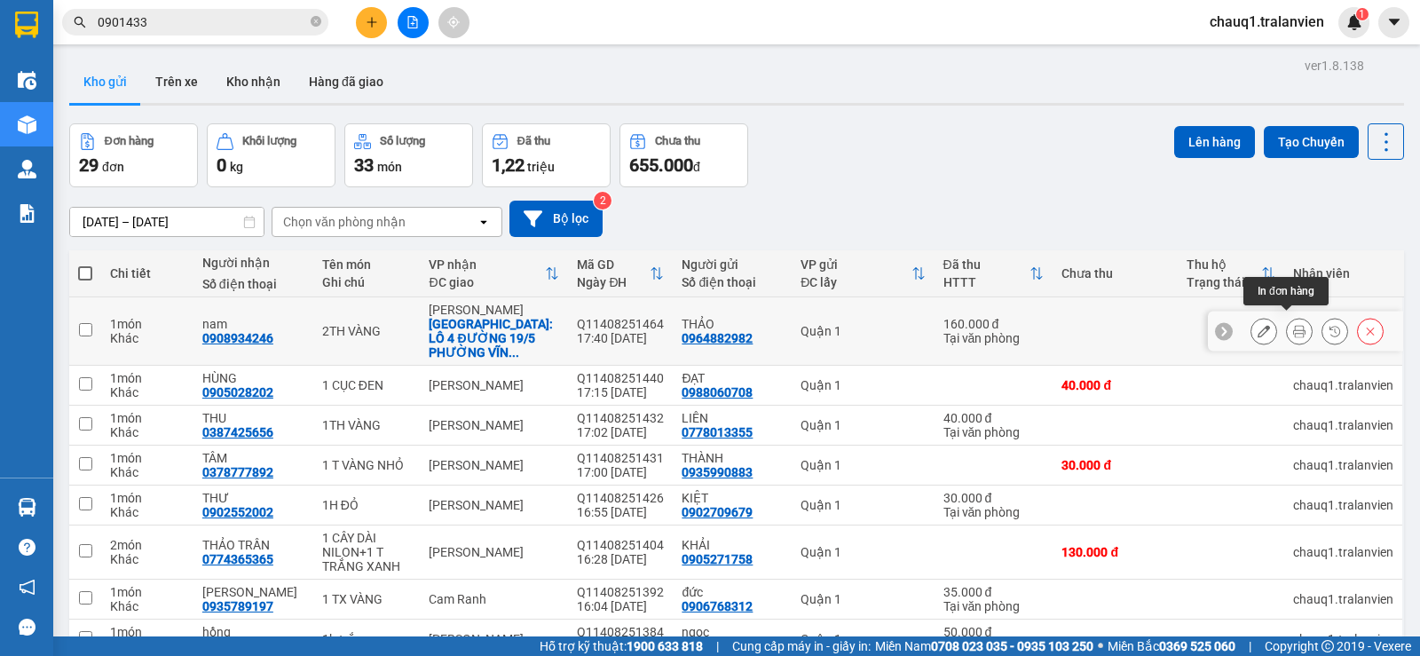
click at [1293, 325] on icon at bounding box center [1299, 331] width 12 height 12
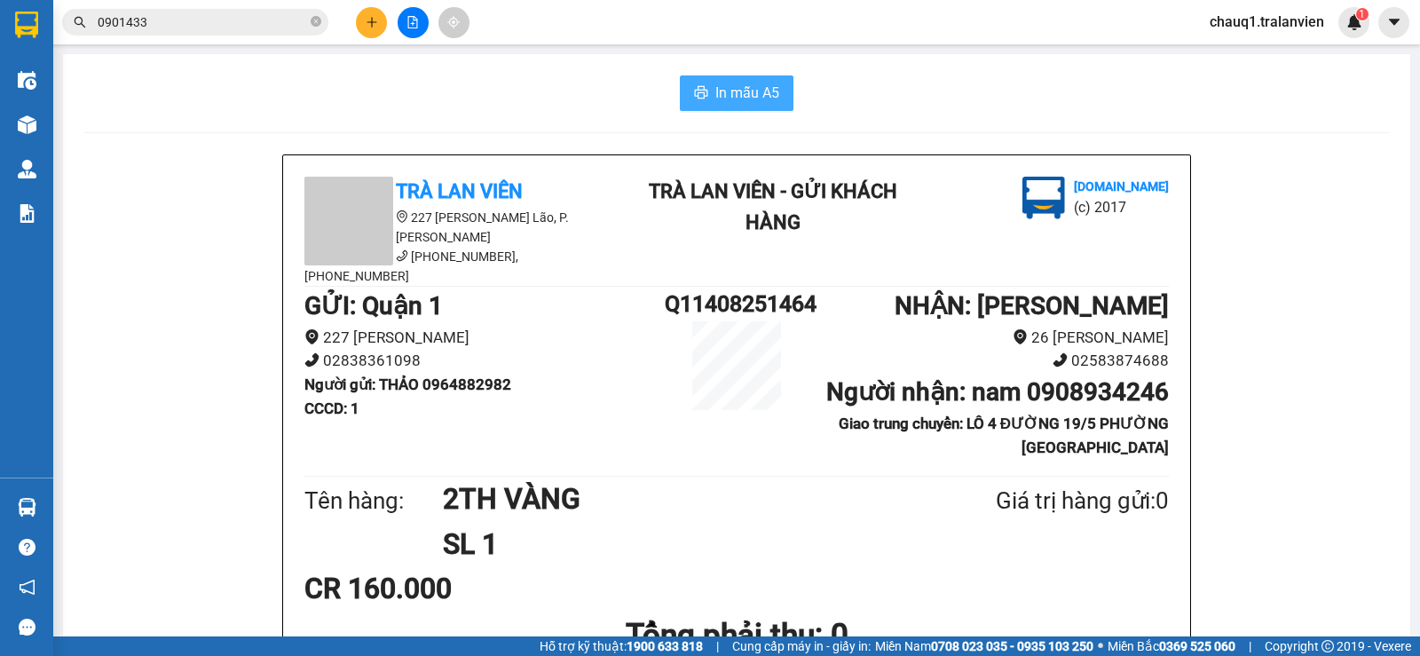
click at [704, 79] on button "In mẫu A5" at bounding box center [737, 92] width 114 height 35
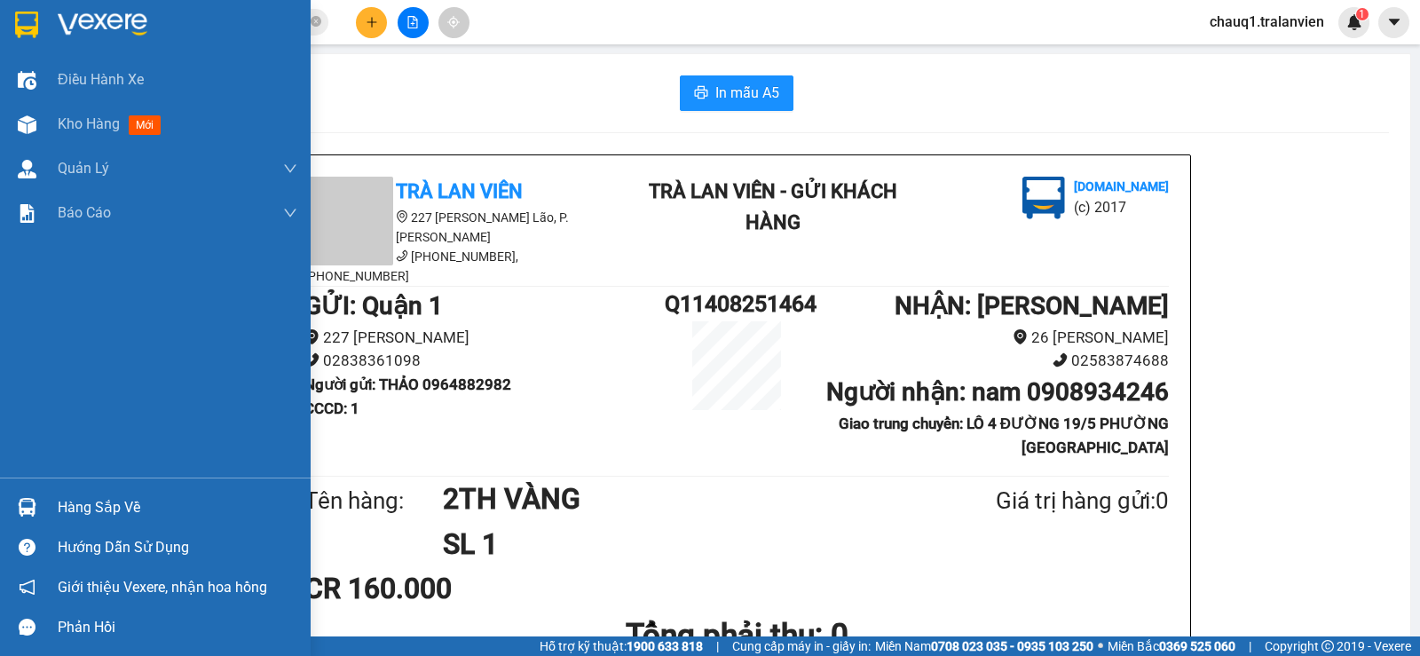
click at [138, 5] on div at bounding box center [155, 29] width 311 height 58
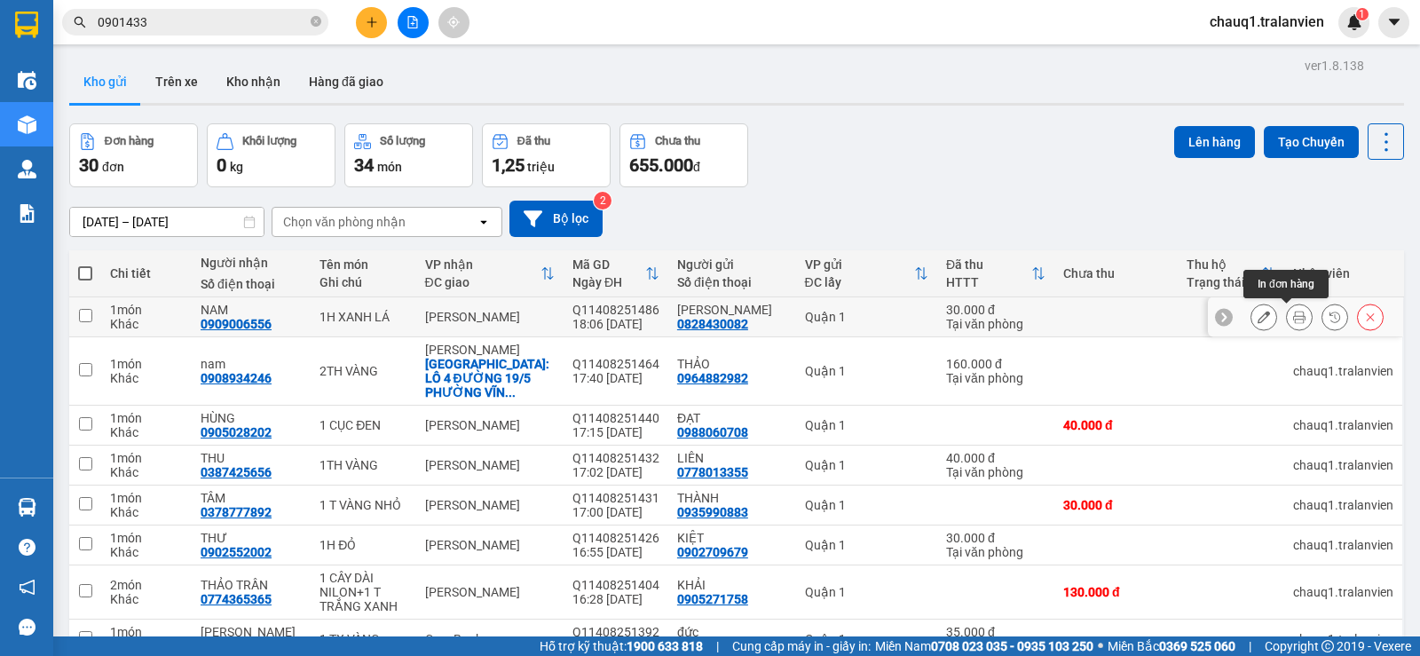
click at [1293, 317] on icon at bounding box center [1299, 317] width 12 height 12
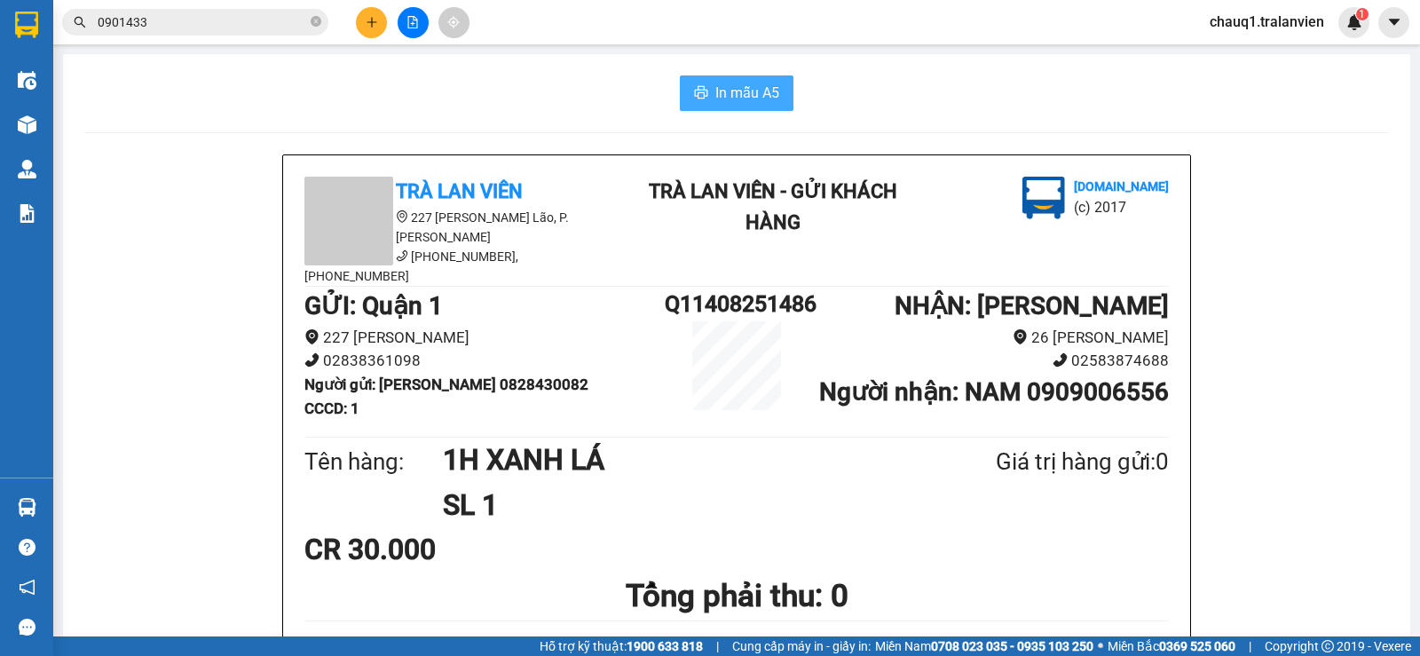
click at [754, 92] on span "In mẫu A5" at bounding box center [747, 93] width 64 height 22
click at [376, 20] on icon "plus" at bounding box center [372, 22] width 12 height 12
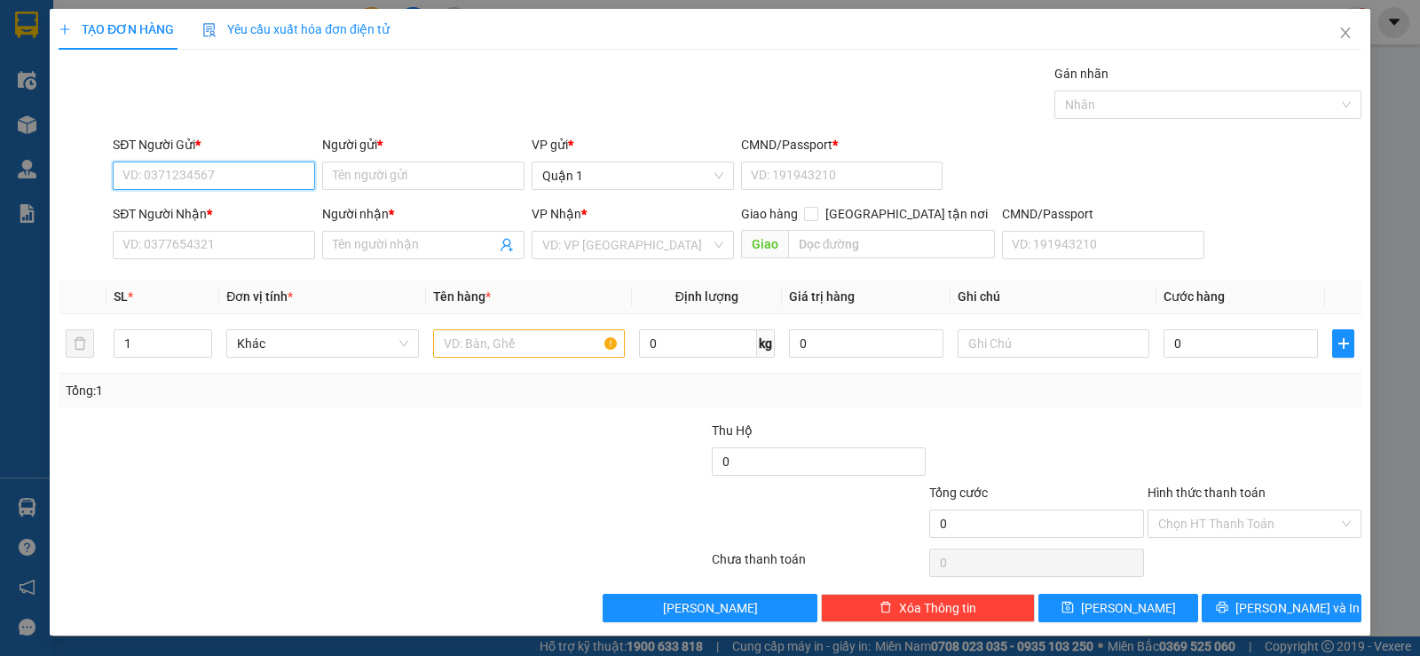
click at [169, 180] on input "SĐT Người Gửi *" at bounding box center [214, 175] width 202 height 28
click at [212, 245] on input "SĐT Người Nhận *" at bounding box center [214, 245] width 202 height 28
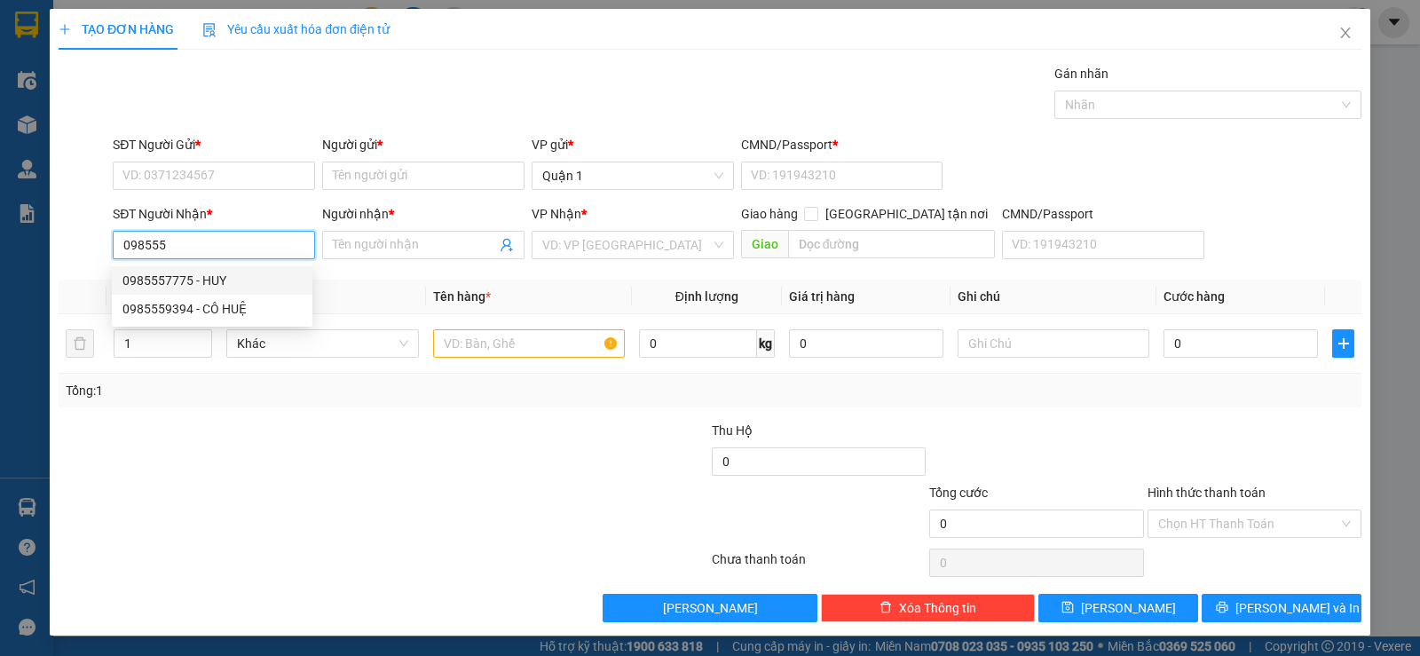
click at [201, 276] on div "0985557775 - HUY" at bounding box center [211, 281] width 179 height 20
type input "0985557775"
type input "HUY"
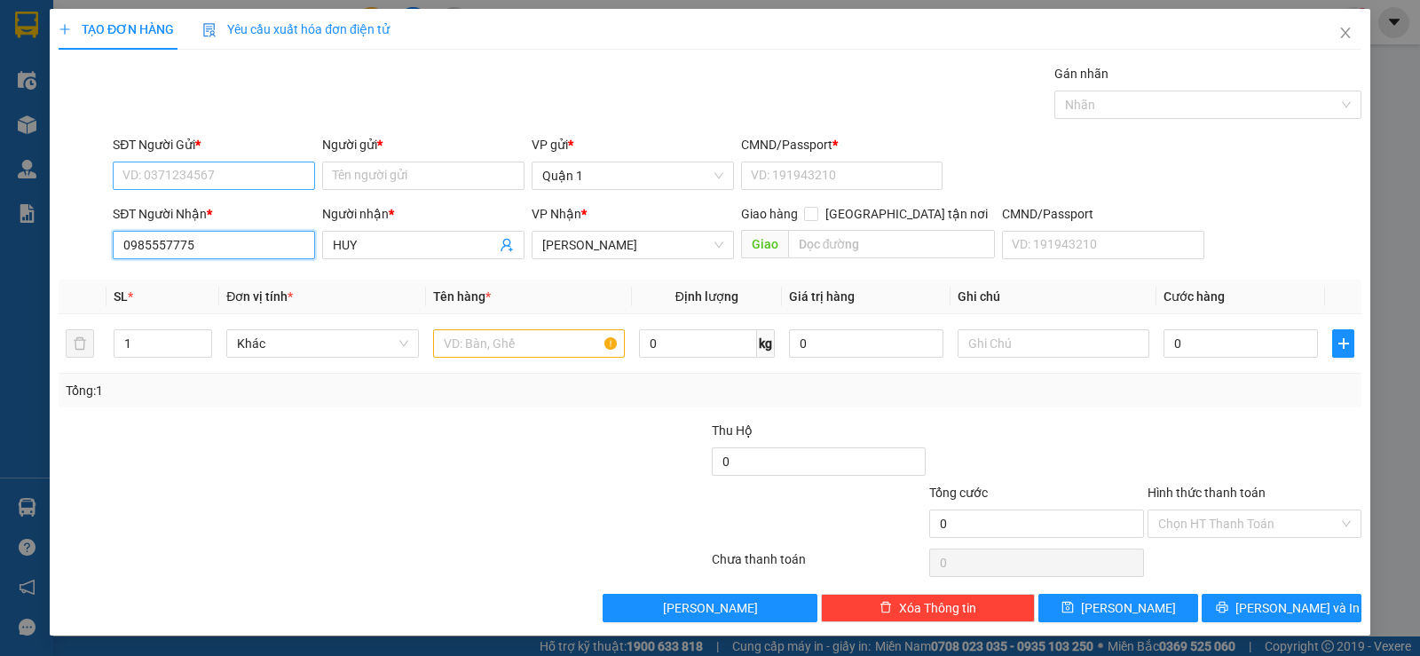
type input "0985557775"
click at [209, 172] on input "SĐT Người Gửi *" at bounding box center [214, 175] width 202 height 28
type input "0909503071"
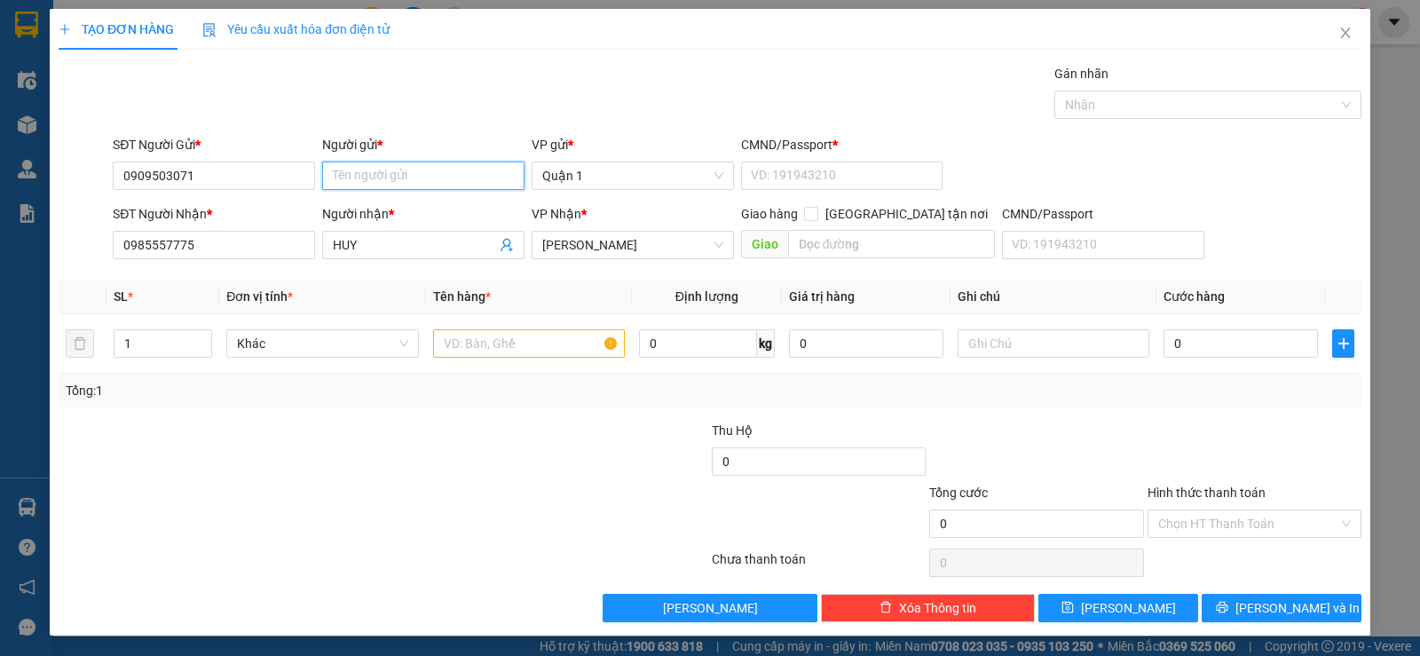
click at [411, 176] on input "Người gửi *" at bounding box center [423, 175] width 202 height 28
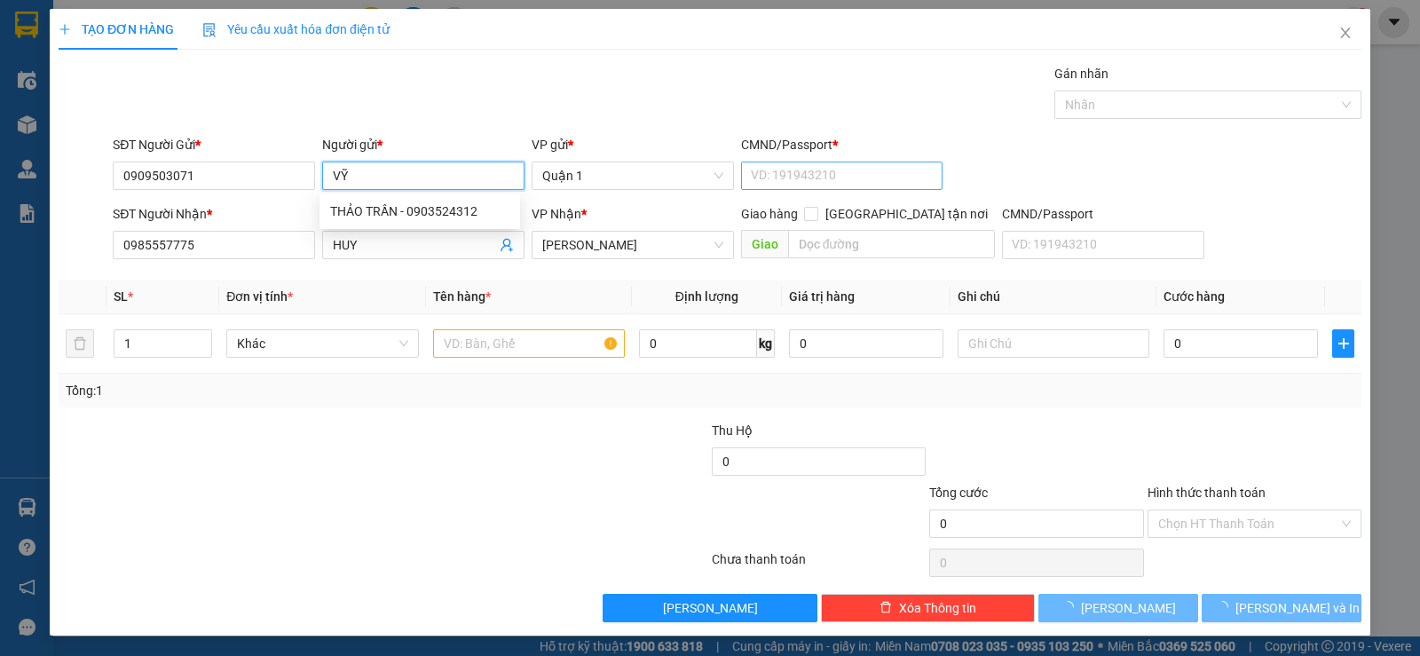
type input "VỸ"
click at [784, 171] on input "CMND/Passport *" at bounding box center [842, 175] width 202 height 28
type input "1"
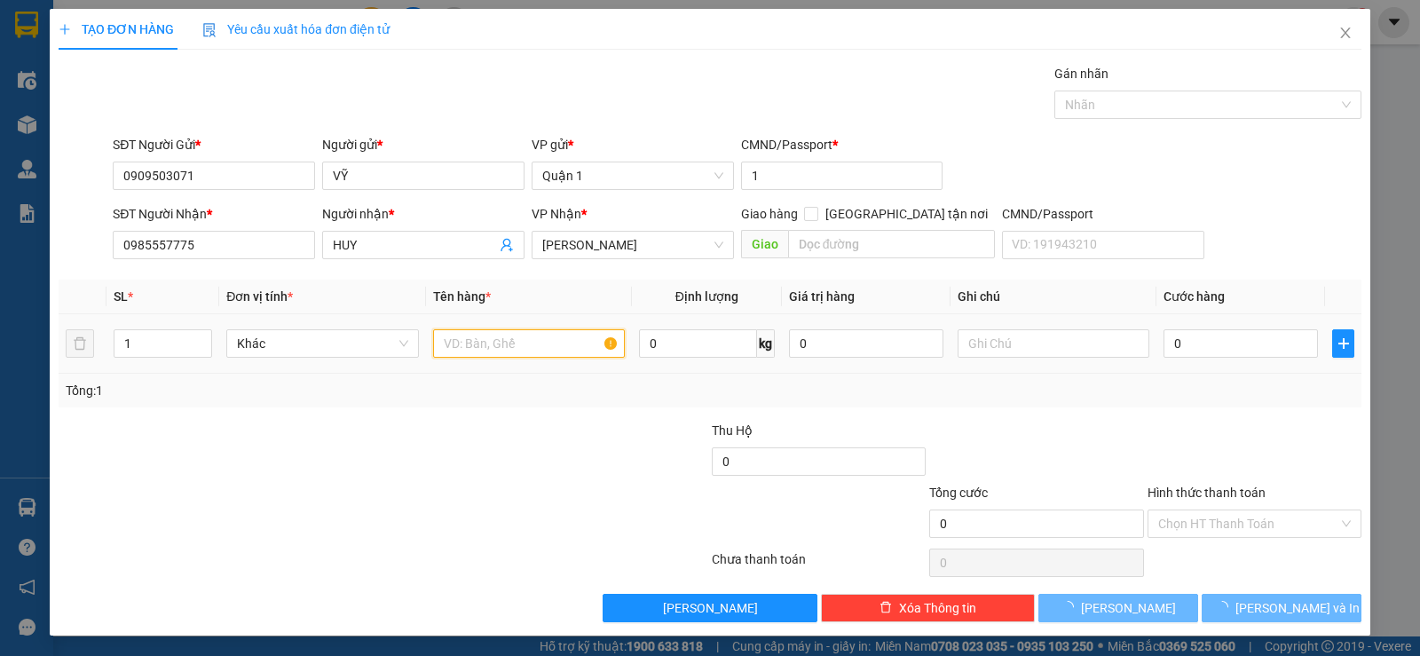
click at [485, 352] on input "text" at bounding box center [529, 343] width 192 height 28
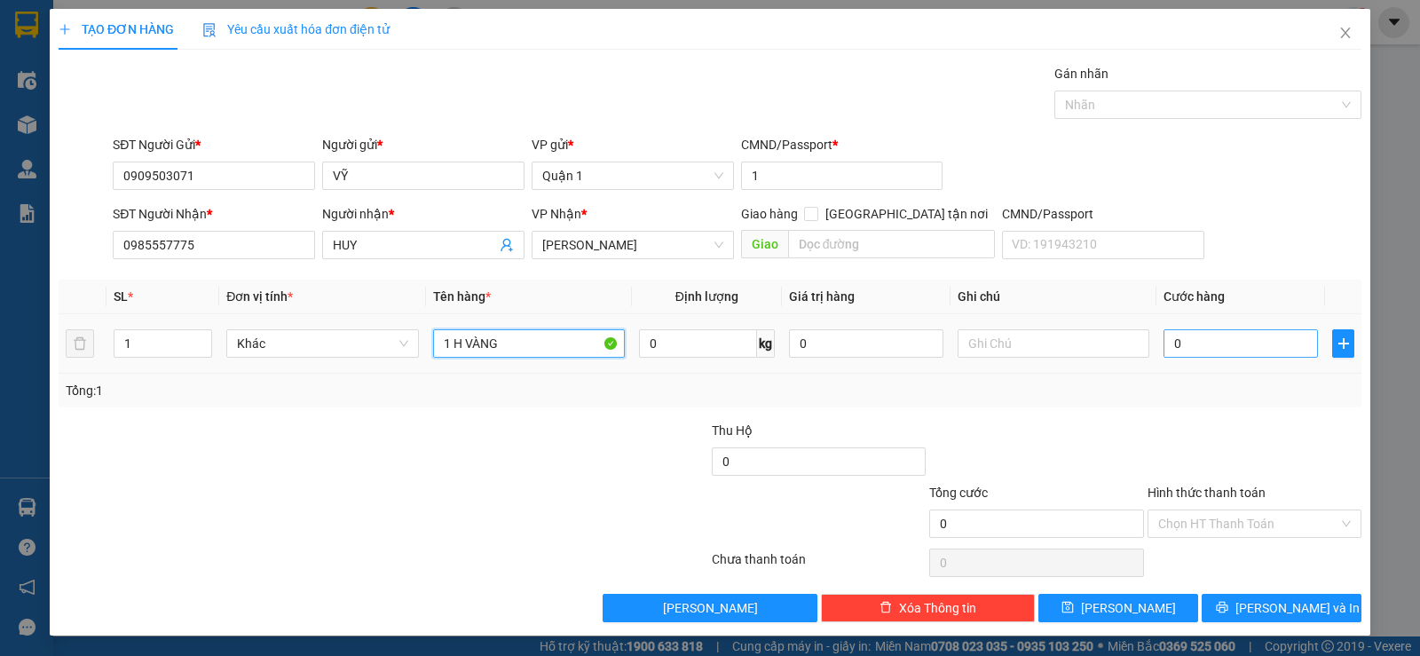
type input "1 H VÀNG"
click at [1184, 343] on input "0" at bounding box center [1240, 343] width 154 height 28
type input "3"
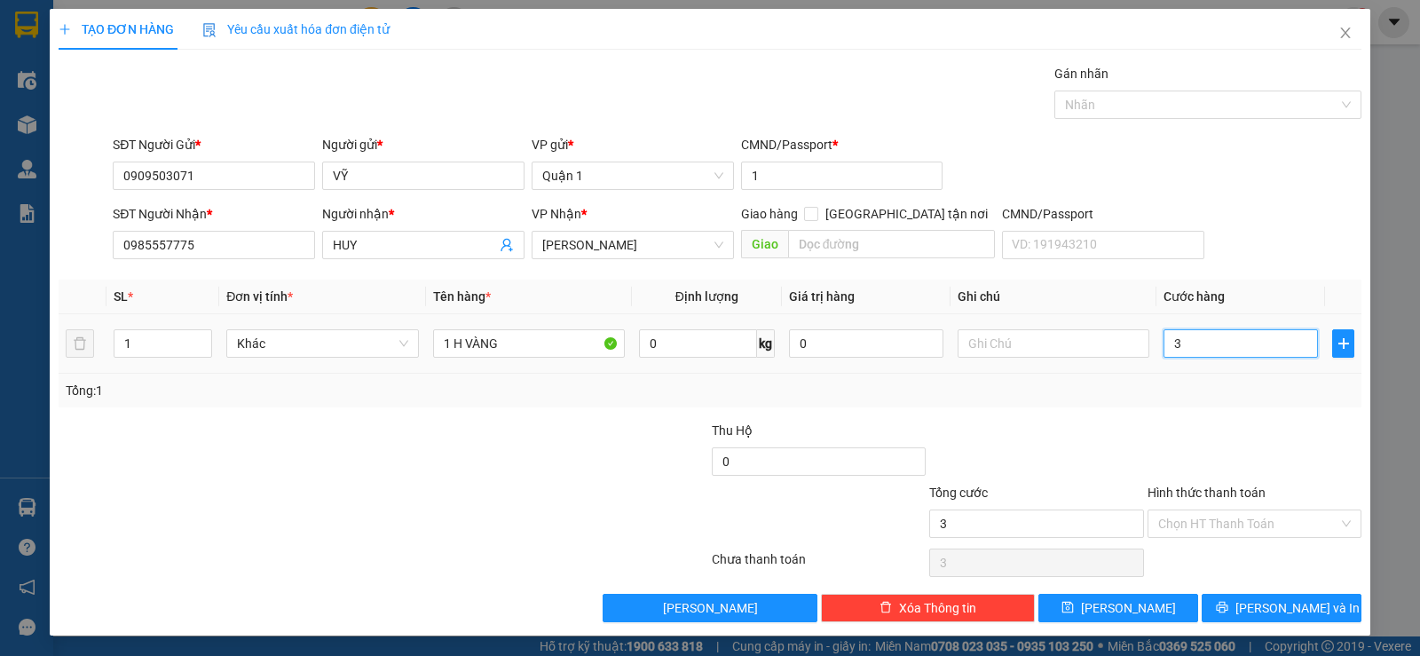
type input "30"
drag, startPoint x: 1184, startPoint y: 343, endPoint x: 1113, endPoint y: 350, distance: 71.3
click at [1114, 350] on tr "1 Khác 1 H VÀNG 0 kg 0 30" at bounding box center [710, 343] width 1303 height 59
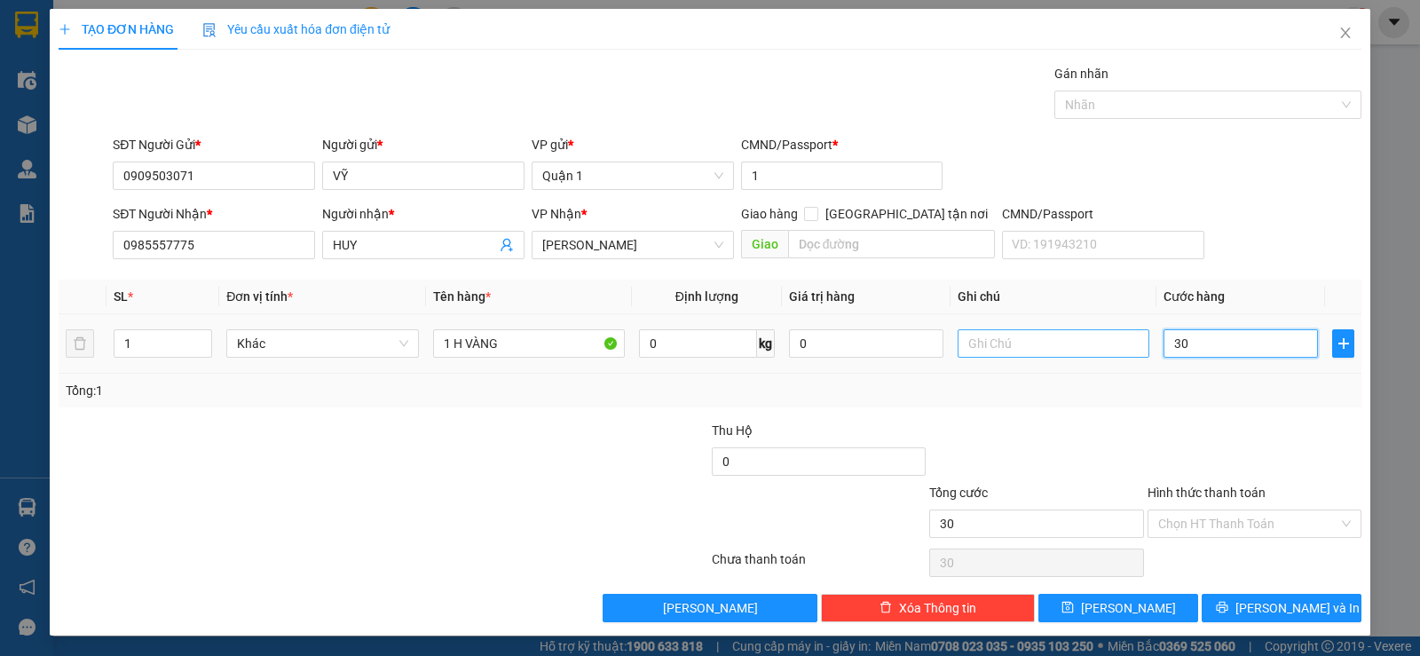
type input "2"
type input "25"
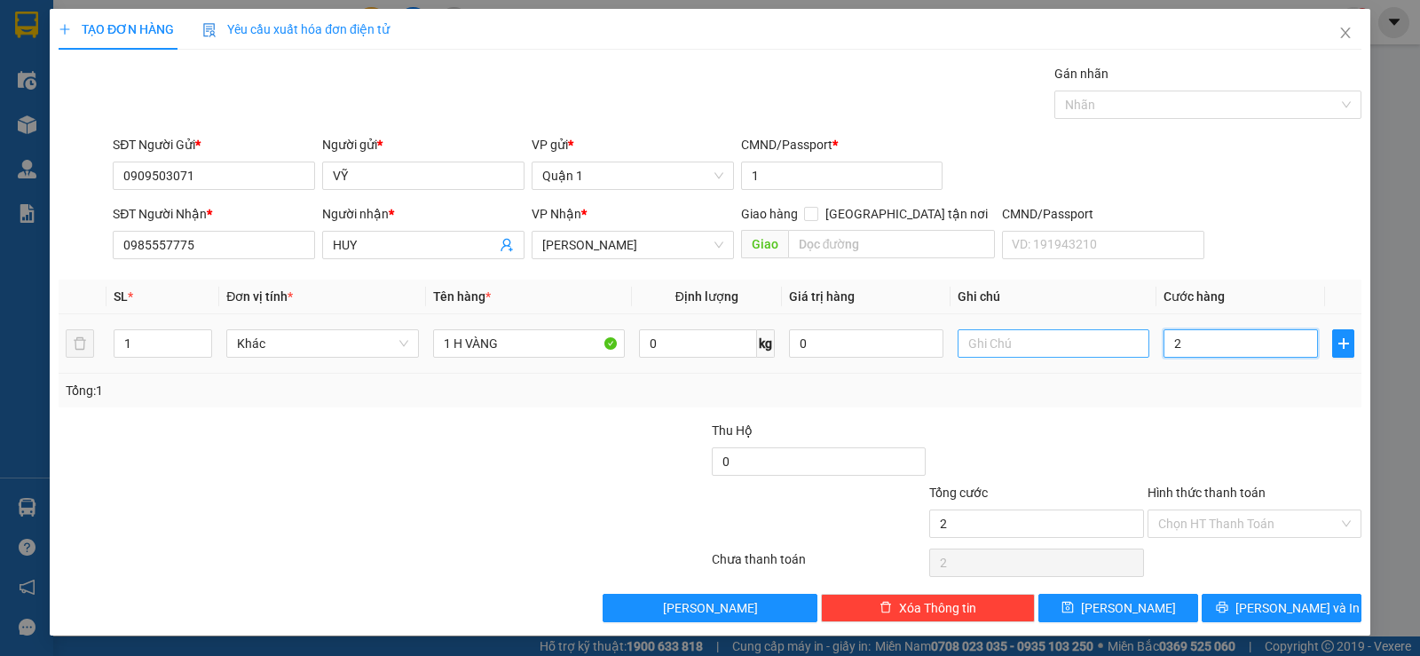
type input "25"
type input "25.000"
click at [1173, 528] on input "Hình thức thanh toán" at bounding box center [1248, 523] width 180 height 27
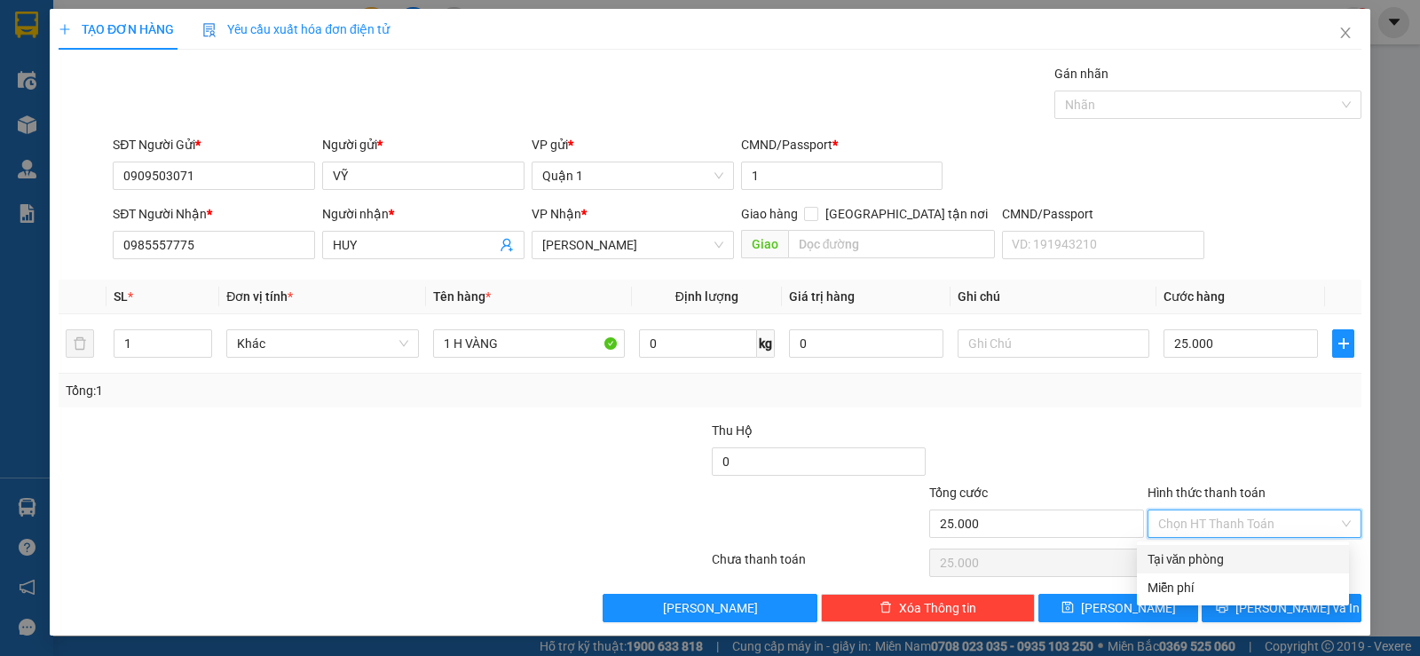
drag, startPoint x: 1182, startPoint y: 555, endPoint x: 1193, endPoint y: 557, distance: 10.8
click at [1186, 555] on div "Tại văn phòng" at bounding box center [1242, 559] width 191 height 20
type input "0"
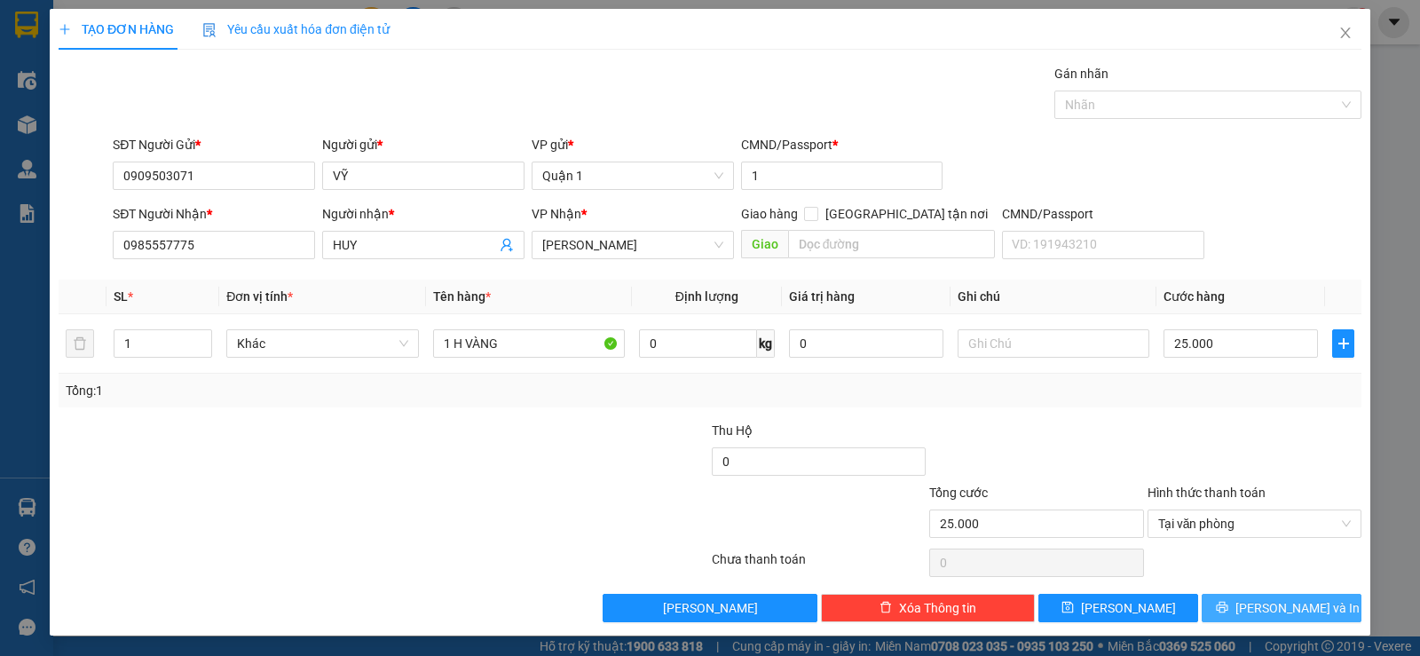
drag, startPoint x: 1277, startPoint y: 614, endPoint x: 1153, endPoint y: 478, distance: 183.4
click at [1277, 610] on span "[PERSON_NAME] và In" at bounding box center [1297, 608] width 124 height 20
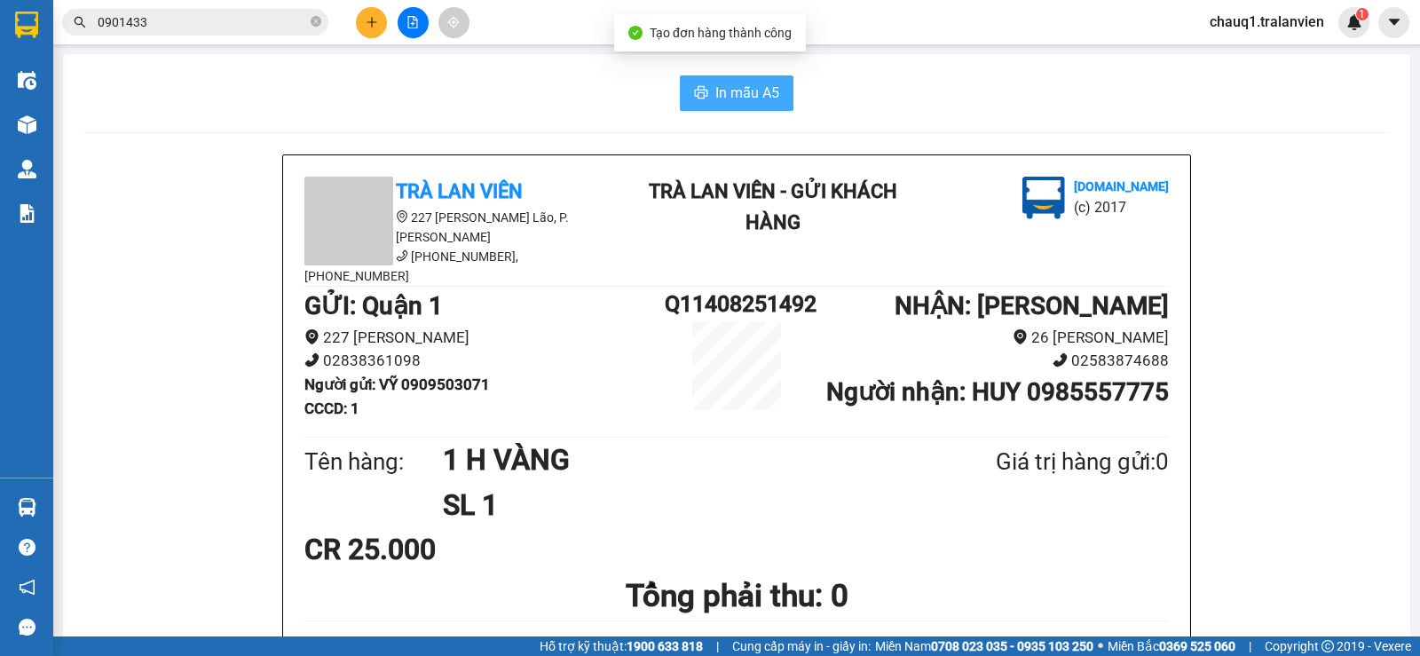
click at [742, 94] on span "In mẫu A5" at bounding box center [747, 93] width 64 height 22
click at [751, 91] on span "In mẫu A5" at bounding box center [747, 93] width 64 height 22
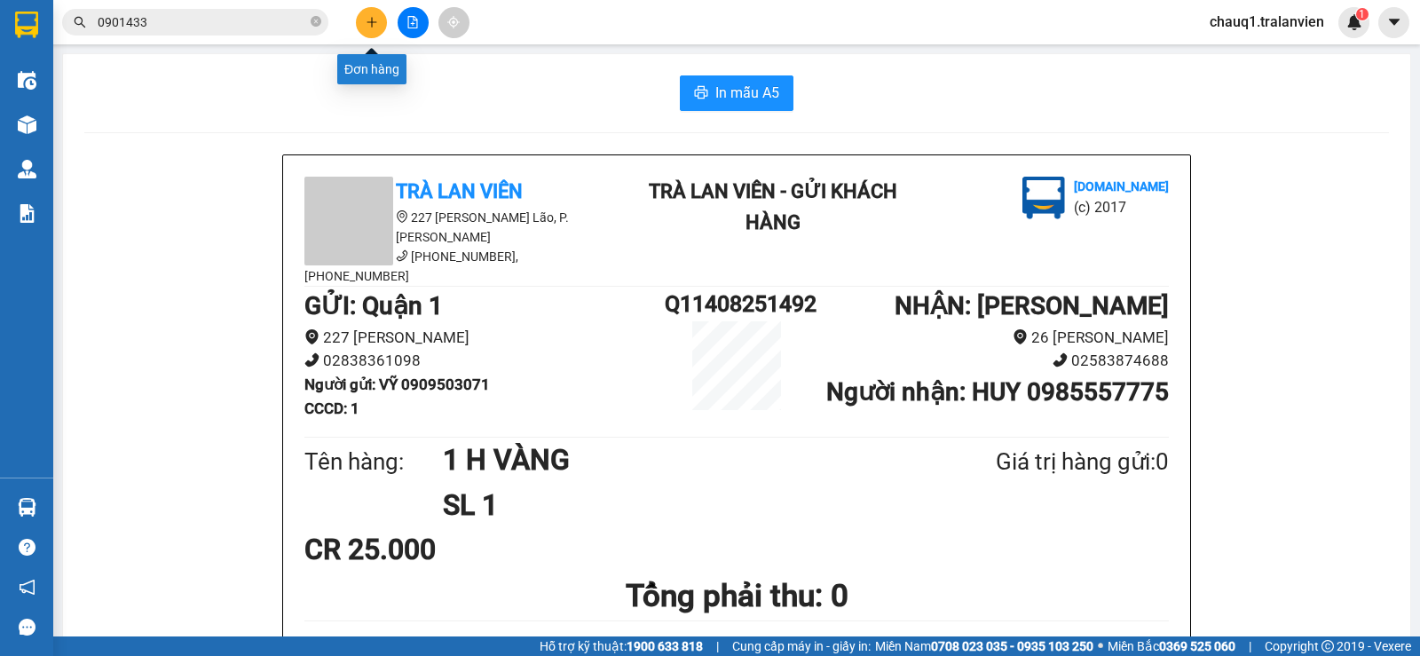
click at [377, 24] on icon "plus" at bounding box center [372, 22] width 12 height 12
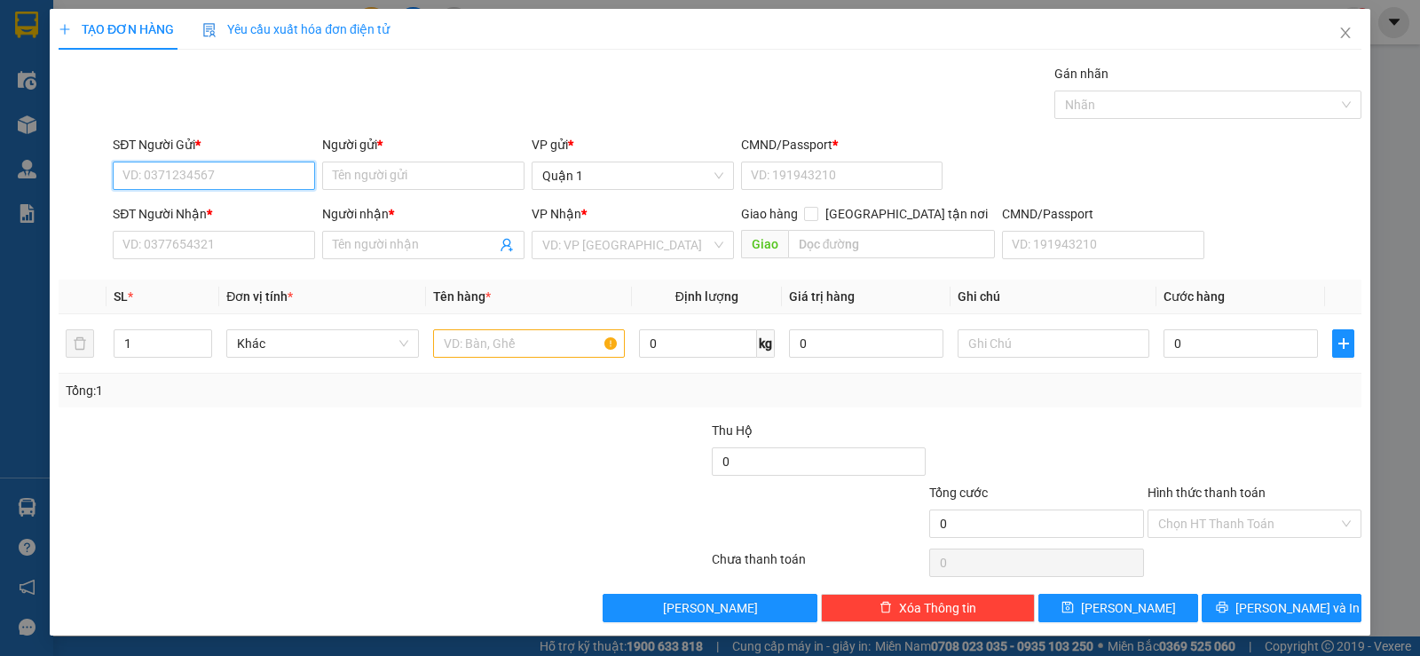
click at [284, 176] on input "SĐT Người Gửi *" at bounding box center [214, 175] width 202 height 28
type input "03"
click at [1338, 27] on icon "close" at bounding box center [1345, 33] width 14 height 14
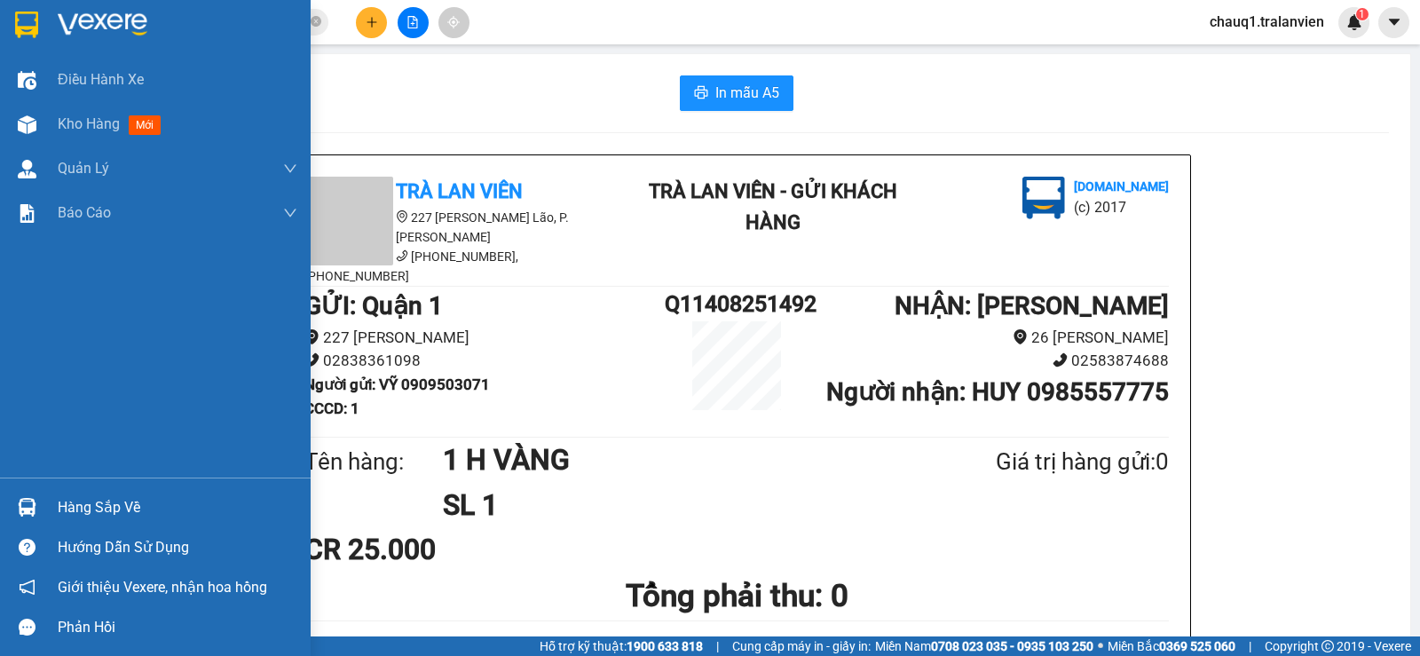
click at [26, 22] on img at bounding box center [26, 25] width 23 height 27
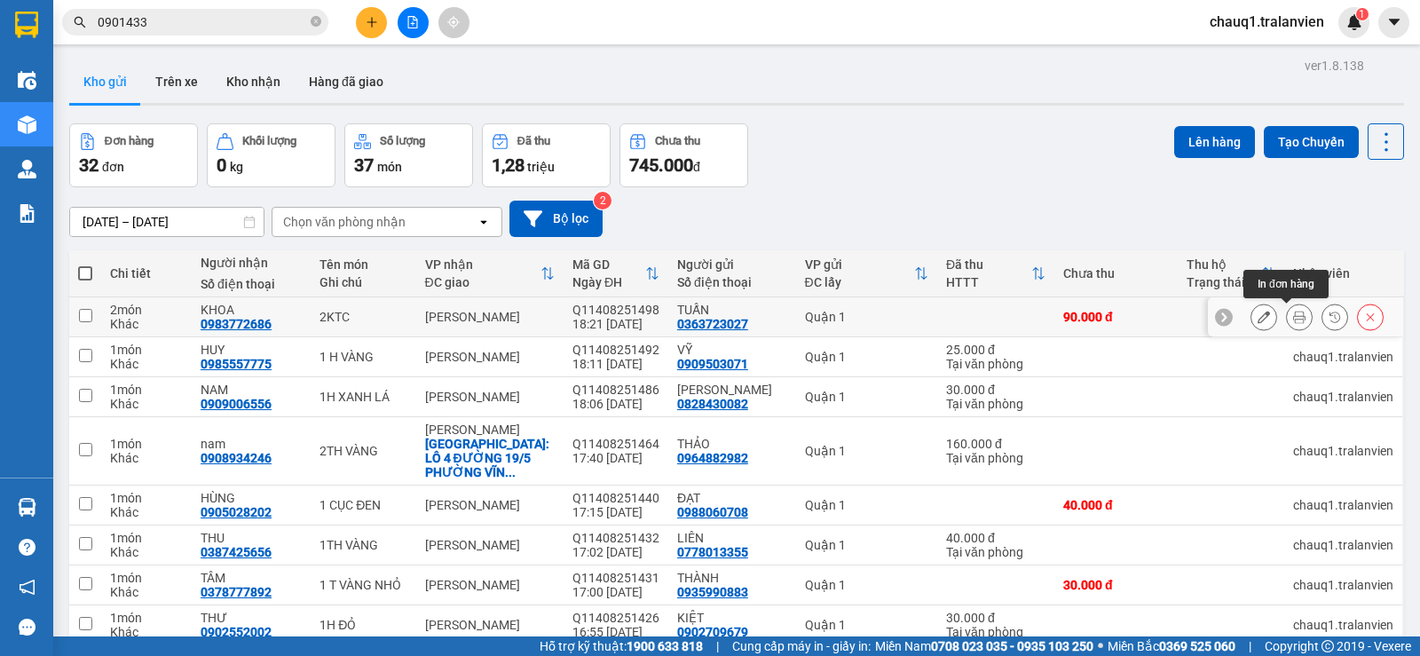
click at [1293, 311] on icon at bounding box center [1299, 317] width 12 height 12
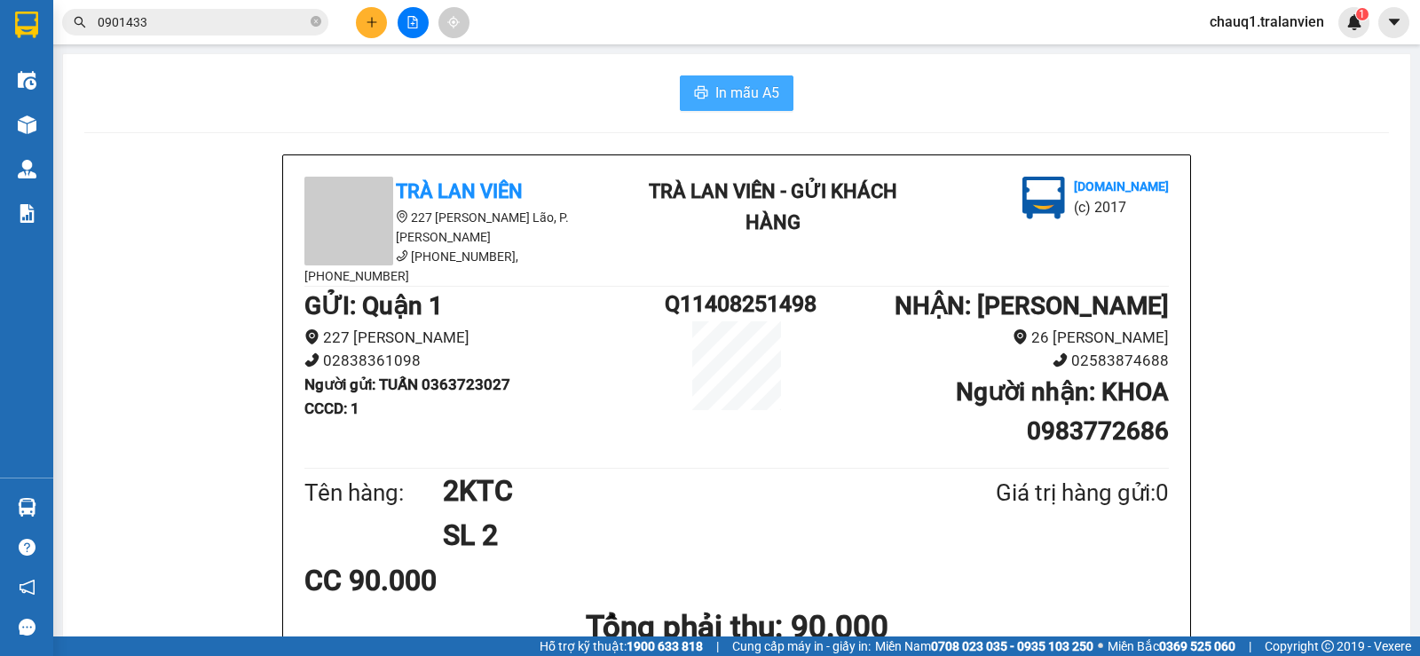
click at [694, 91] on icon "printer" at bounding box center [701, 92] width 14 height 14
click at [376, 18] on icon "plus" at bounding box center [372, 22] width 12 height 12
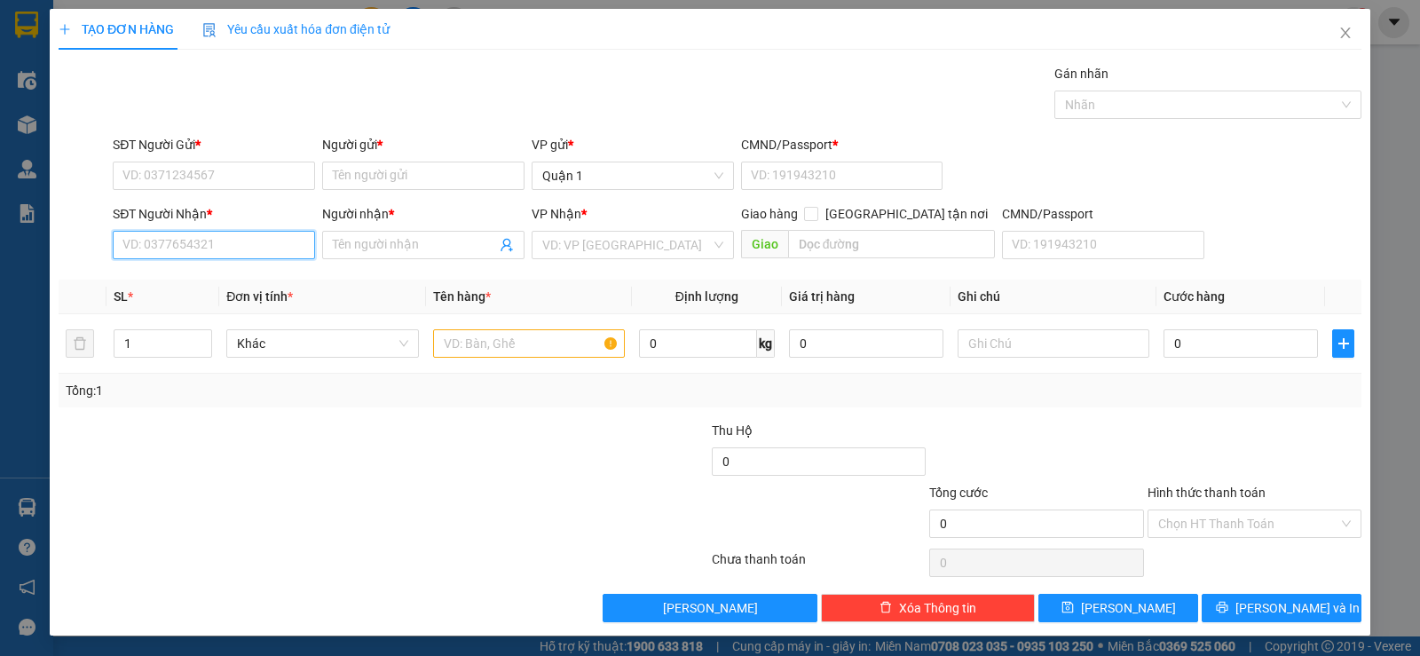
click at [209, 243] on input "SĐT Người Nhận *" at bounding box center [214, 245] width 202 height 28
click at [235, 274] on div "0902134195 - [GEOGRAPHIC_DATA]" at bounding box center [222, 281] width 200 height 20
type input "0902134195"
type input "SƠN LÂM"
type input "0902134195"
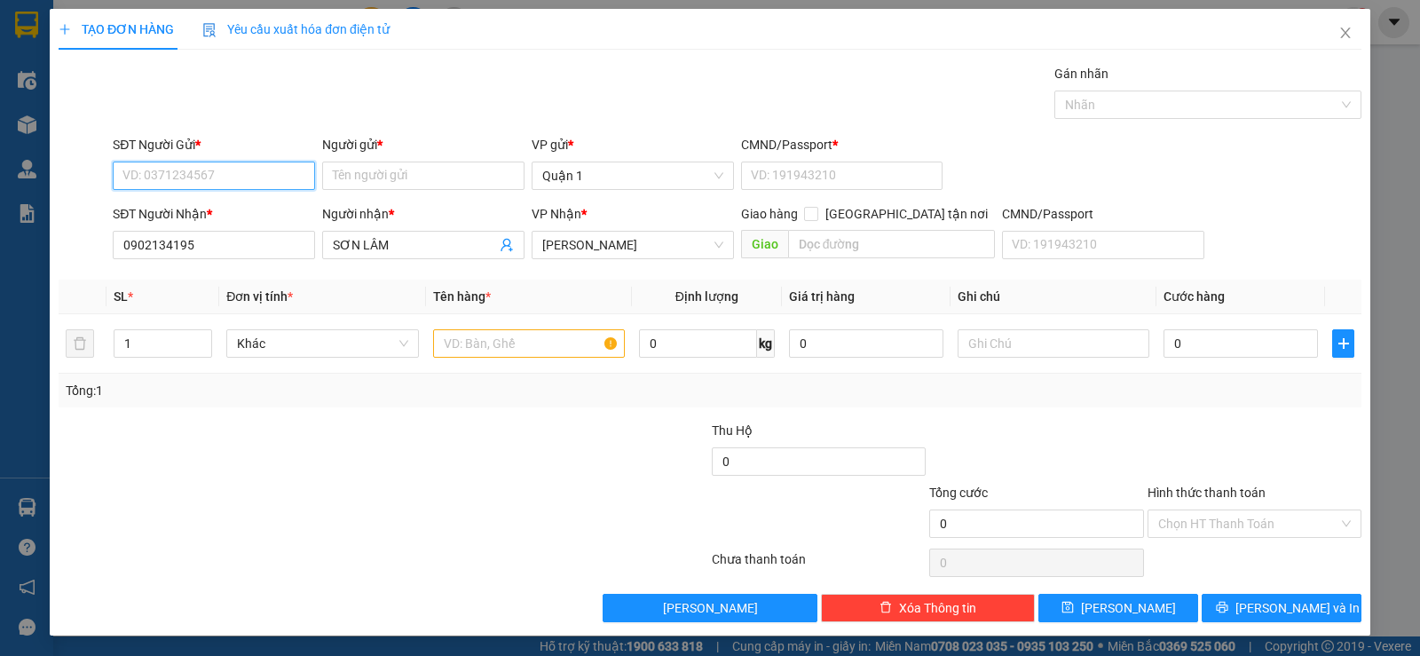
click at [231, 181] on input "SĐT Người Gửi *" at bounding box center [214, 175] width 202 height 28
click at [213, 215] on div "0966605662 - THỊNH" at bounding box center [211, 211] width 179 height 20
type input "0966605662"
type input "THỊNH"
type input "1"
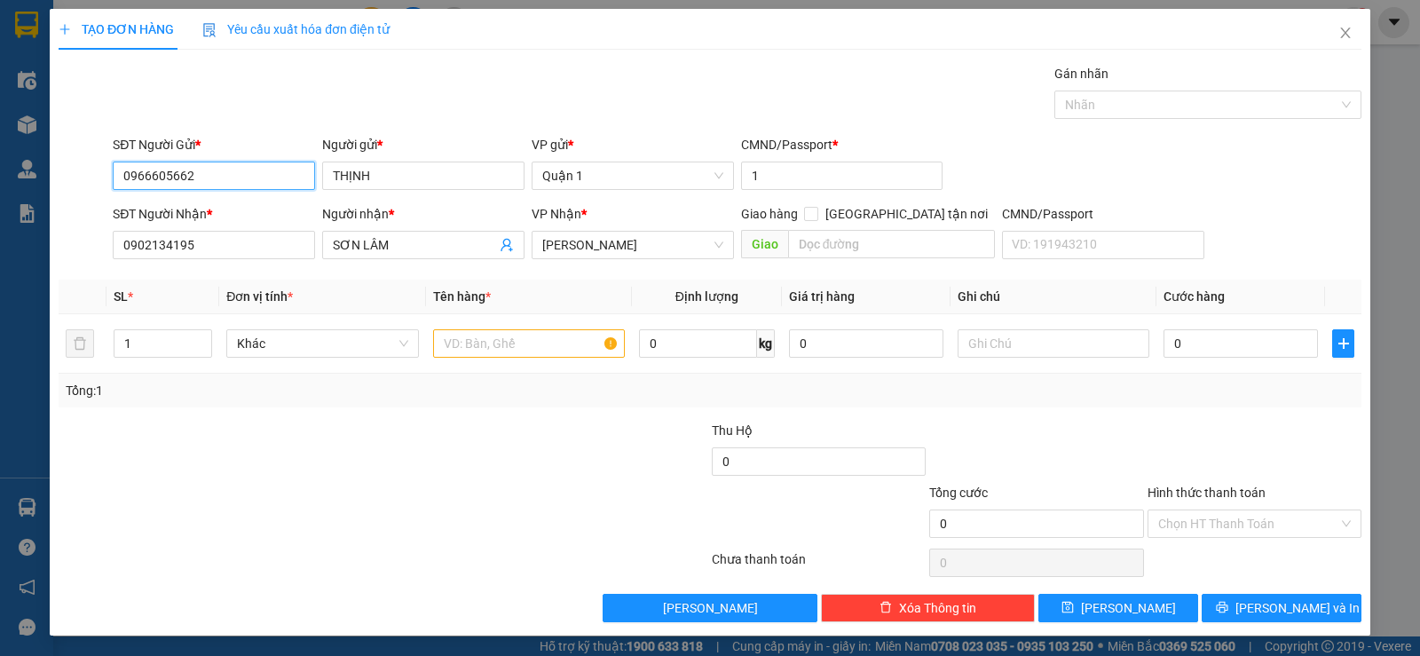
click at [252, 178] on input "0966605662" at bounding box center [214, 175] width 202 height 28
click at [267, 212] on div "0974992869 - [PERSON_NAME]" at bounding box center [211, 211] width 179 height 20
type input "0974992869"
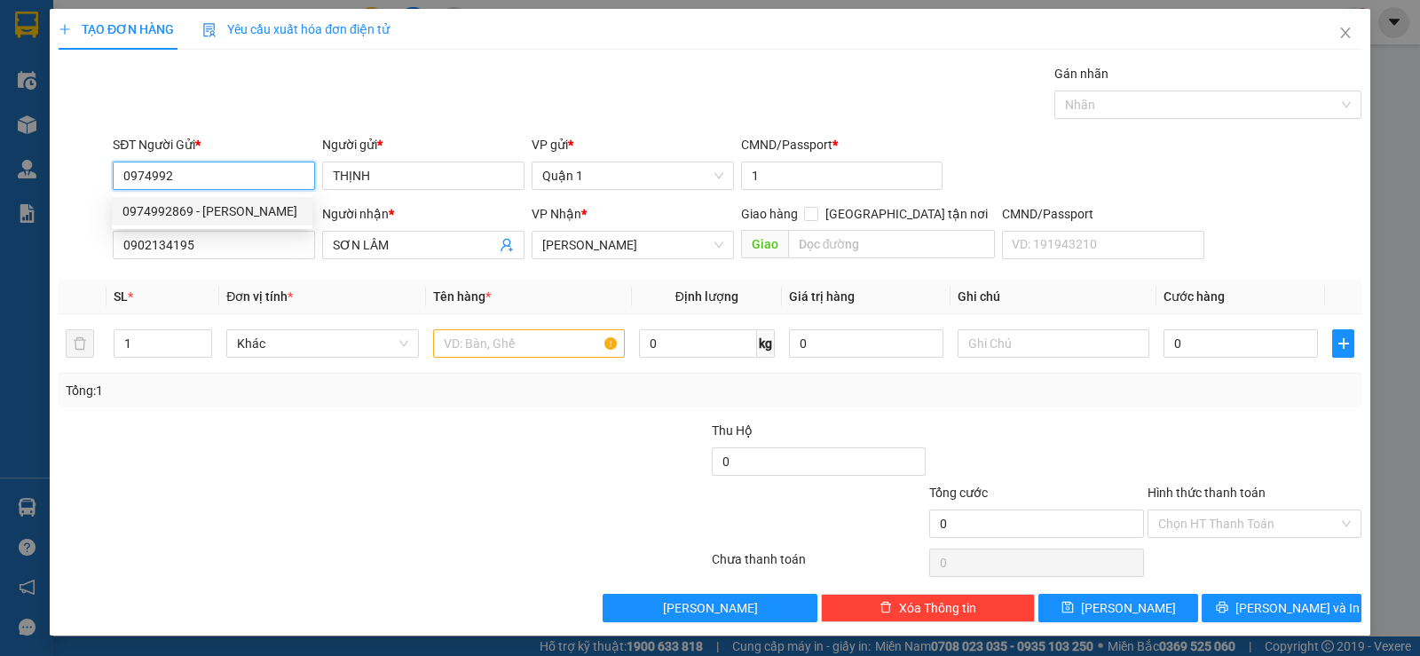
type input "Cty [PERSON_NAME]"
type input "0974992869"
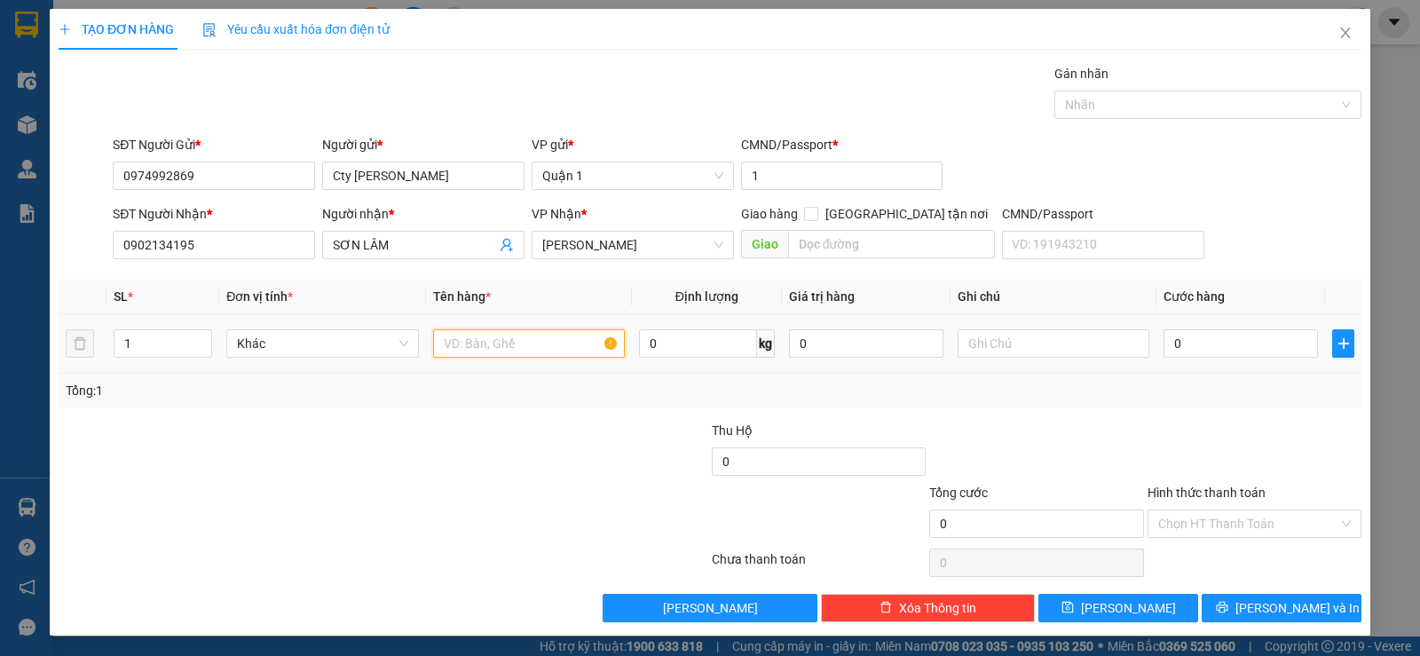
click at [514, 353] on input "text" at bounding box center [529, 343] width 192 height 28
type input "1TH DẸT"
click at [1194, 347] on input "0" at bounding box center [1240, 343] width 154 height 28
type input "3"
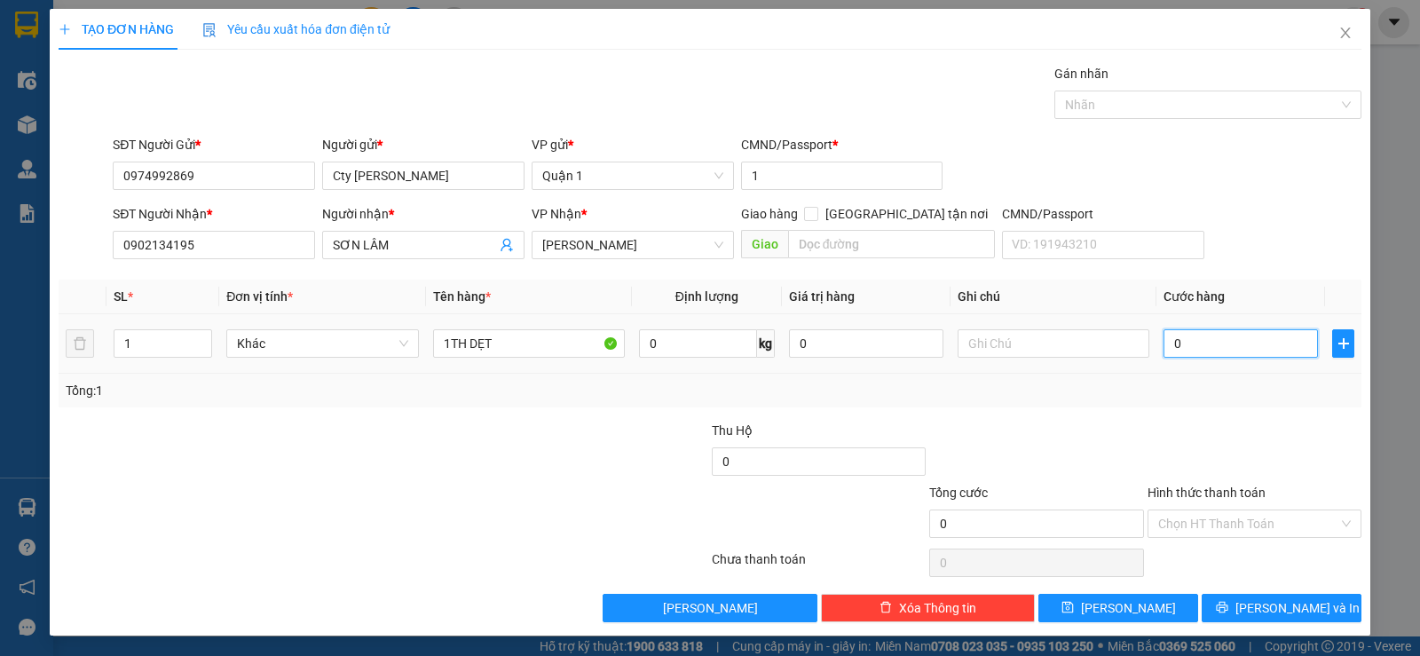
type input "3"
type input "35"
type input "35.000"
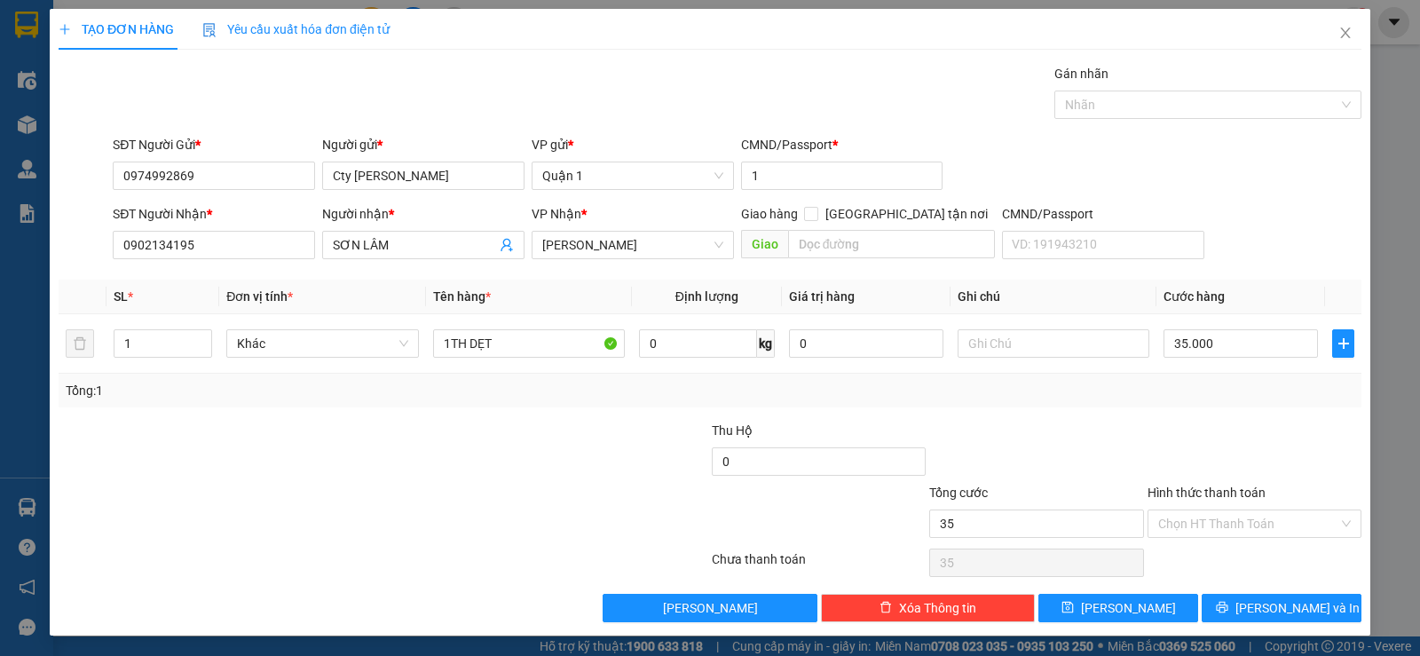
type input "35.000"
drag, startPoint x: 1139, startPoint y: 398, endPoint x: 1167, endPoint y: 395, distance: 27.7
click at [1143, 397] on div "Tổng: 1" at bounding box center [710, 391] width 1288 height 20
click at [1275, 610] on span "[PERSON_NAME] và In" at bounding box center [1297, 608] width 124 height 20
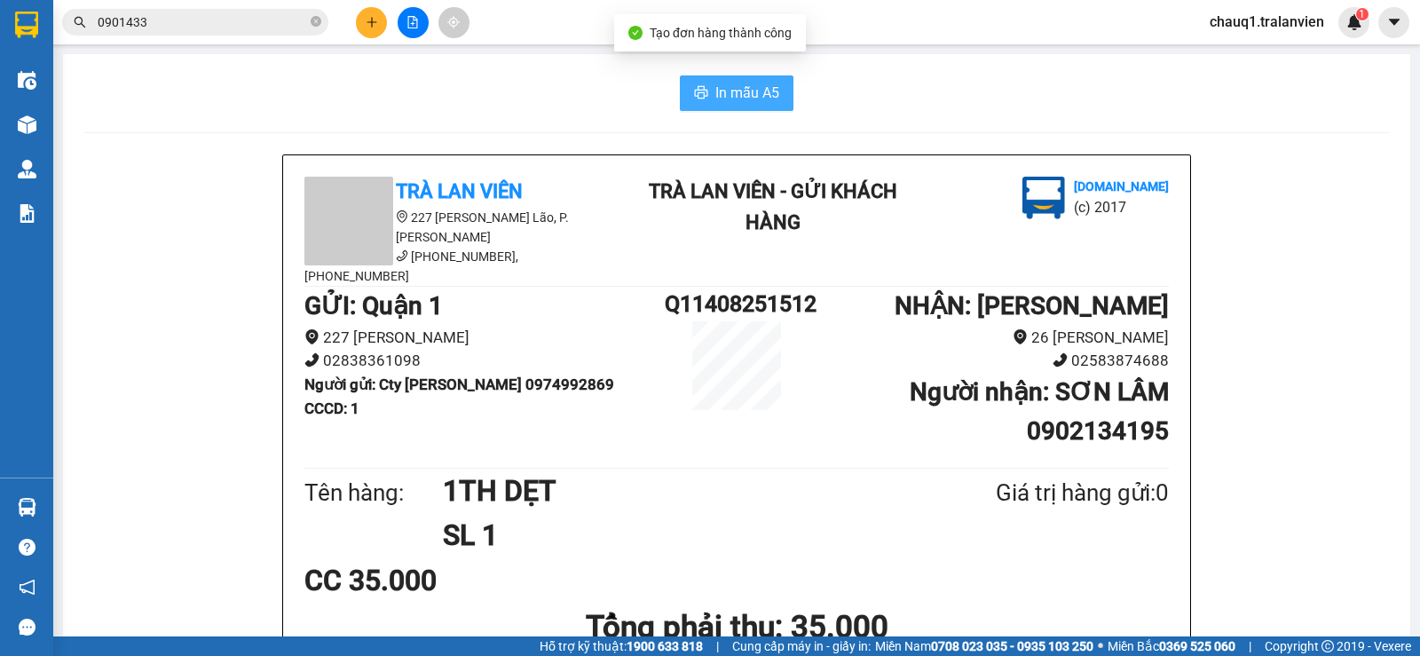
click at [729, 91] on span "In mẫu A5" at bounding box center [747, 93] width 64 height 22
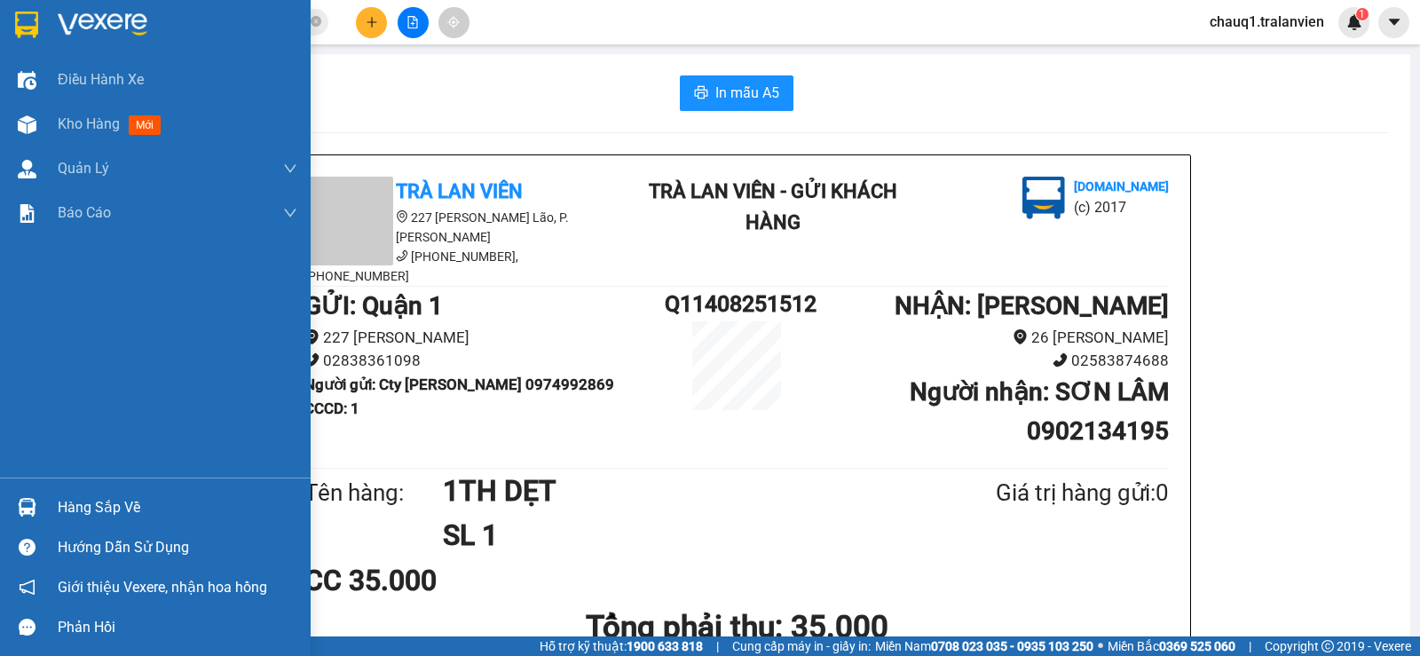
click at [118, 35] on img at bounding box center [103, 25] width 90 height 27
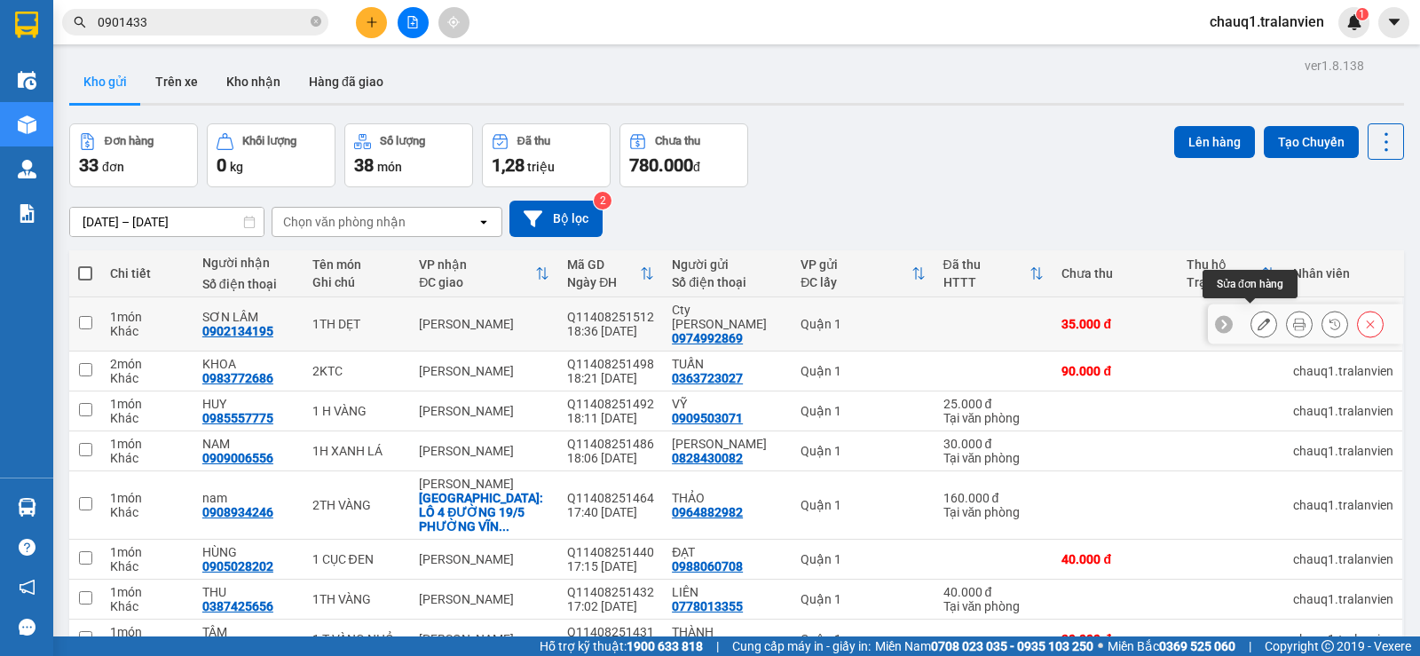
click at [1257, 318] on icon at bounding box center [1263, 324] width 12 height 12
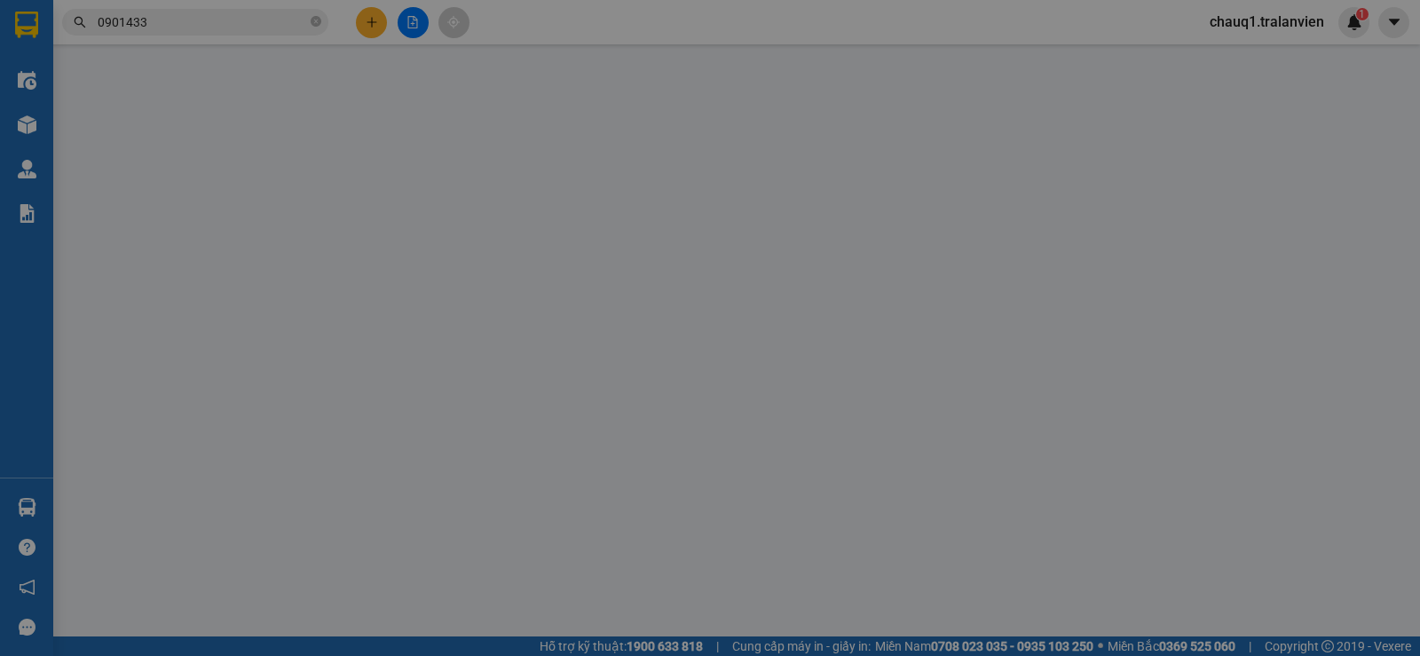
type input "0974992869"
type input "Cty [PERSON_NAME]"
type input "1"
type input "0902134195"
type input "SƠN LÂM"
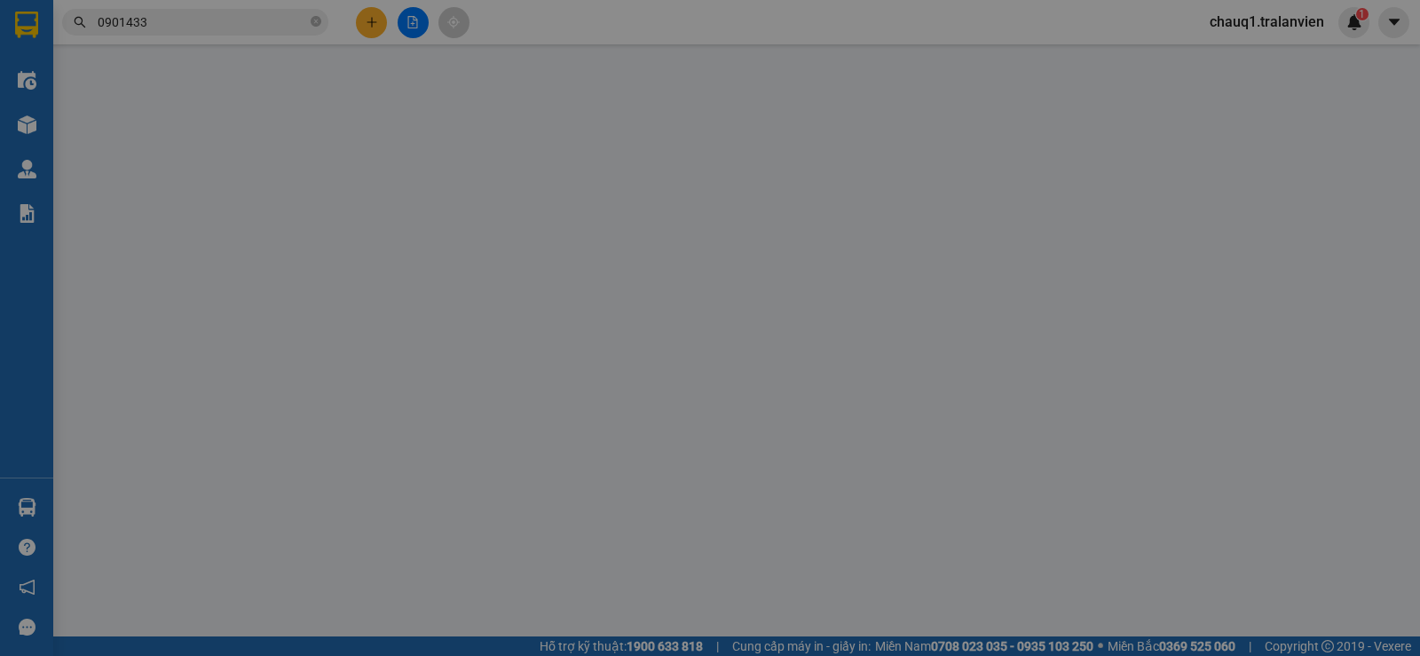
type input "35.000"
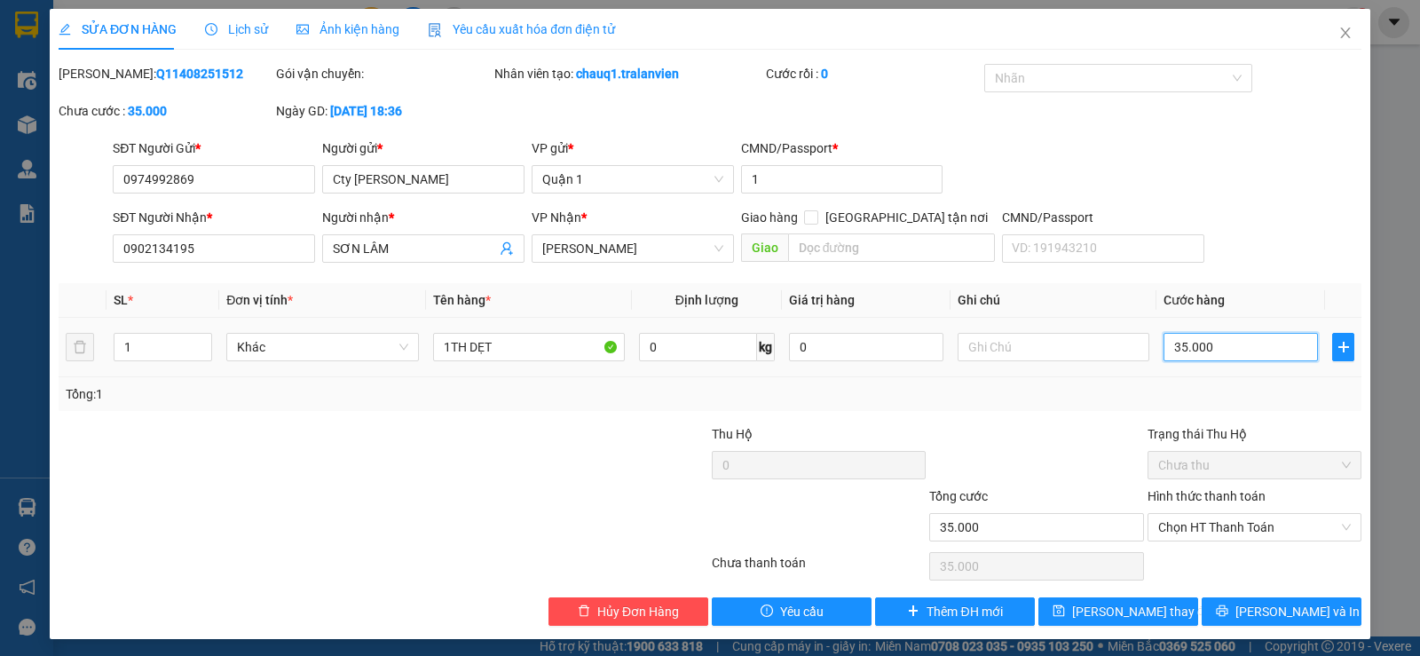
click at [1239, 342] on input "35.000" at bounding box center [1240, 347] width 154 height 28
type input "4"
type input "40"
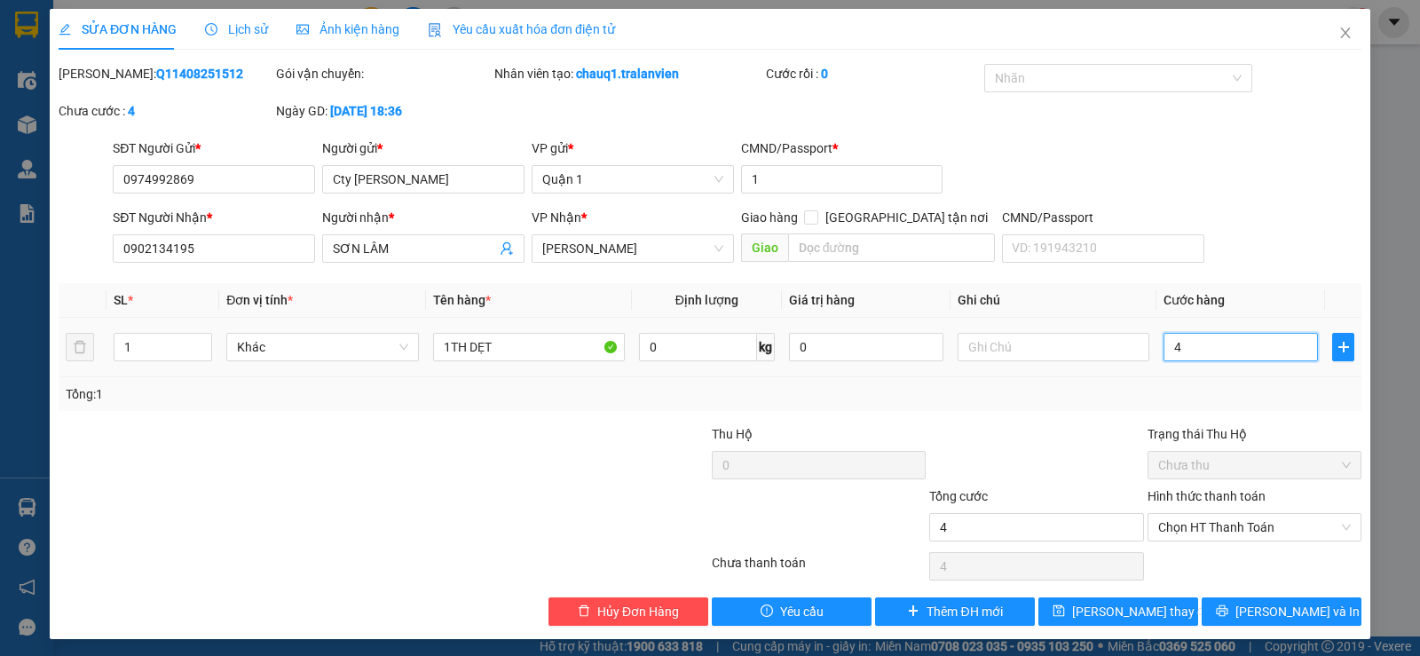
type input "40"
type input "40.000"
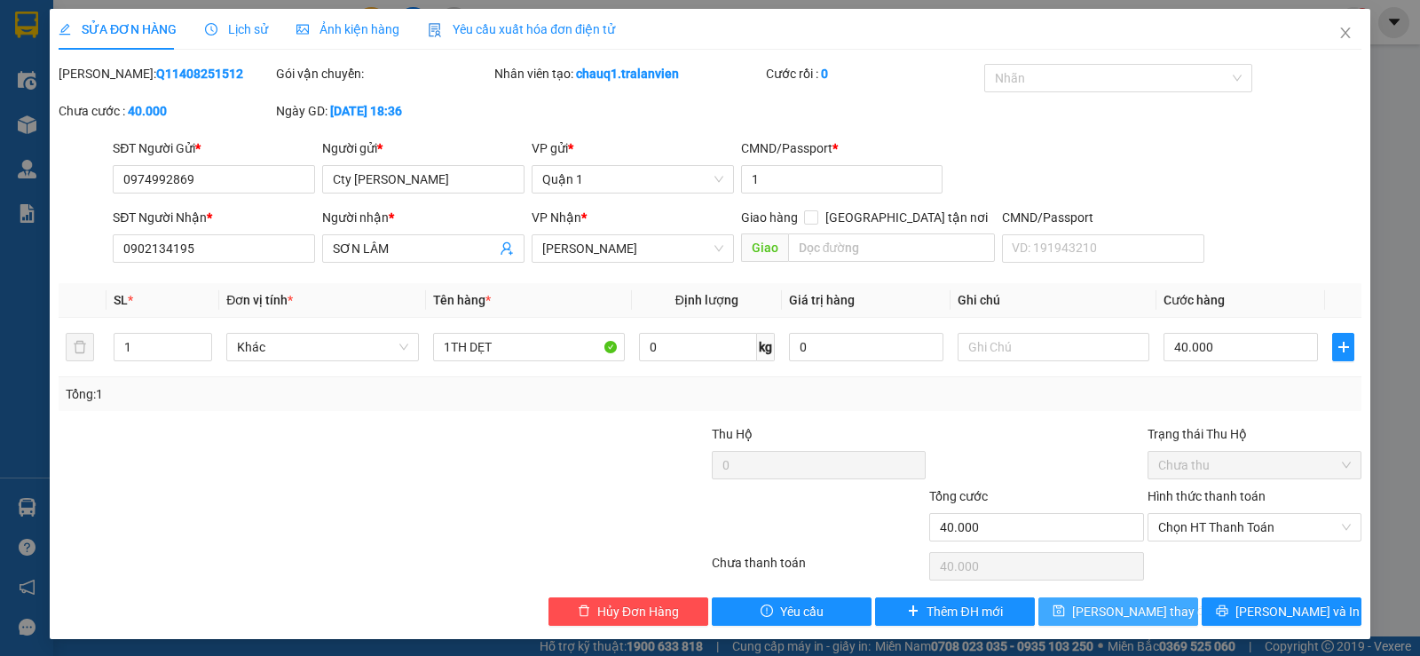
click at [1148, 605] on span "[PERSON_NAME] thay đổi" at bounding box center [1143, 612] width 142 height 20
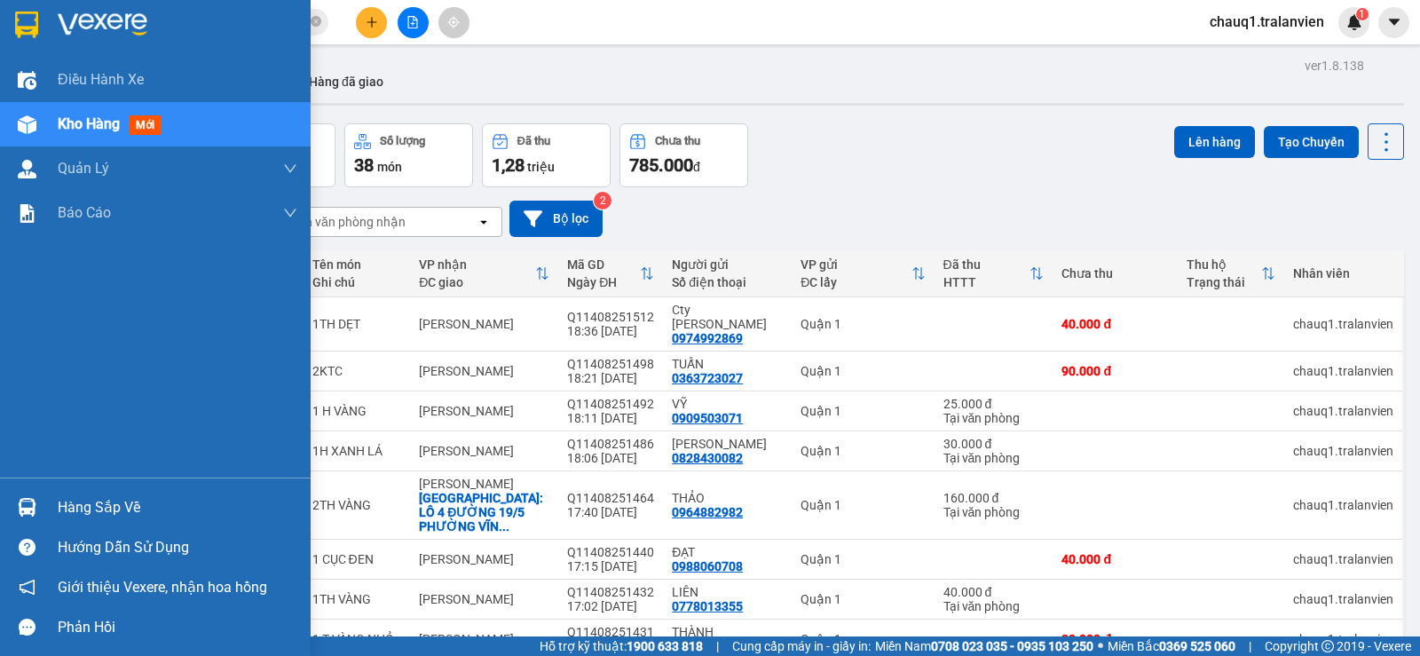
click at [26, 17] on img at bounding box center [26, 25] width 23 height 27
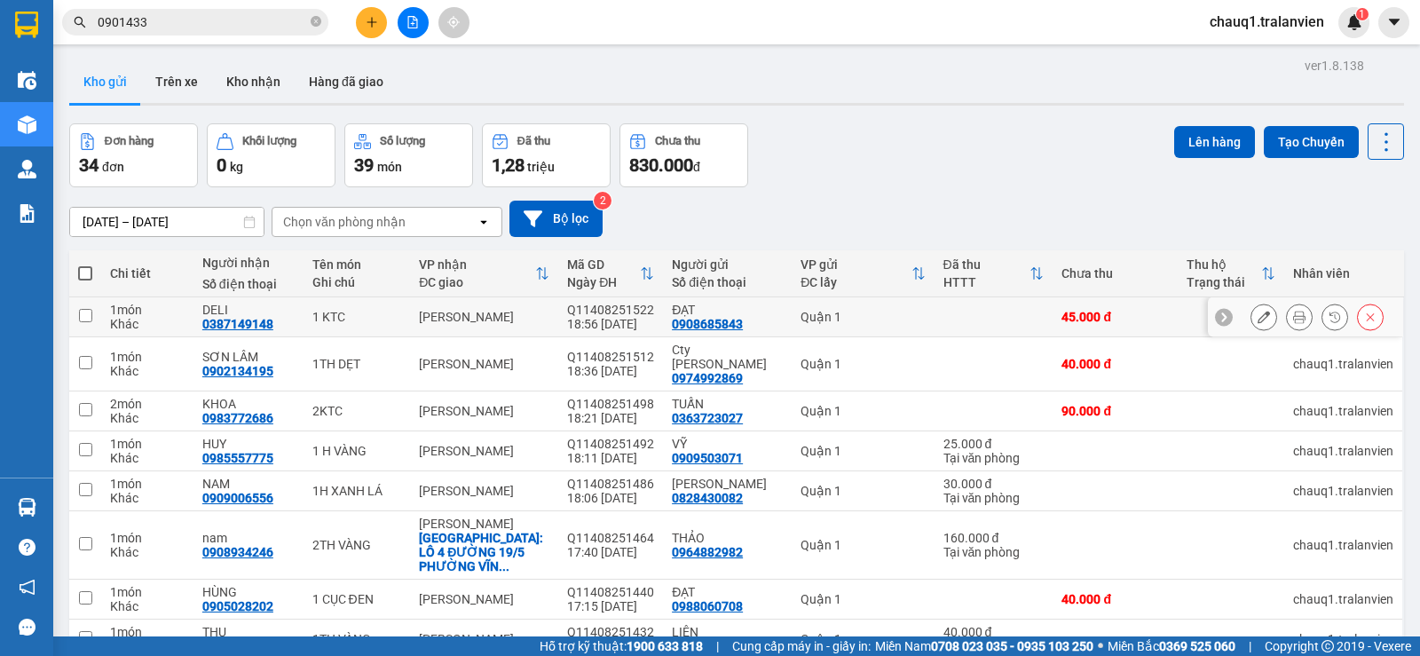
click at [1293, 316] on icon at bounding box center [1299, 317] width 12 height 12
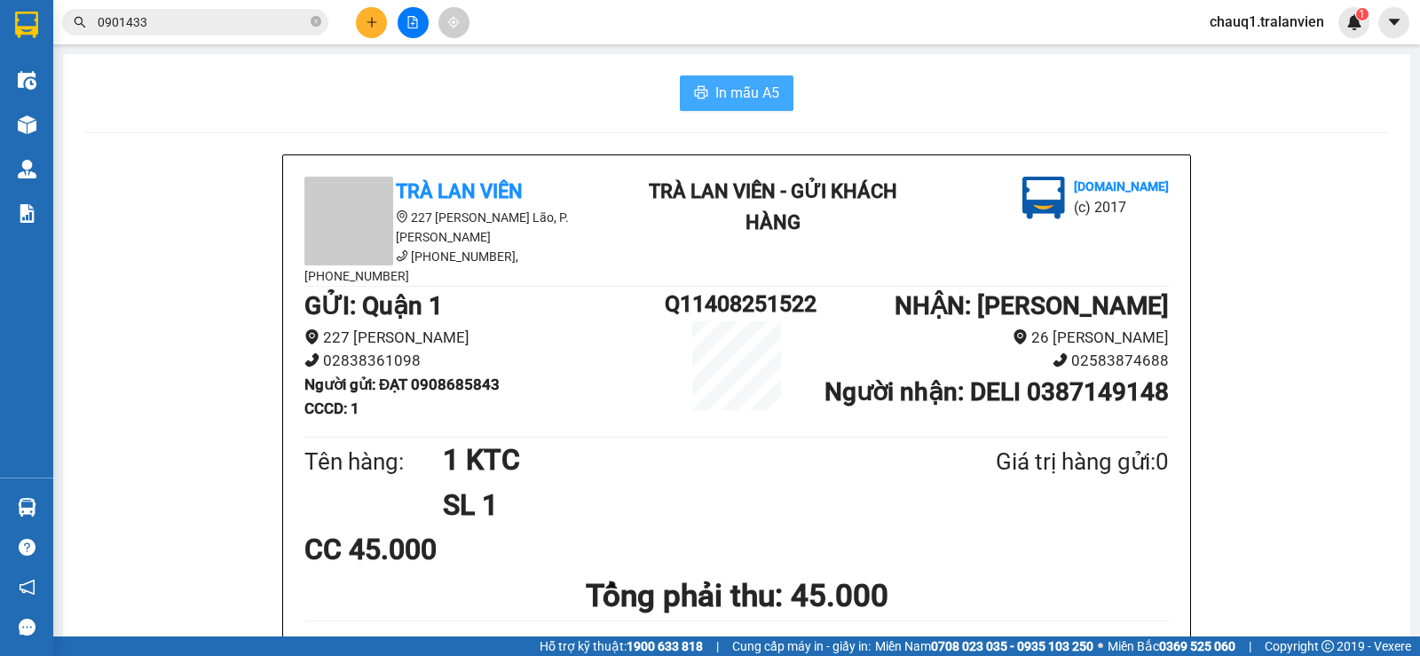
click at [716, 83] on span "In mẫu A5" at bounding box center [747, 93] width 64 height 22
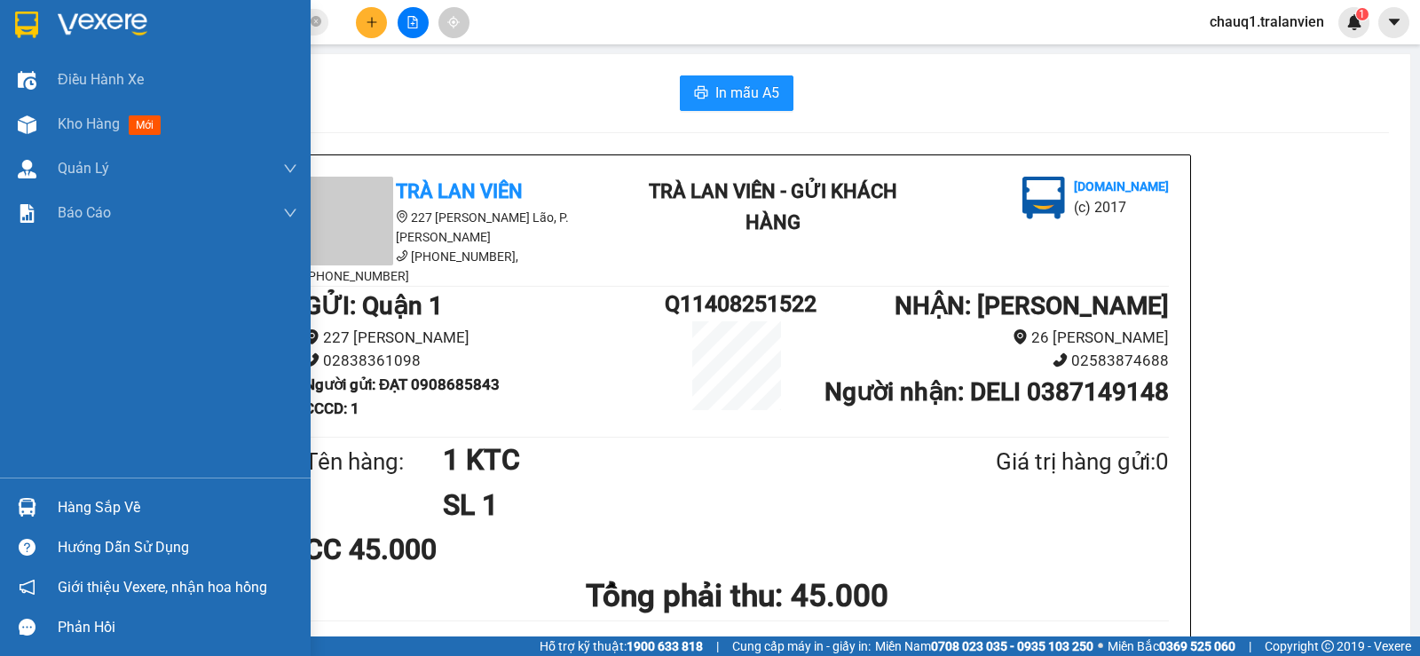
click at [35, 23] on img at bounding box center [26, 25] width 23 height 27
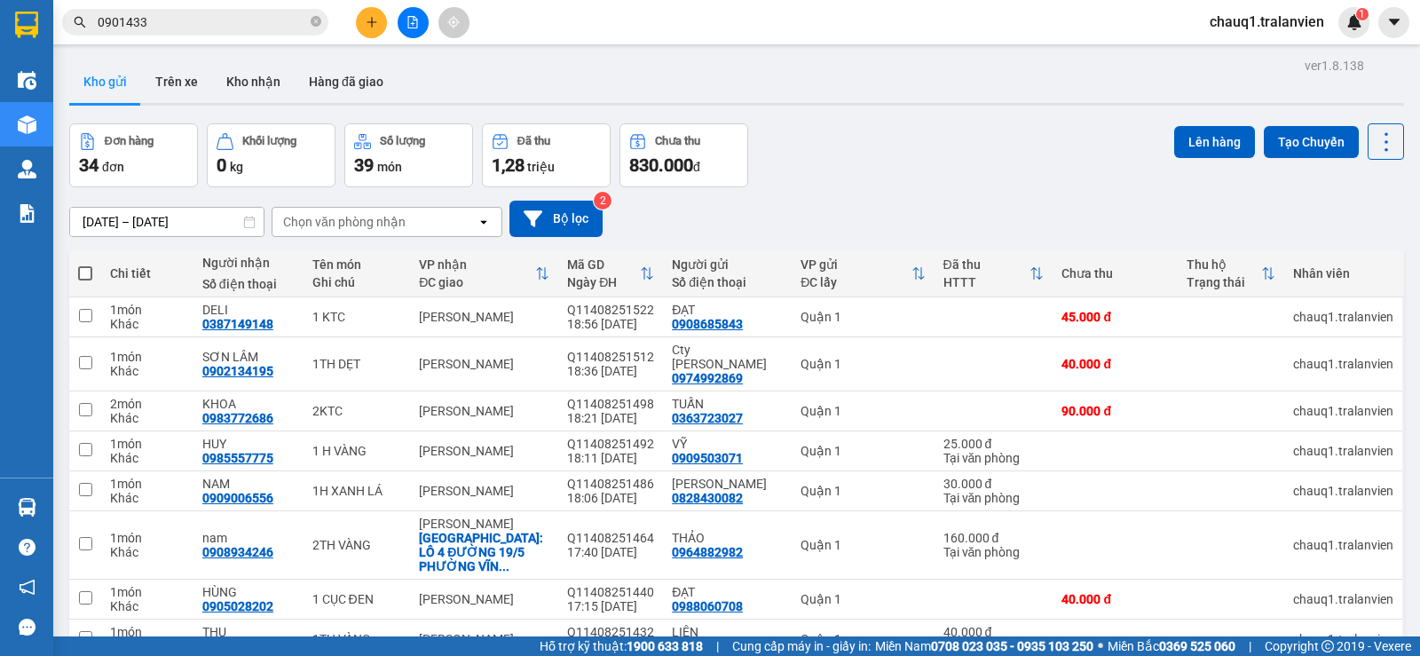
drag, startPoint x: 989, startPoint y: 112, endPoint x: 673, endPoint y: 35, distance: 325.0
click at [982, 107] on div "ver 1.8.138 Kho gửi Trên xe Kho nhận Hàng đã giao Đơn hàng 34 đơn Khối lượng 0 …" at bounding box center [736, 428] width 1349 height 750
click at [366, 18] on icon "plus" at bounding box center [372, 22] width 12 height 12
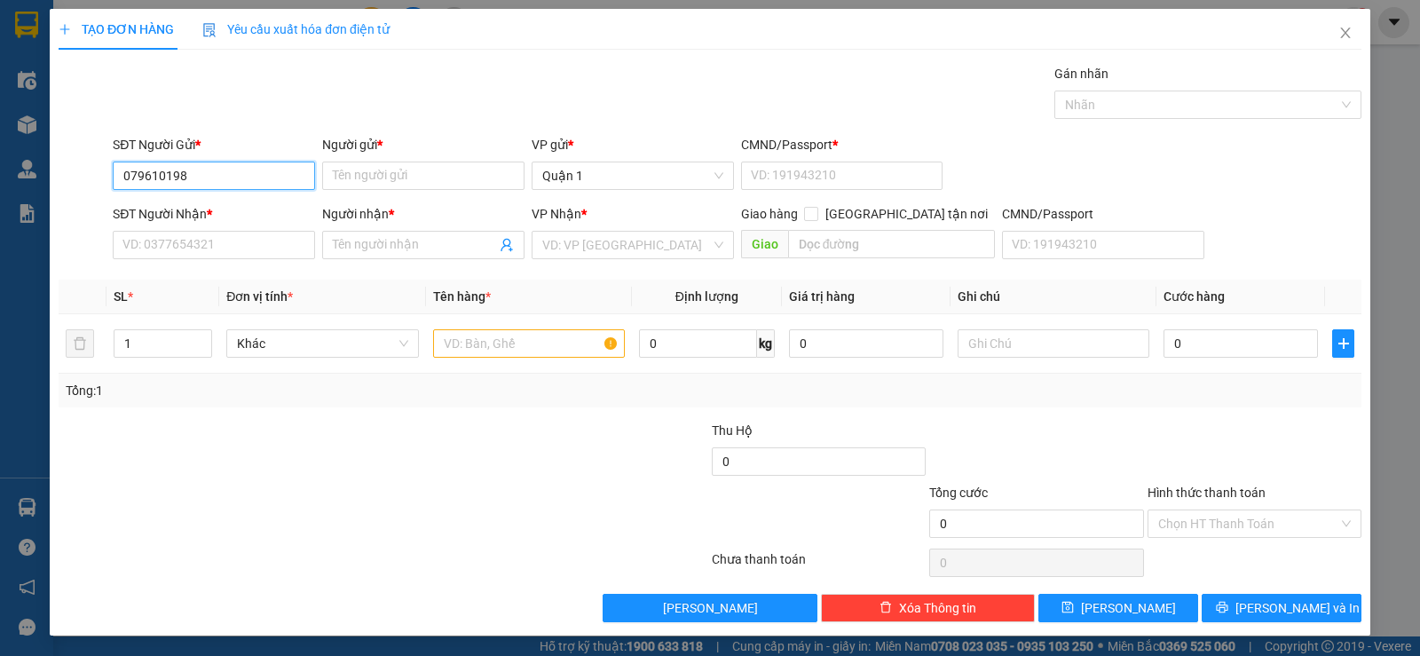
type input "0796101982"
click at [224, 205] on div "0796101982 - THƯ" at bounding box center [211, 211] width 179 height 20
type input "THƯ"
type input "1"
type input "0326591760"
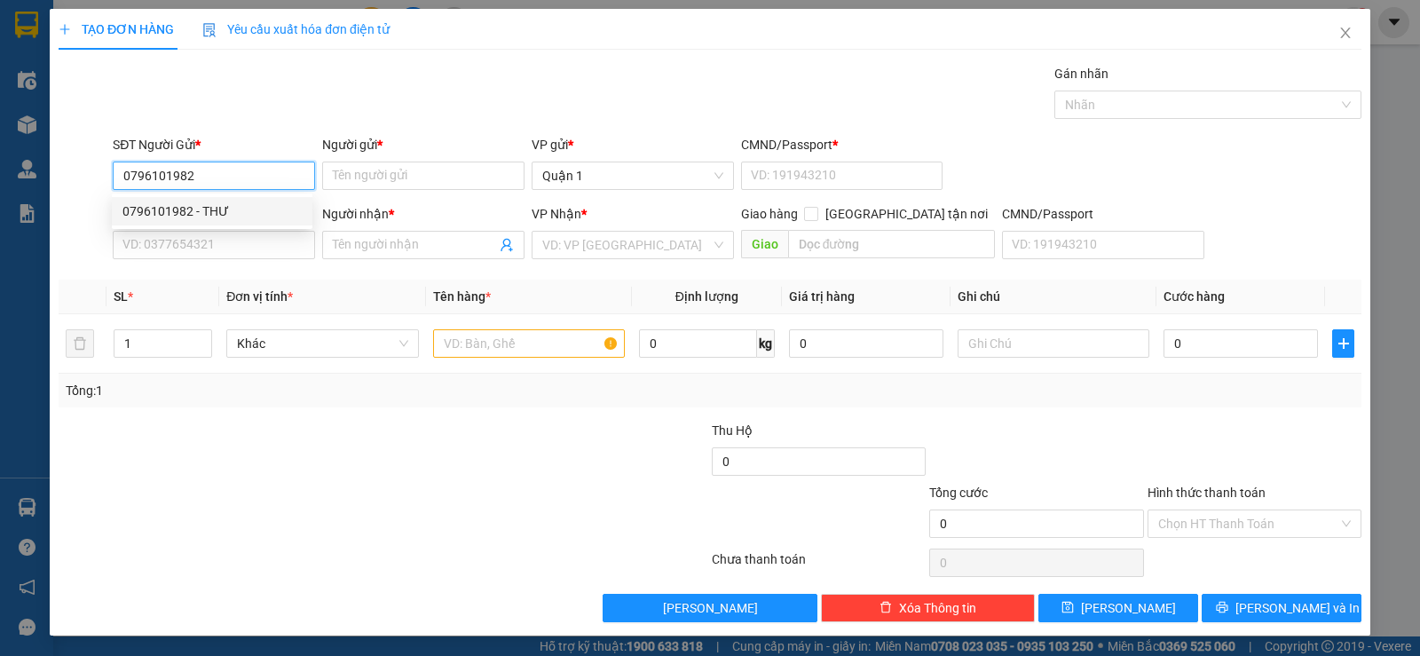
type input "HOÀNG"
type input "0796101982"
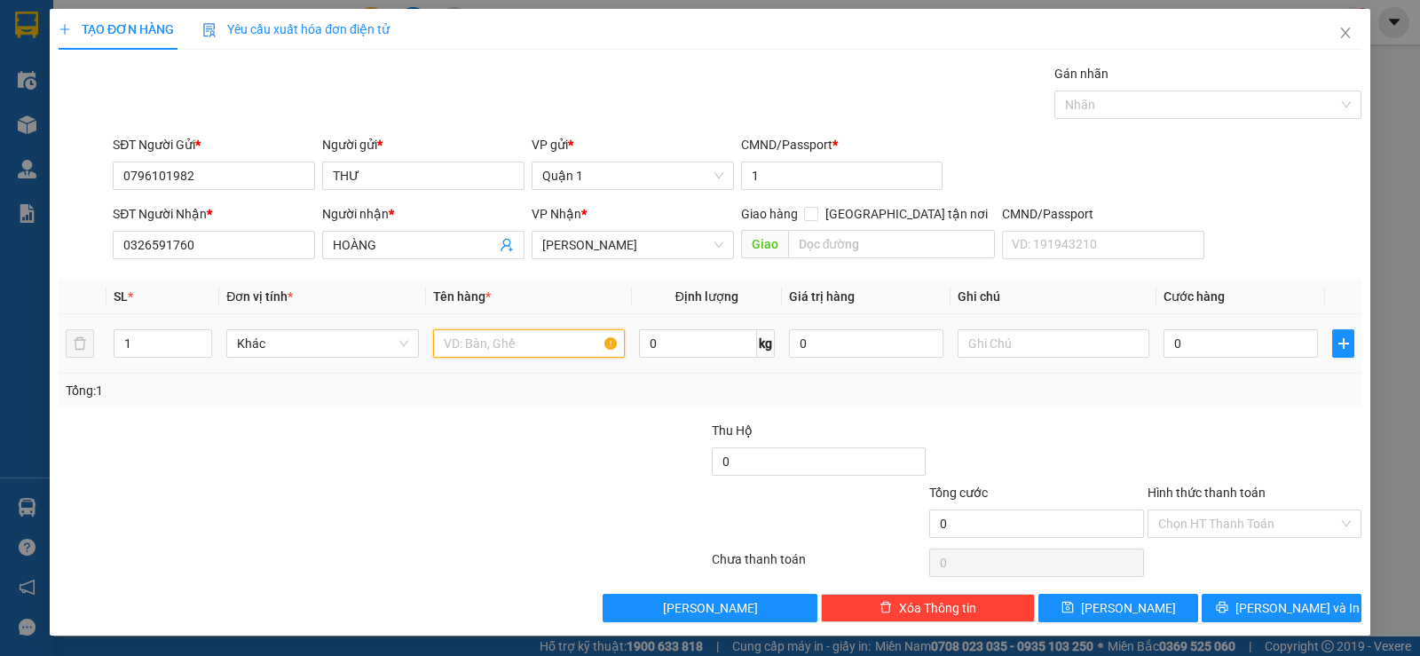
click at [489, 340] on input "text" at bounding box center [529, 343] width 192 height 28
type input "1 CỤC TRẮNG"
click at [1247, 352] on input "0" at bounding box center [1240, 343] width 154 height 28
type input "4"
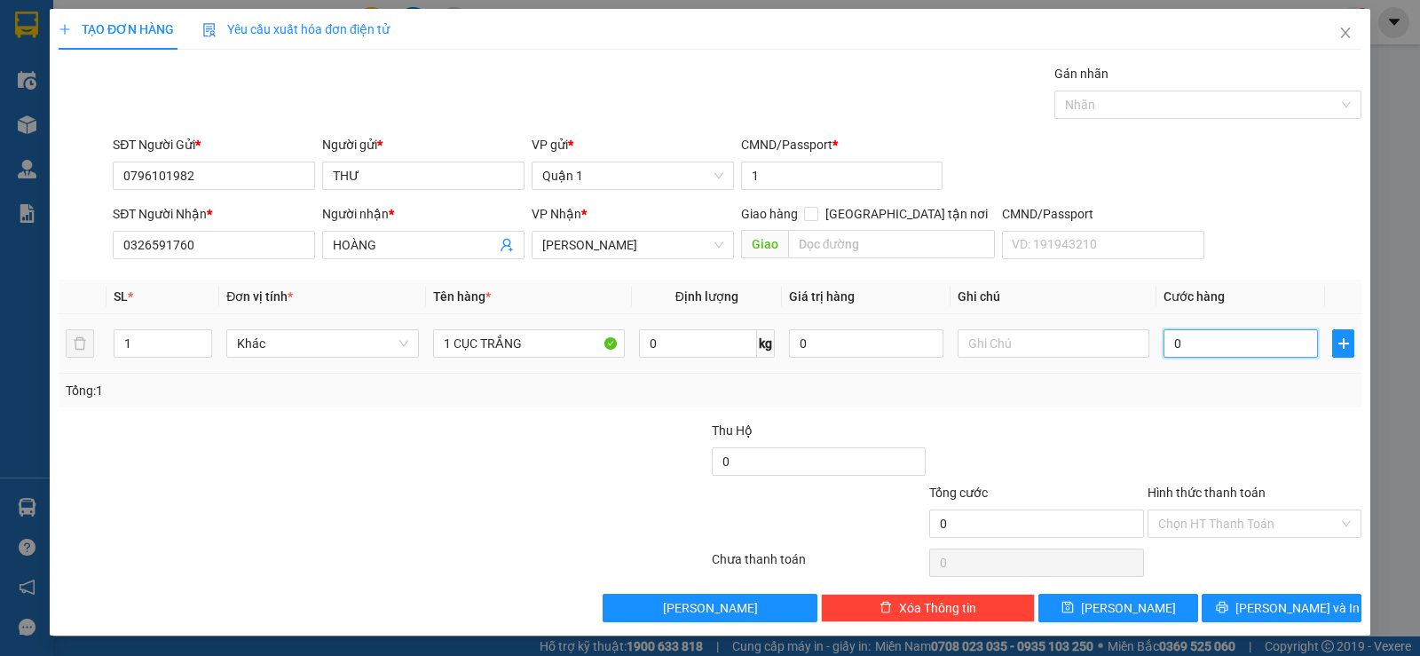
type input "4"
type input "40"
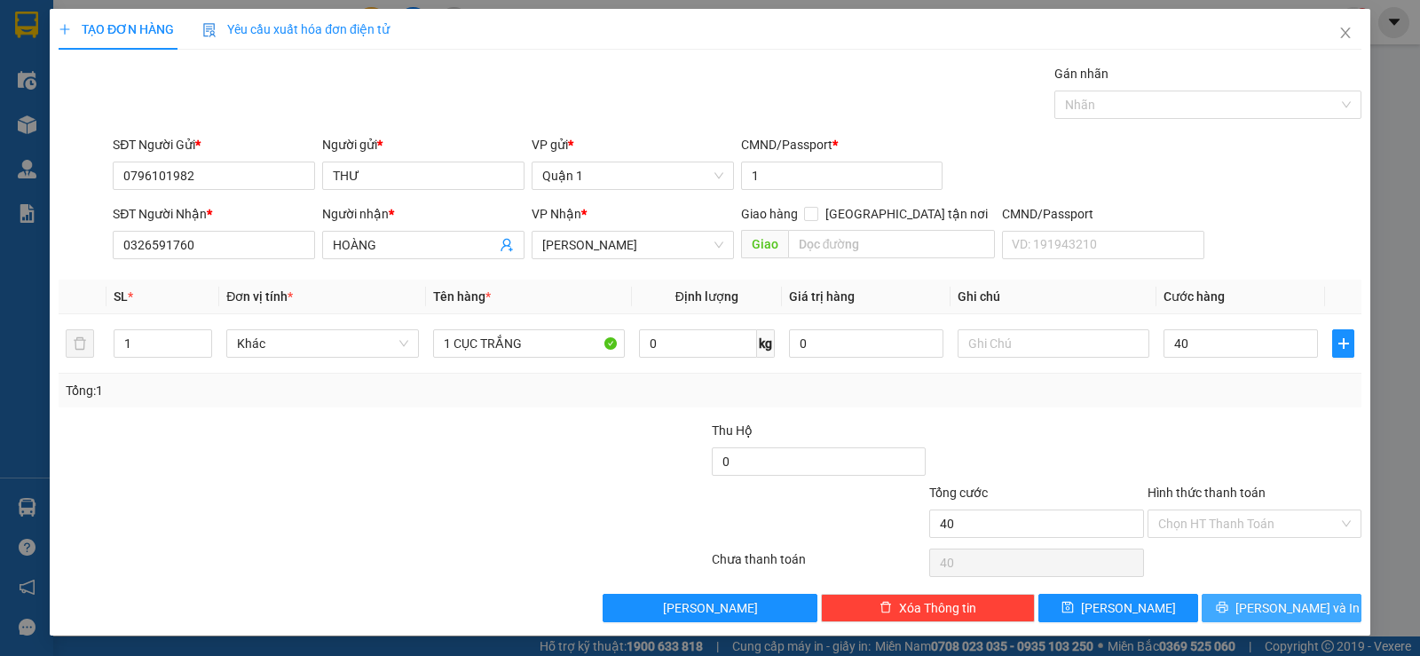
type input "40.000"
click at [1308, 610] on button "[PERSON_NAME] và In" at bounding box center [1281, 608] width 160 height 28
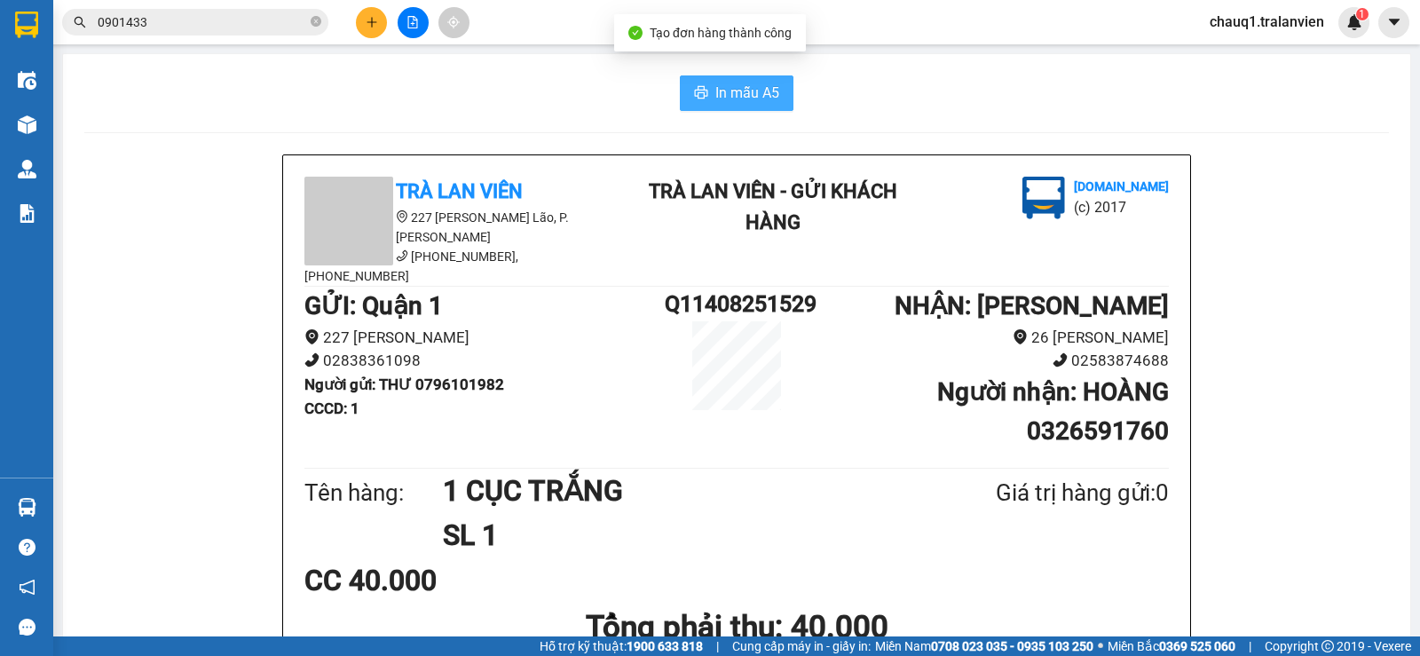
click at [728, 88] on span "In mẫu A5" at bounding box center [747, 93] width 64 height 22
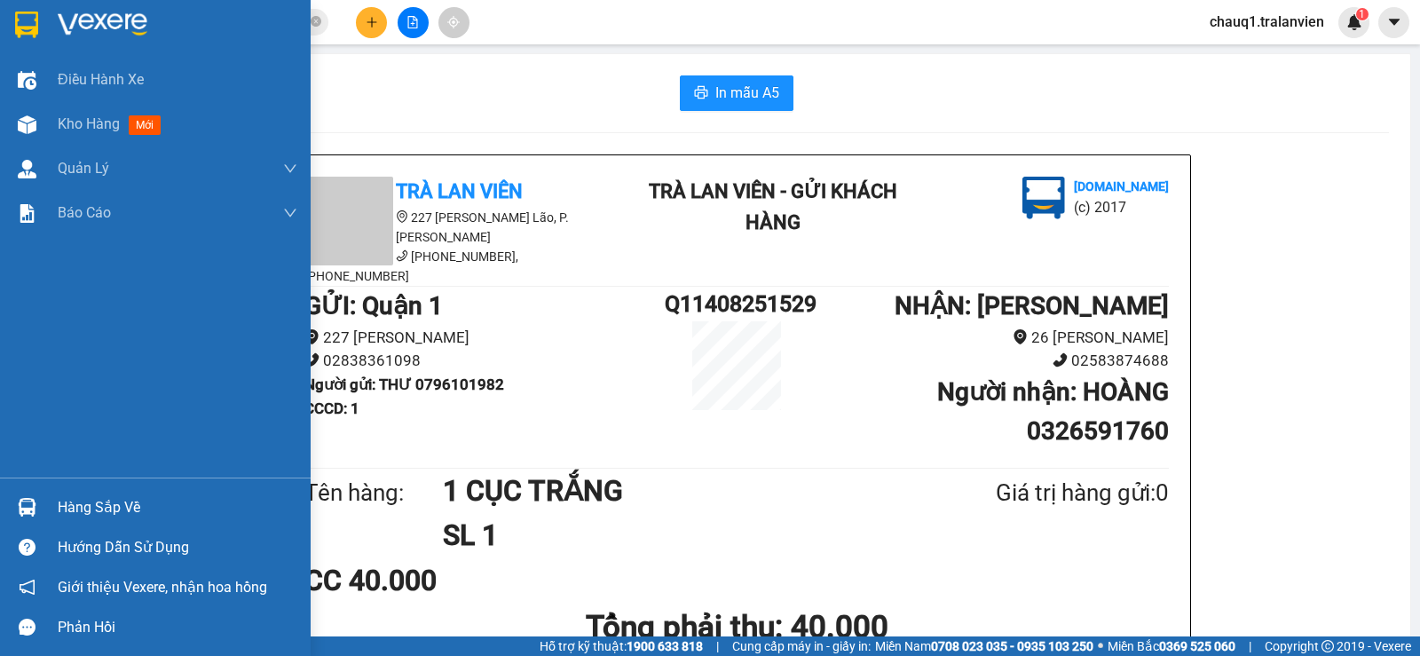
click at [23, 13] on img at bounding box center [26, 25] width 23 height 27
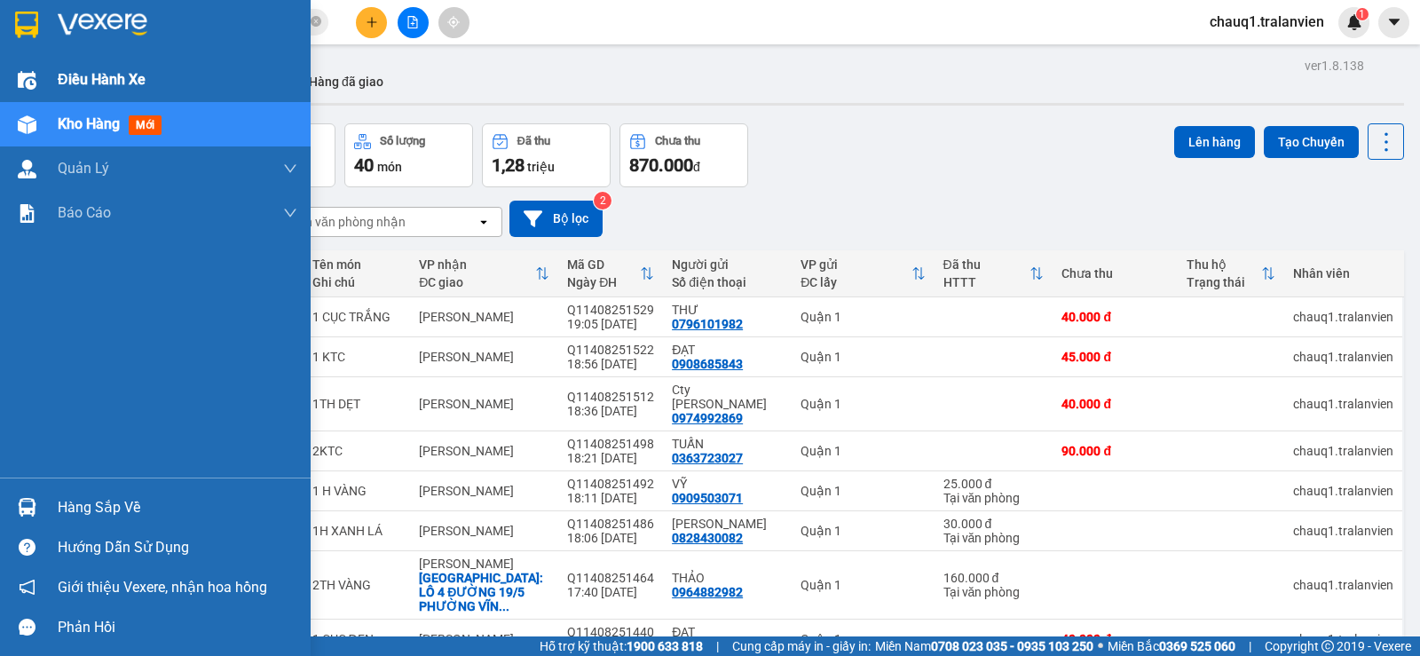
click at [98, 79] on span "Điều hành xe" at bounding box center [102, 79] width 88 height 22
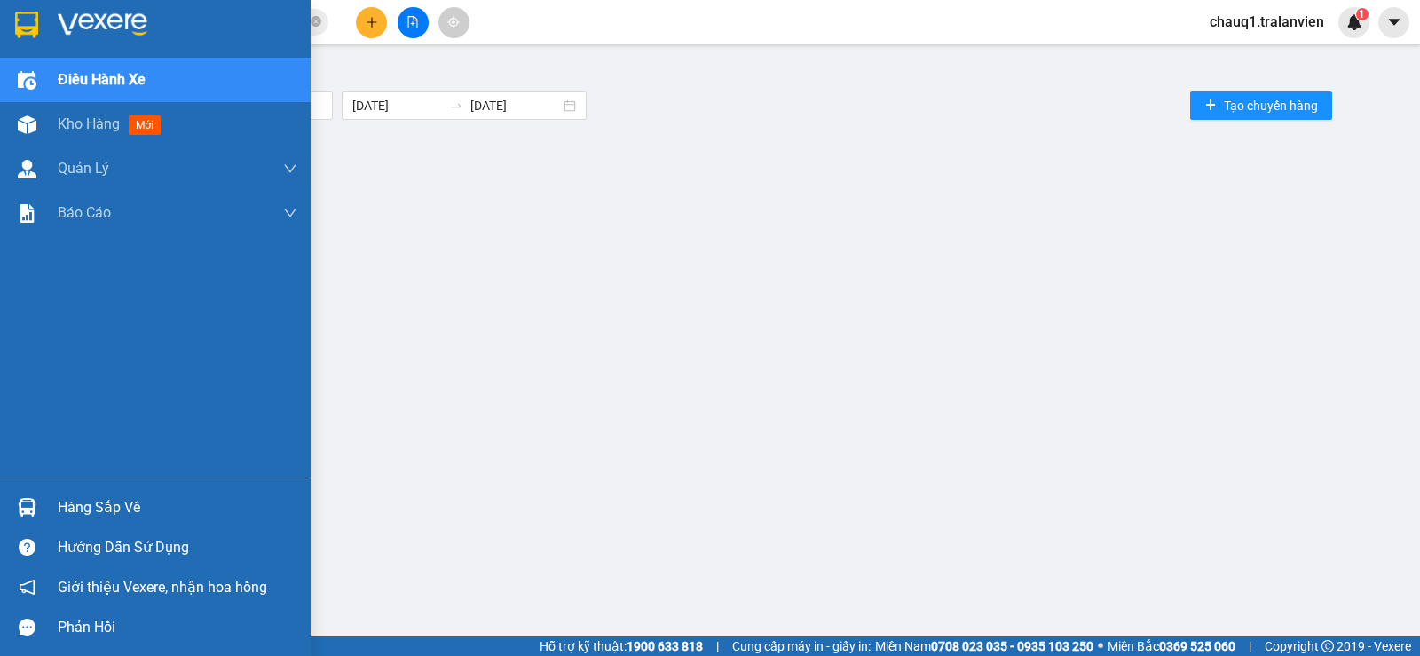
click at [101, 20] on img at bounding box center [103, 25] width 90 height 27
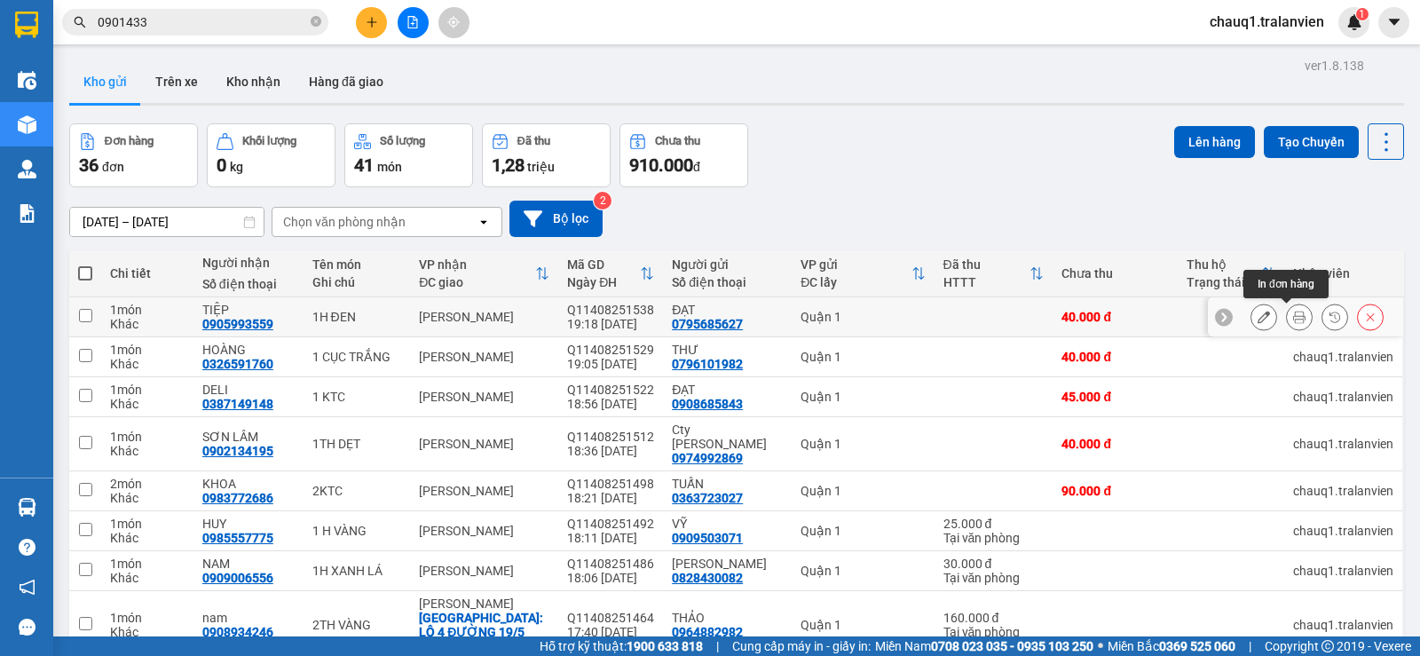
click at [1293, 319] on icon at bounding box center [1299, 317] width 12 height 12
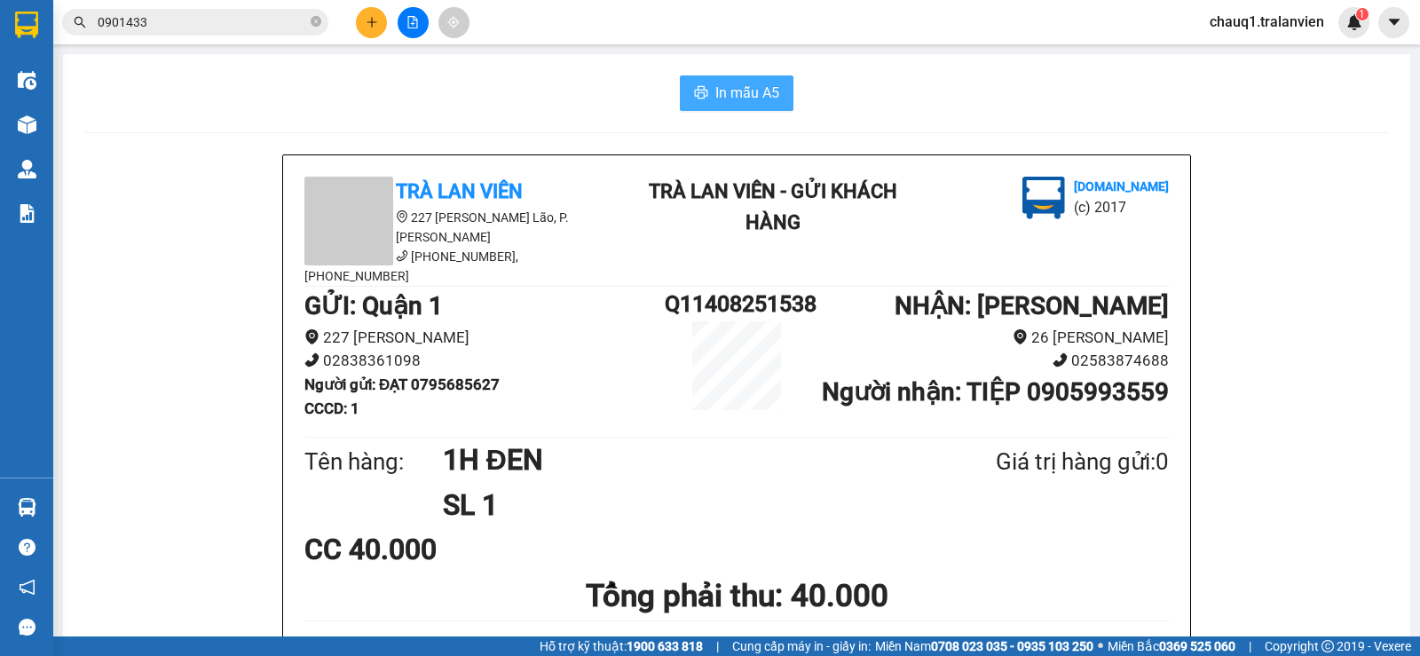
click at [749, 89] on span "In mẫu A5" at bounding box center [747, 93] width 64 height 22
